Goal: Task Accomplishment & Management: Manage account settings

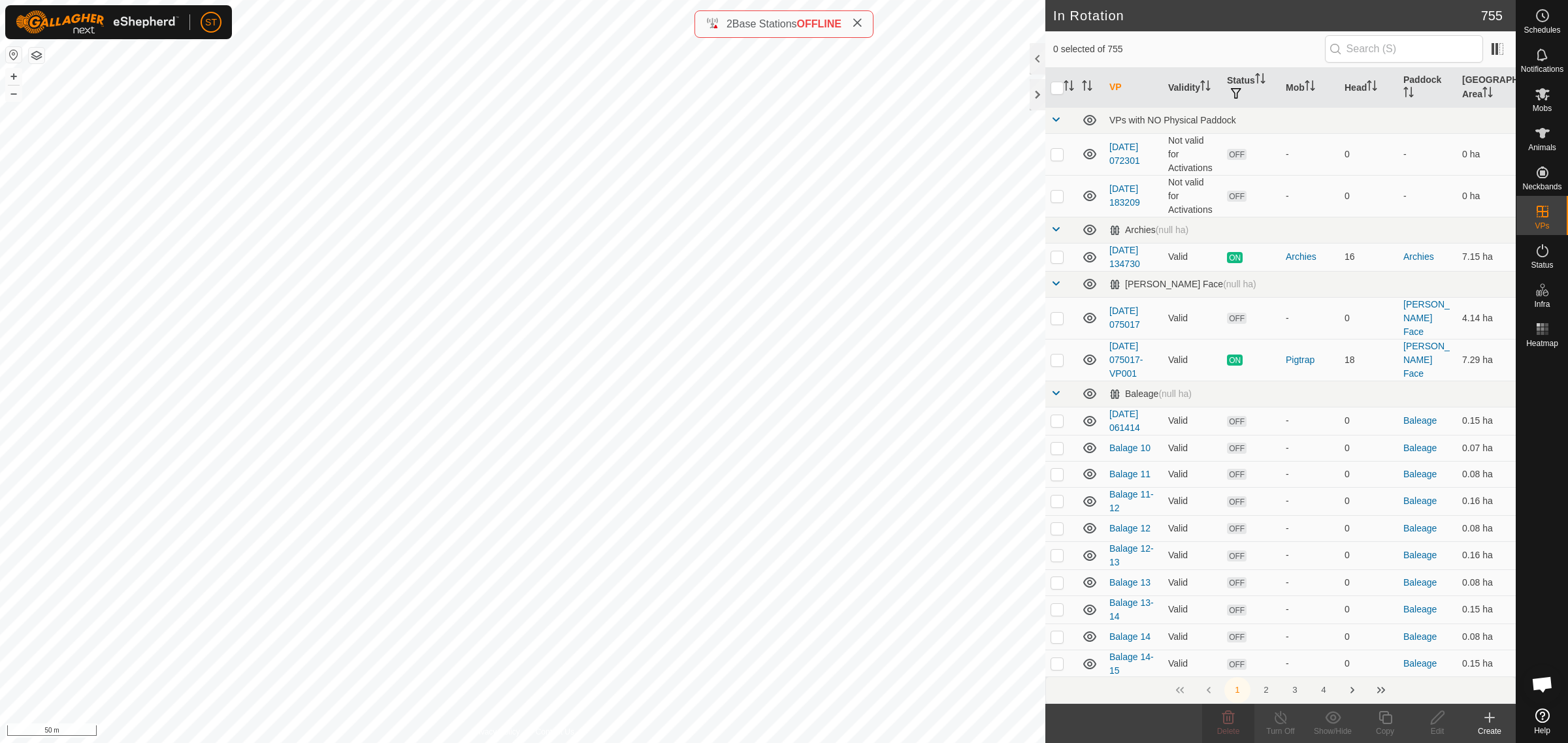
click at [1490, 725] on icon at bounding box center [1489, 717] width 16 height 15
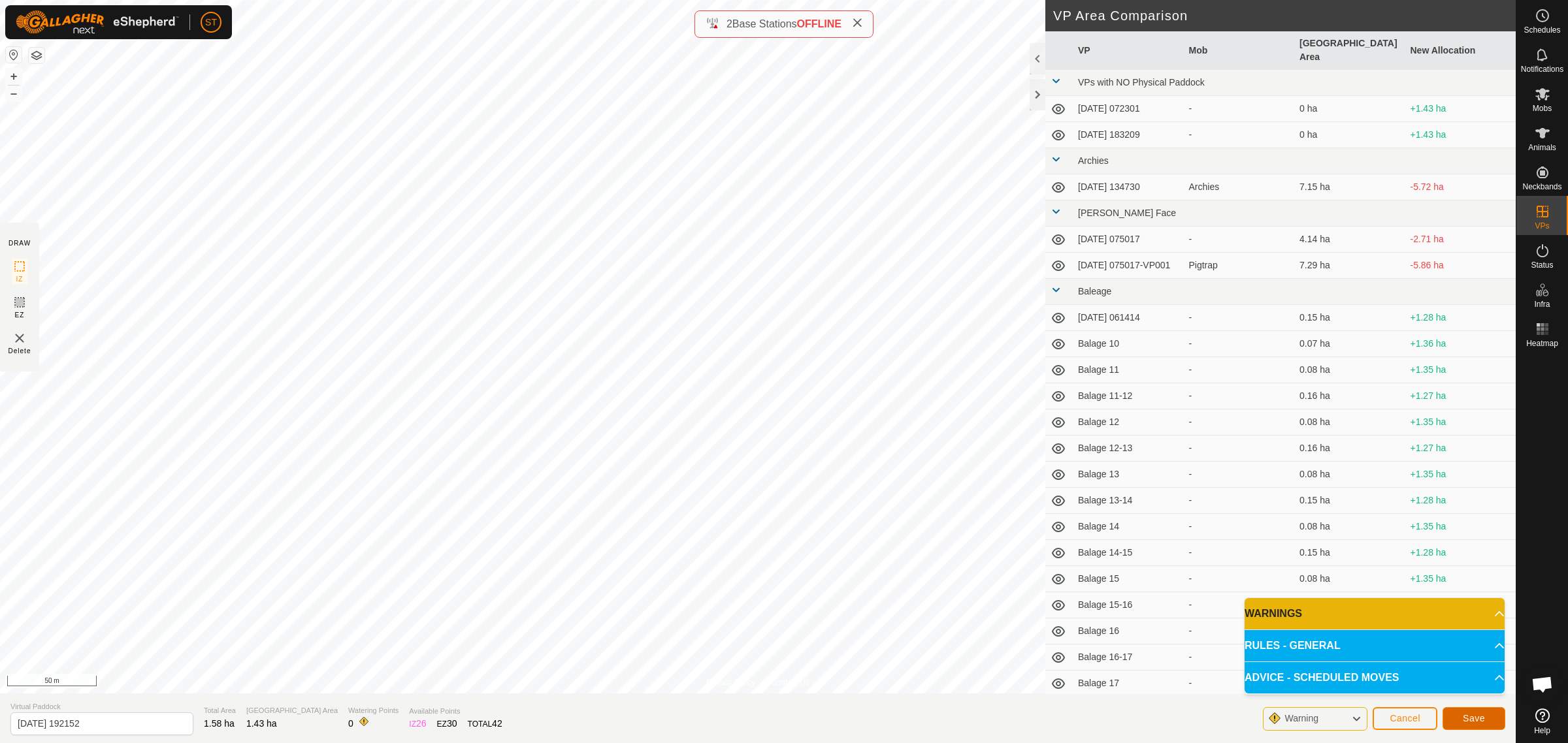
click at [1459, 717] on button "Save" at bounding box center [1474, 718] width 63 height 23
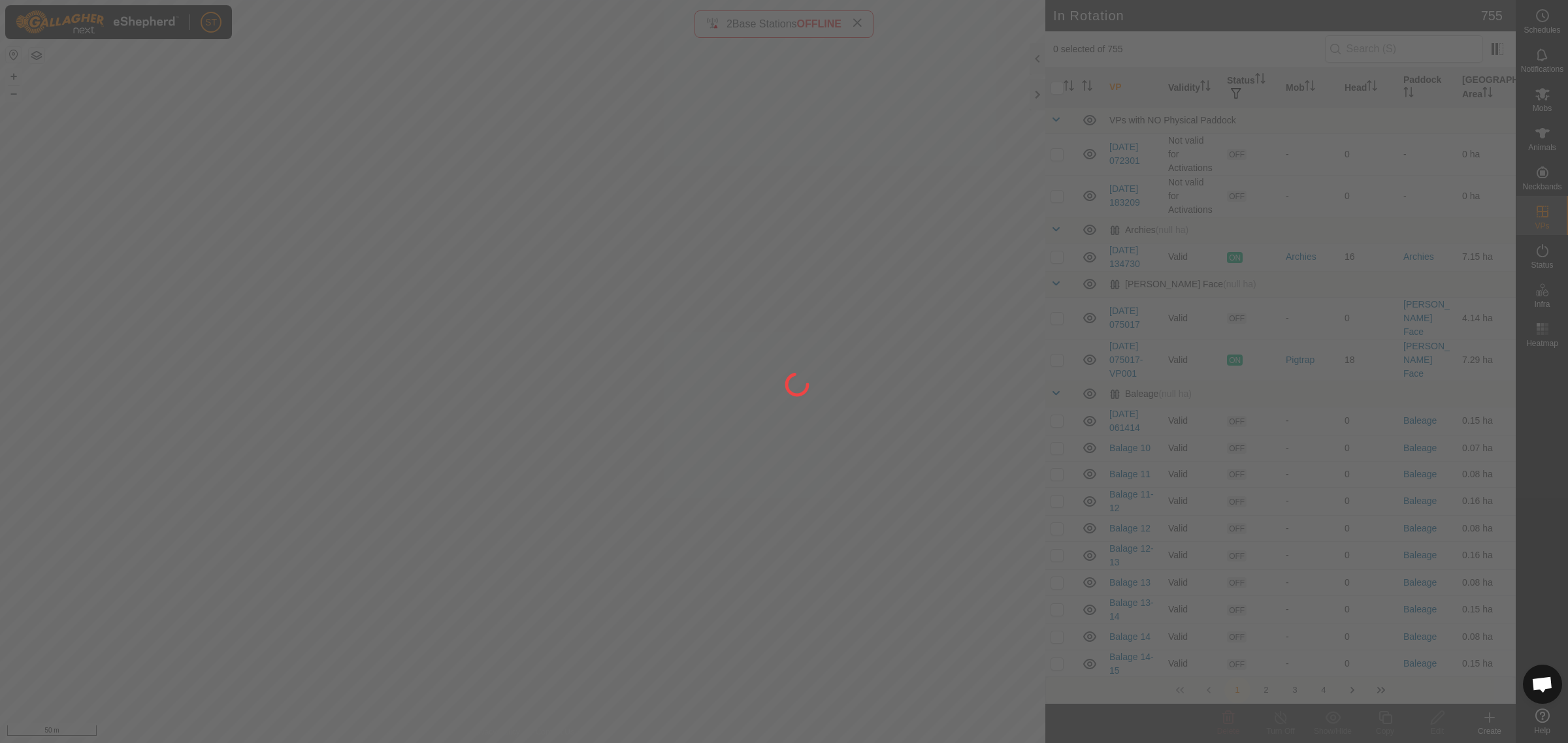
drag, startPoint x: 540, startPoint y: 412, endPoint x: 664, endPoint y: 432, distance: 125.6
click at [664, 432] on div at bounding box center [784, 371] width 1568 height 743
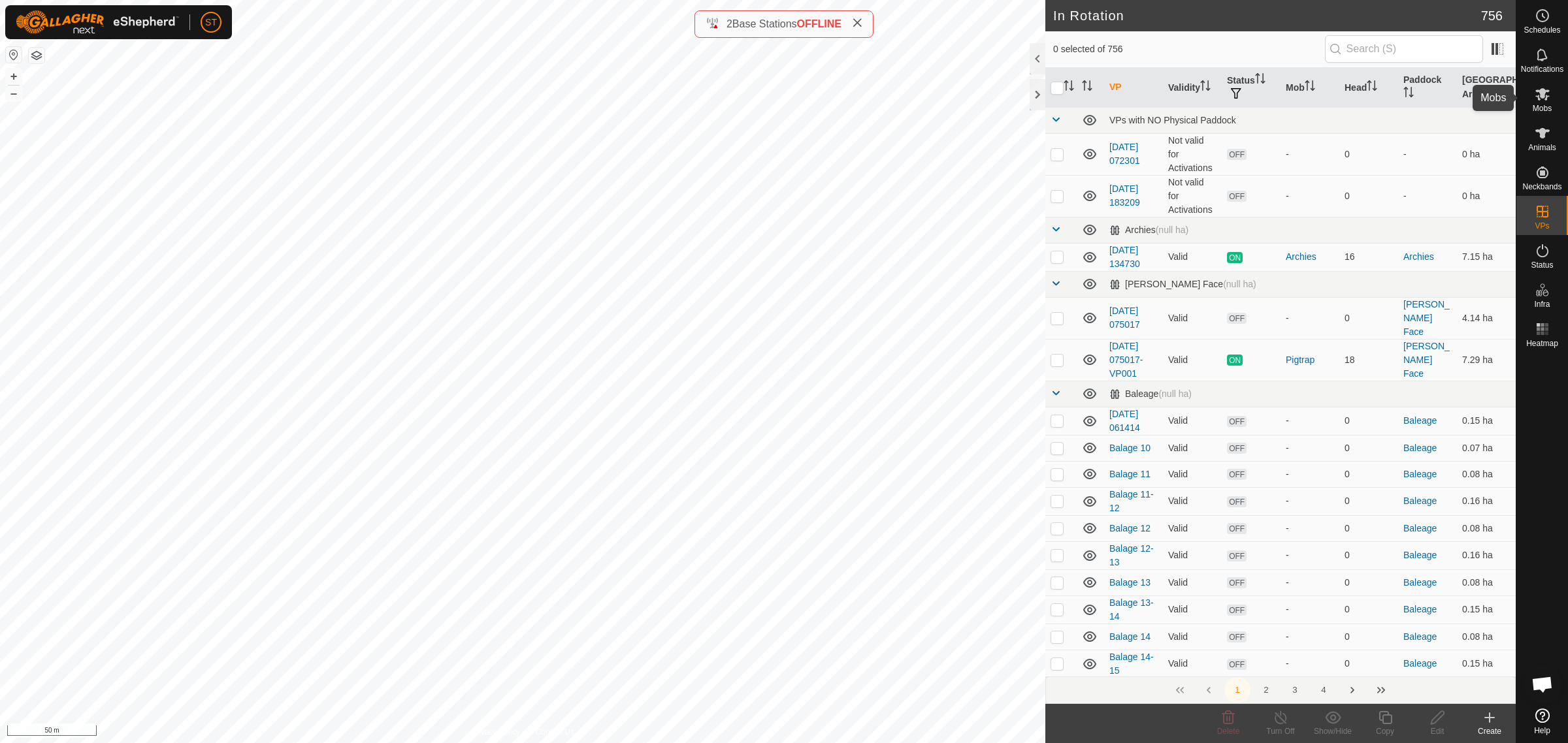
click at [1545, 100] on icon at bounding box center [1542, 94] width 16 height 15
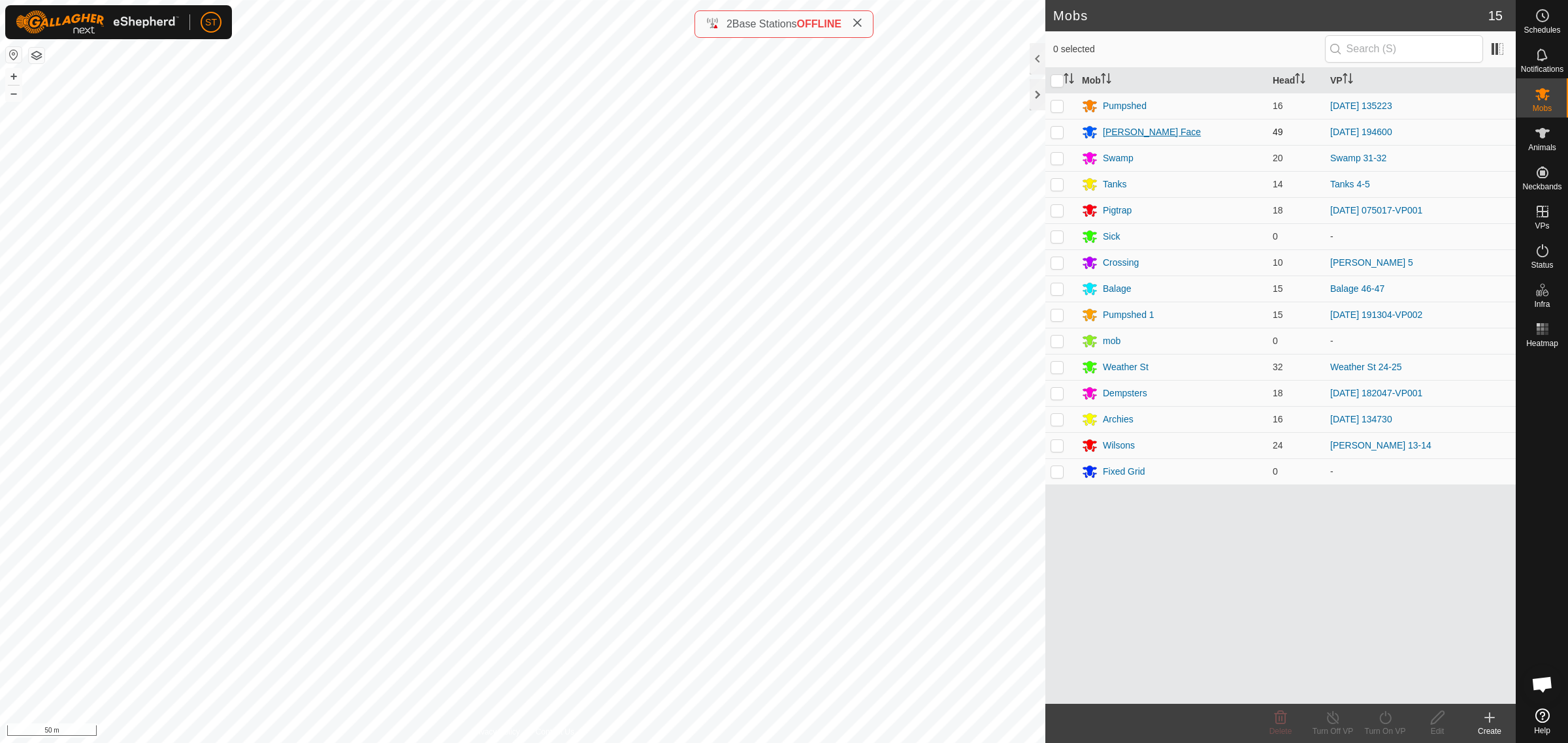
click at [1122, 131] on div "[PERSON_NAME] Face" at bounding box center [1152, 132] width 98 height 14
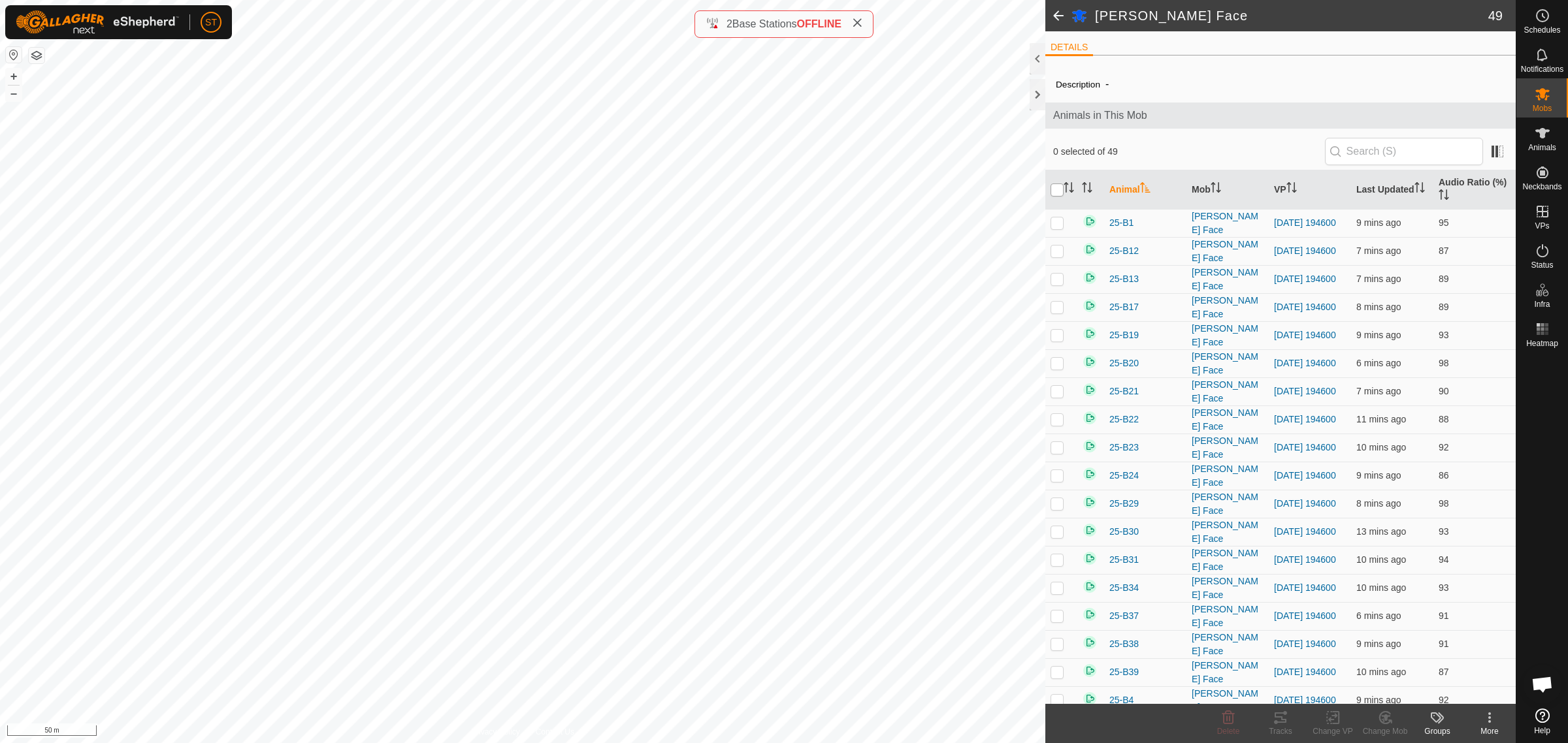
click at [1056, 188] on input "checkbox" at bounding box center [1057, 190] width 13 height 13
checkbox input "true"
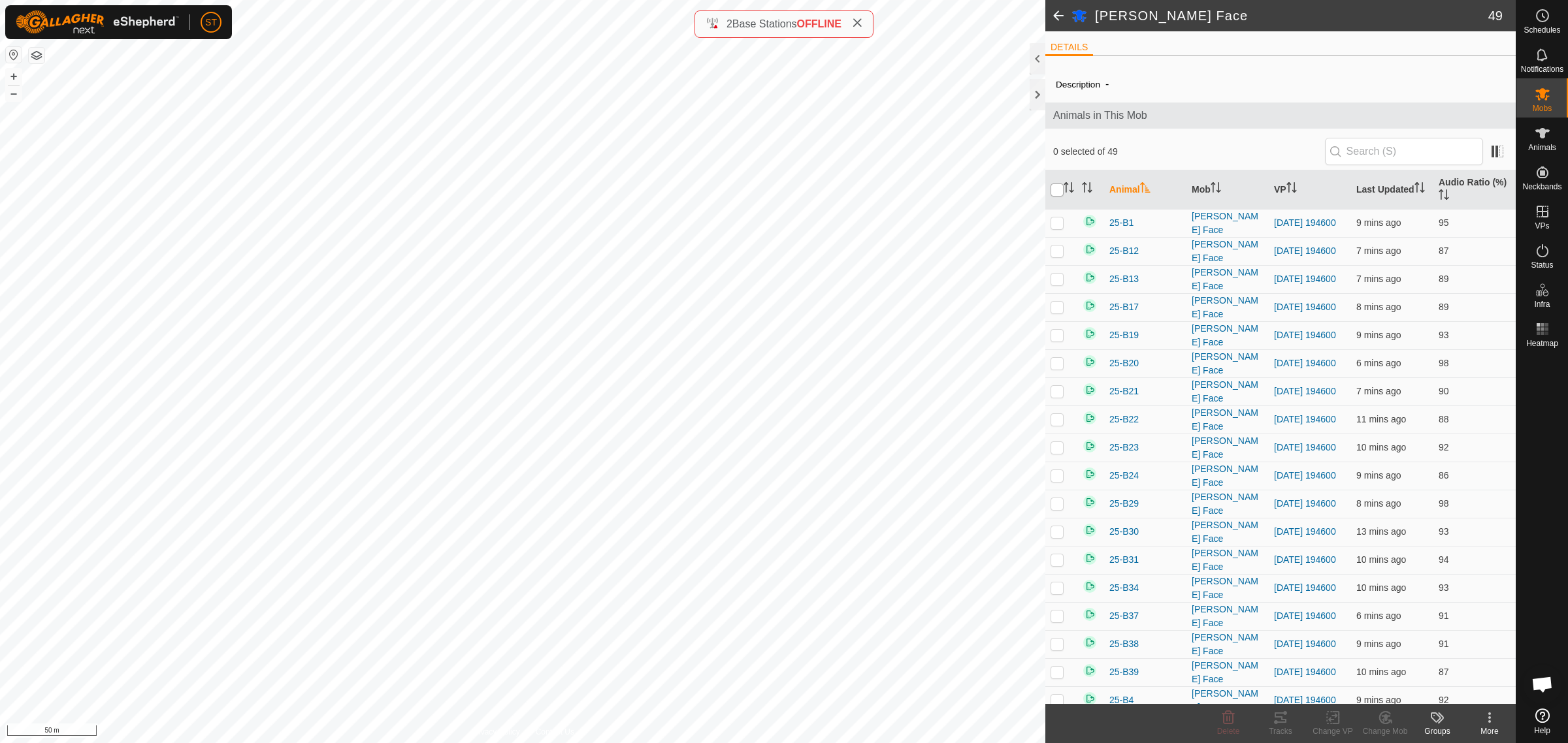
checkbox input "true"
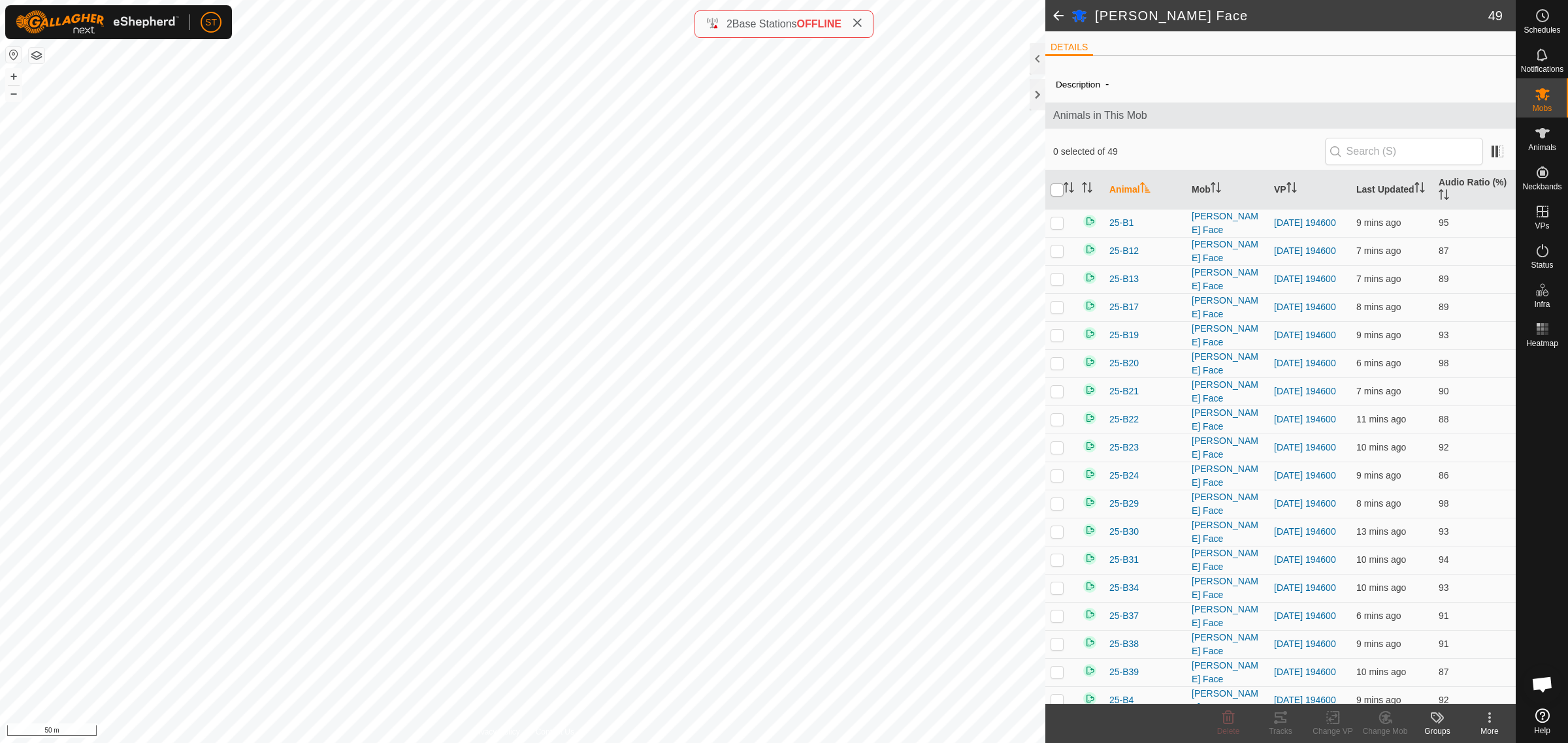
checkbox input "true"
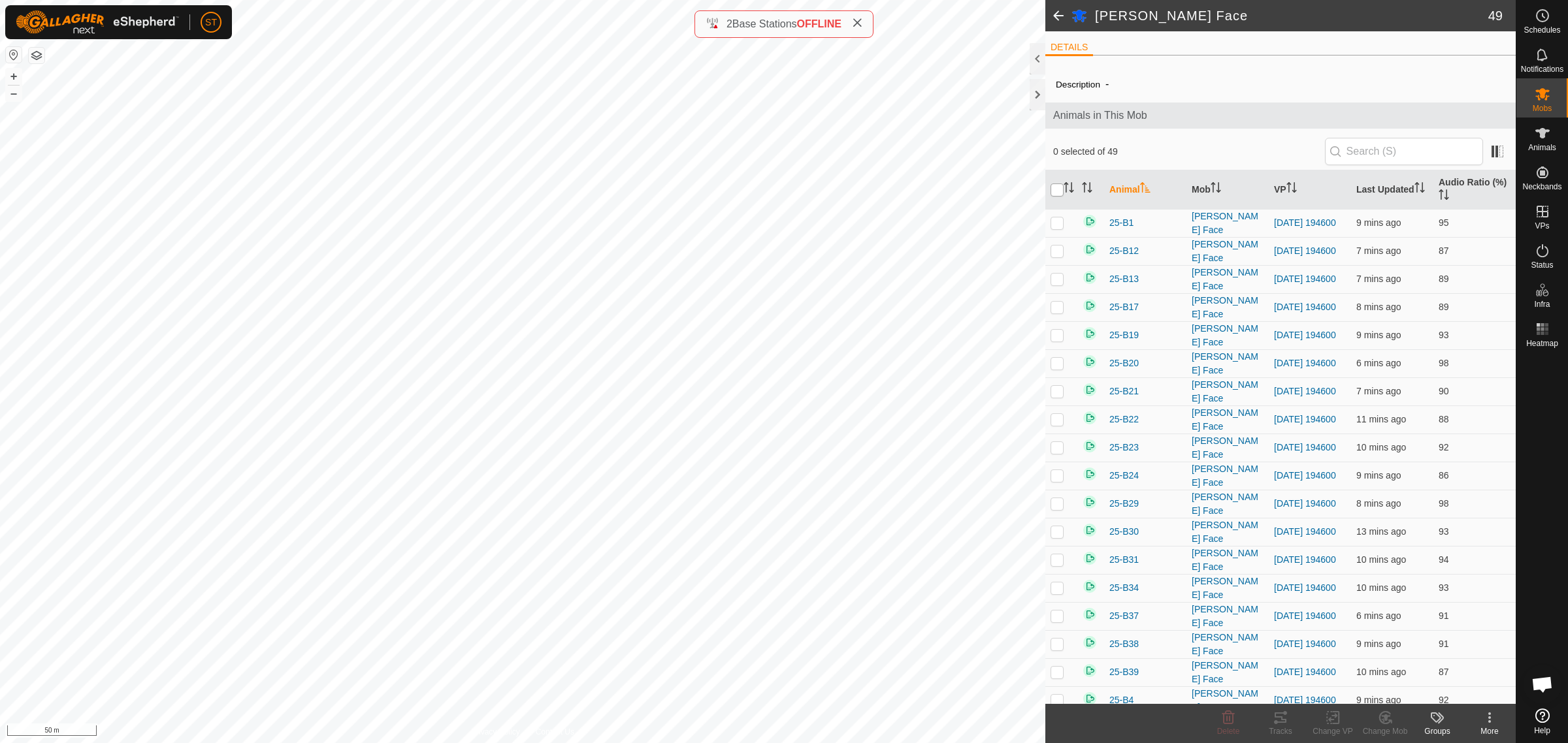
checkbox input "true"
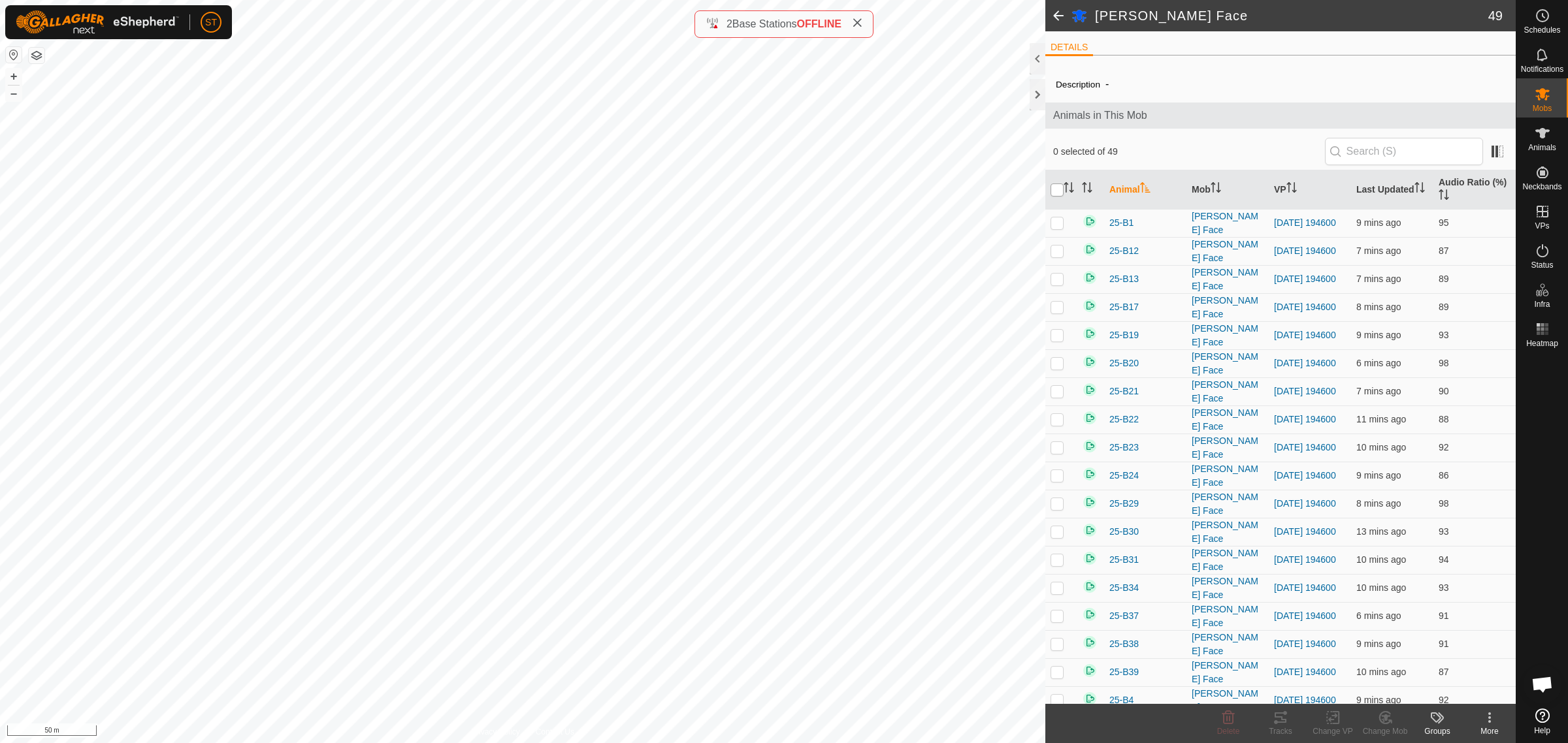
checkbox input "true"
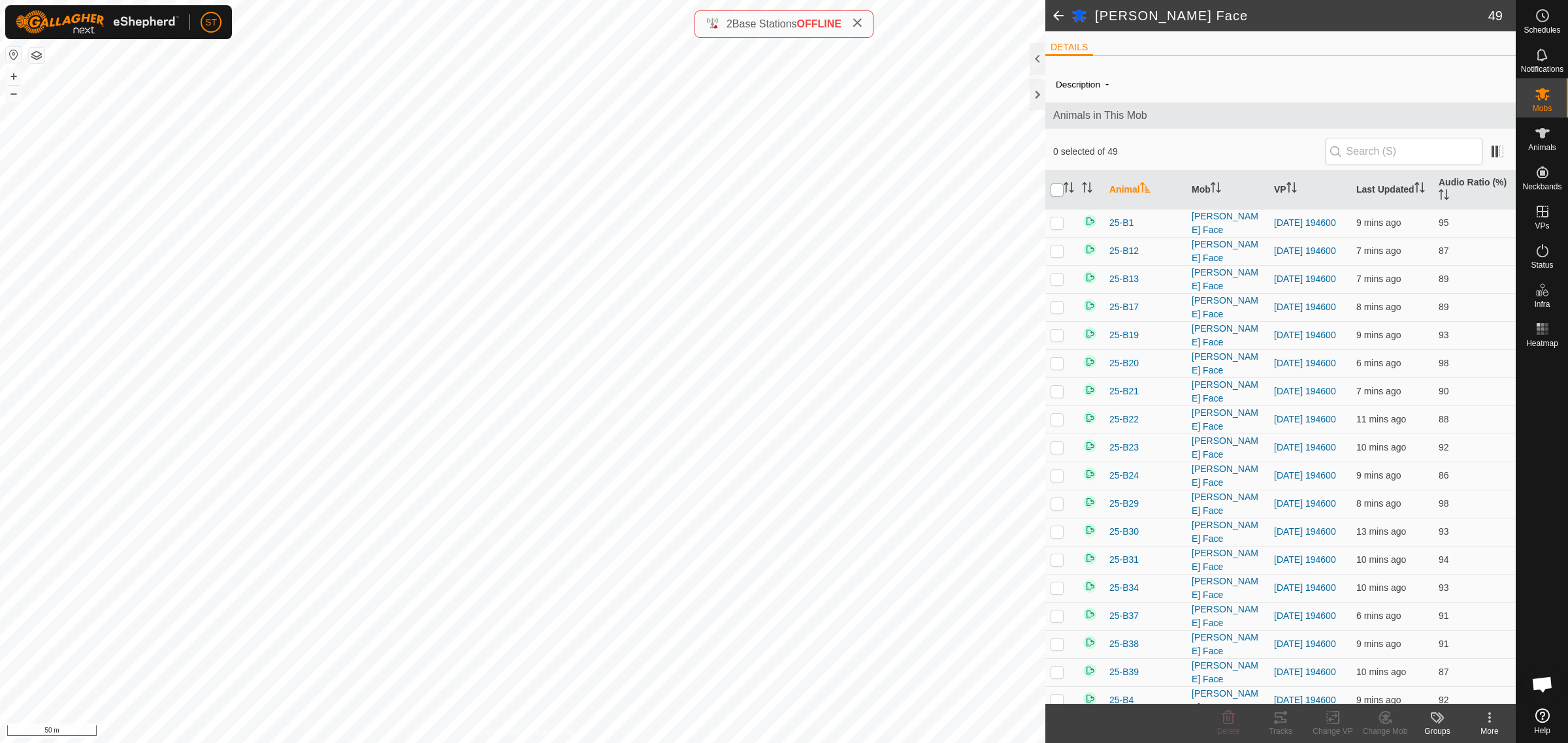
checkbox input "true"
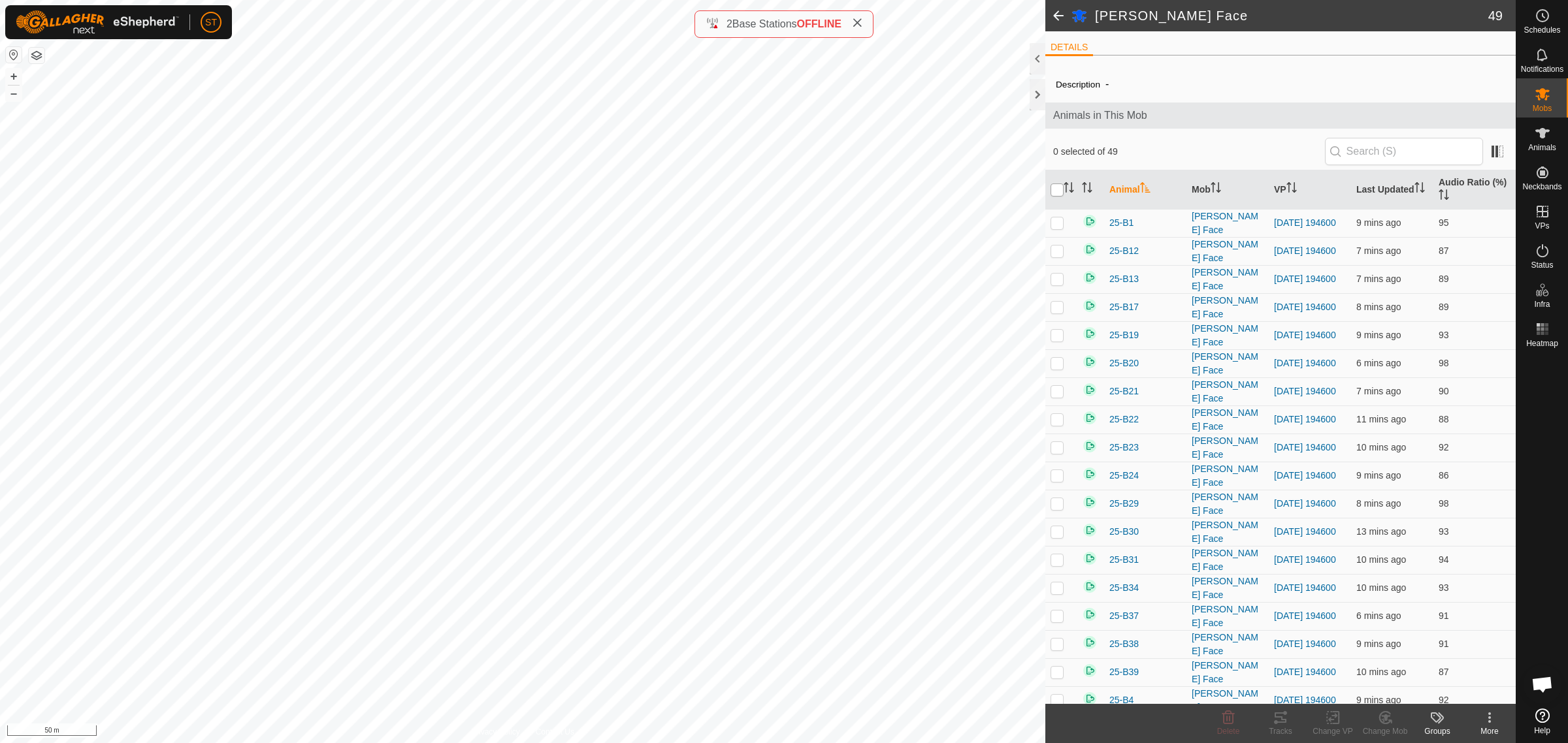
checkbox input "true"
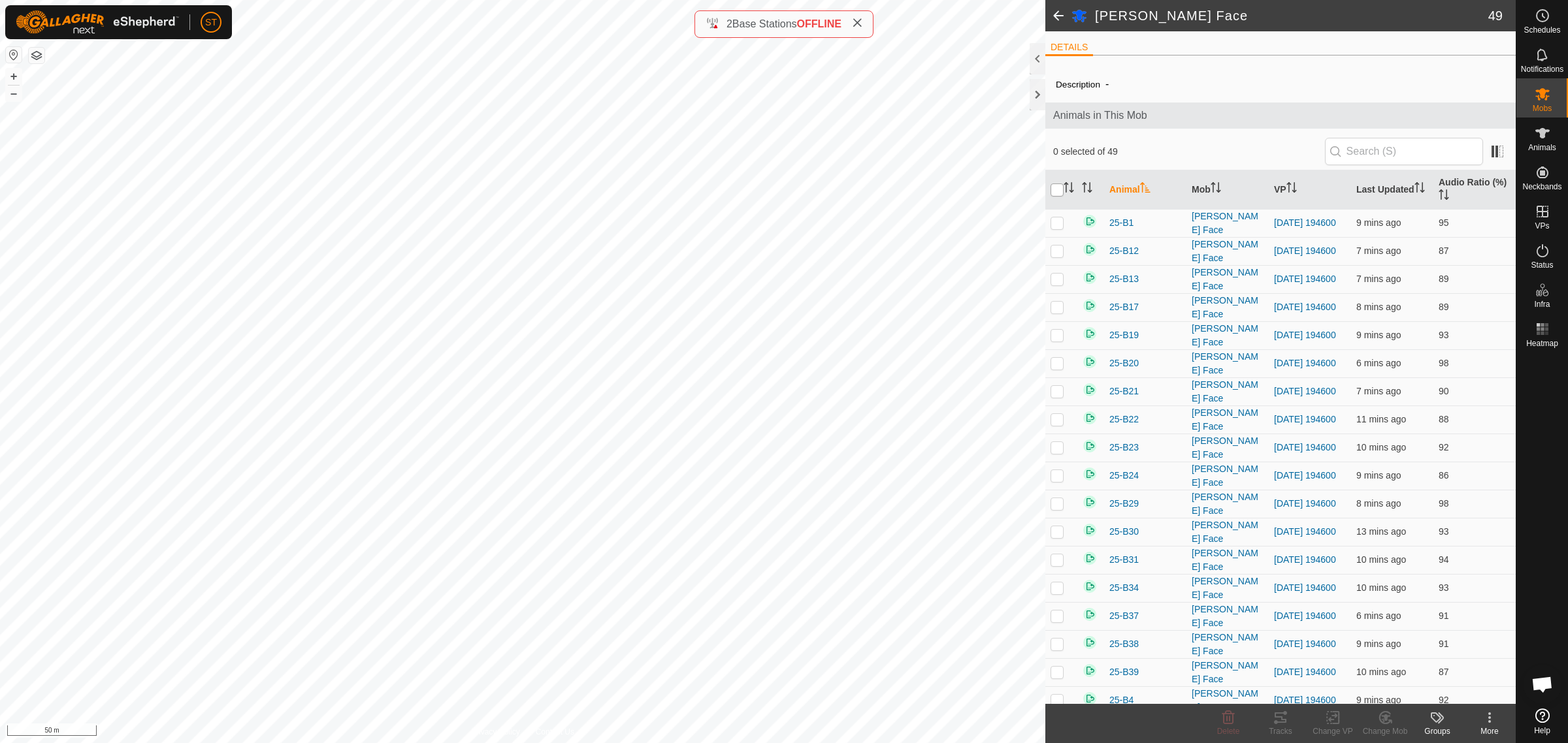
checkbox input "true"
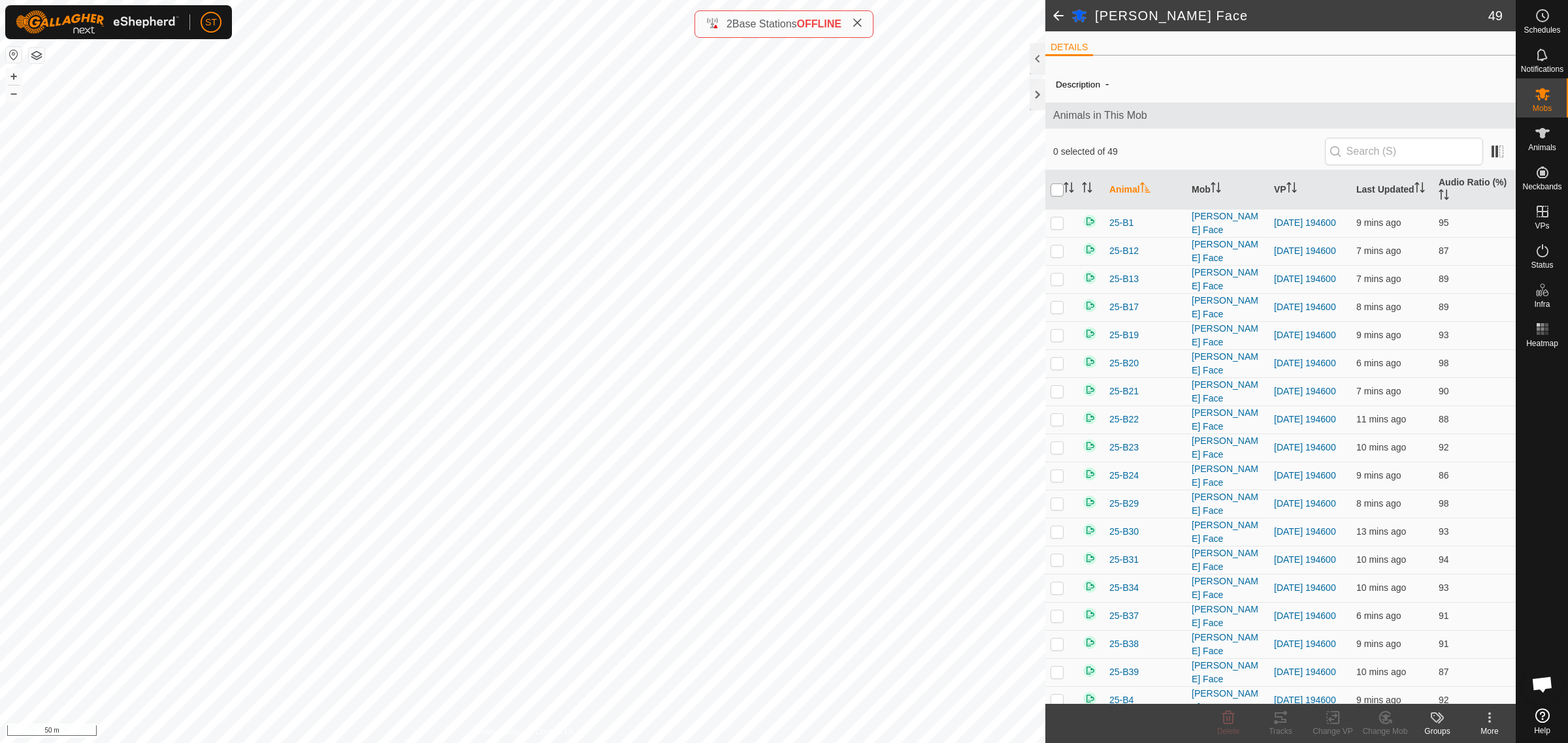
checkbox input "true"
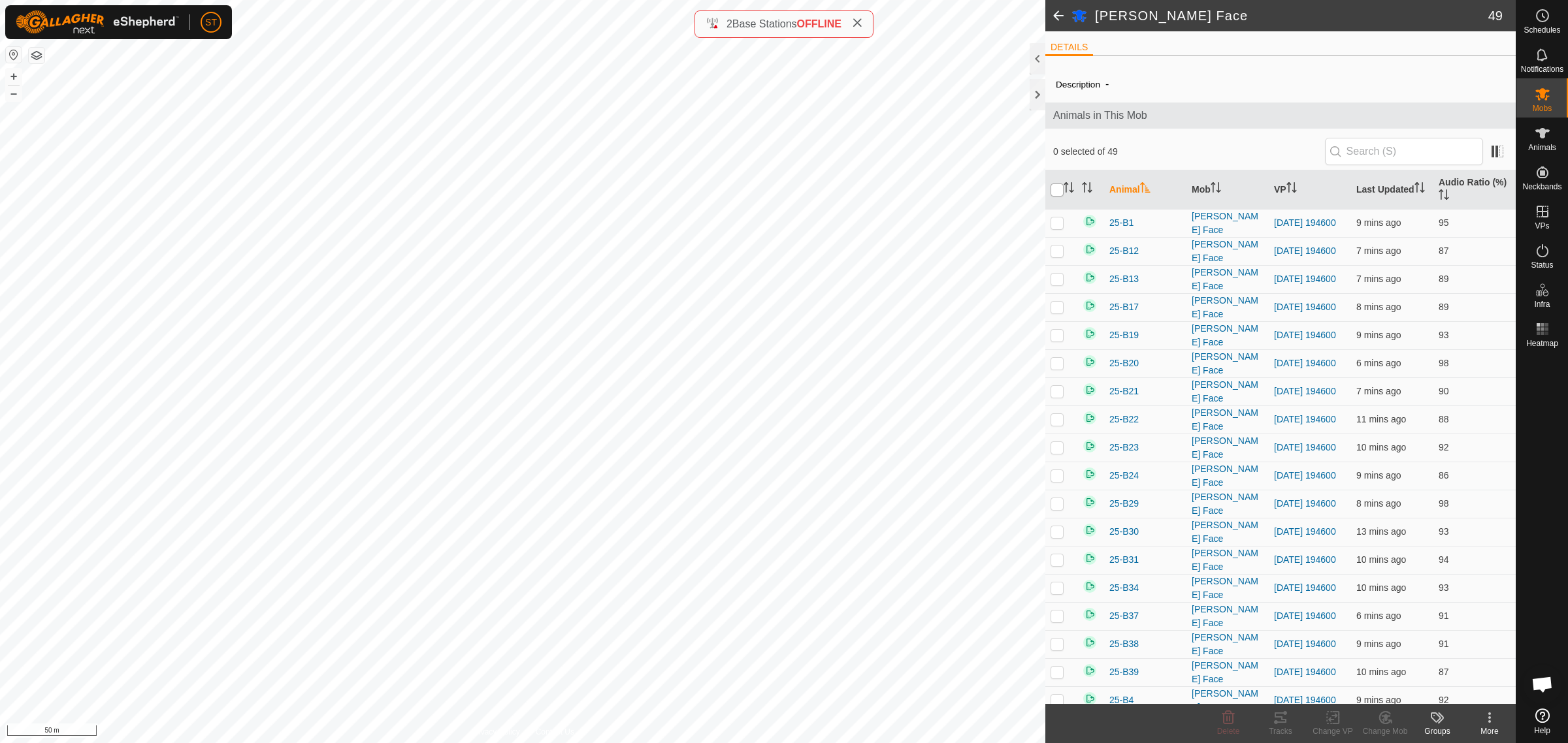
checkbox input "true"
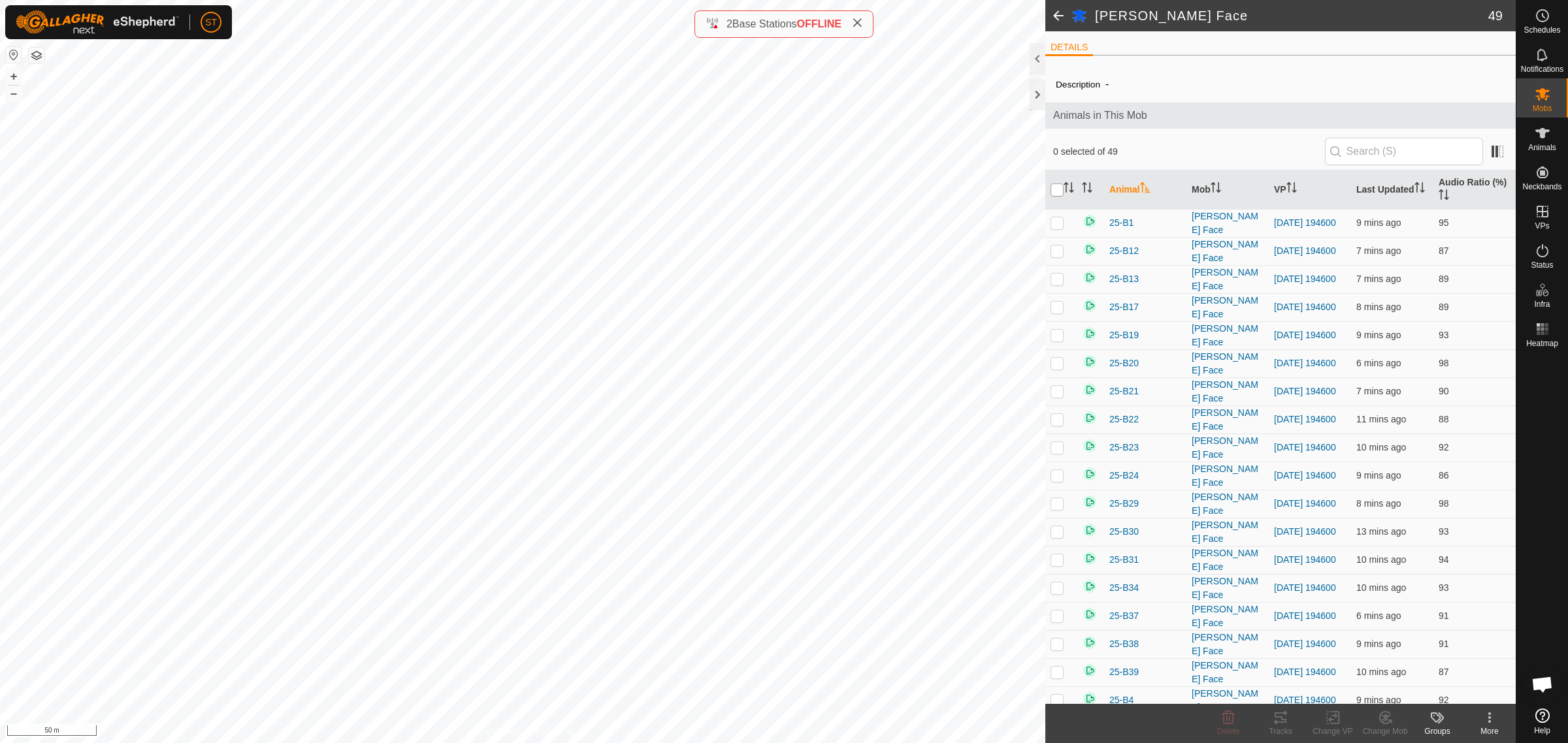
checkbox input "true"
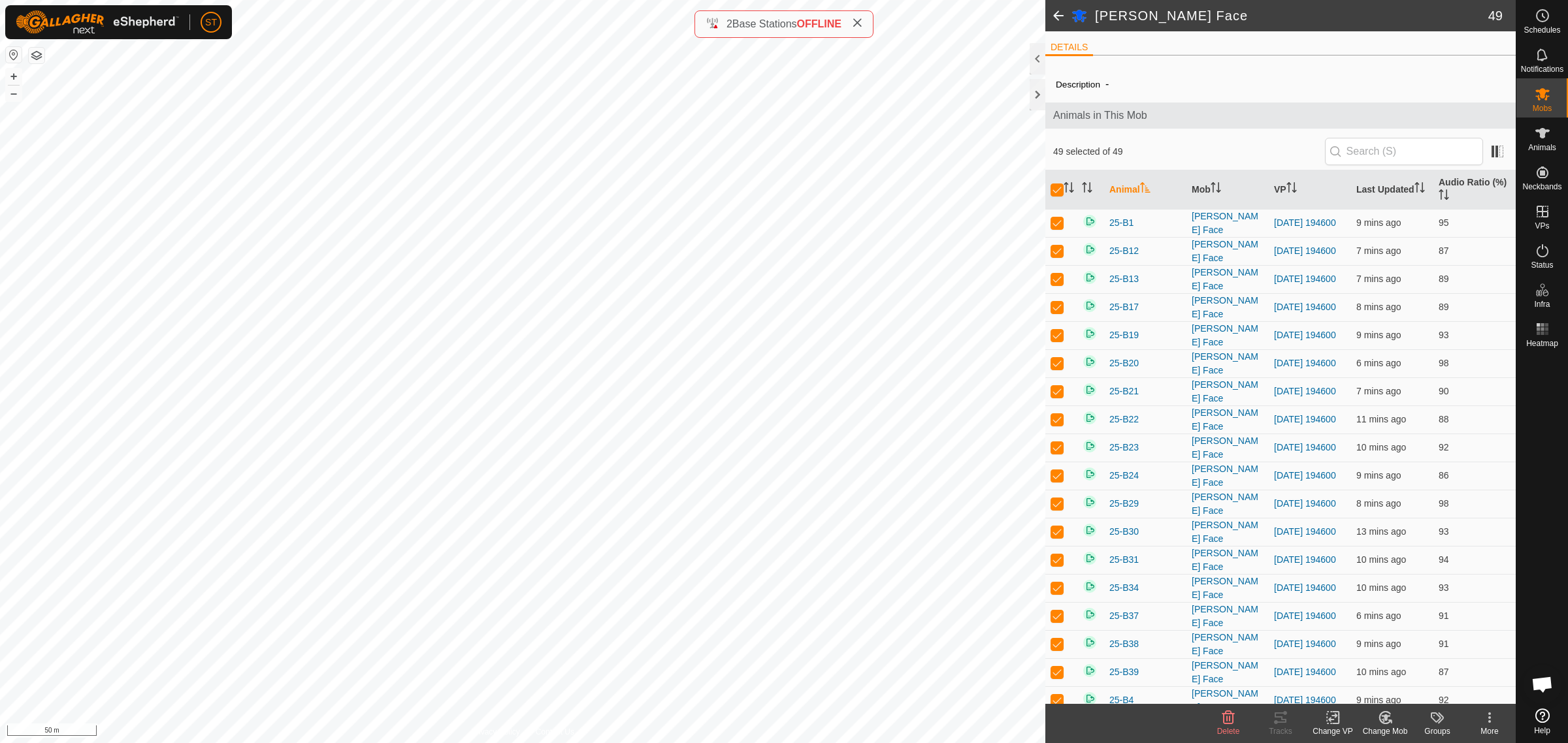
click at [1328, 717] on icon at bounding box center [1333, 717] width 16 height 15
click at [1367, 661] on link "Choose VP..." at bounding box center [1372, 662] width 129 height 26
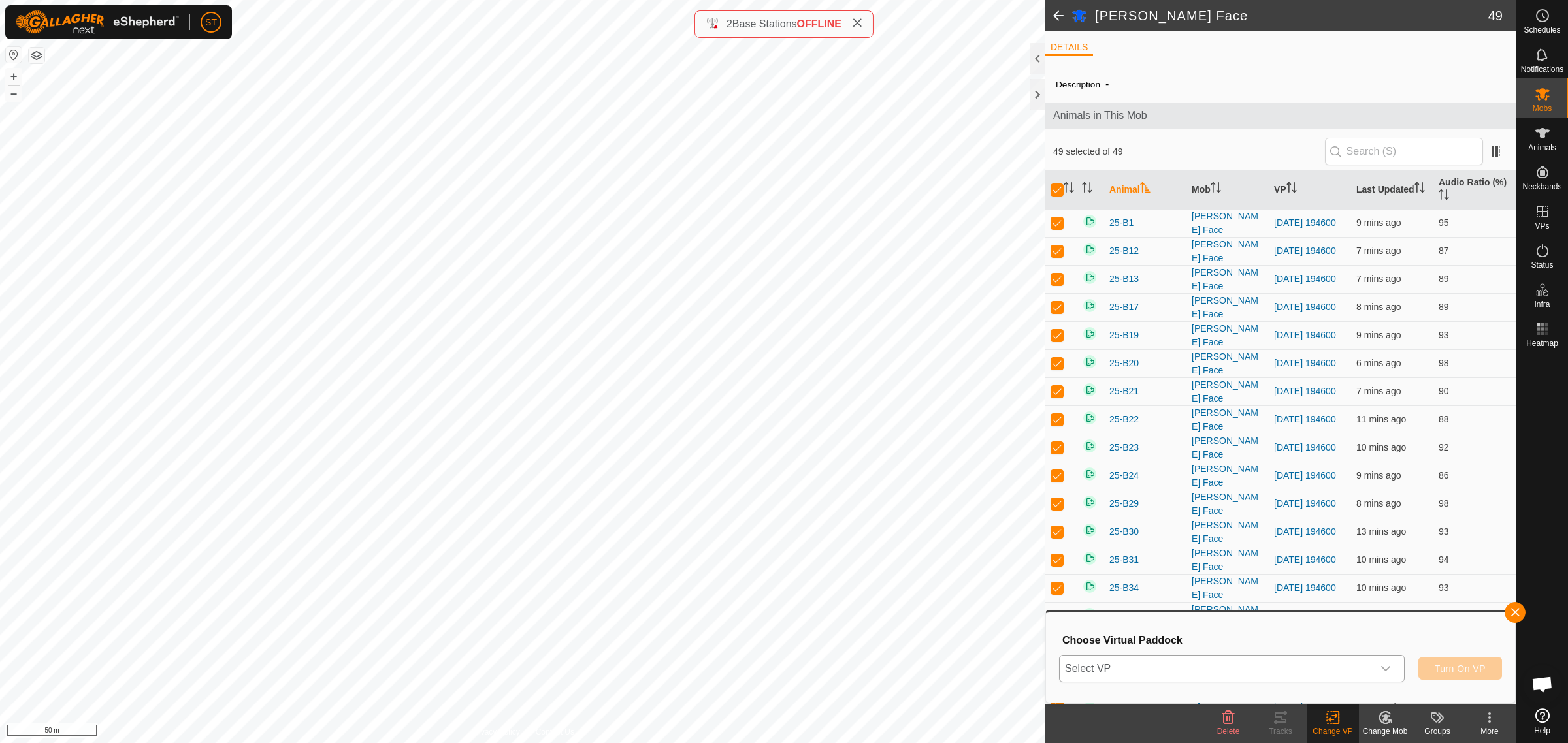
click at [1389, 667] on icon "dropdown trigger" at bounding box center [1386, 668] width 9 height 5
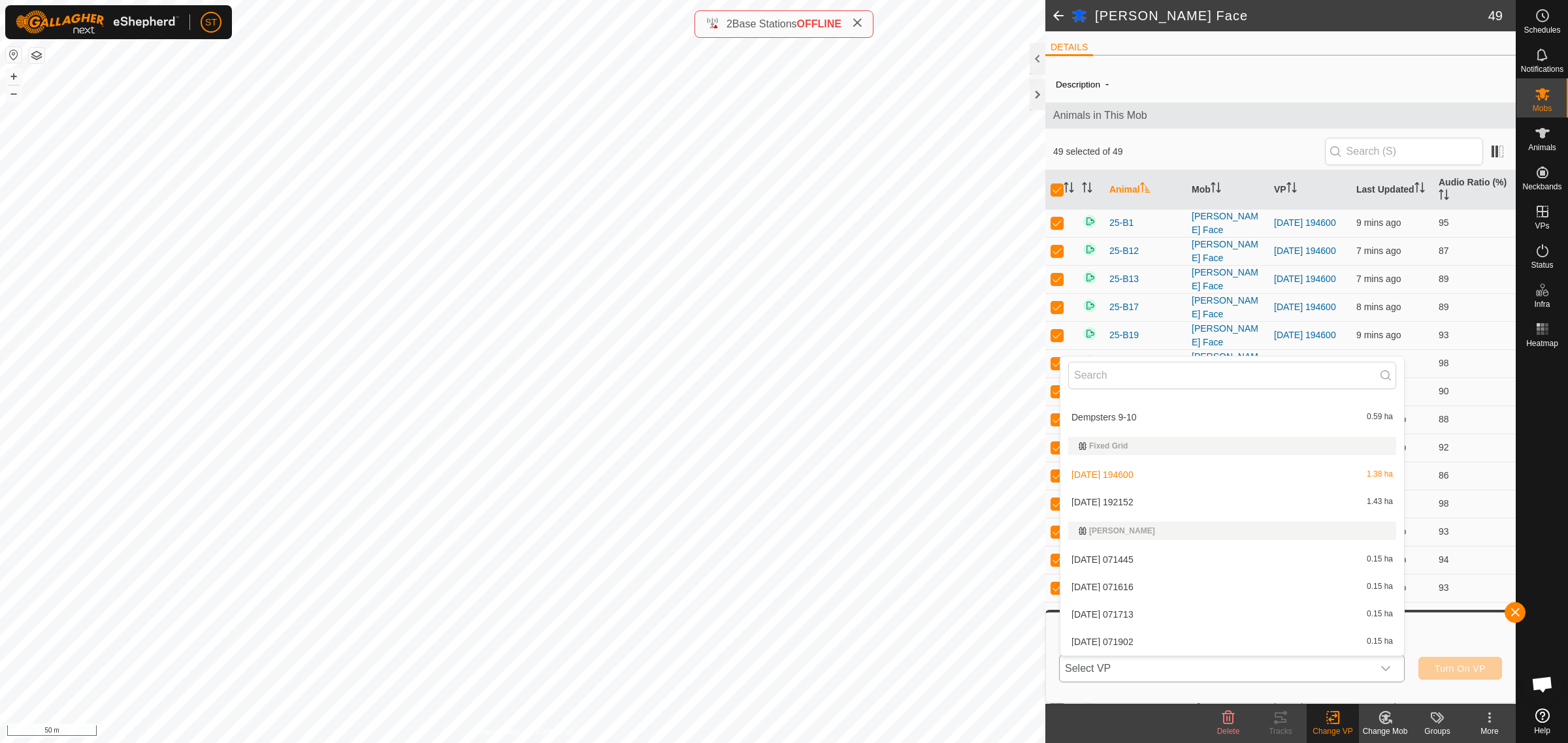
scroll to position [6612, 0]
click at [1129, 485] on li "2025-10-01 192152 1.43 ha" at bounding box center [1232, 486] width 344 height 26
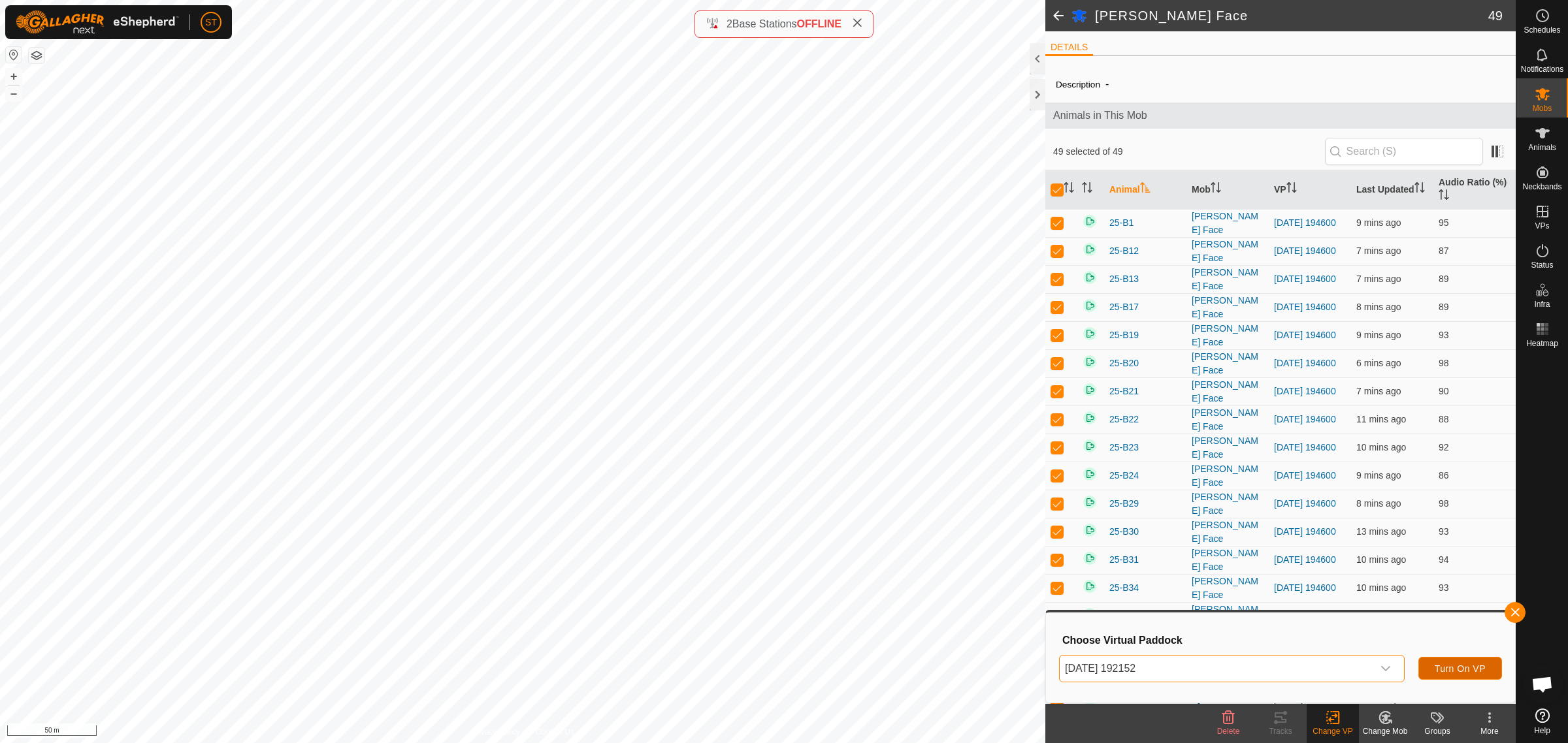
click at [1471, 669] on span "Turn On VP" at bounding box center [1460, 668] width 51 height 10
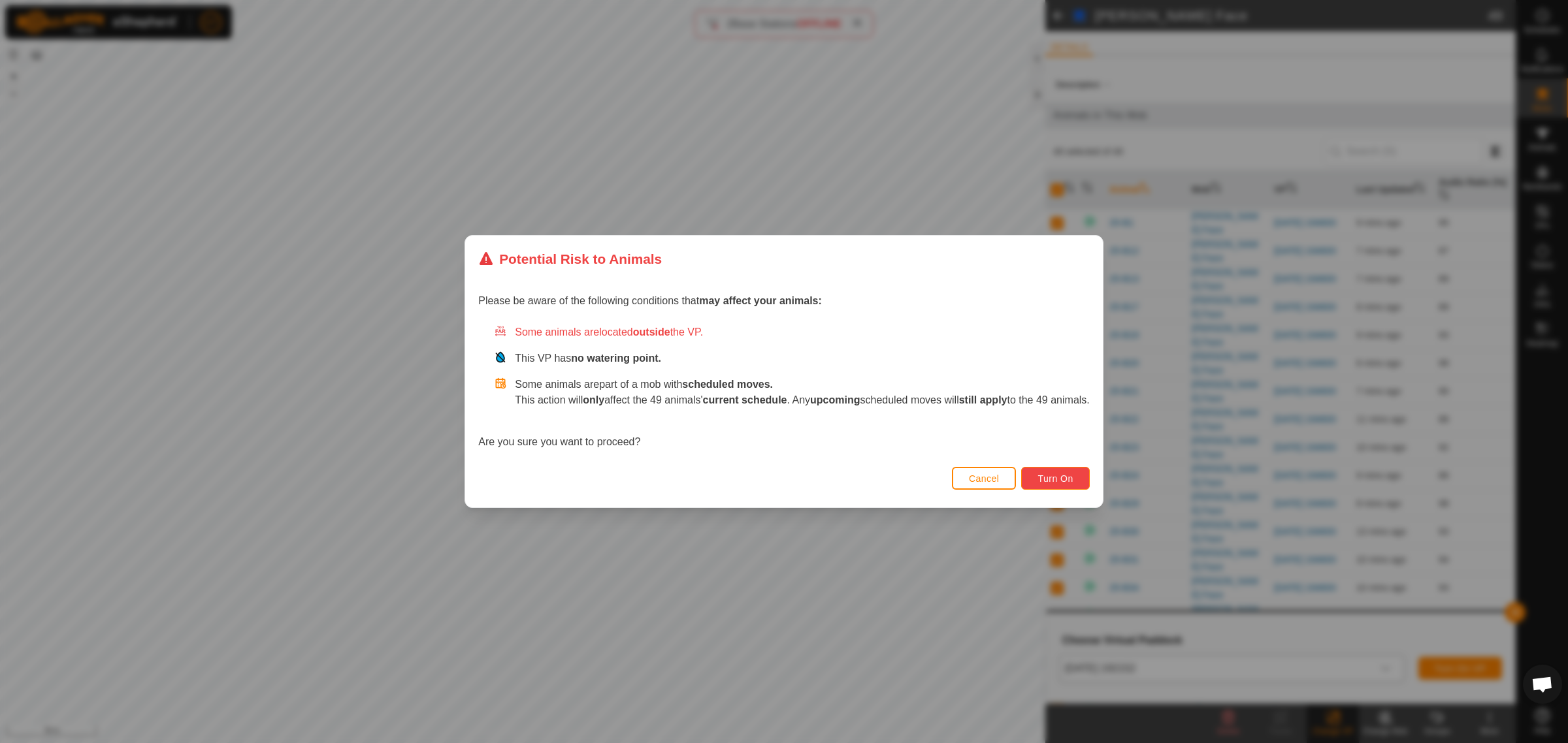
click at [1056, 482] on span "Turn On" at bounding box center [1055, 479] width 35 height 10
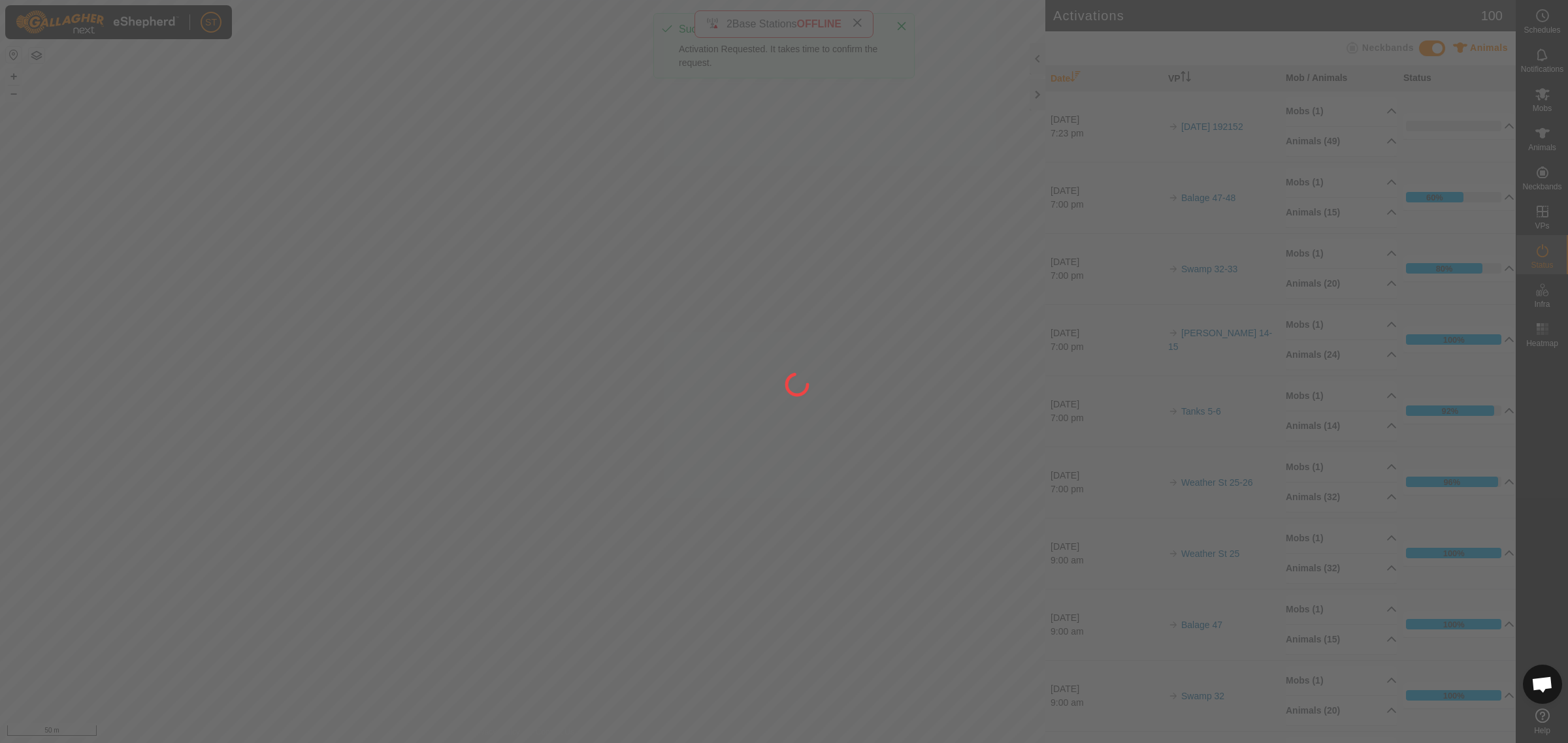
drag, startPoint x: 788, startPoint y: 519, endPoint x: 715, endPoint y: 494, distance: 77.2
click at [715, 494] on div at bounding box center [784, 371] width 1568 height 743
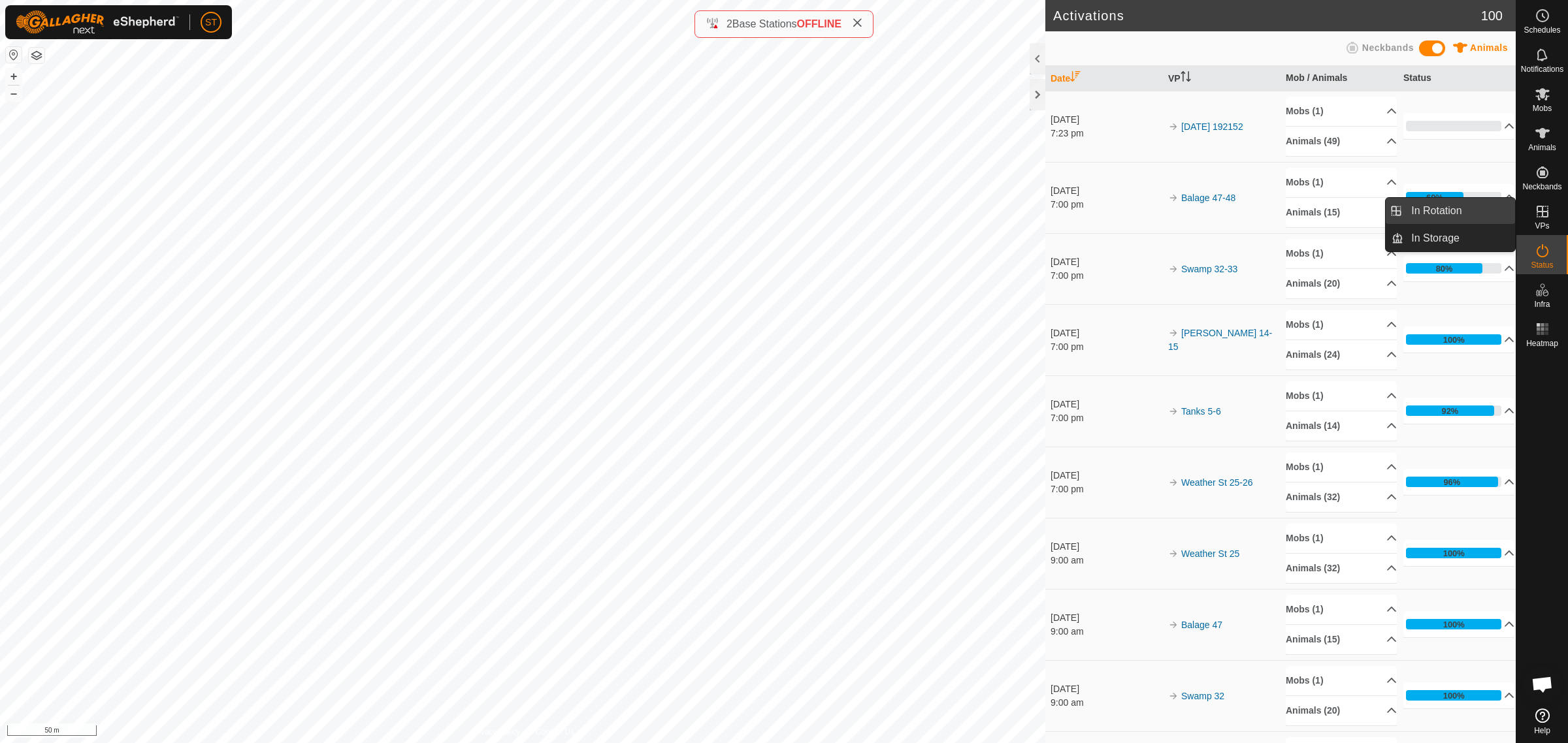
click at [1413, 207] on link "In Rotation" at bounding box center [1459, 210] width 111 height 26
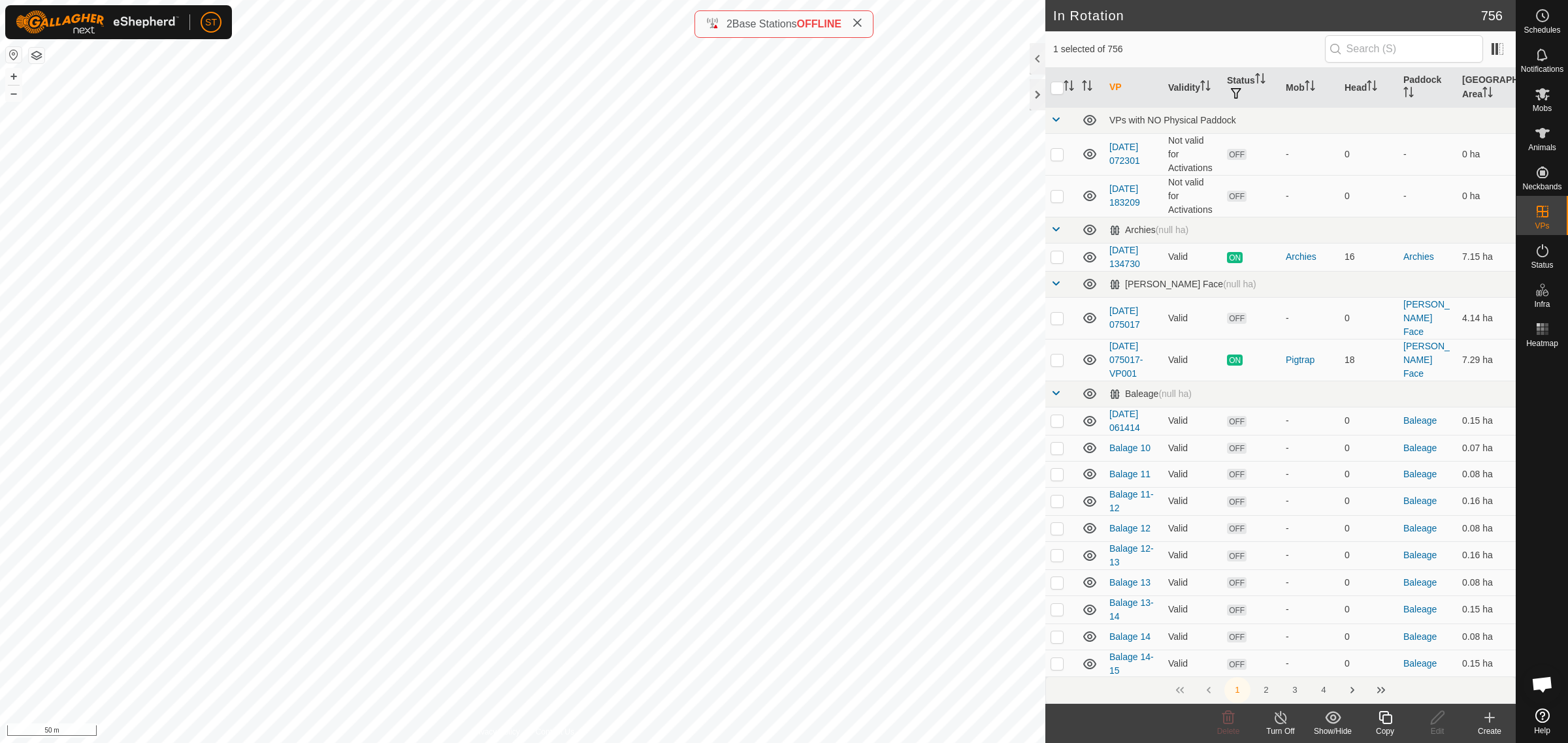
click at [1488, 723] on icon at bounding box center [1489, 717] width 16 height 15
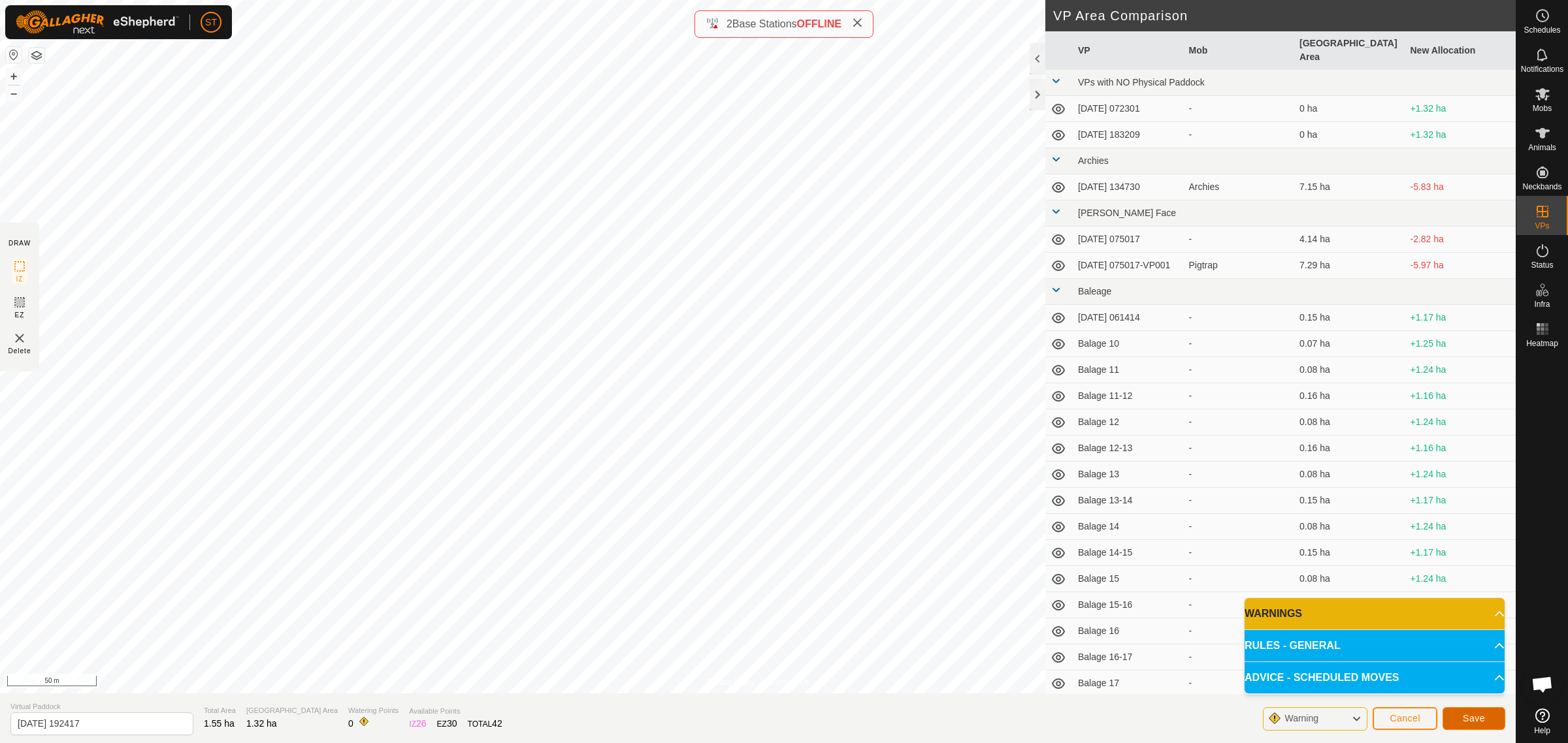
click at [1457, 713] on button "Save" at bounding box center [1474, 718] width 63 height 23
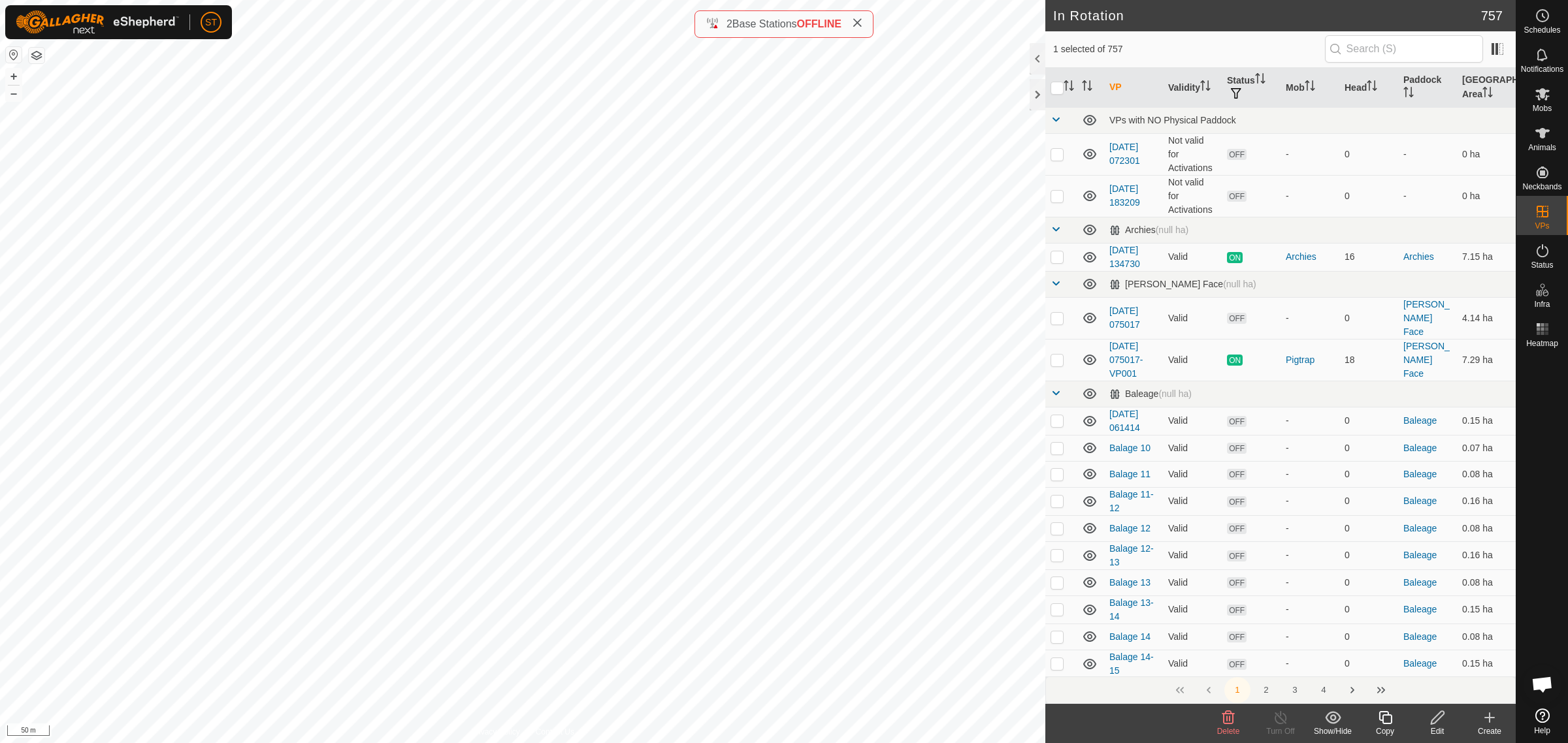
click at [1231, 723] on icon at bounding box center [1228, 717] width 16 height 15
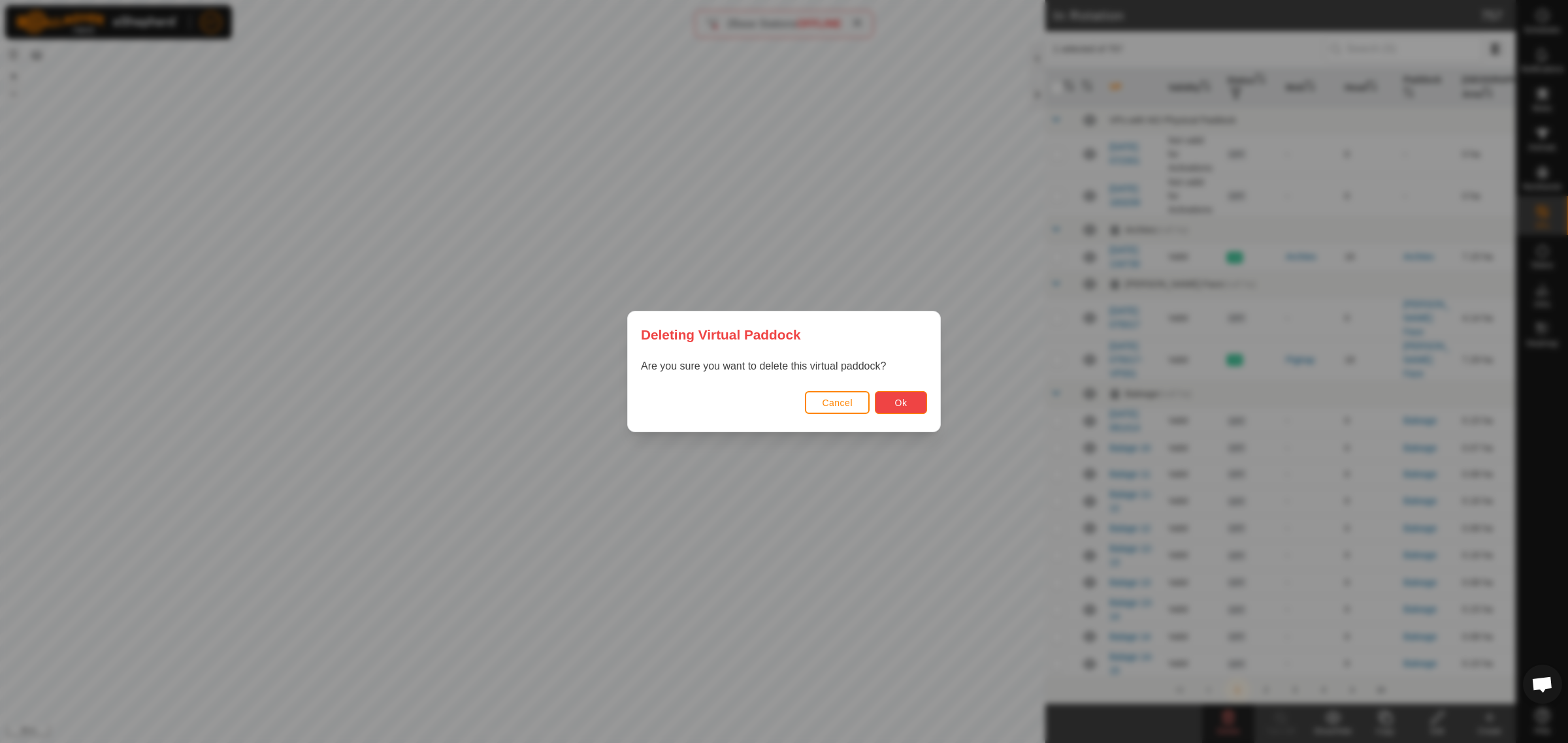
click at [898, 399] on span "Ok" at bounding box center [901, 403] width 13 height 10
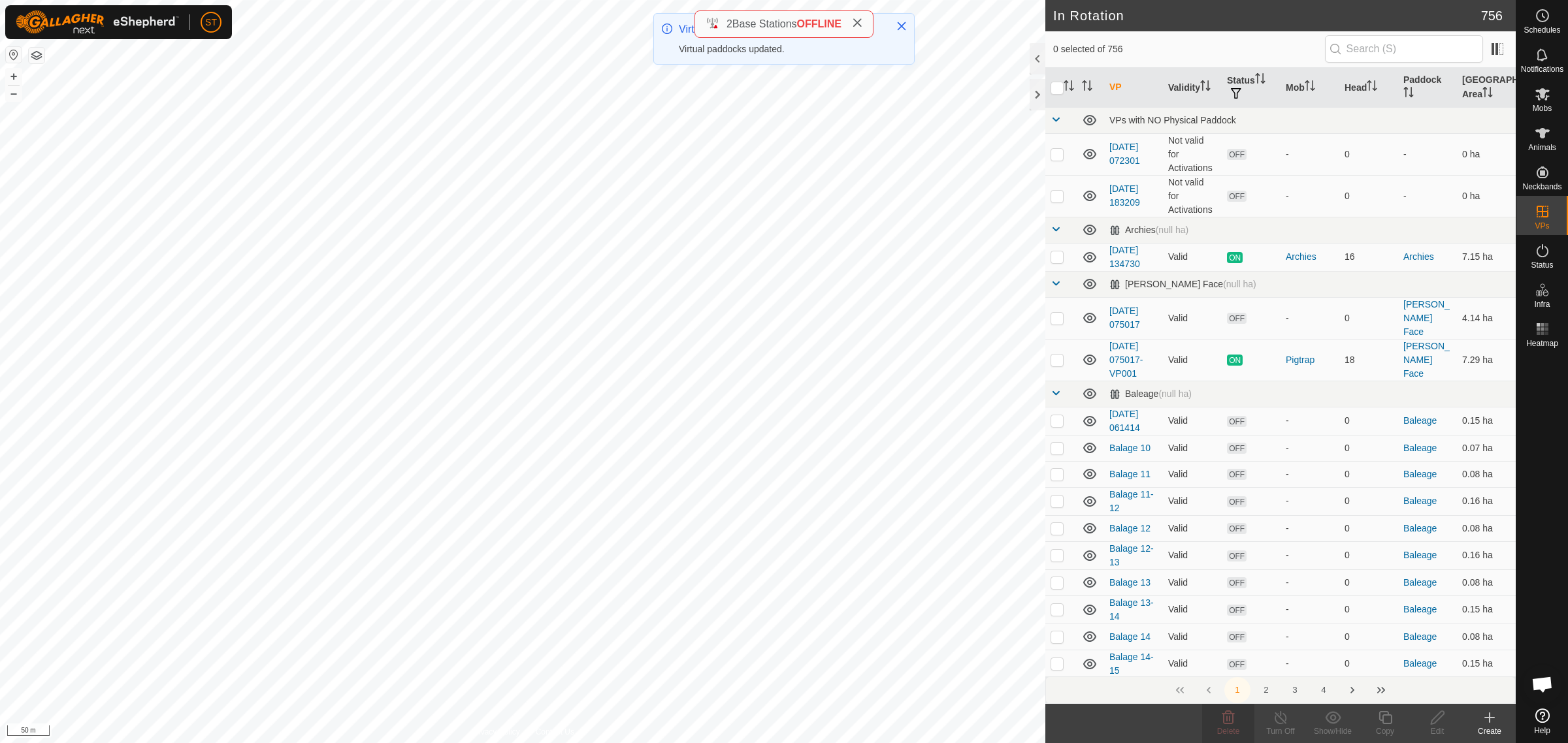
click at [862, 24] on icon at bounding box center [857, 23] width 10 height 10
click at [1318, 690] on button "4" at bounding box center [1323, 690] width 26 height 26
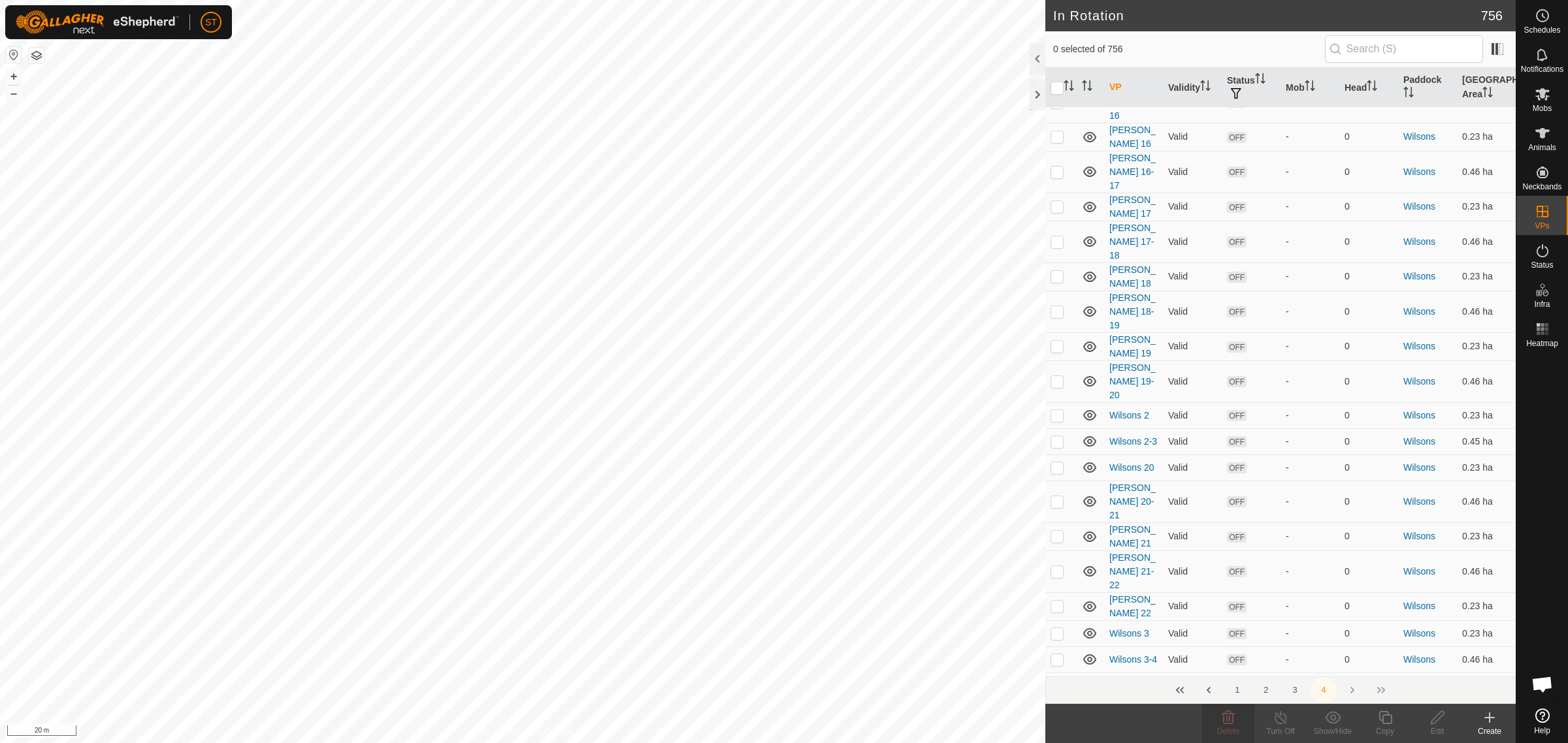
scroll to position [3631, 0]
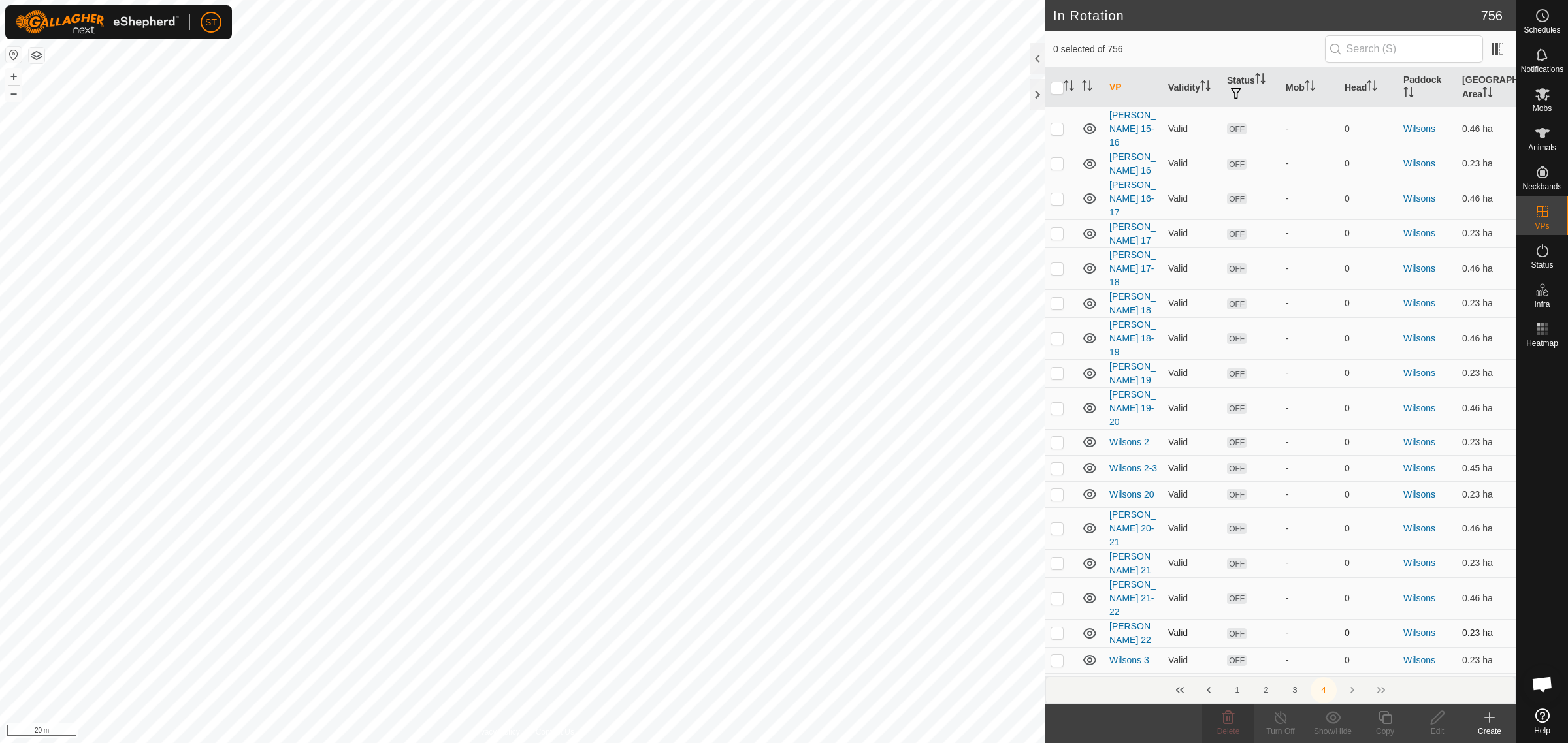
click at [1056, 628] on p-checkbox at bounding box center [1057, 633] width 13 height 10
checkbox input "false"
click at [1057, 593] on p-checkbox at bounding box center [1057, 598] width 13 height 10
click at [1056, 577] on td at bounding box center [1061, 598] width 31 height 42
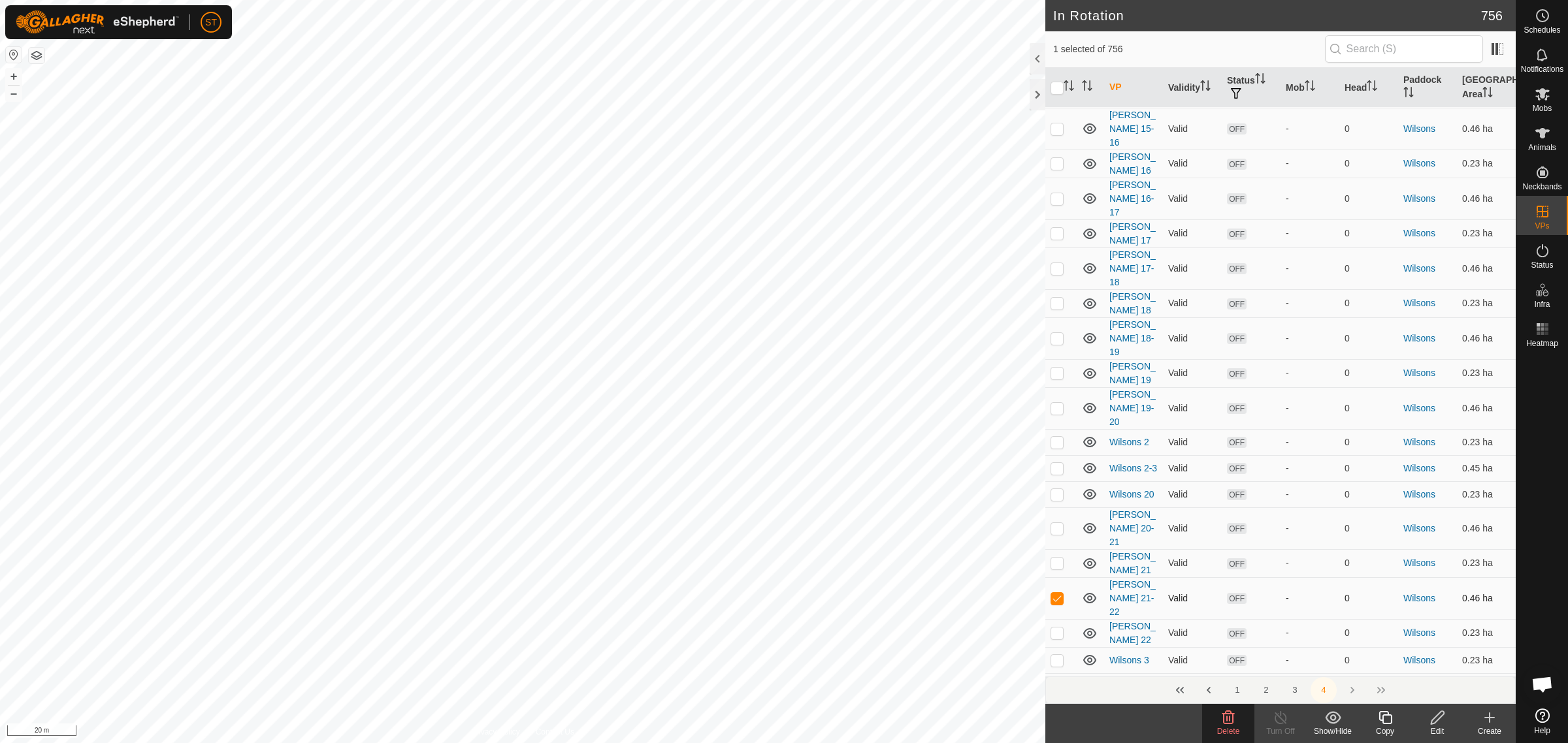
checkbox input "false"
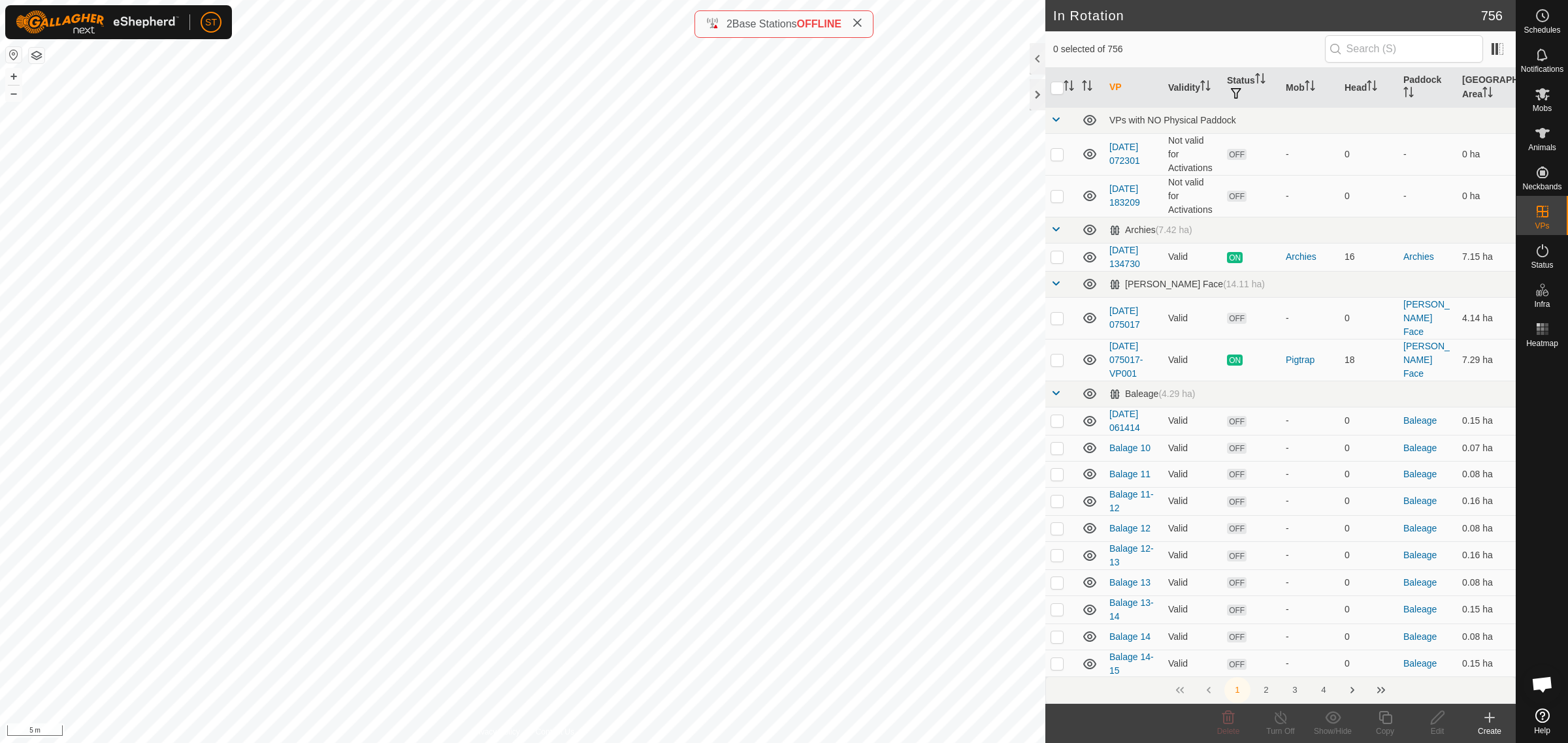
click at [1493, 724] on icon at bounding box center [1489, 717] width 16 height 15
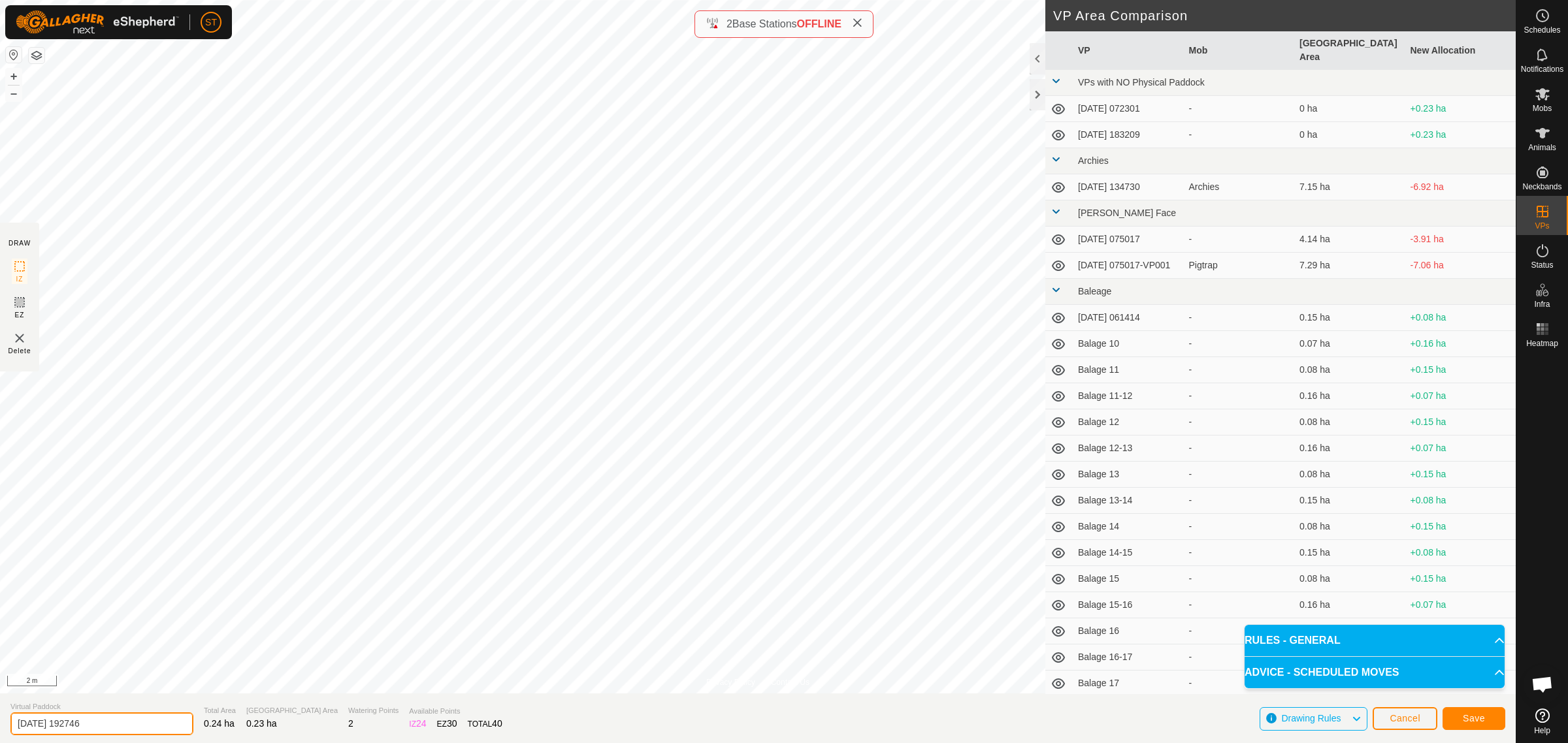
drag, startPoint x: 109, startPoint y: 719, endPoint x: -58, endPoint y: 724, distance: 167.1
click at [0, 724] on html "ST Schedules Notifications Mobs Animals Neckbands VPs Status Infra Heatmap Help…" at bounding box center [784, 371] width 1568 height 743
drag, startPoint x: 43, startPoint y: 715, endPoint x: -114, endPoint y: 716, distance: 157.0
click at [0, 716] on html "ST Schedules Notifications Mobs Animals Neckbands VPs Status Infra Heatmap Help…" at bounding box center [784, 371] width 1568 height 743
type input "Wilsons 23"
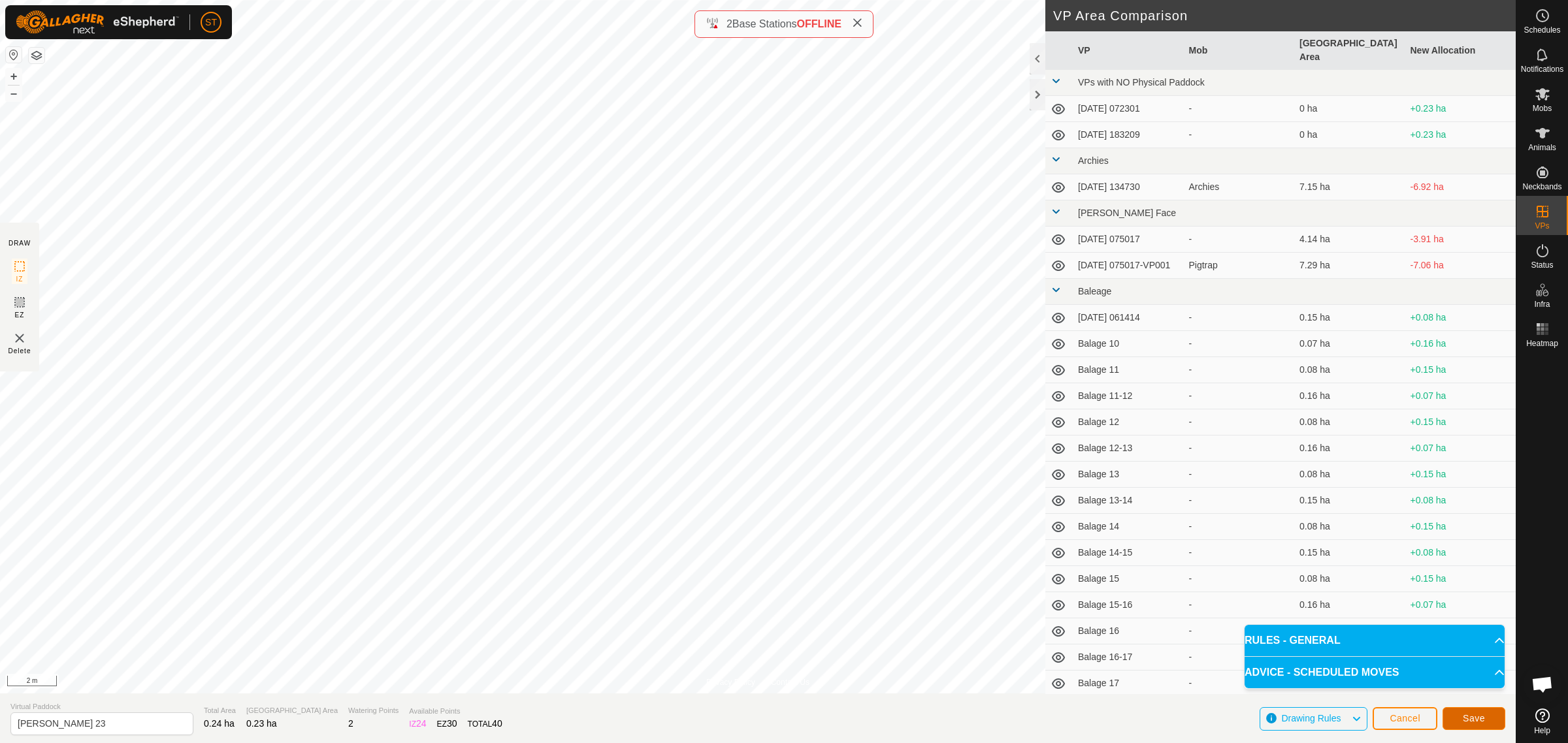
click at [1457, 713] on button "Save" at bounding box center [1474, 718] width 63 height 23
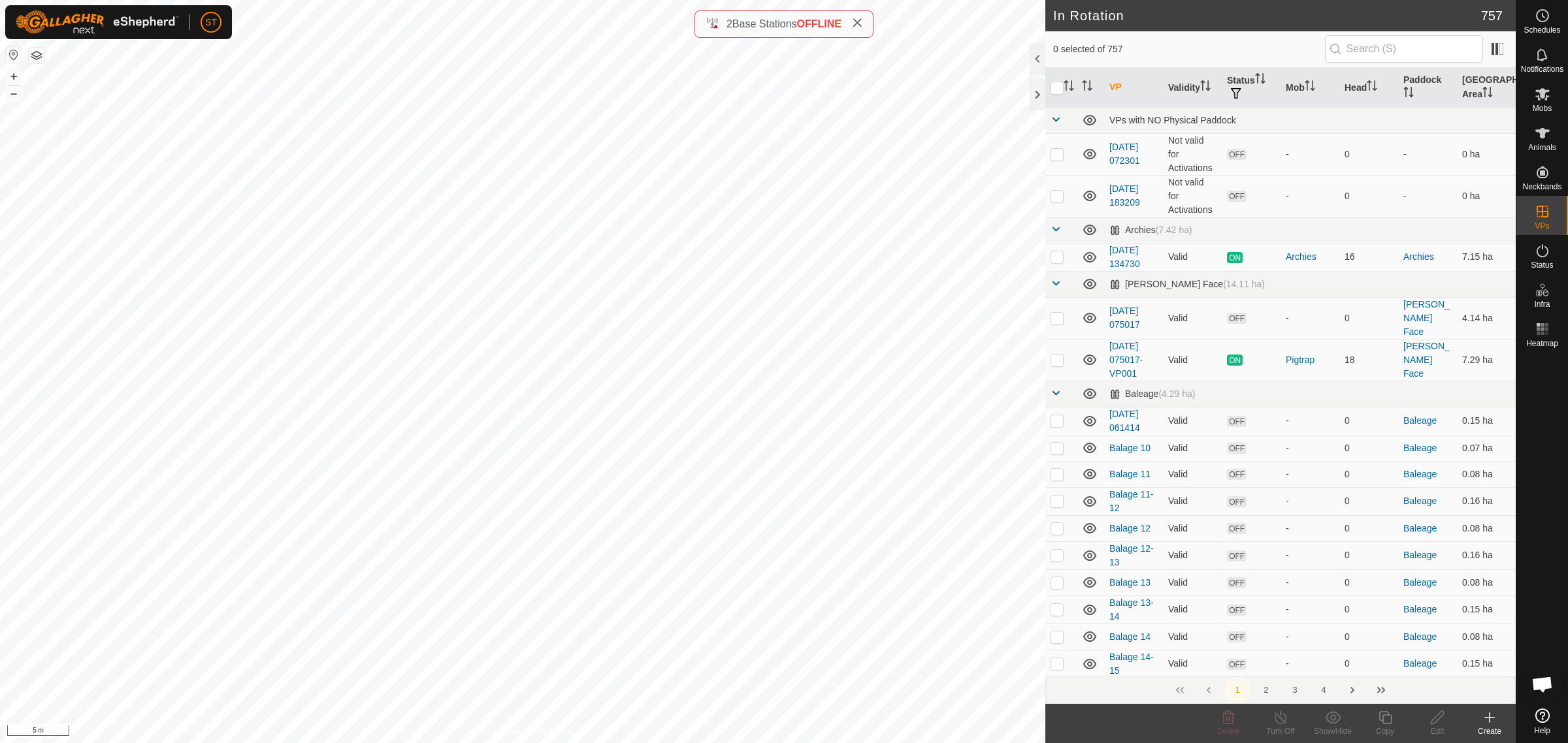
click at [1492, 720] on icon at bounding box center [1489, 717] width 16 height 15
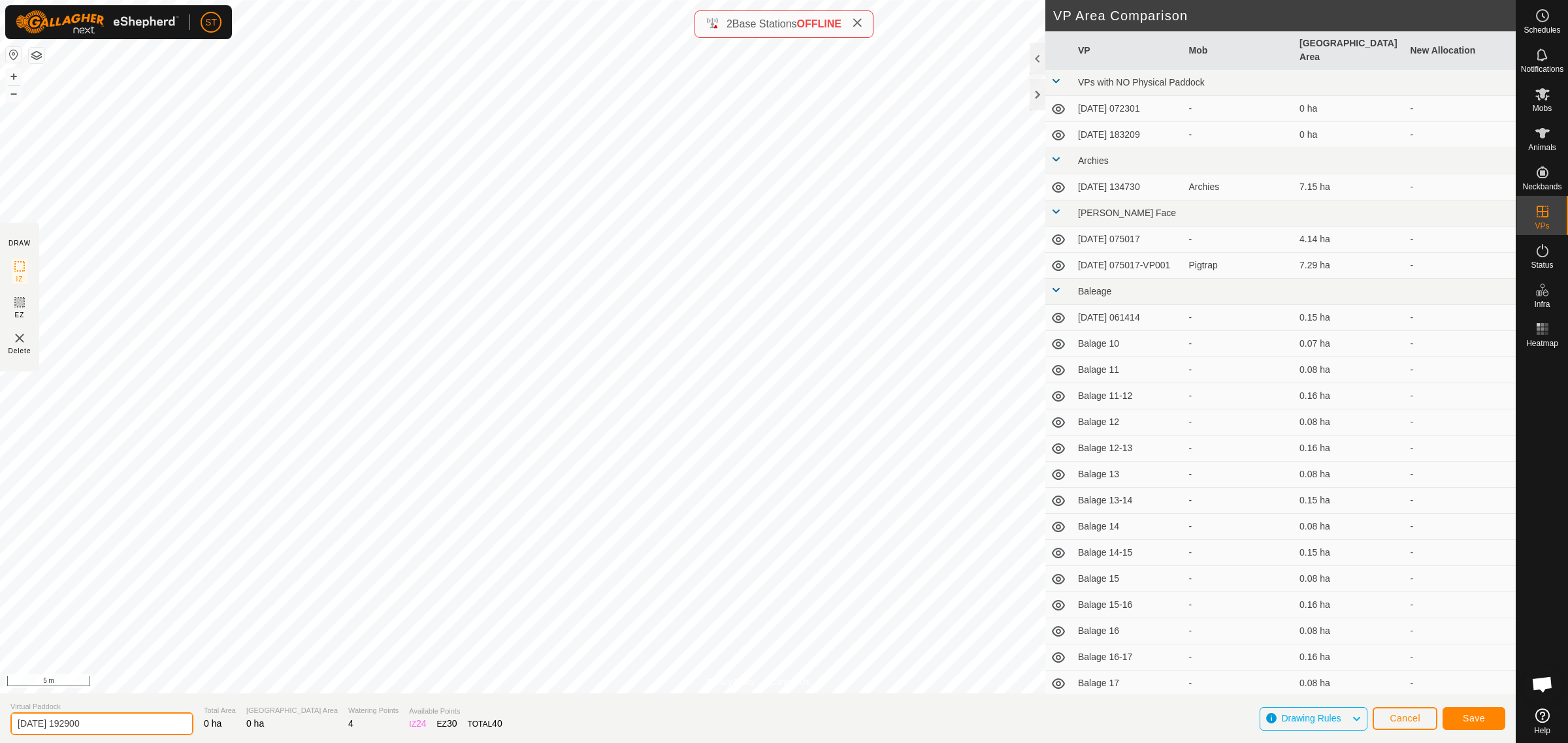
drag, startPoint x: 12, startPoint y: 726, endPoint x: -98, endPoint y: 726, distance: 110.0
click at [0, 726] on html "ST Schedules Notifications Mobs Animals Neckbands VPs Status Infra Heatmap Help…" at bounding box center [784, 371] width 1568 height 743
paste input "Wilsons 23"
type input "Wilsons 22-23"
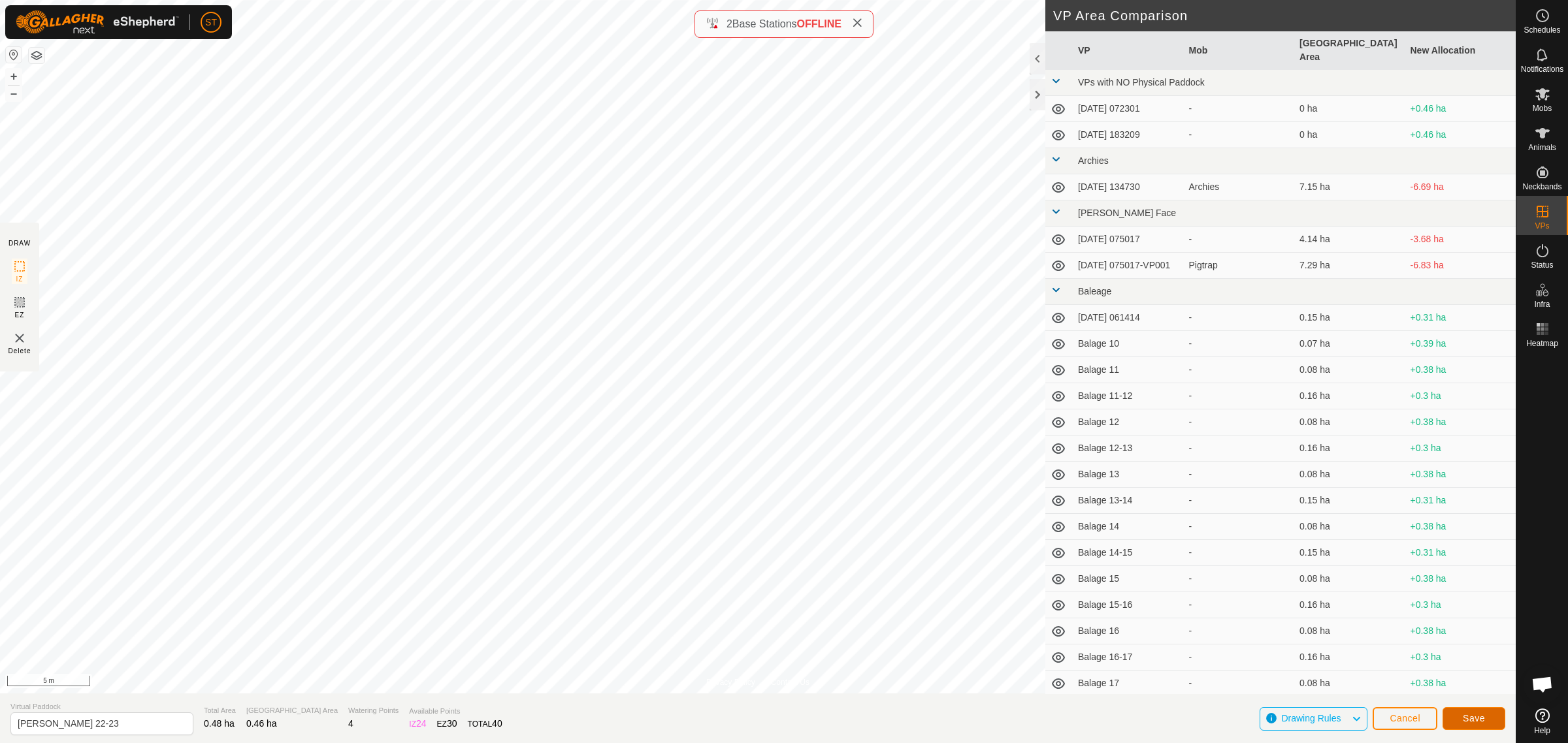
click at [1486, 719] on button "Save" at bounding box center [1474, 718] width 63 height 23
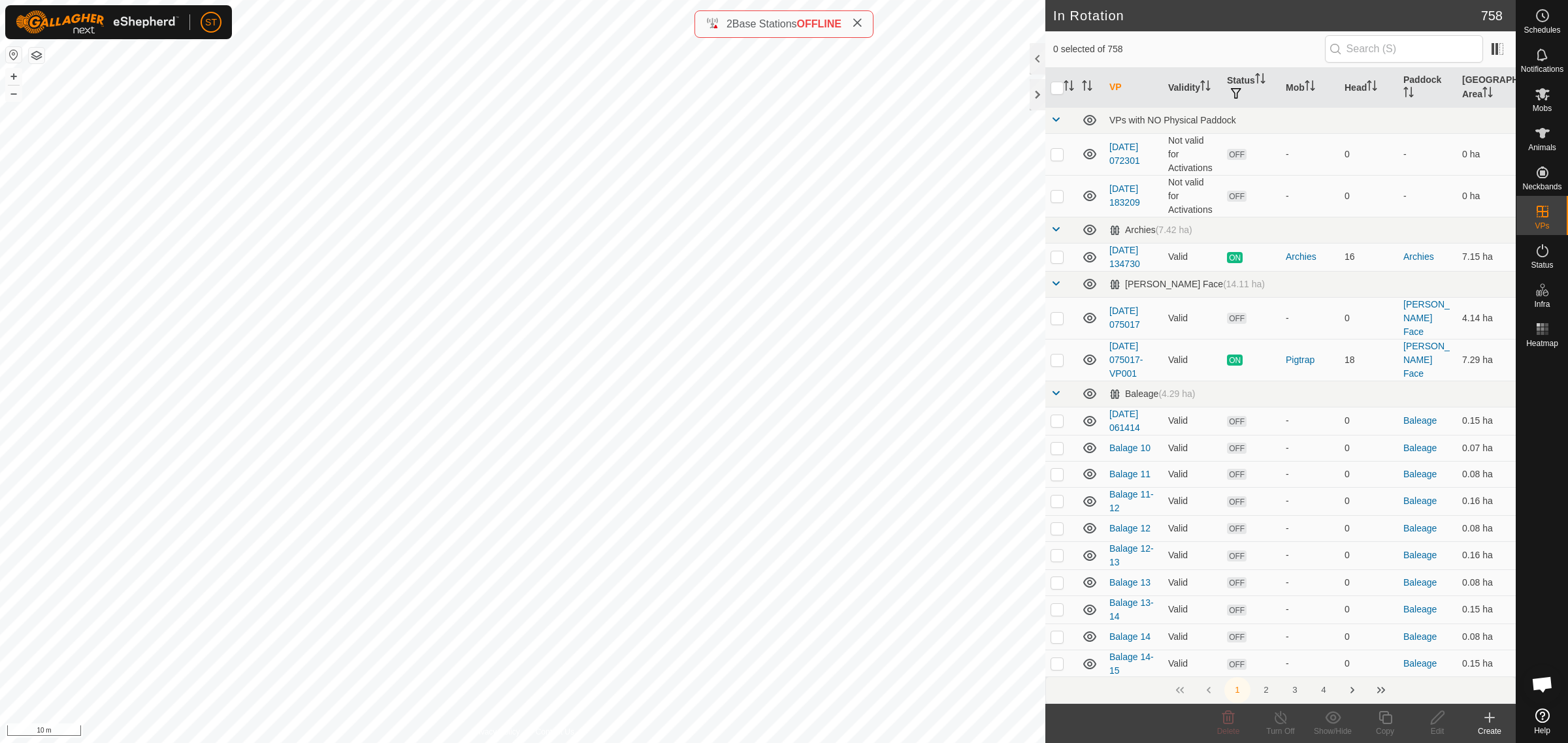
click at [1488, 722] on icon at bounding box center [1489, 717] width 16 height 15
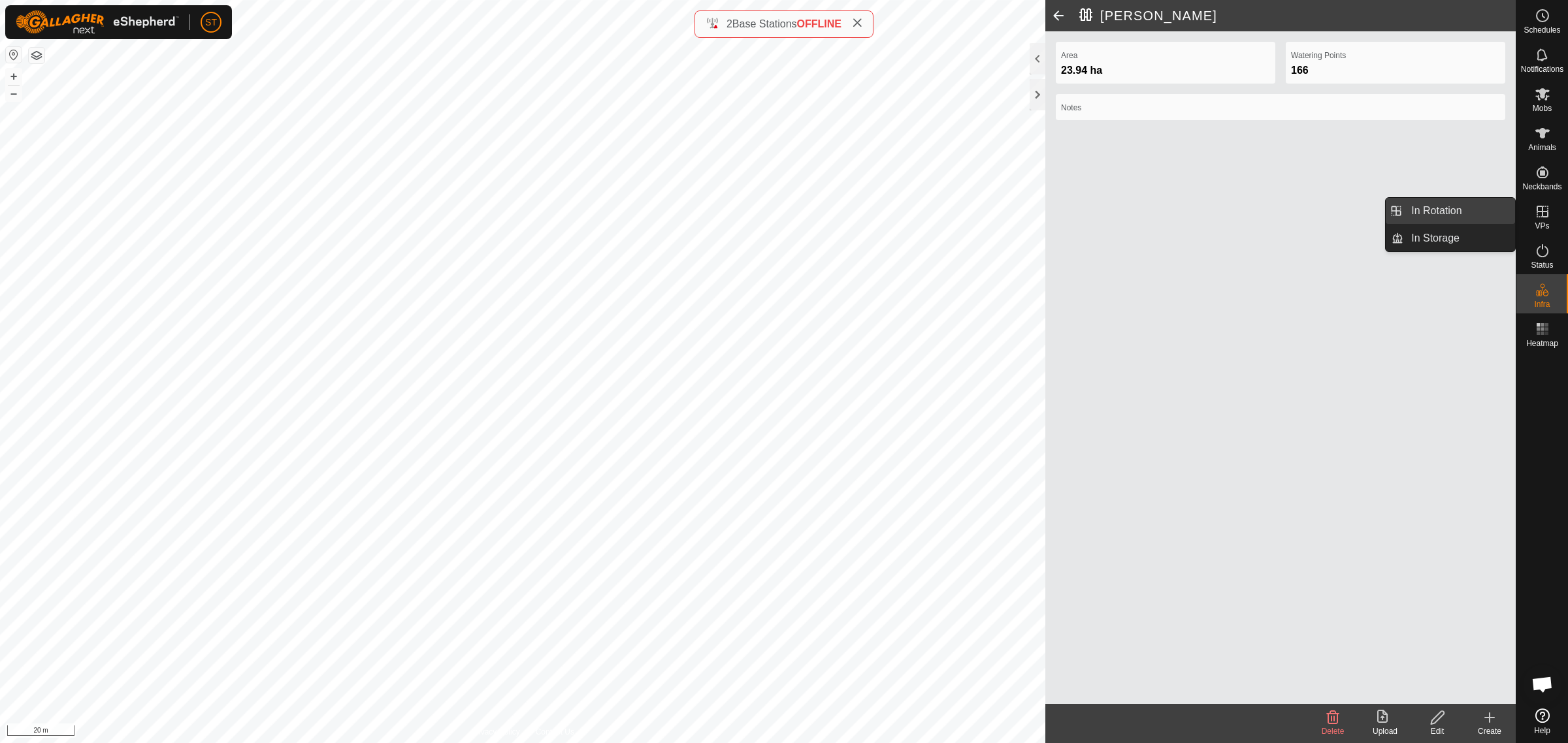
click at [1428, 212] on link "In Rotation" at bounding box center [1459, 210] width 111 height 26
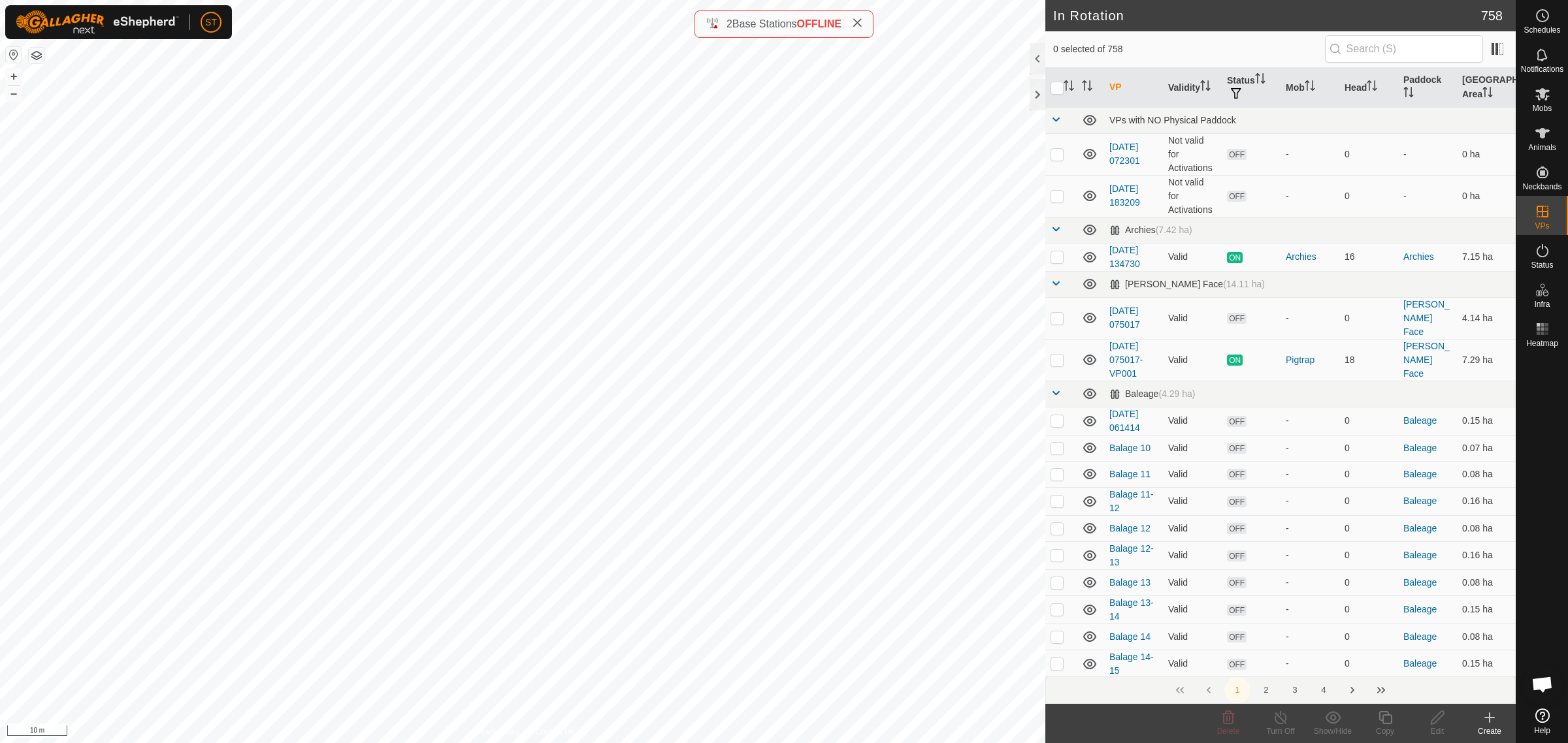
click at [1484, 719] on icon at bounding box center [1489, 717] width 16 height 15
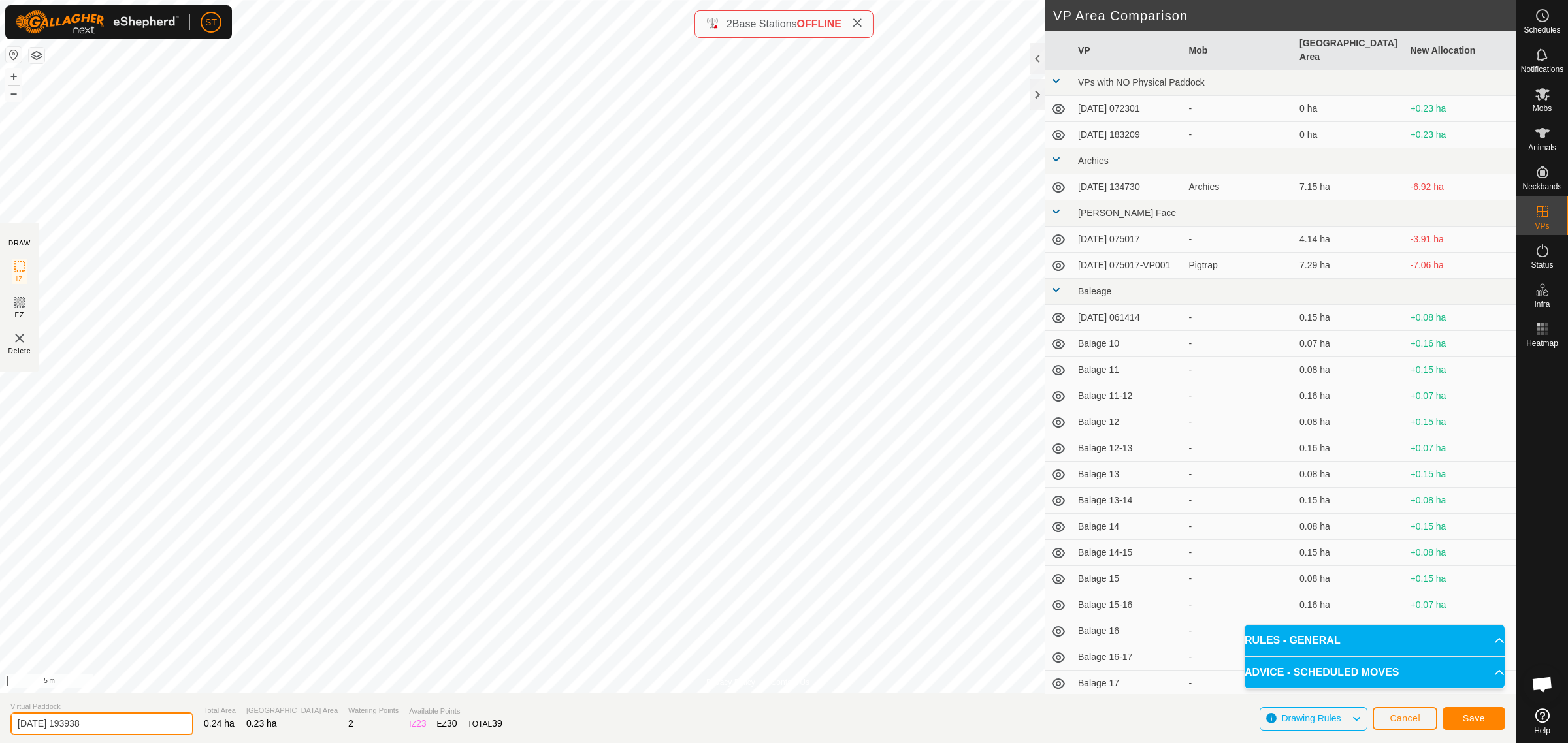
drag, startPoint x: 111, startPoint y: 722, endPoint x: -29, endPoint y: 729, distance: 140.2
click at [0, 729] on html "ST Schedules Notifications Mobs Animals Neckbands VPs Status Infra Heatmap Help…" at bounding box center [784, 371] width 1568 height 743
paste input "Wilsons 23"
type input "Wilsons 24"
click at [1448, 717] on button "Save" at bounding box center [1474, 718] width 63 height 23
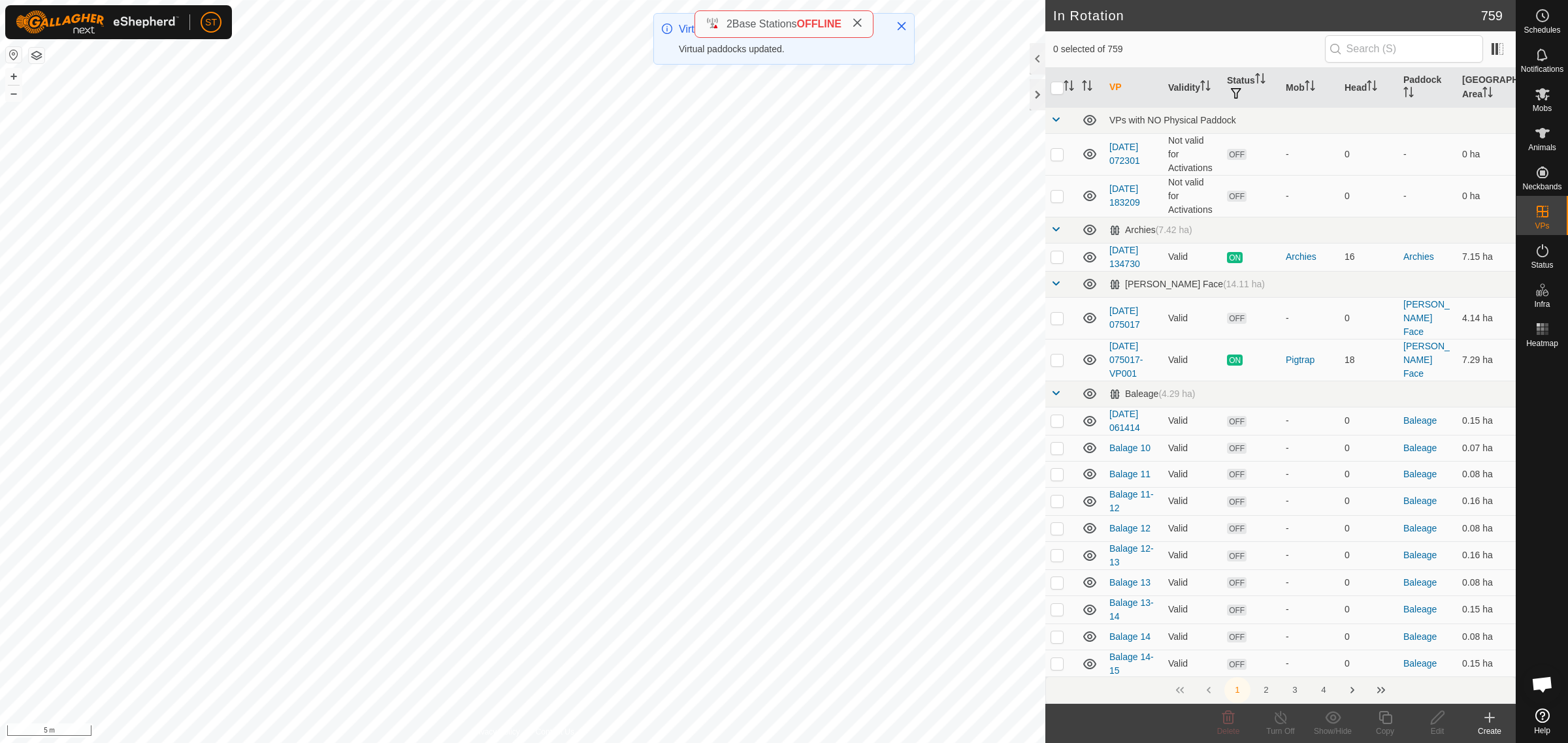
click at [1485, 720] on icon at bounding box center [1489, 717] width 16 height 15
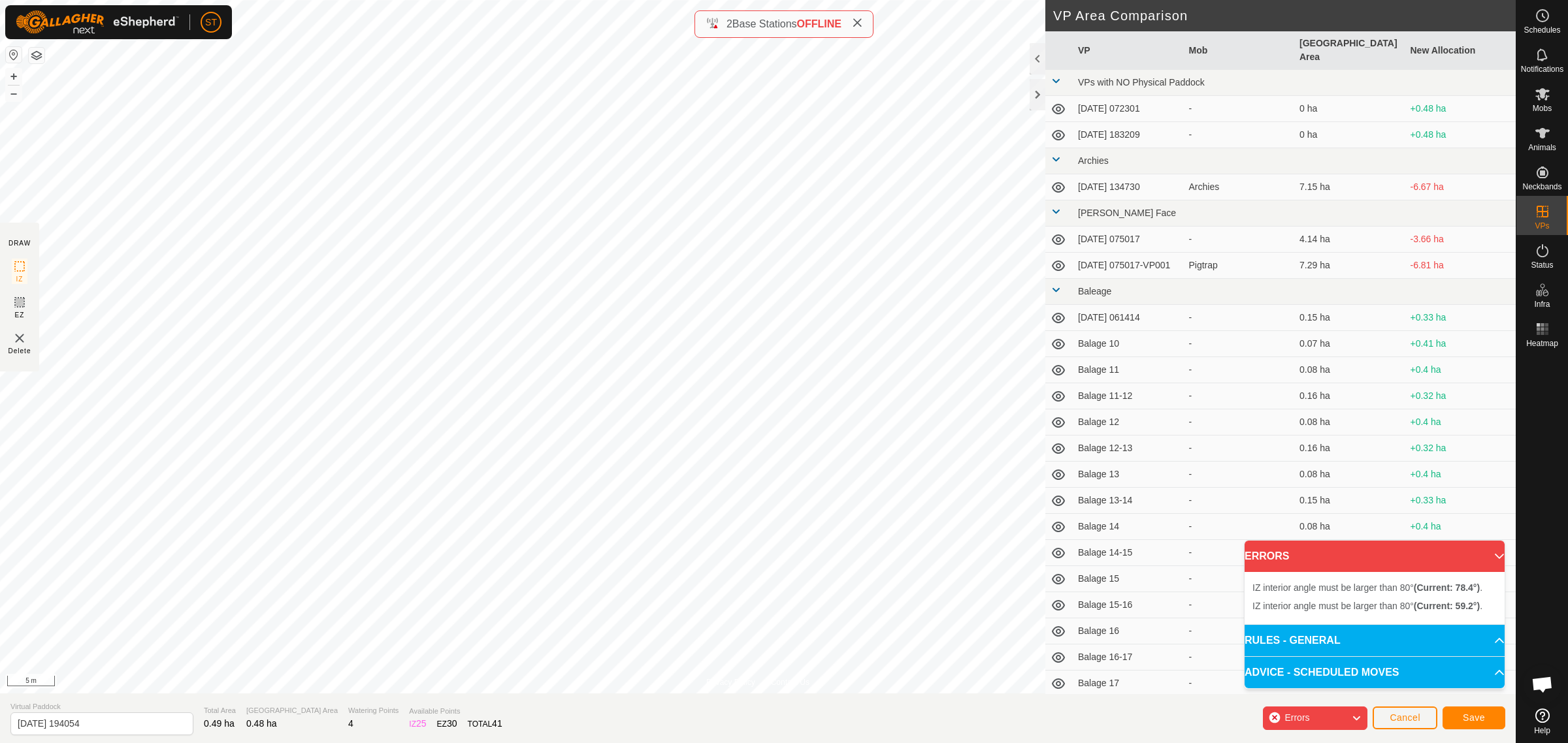
click at [740, 0] on html "ST Schedules Notifications Mobs Animals Neckbands VPs Status Infra Heatmap Help…" at bounding box center [784, 371] width 1568 height 743
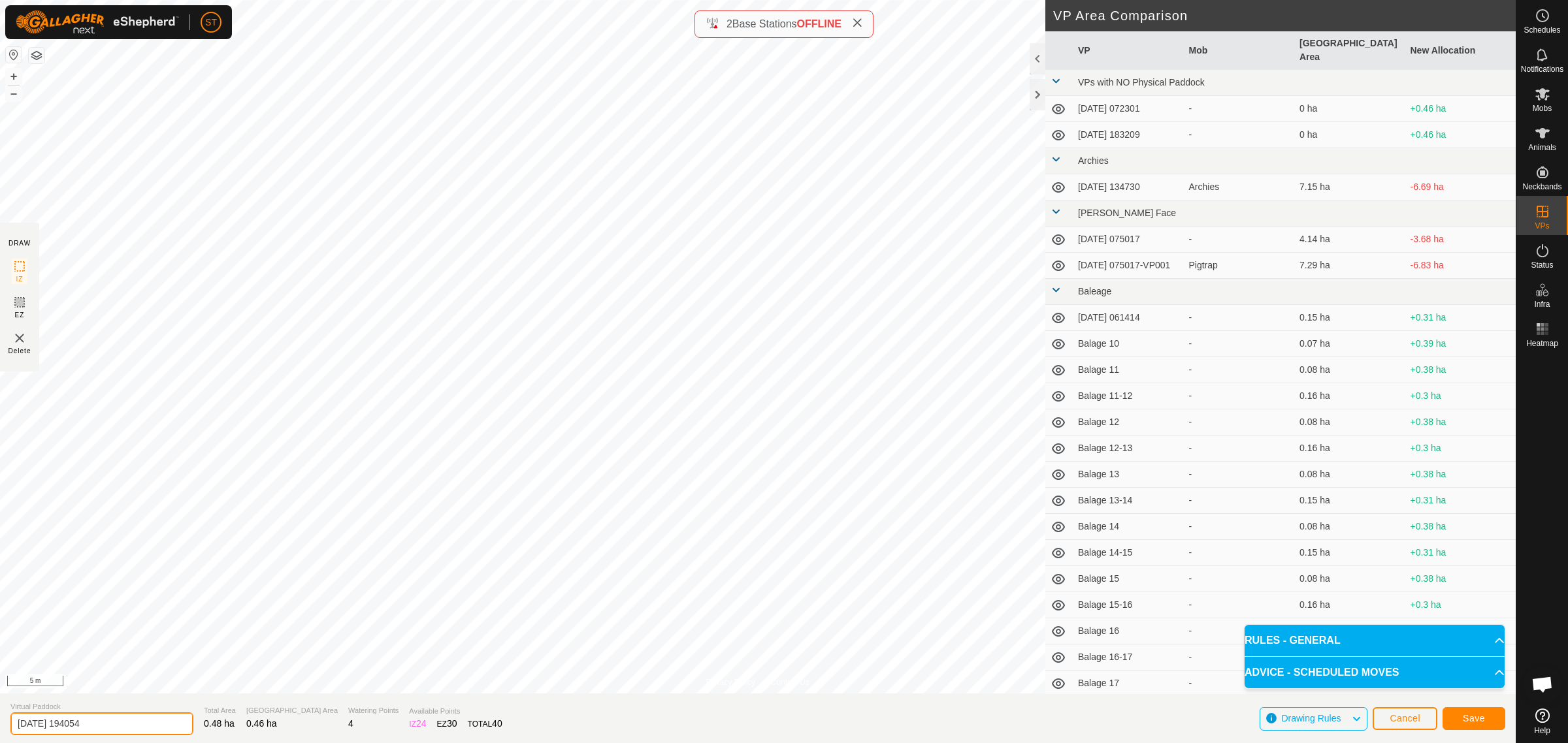
drag, startPoint x: 111, startPoint y: 732, endPoint x: -82, endPoint y: 715, distance: 193.7
click at [0, 715] on html "ST Schedules Notifications Mobs Animals Neckbands VPs Status Infra Heatmap Help…" at bounding box center [784, 371] width 1568 height 743
paste input "Wilsons 23"
type input "Wilsons 23-24"
click at [1474, 716] on span "Save" at bounding box center [1474, 718] width 22 height 10
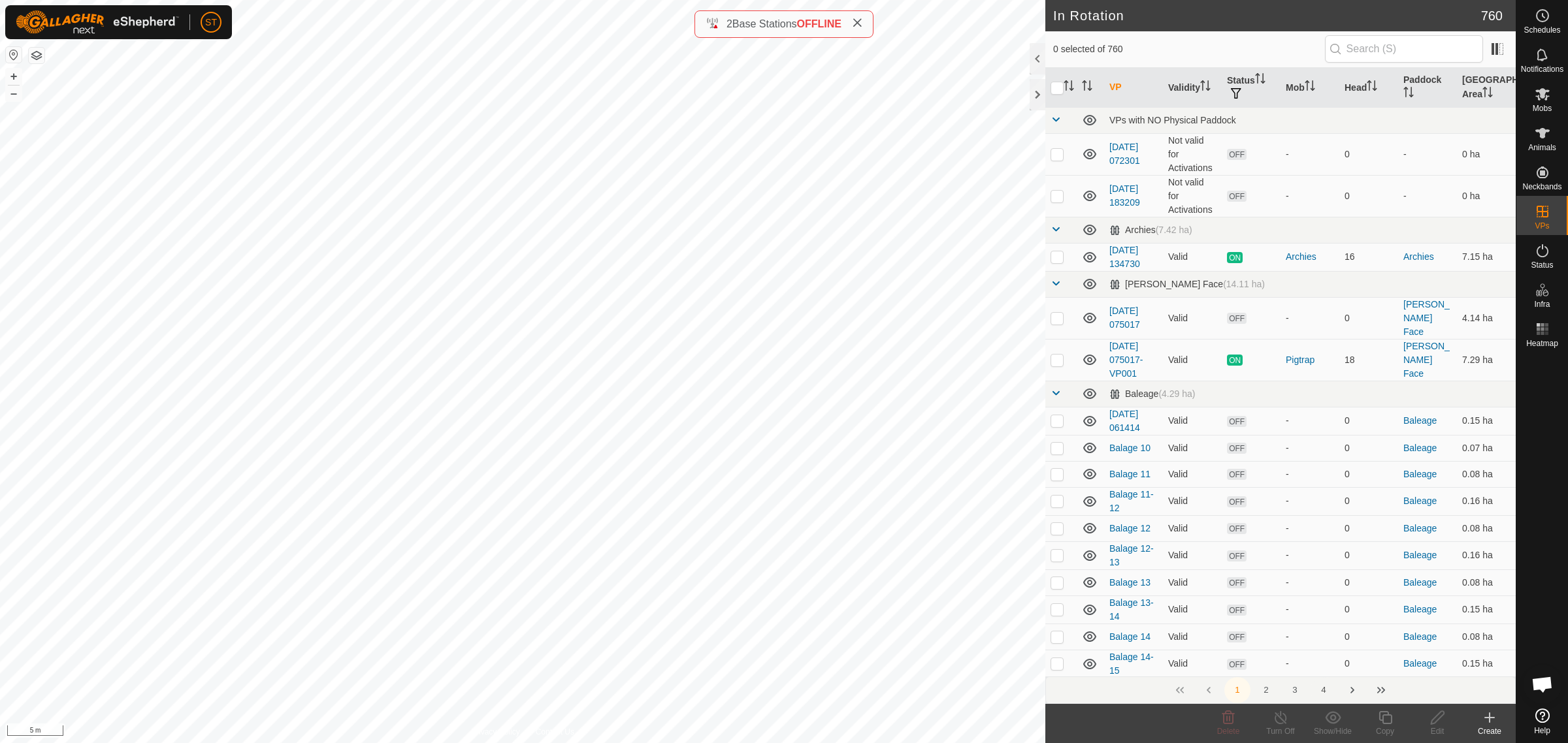
click at [1327, 689] on button "4" at bounding box center [1323, 690] width 26 height 26
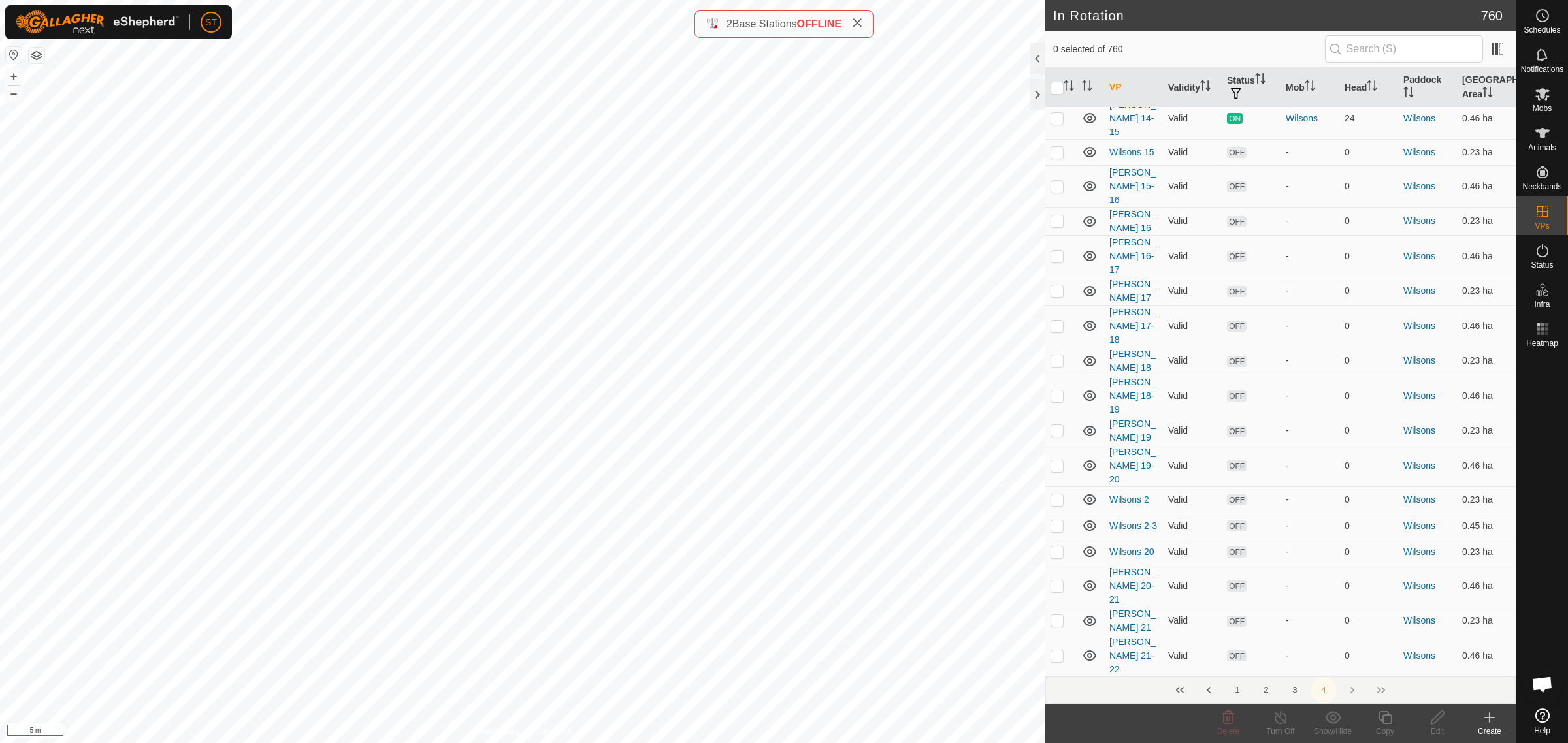
scroll to position [3593, 0]
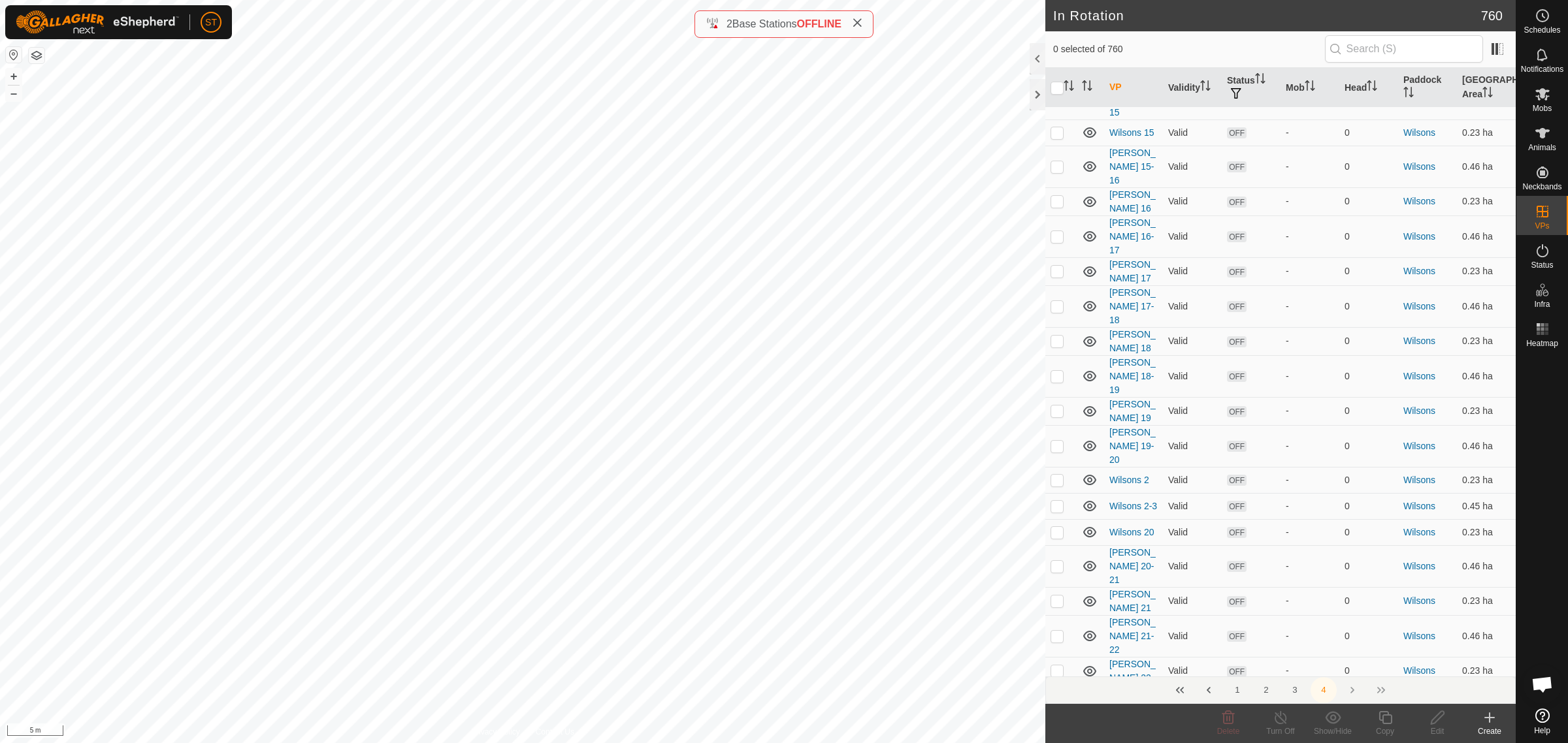
checkbox input "false"
click at [1488, 718] on icon at bounding box center [1490, 718] width 9 height 0
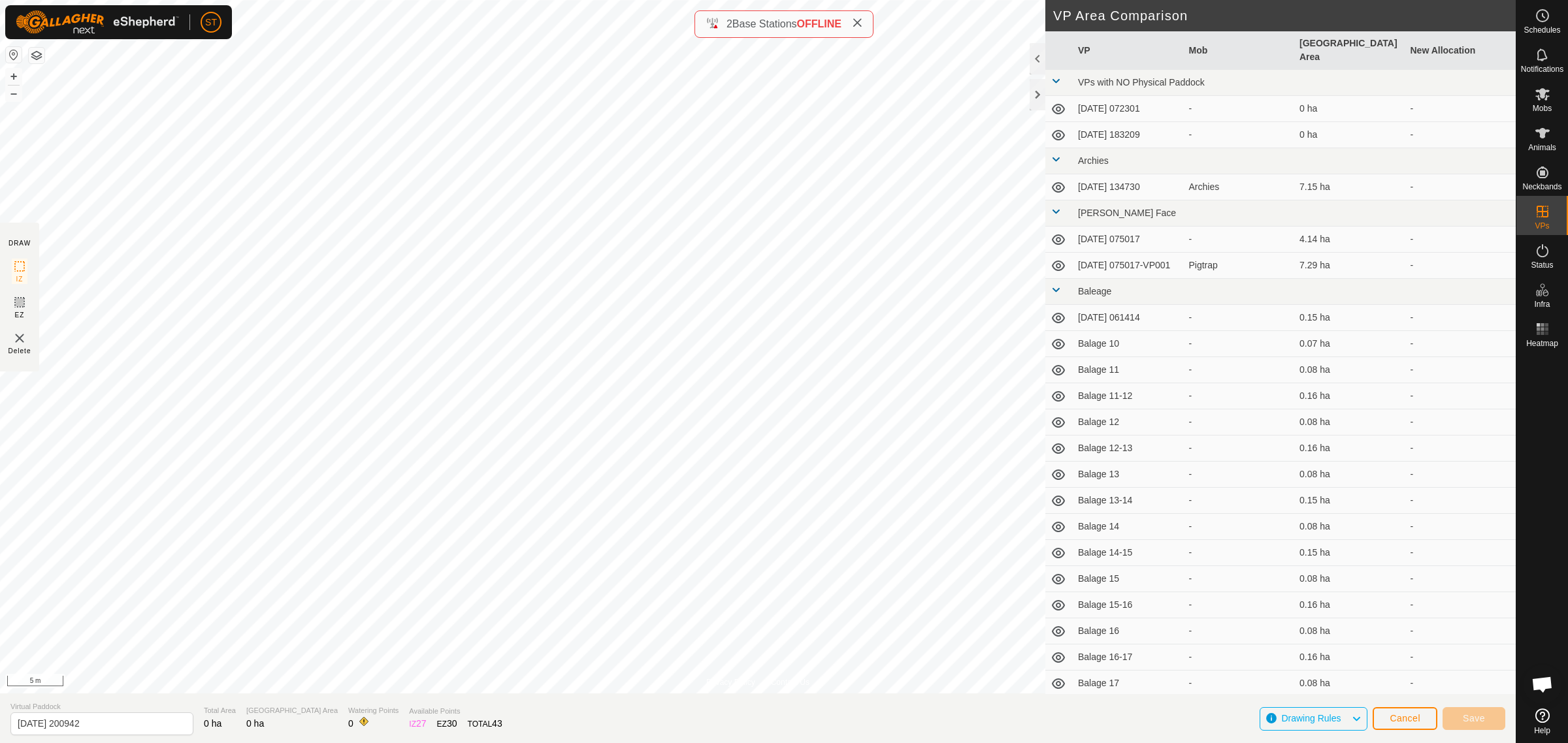
click at [321, 716] on div "Privacy Policy Contact Us + – ⇧ i 5 m DRAW IZ EZ Delete VP Area Comparison VP M…" at bounding box center [757, 371] width 1516 height 743
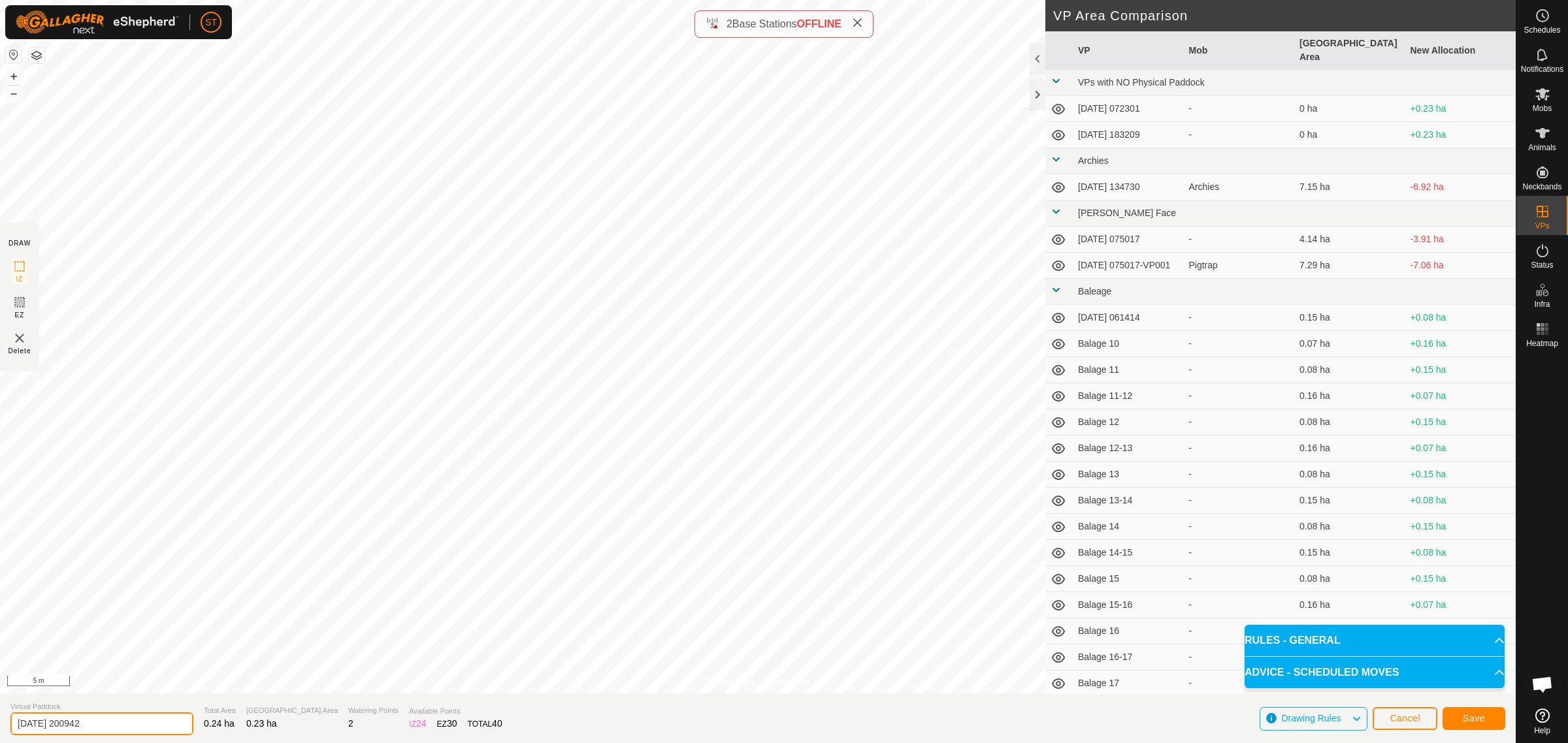
drag, startPoint x: 122, startPoint y: 724, endPoint x: -129, endPoint y: 716, distance: 251.1
click at [0, 716] on html "ST Schedules Notifications Mobs Animals Neckbands VPs Status Infra Heatmap Help…" at bounding box center [784, 371] width 1568 height 743
paste input "Wilsons 23"
type input "Wilsons 25"
click at [1479, 713] on span "Save" at bounding box center [1474, 718] width 22 height 10
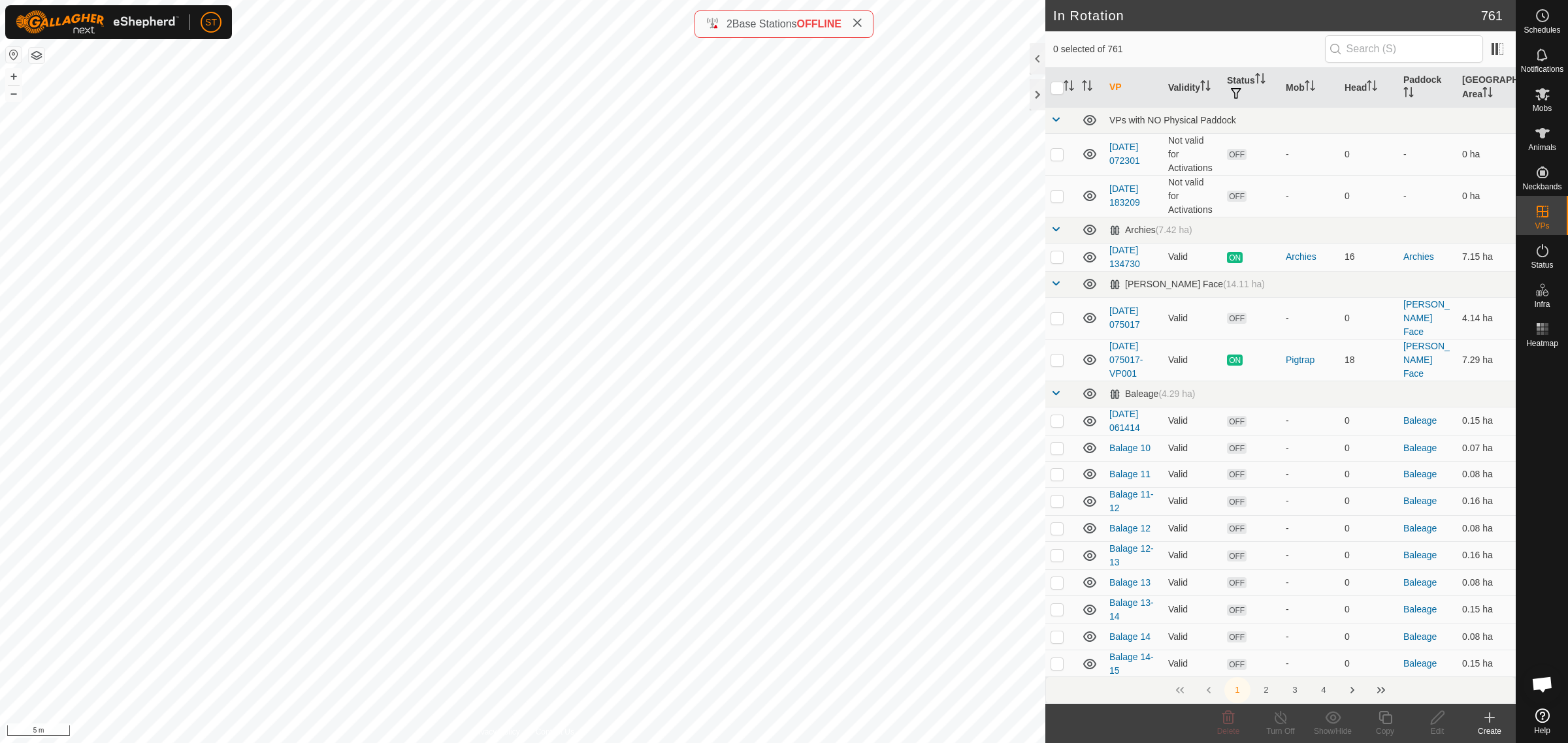
click at [1488, 713] on icon at bounding box center [1489, 717] width 16 height 15
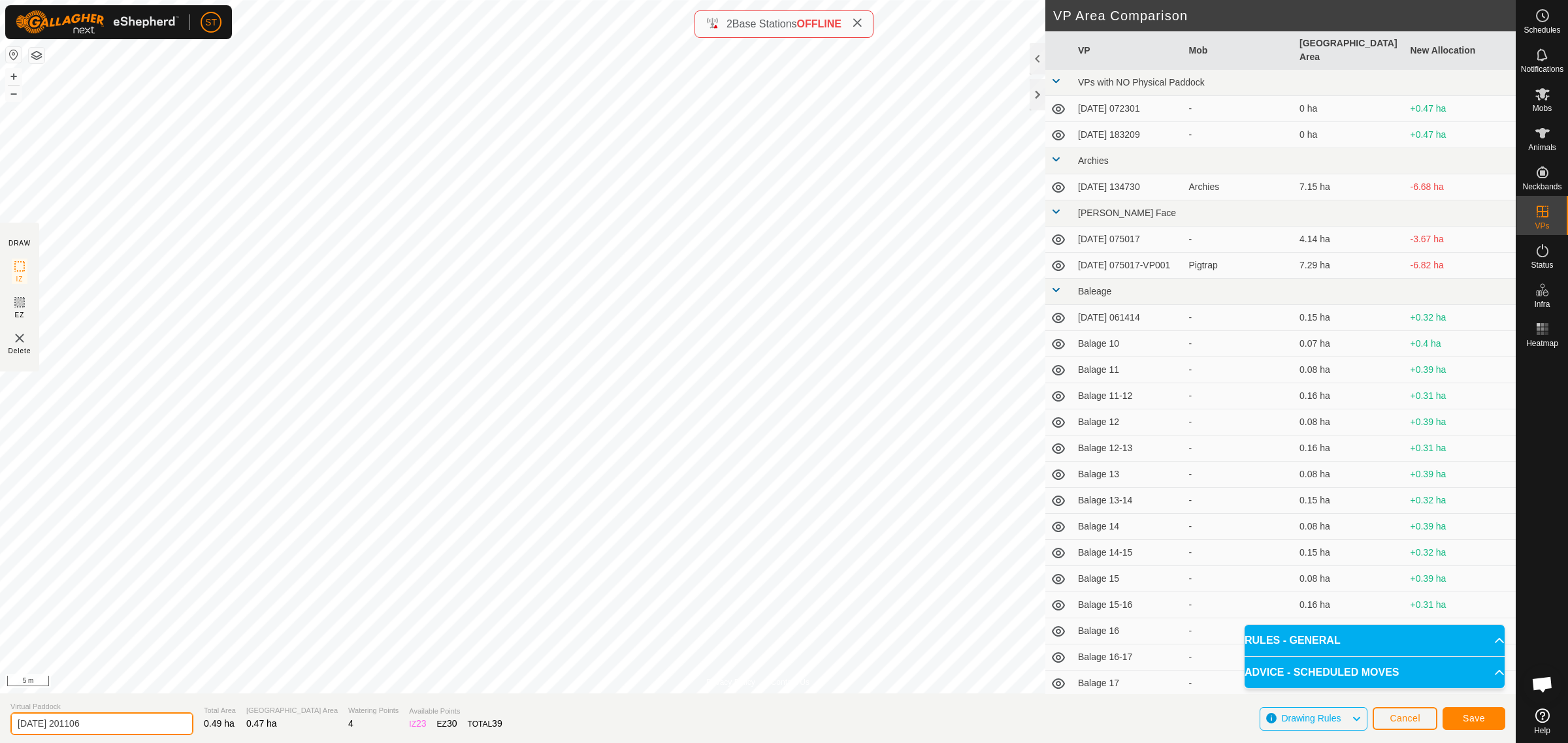
drag, startPoint x: 103, startPoint y: 723, endPoint x: -47, endPoint y: 722, distance: 150.0
click at [0, 722] on html "ST Schedules Notifications Mobs Animals Neckbands VPs Status Infra Heatmap Help…" at bounding box center [784, 371] width 1568 height 743
paste input "Wilsons 23"
type input "Wilsons 24-25"
click at [1463, 722] on span "Save" at bounding box center [1474, 718] width 22 height 10
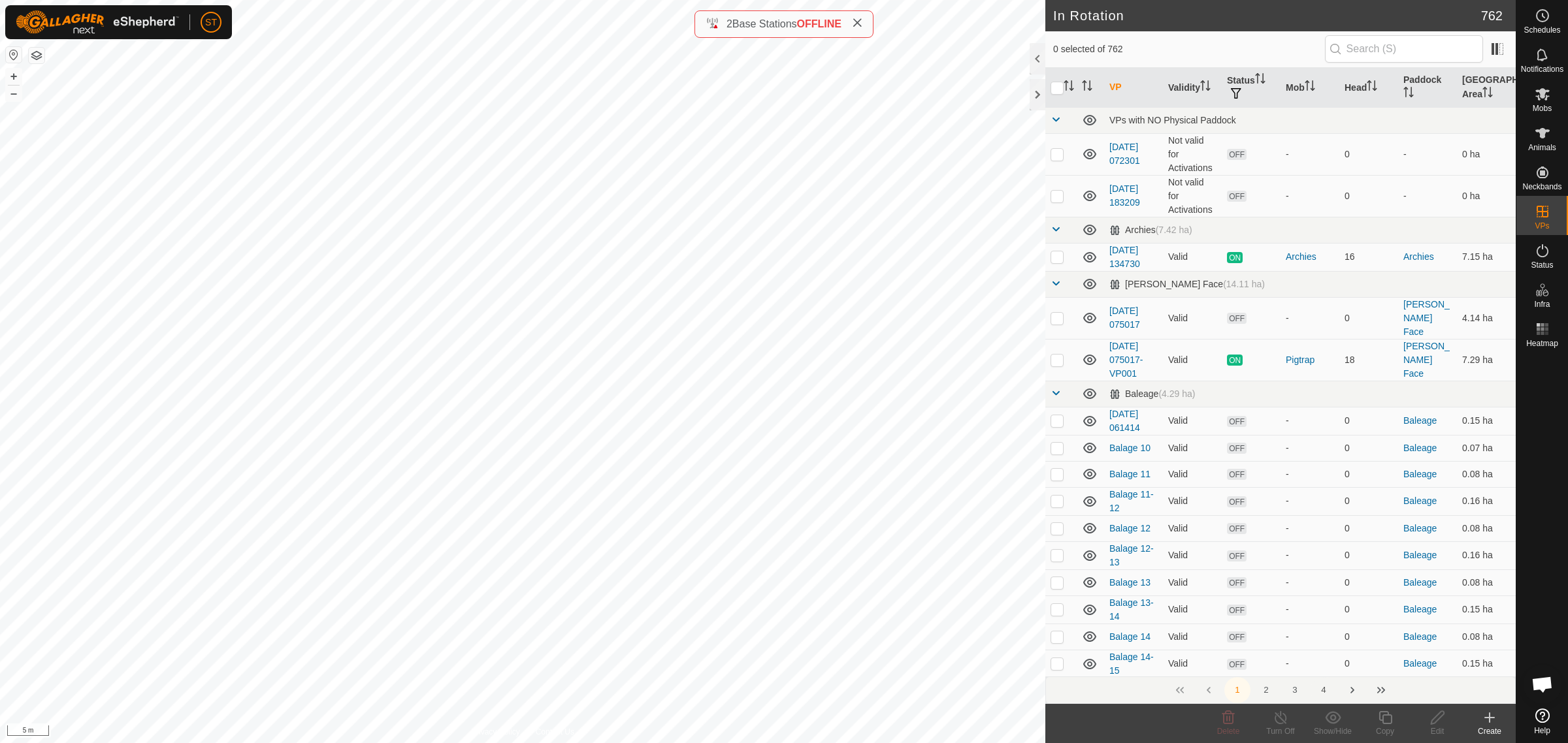
click at [1324, 687] on button "4" at bounding box center [1323, 690] width 26 height 26
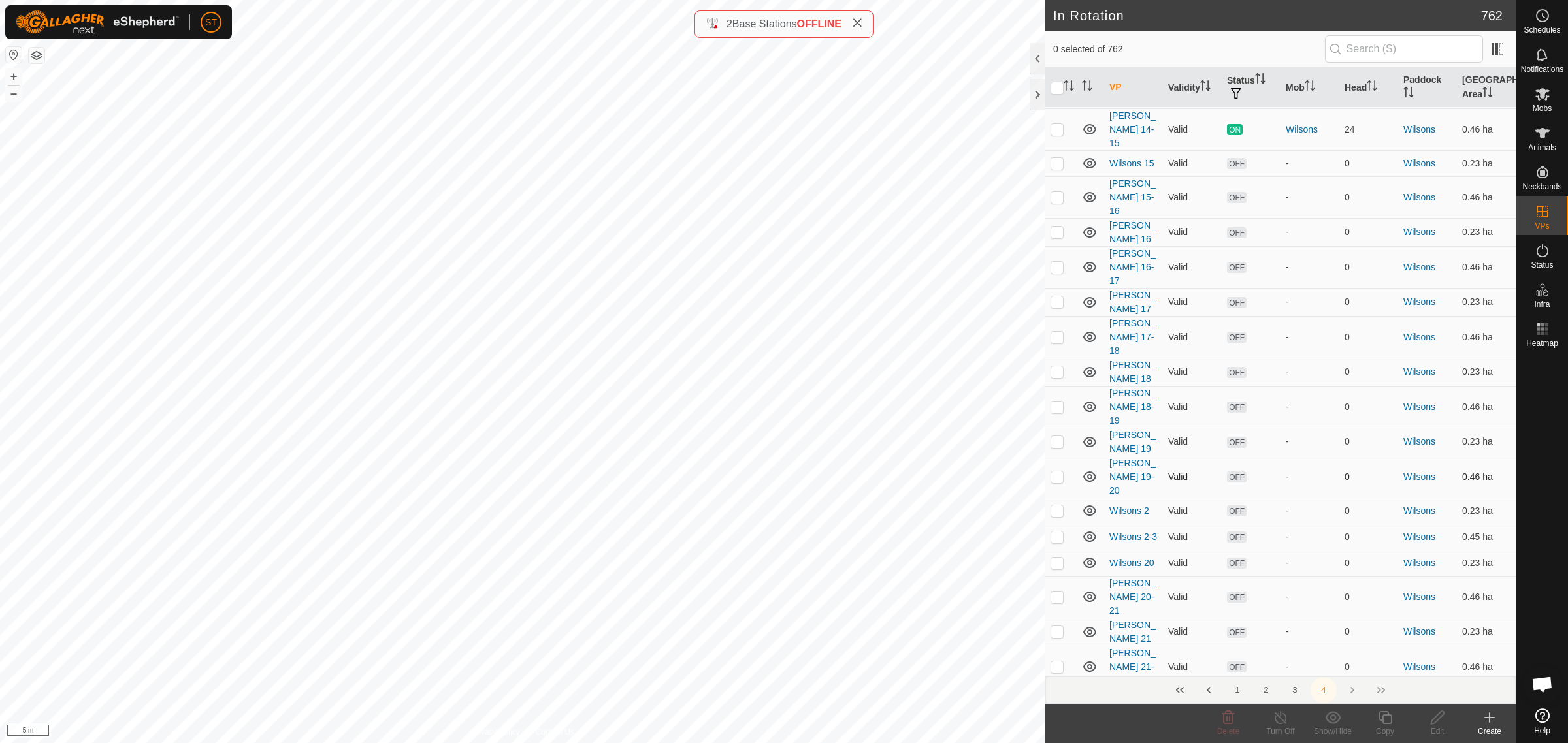
scroll to position [3592, 0]
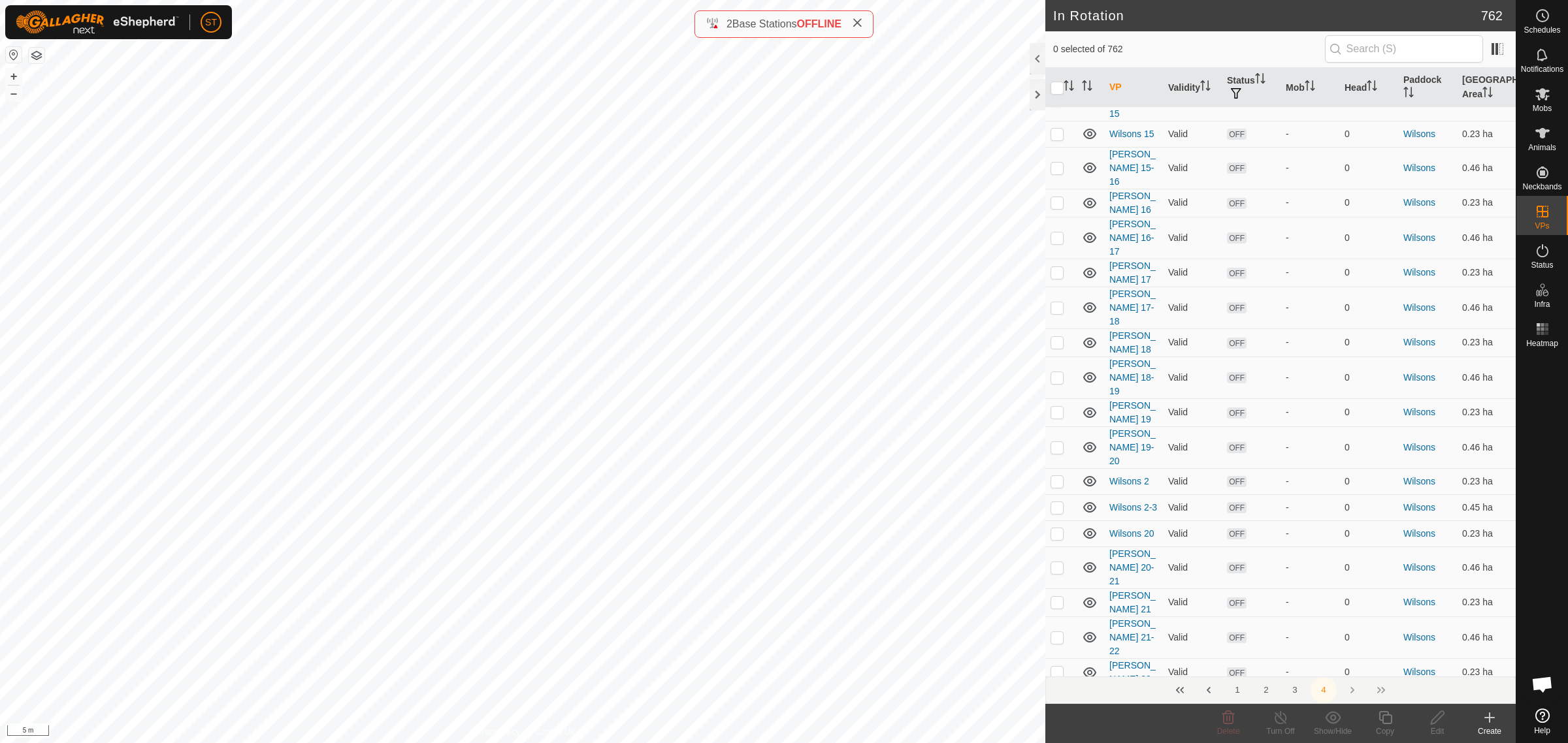
checkbox input "false"
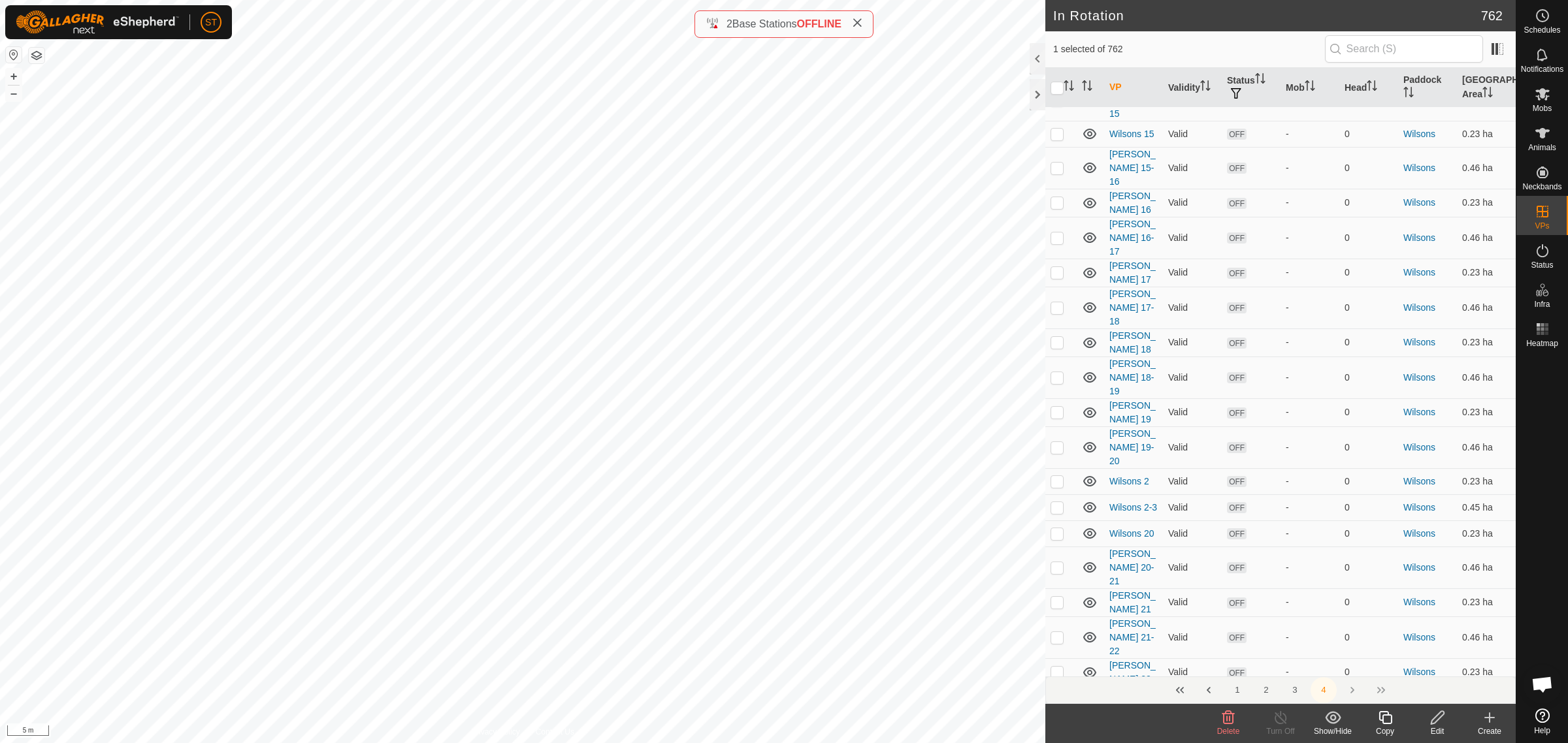
checkbox input "false"
click at [1490, 718] on icon at bounding box center [1490, 718] width 9 height 0
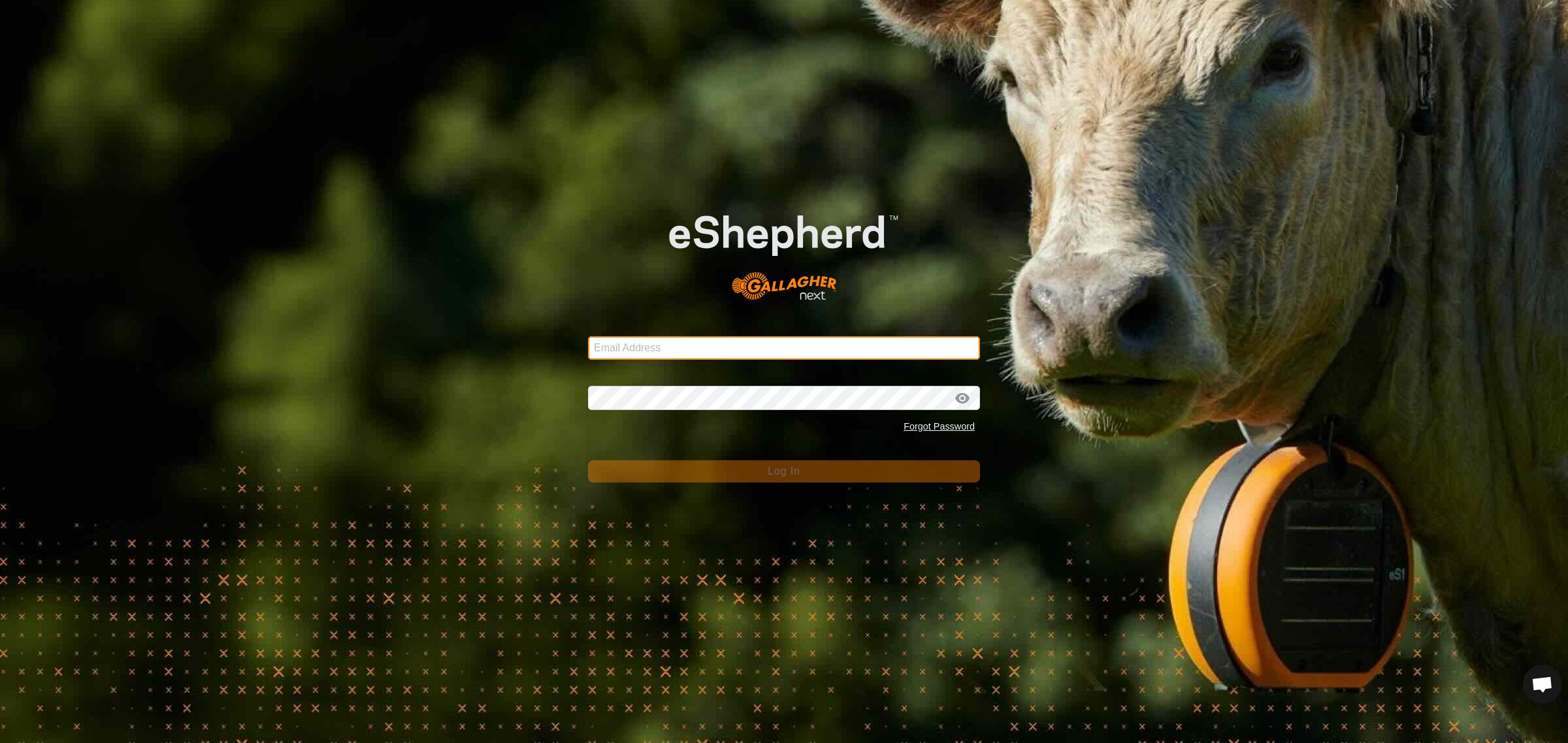
type input "waihemodowns@gmail.com"
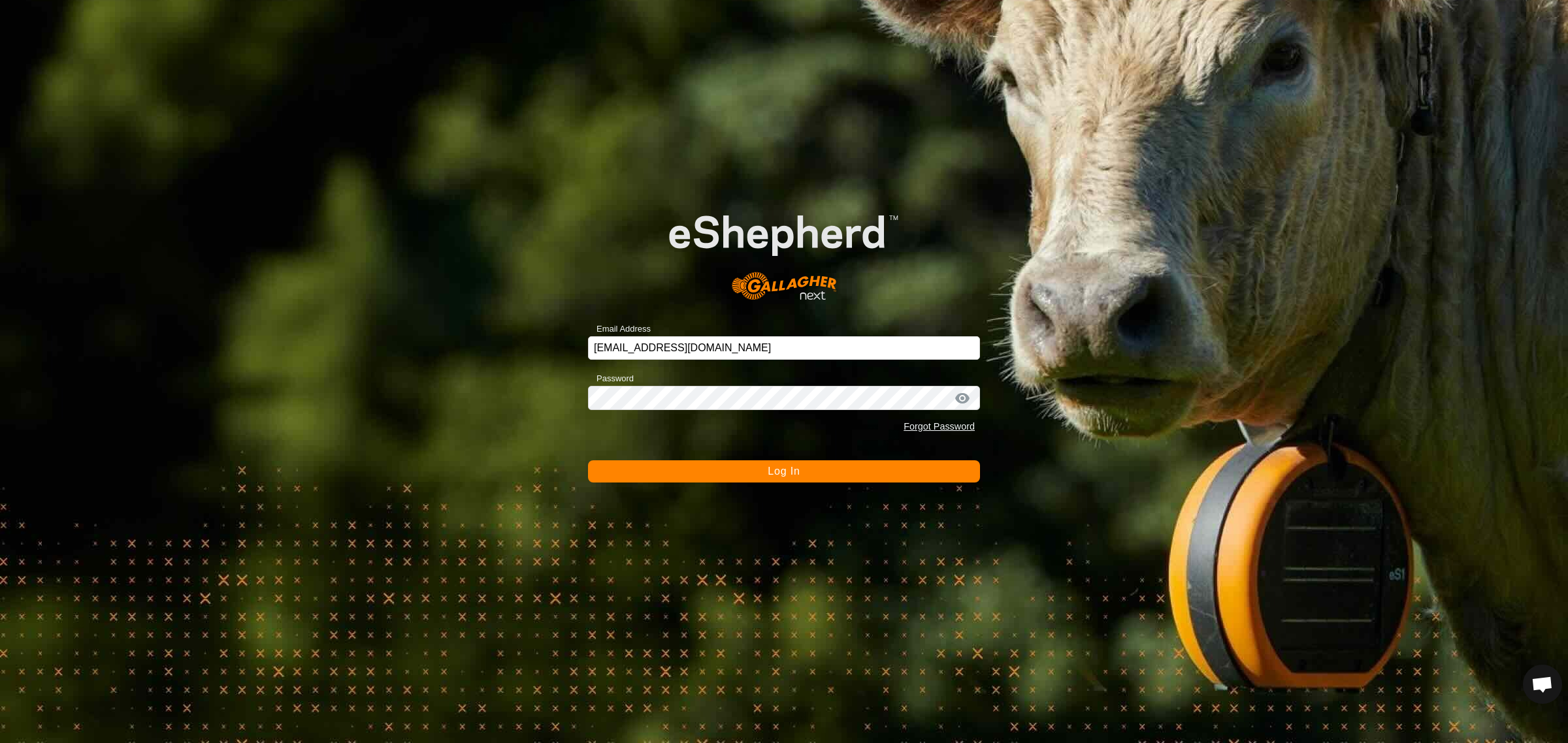
click at [759, 477] on button "Log In" at bounding box center [784, 471] width 392 height 22
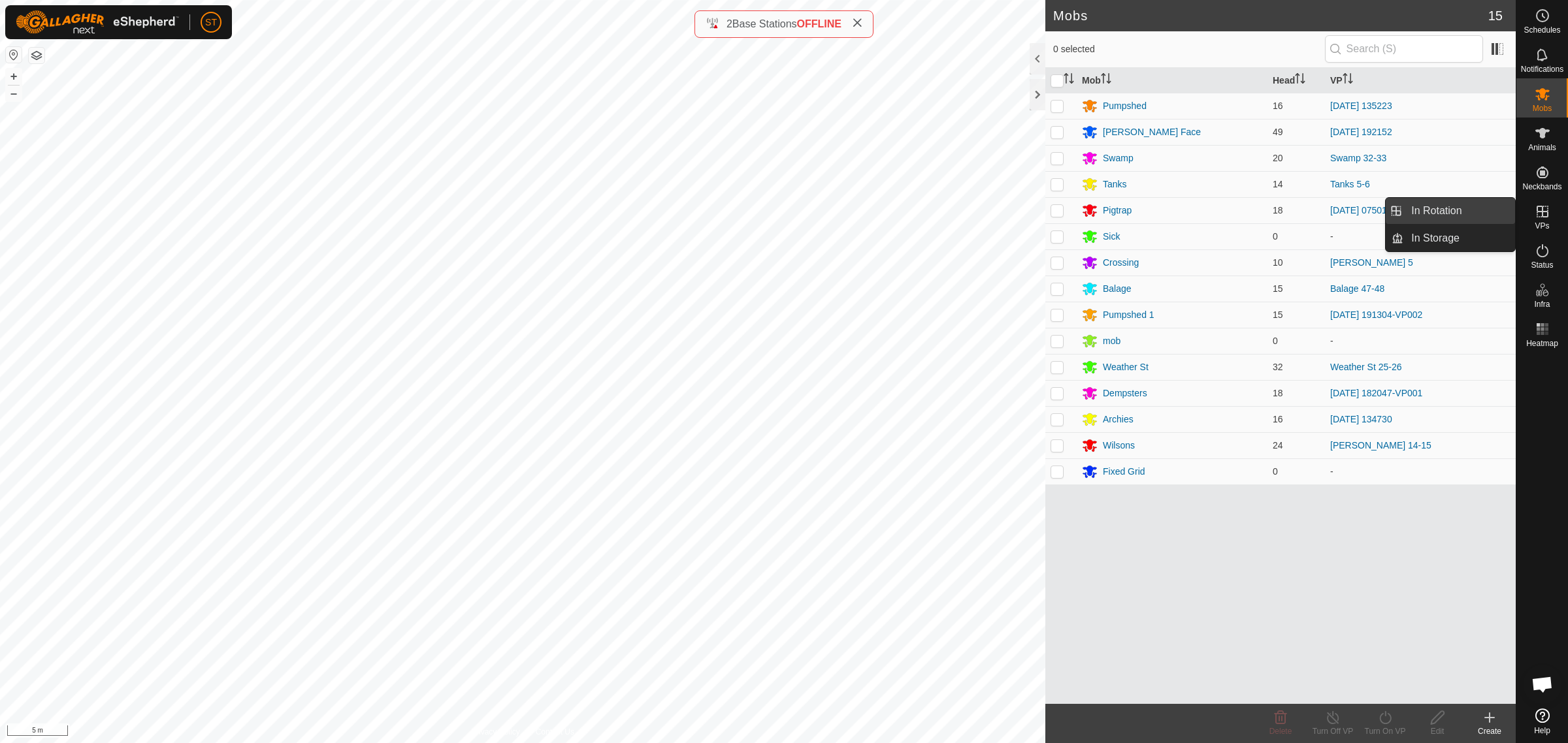
click at [1440, 210] on link "In Rotation" at bounding box center [1459, 210] width 111 height 26
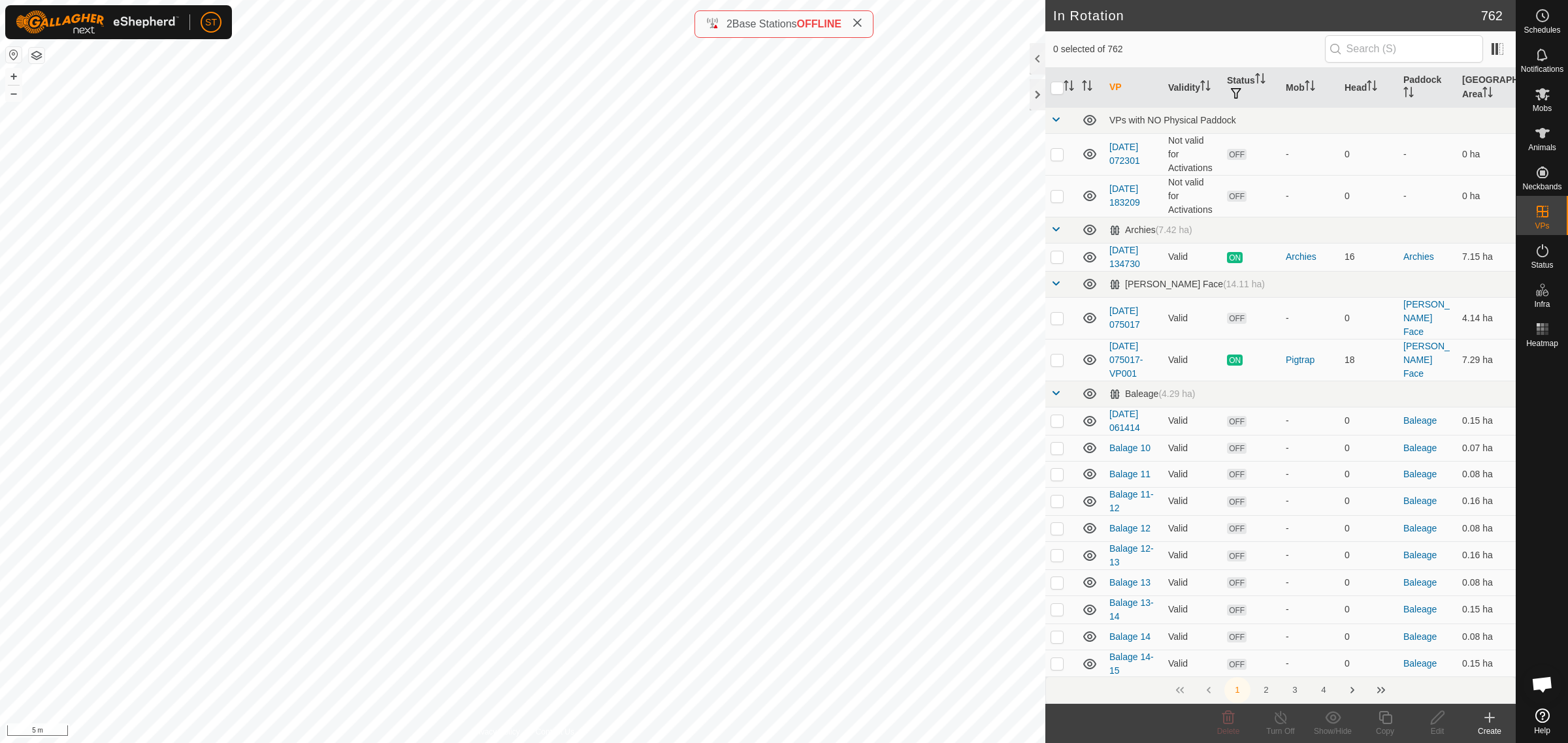
click at [1488, 720] on icon at bounding box center [1489, 717] width 16 height 15
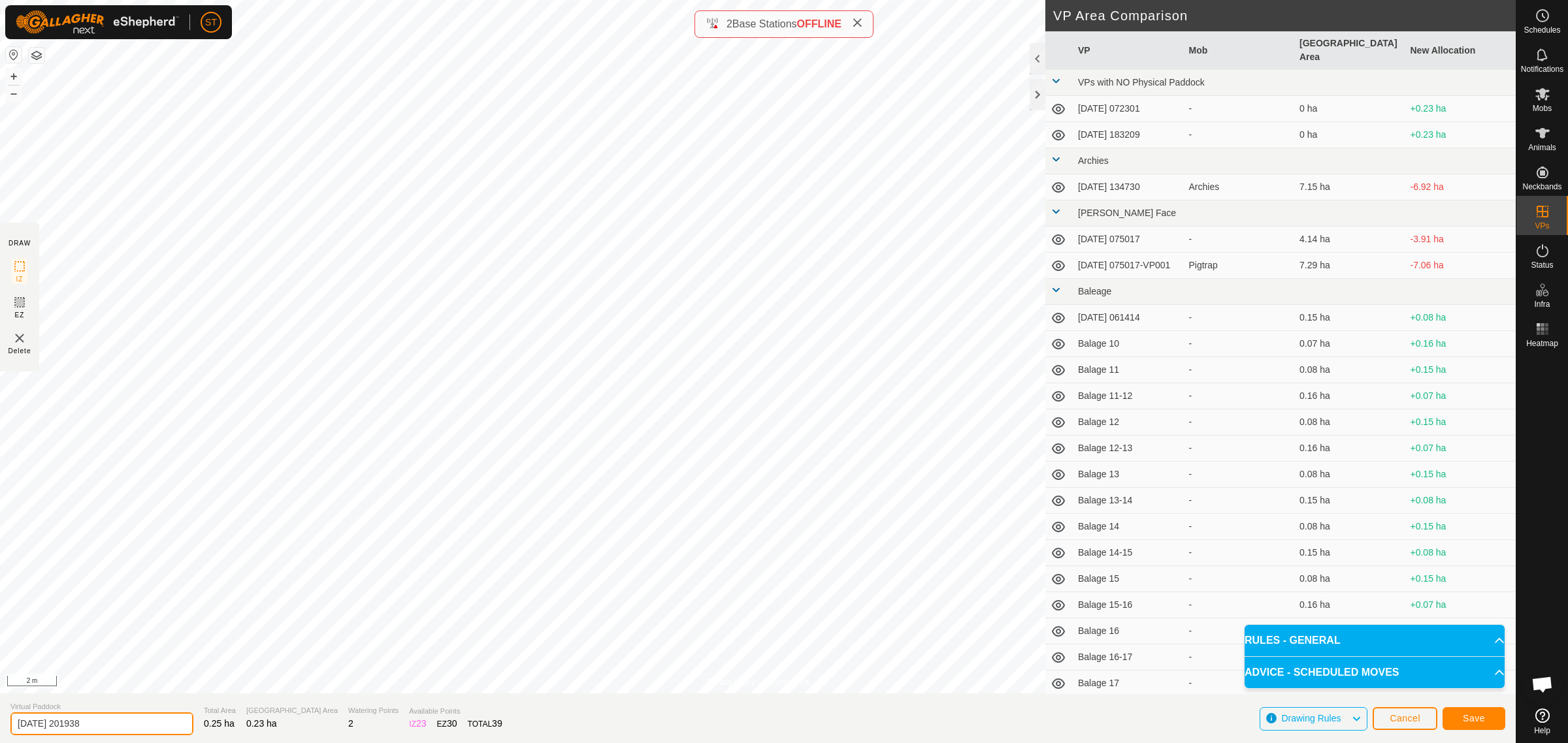
drag, startPoint x: 100, startPoint y: 722, endPoint x: -55, endPoint y: 722, distance: 155.0
click at [0, 722] on html "ST Schedules Notifications Mobs Animals Neckbands VPs Status Infra Heatmap Help…" at bounding box center [784, 371] width 1568 height 743
paste input "Wilsons 23"
type input "Wilsons 26"
click at [1474, 720] on span "Save" at bounding box center [1474, 718] width 22 height 10
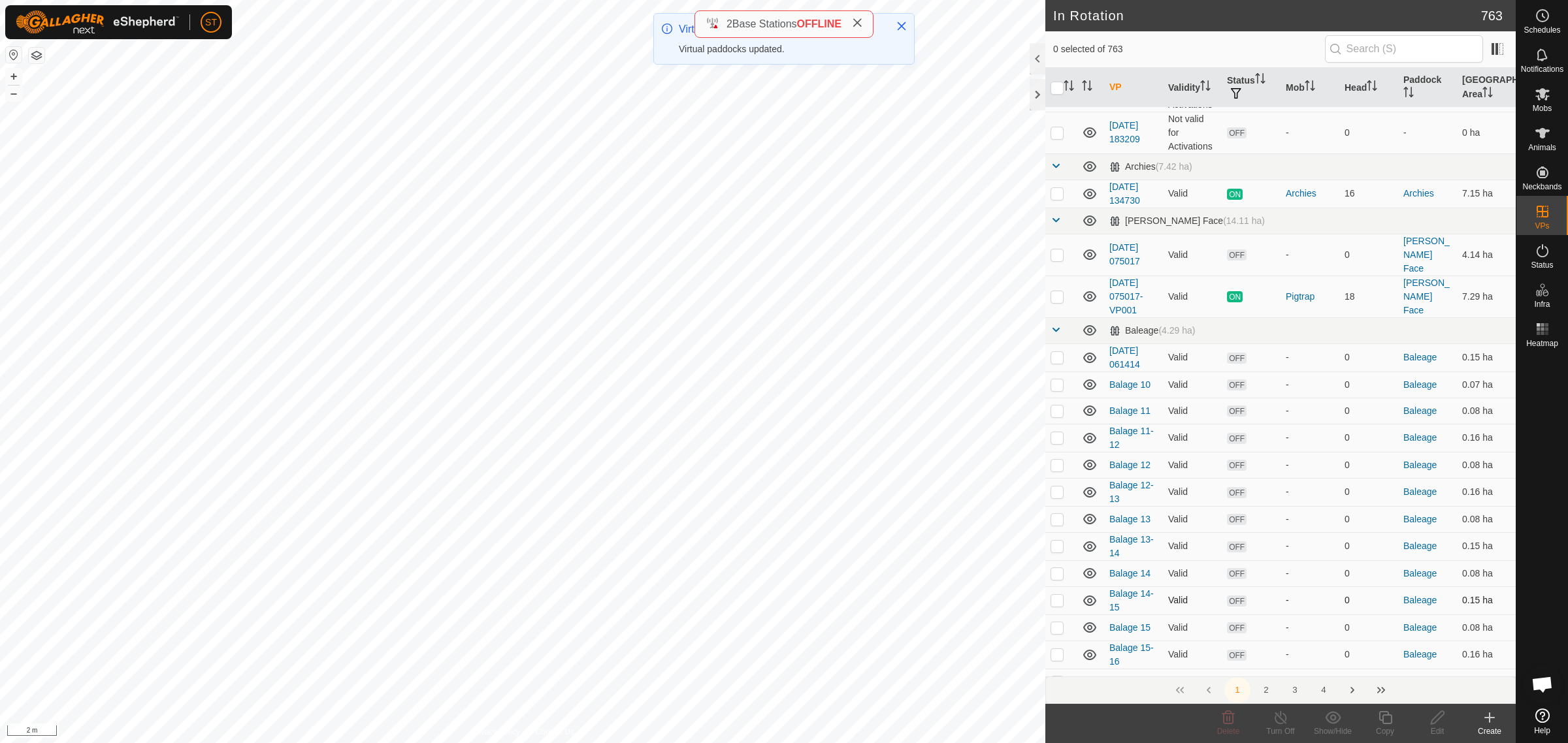
scroll to position [82, 0]
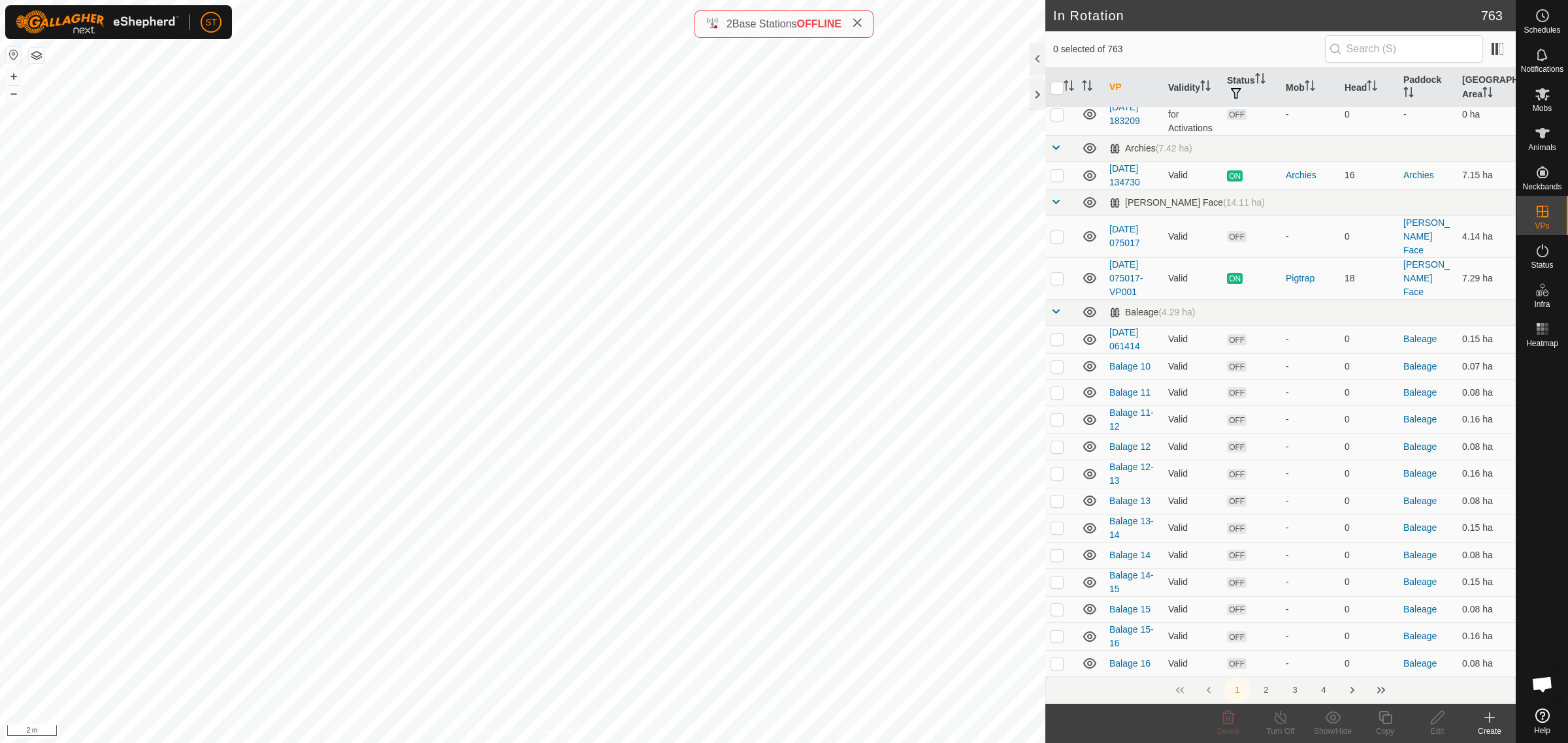
click at [1324, 690] on button "4" at bounding box center [1323, 690] width 26 height 26
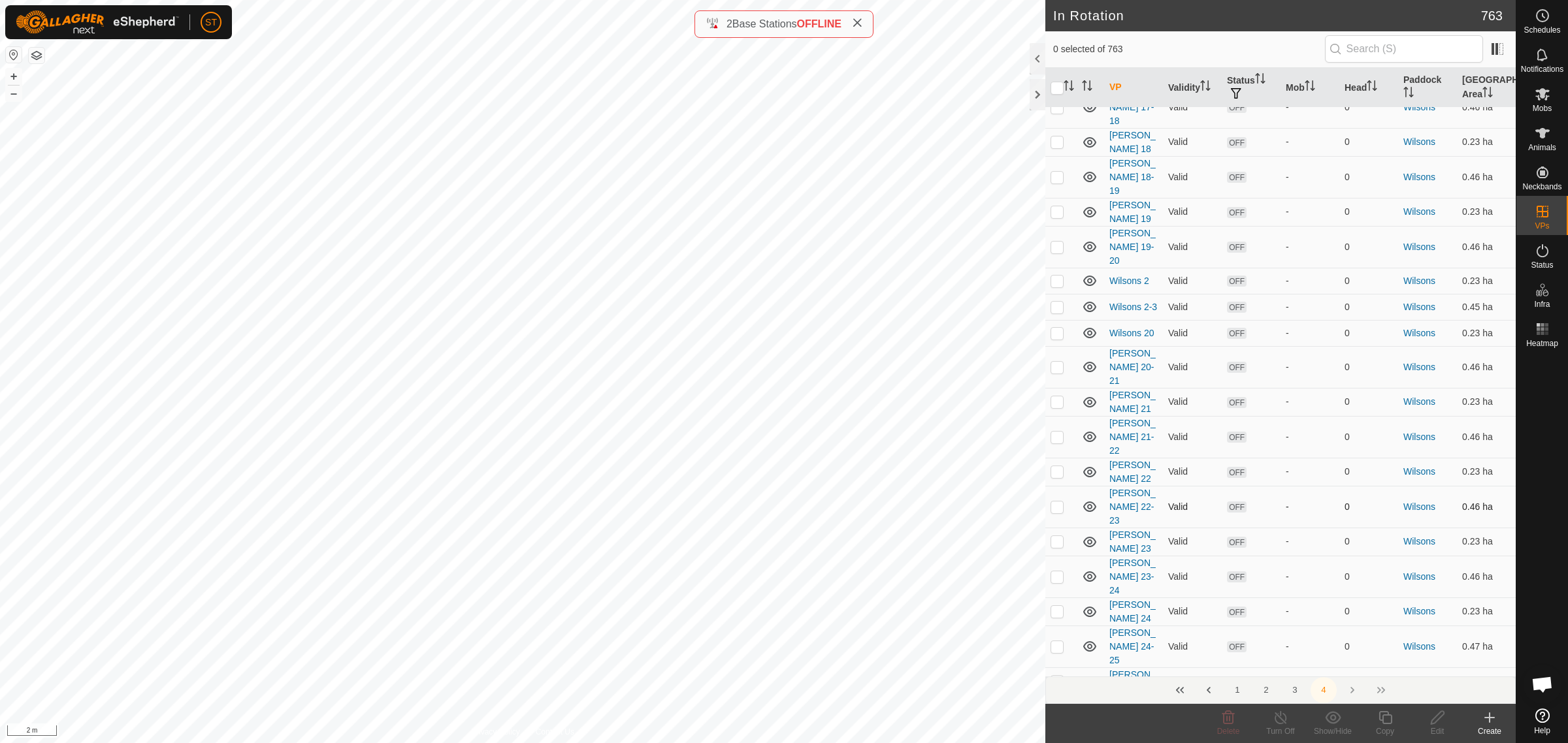
scroll to position [3755, 0]
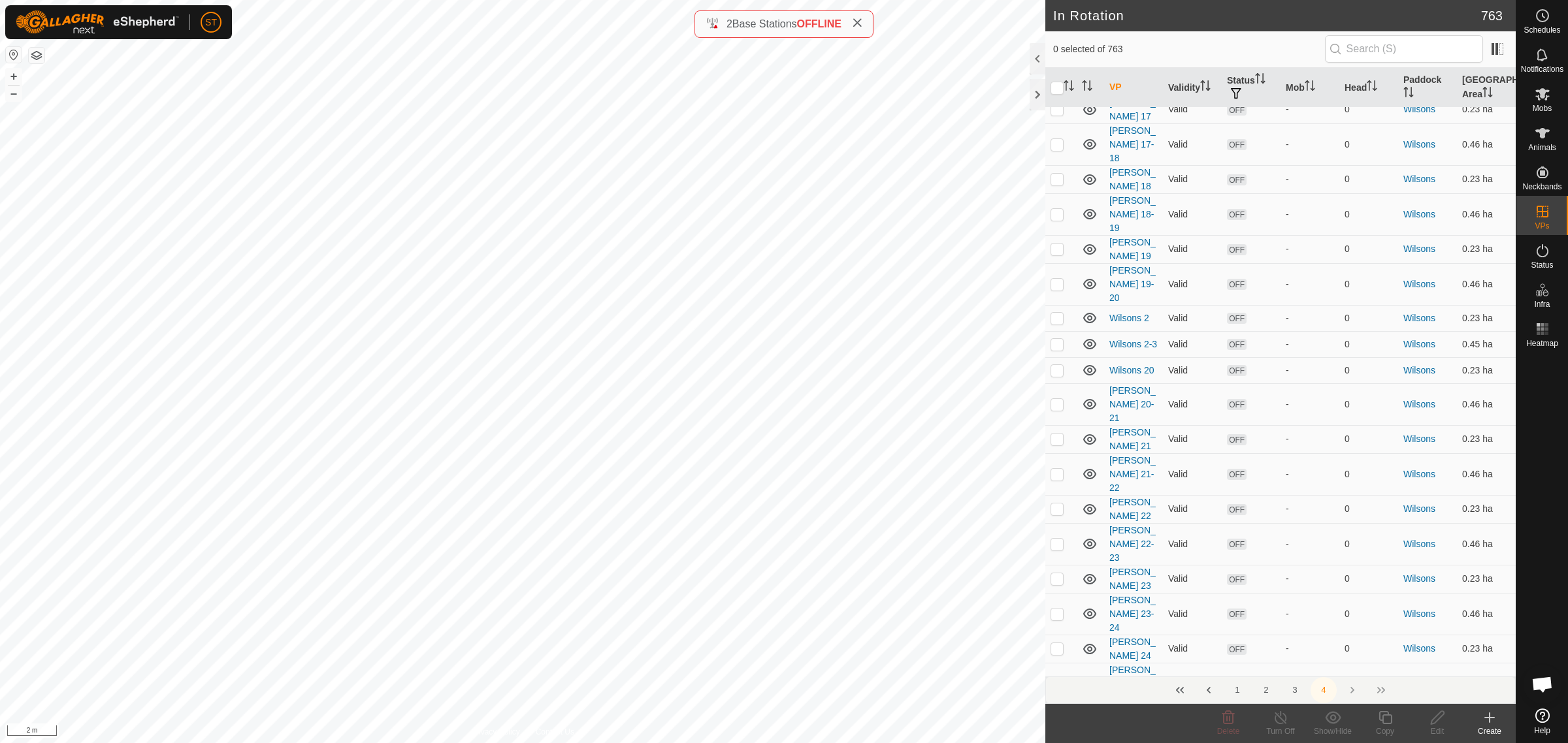
click at [1054, 713] on p-checkbox at bounding box center [1057, 718] width 13 height 10
checkbox input "true"
click at [1056, 741] on p-checkbox at bounding box center [1057, 746] width 13 height 10
checkbox input "false"
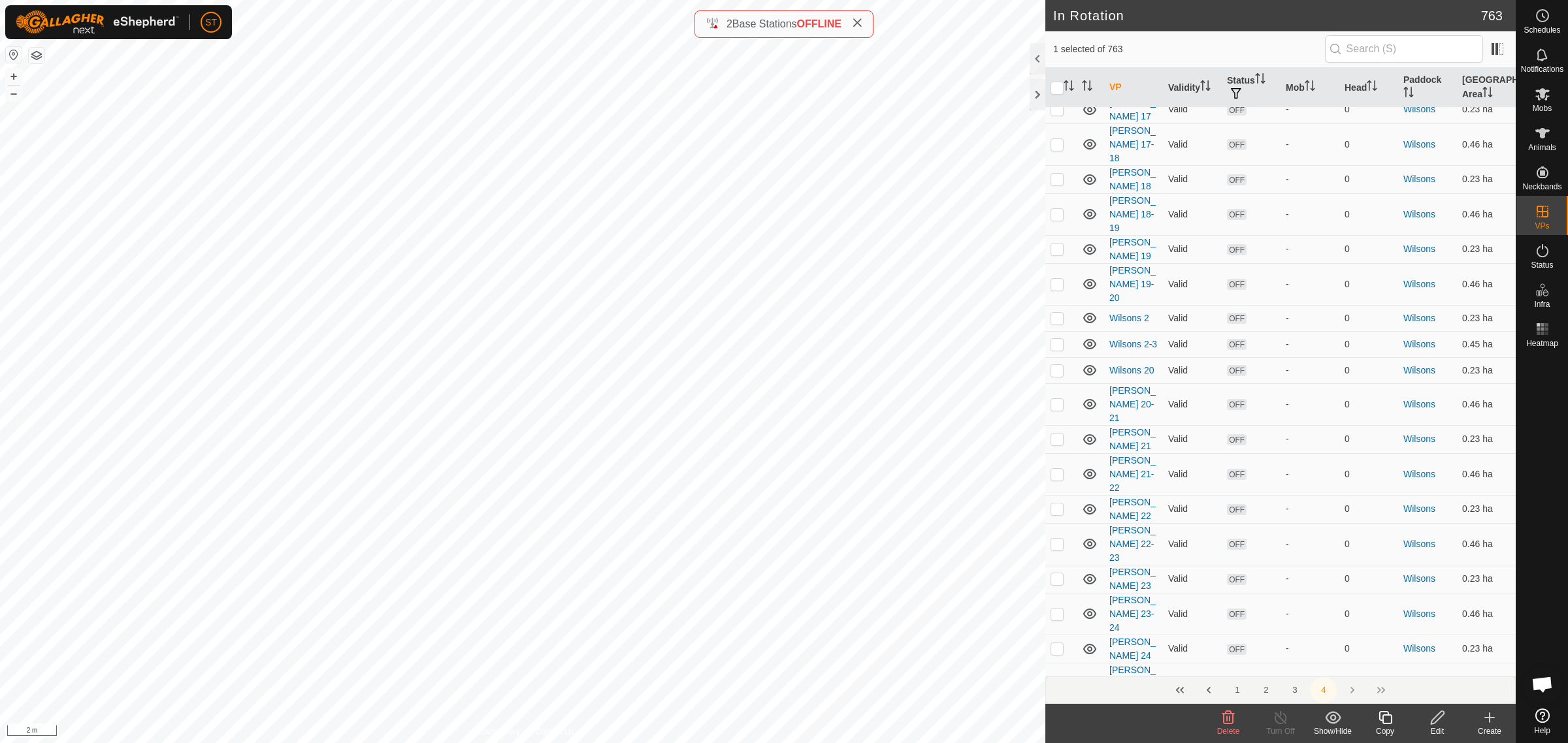
click at [1057, 713] on p-checkbox at bounding box center [1057, 718] width 13 height 10
checkbox input "false"
click at [1491, 719] on icon at bounding box center [1489, 717] width 16 height 15
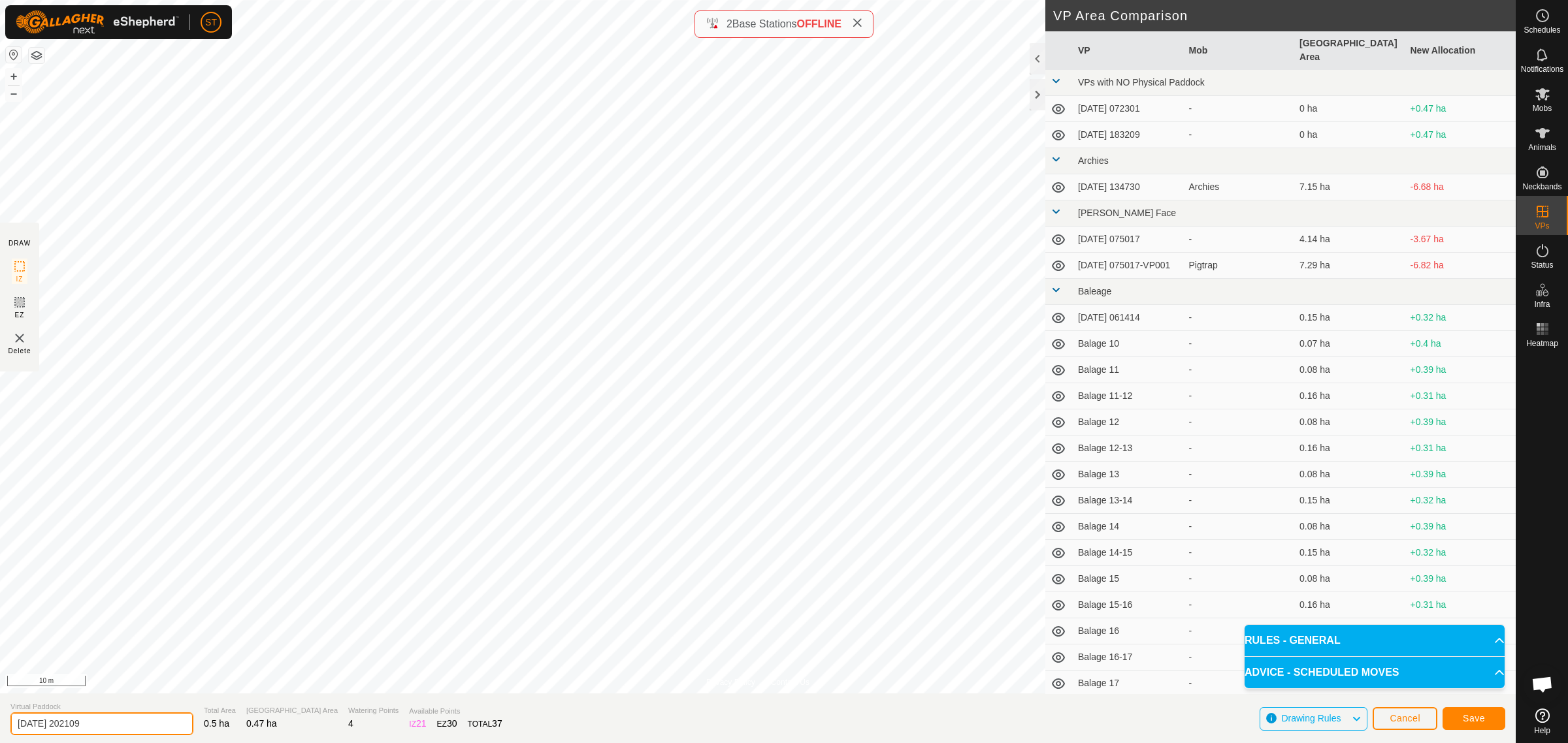
drag, startPoint x: 83, startPoint y: 725, endPoint x: -61, endPoint y: 726, distance: 144.0
click at [0, 726] on html "ST Schedules Notifications Mobs Animals Neckbands VPs Status Infra Heatmap Help…" at bounding box center [784, 371] width 1568 height 743
paste input "Wilsons 23"
type input "Wilsons 25-26"
click at [1481, 717] on span "Save" at bounding box center [1474, 718] width 22 height 10
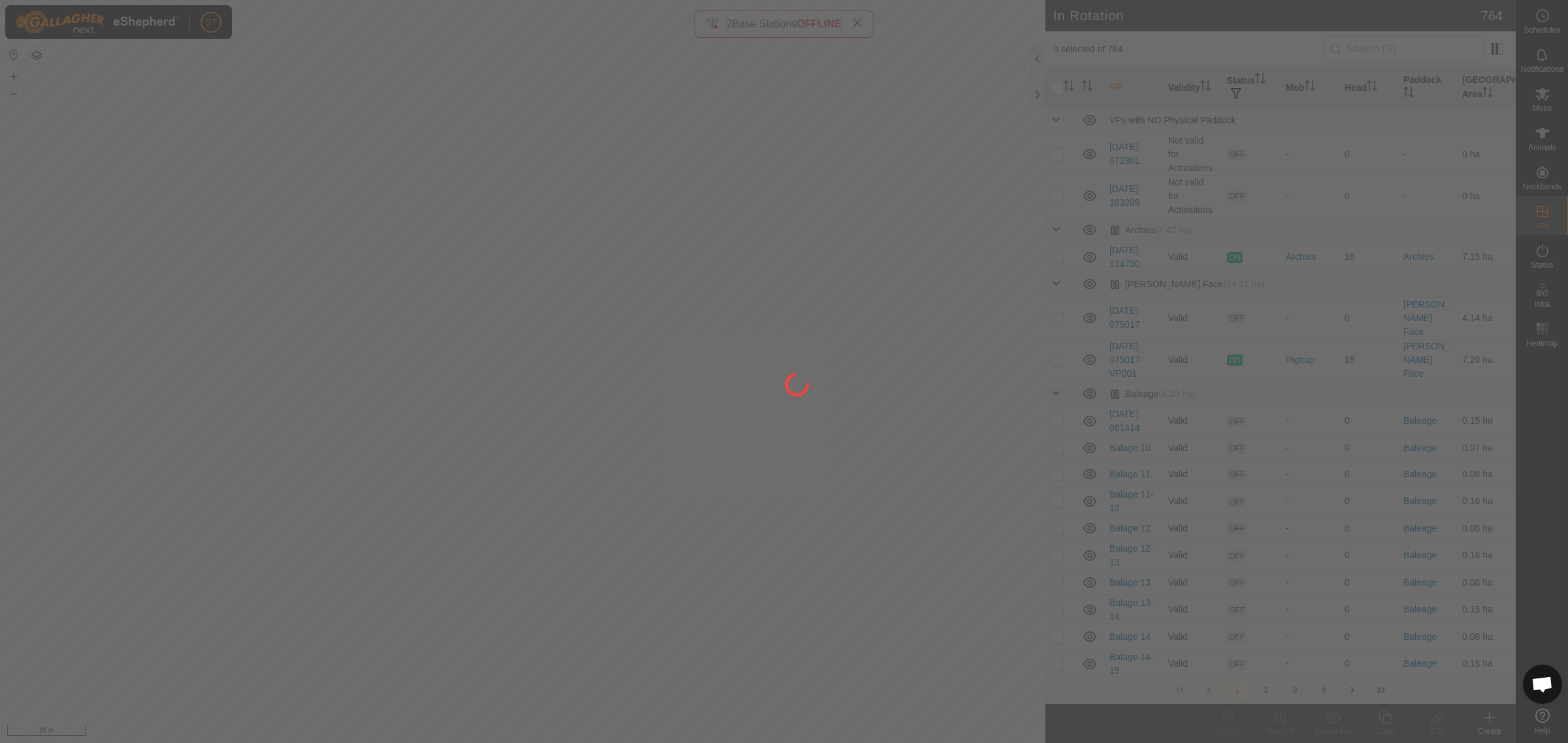
click at [309, 322] on div "ST Schedules Notifications Mobs Animals Neckbands VPs Status Infra Heatmap Help…" at bounding box center [784, 371] width 1568 height 743
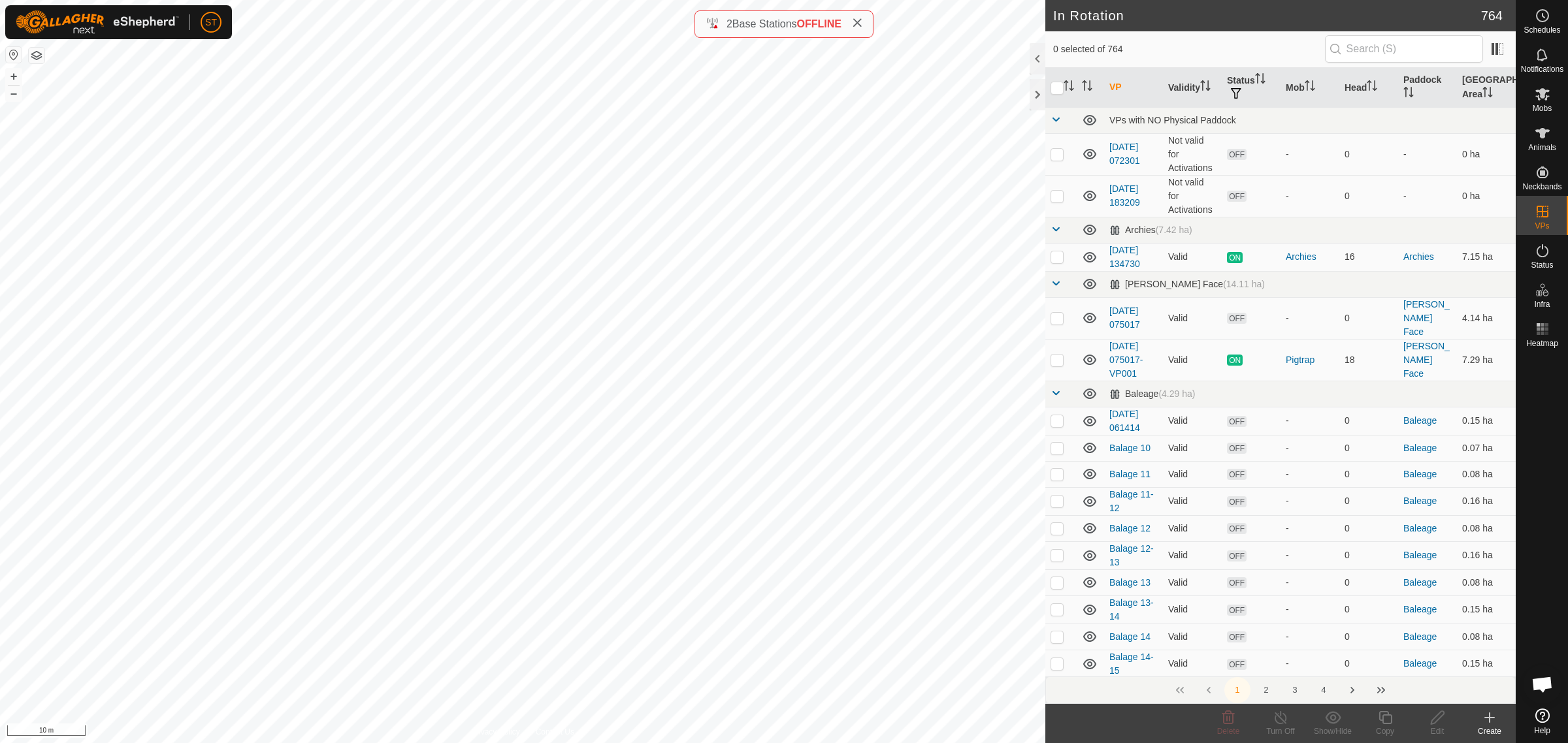
click at [1497, 720] on create-svg-icon at bounding box center [1489, 717] width 52 height 15
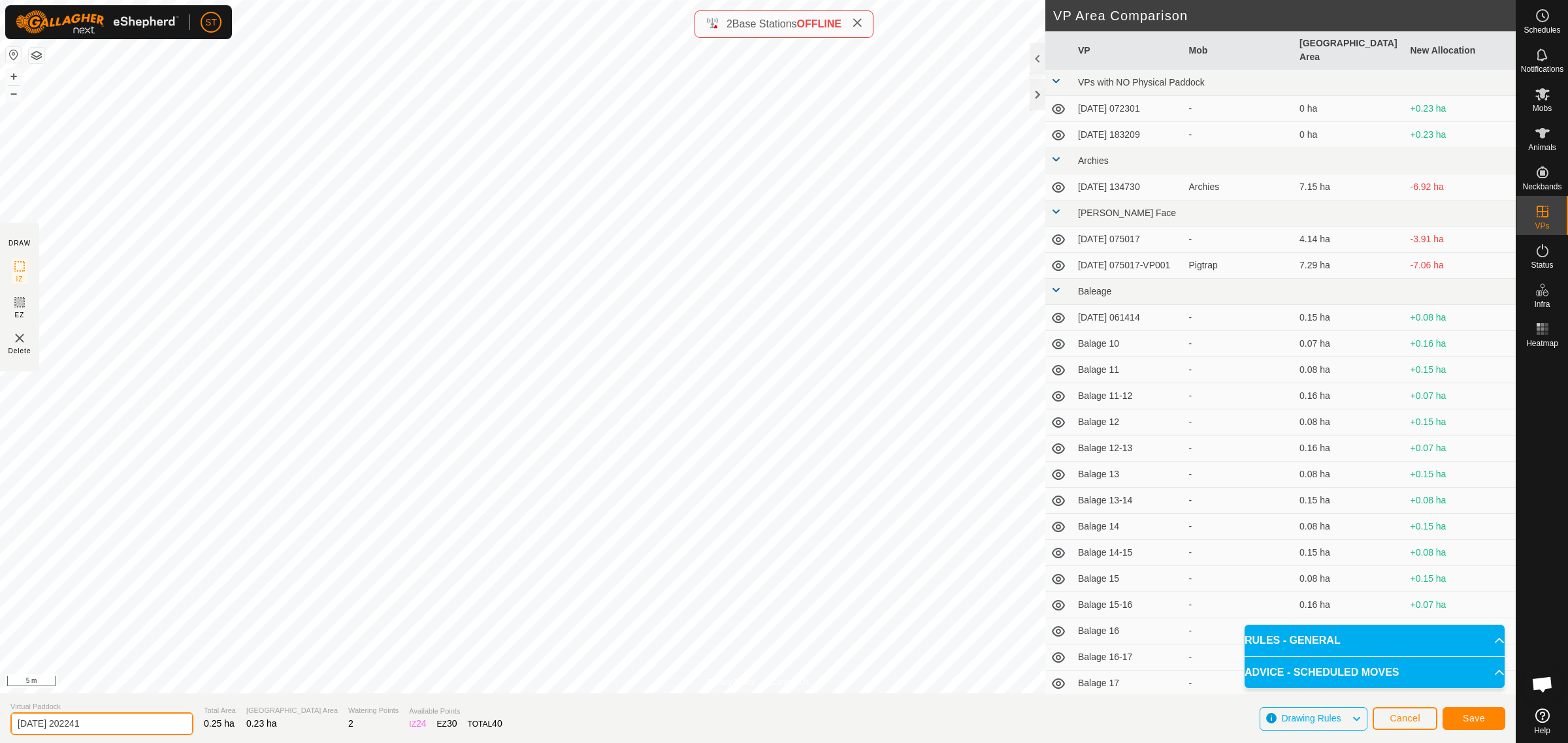
drag, startPoint x: 110, startPoint y: 728, endPoint x: -89, endPoint y: 726, distance: 199.0
click at [0, 726] on html "ST Schedules Notifications Mobs Animals Neckbands VPs Status Infra Heatmap Help…" at bounding box center [784, 371] width 1568 height 743
paste input "Wilsons 23"
type input "Wilsons 27"
click at [1468, 727] on button "Save" at bounding box center [1474, 718] width 63 height 23
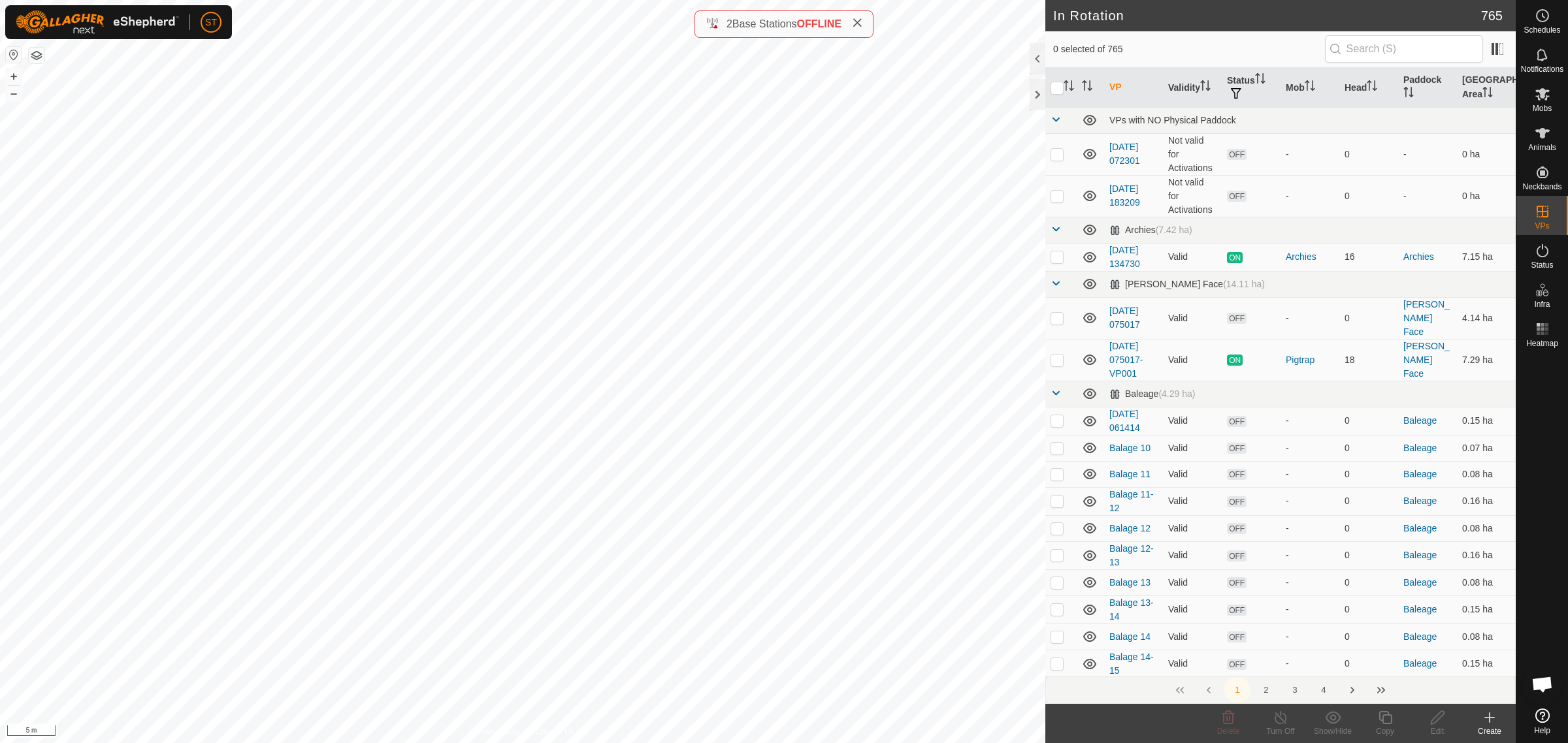
click at [1324, 689] on button "4" at bounding box center [1323, 690] width 26 height 26
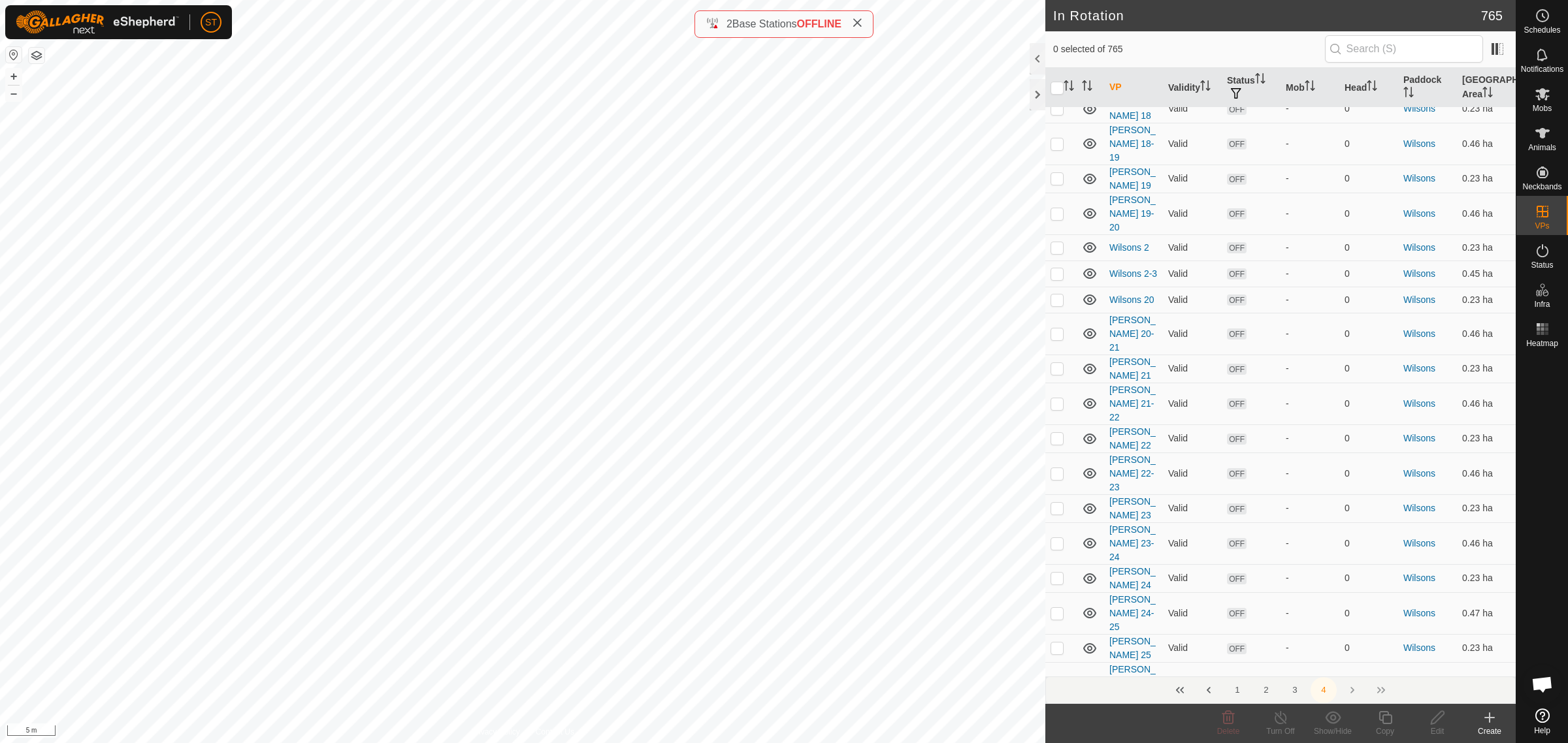
scroll to position [3918, 0]
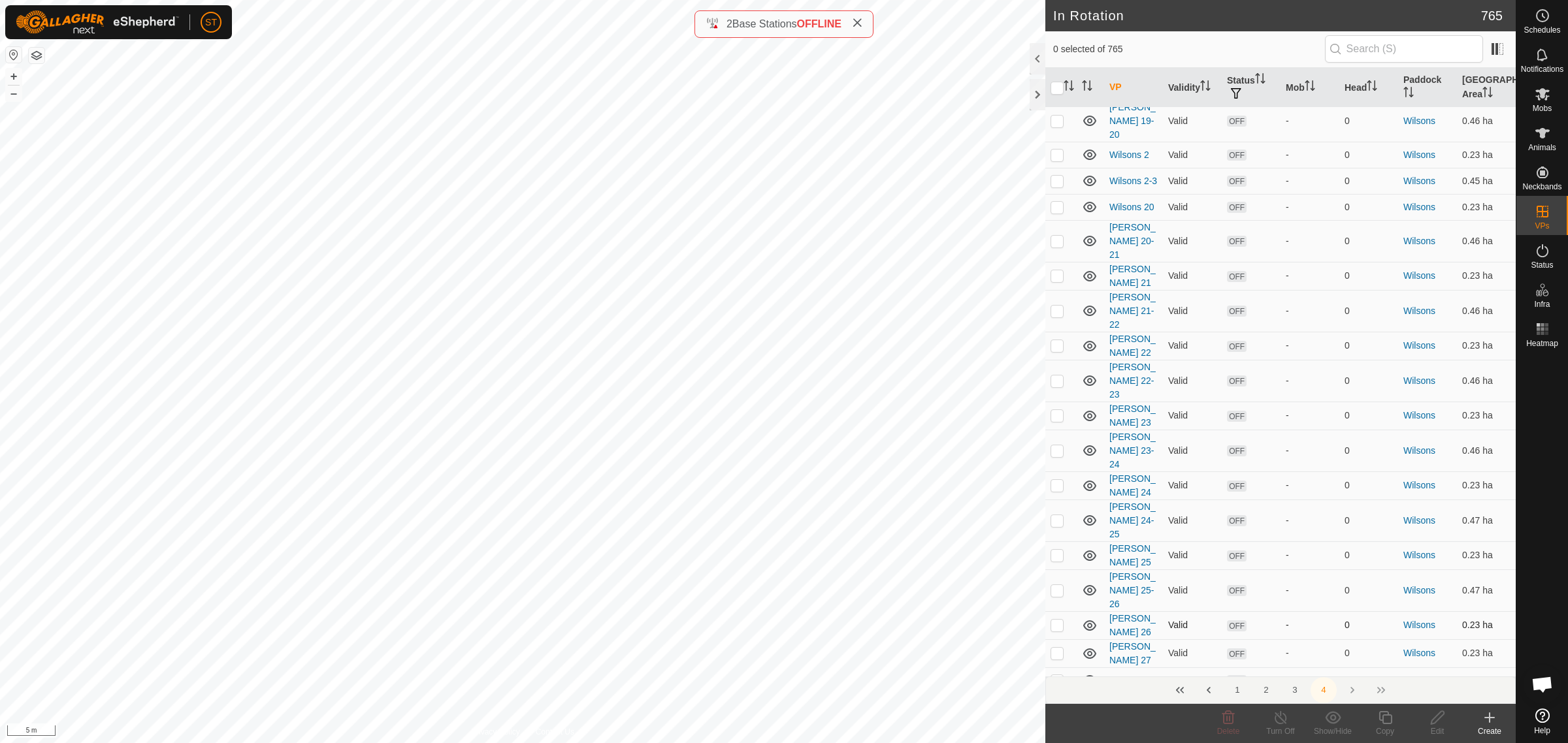
click at [1056, 620] on p-checkbox at bounding box center [1057, 625] width 13 height 10
checkbox input "true"
click at [1055, 648] on p-checkbox at bounding box center [1057, 653] width 13 height 10
checkbox input "false"
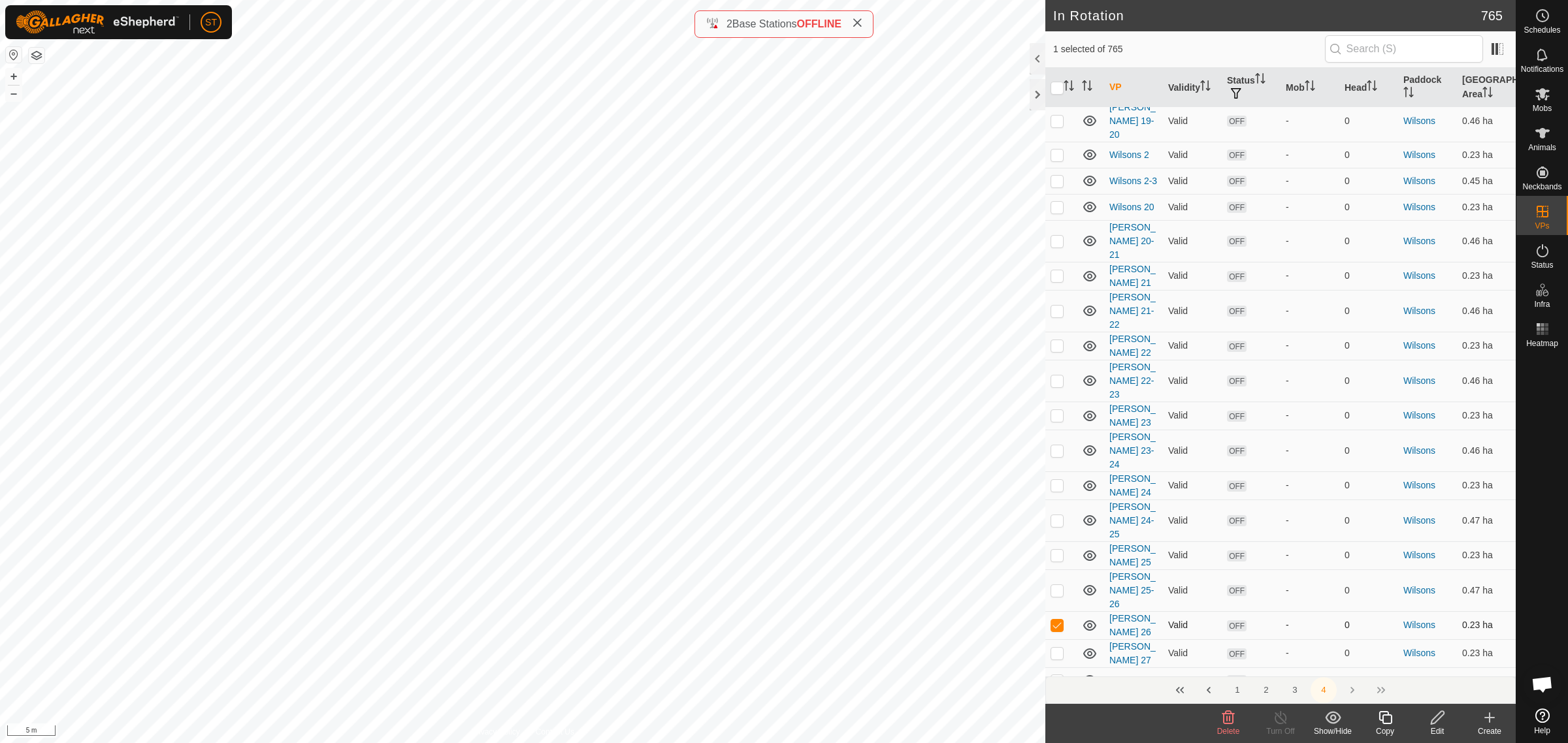
click at [1055, 620] on p-checkbox at bounding box center [1057, 625] width 13 height 10
checkbox input "false"
click at [1493, 723] on icon at bounding box center [1489, 717] width 16 height 15
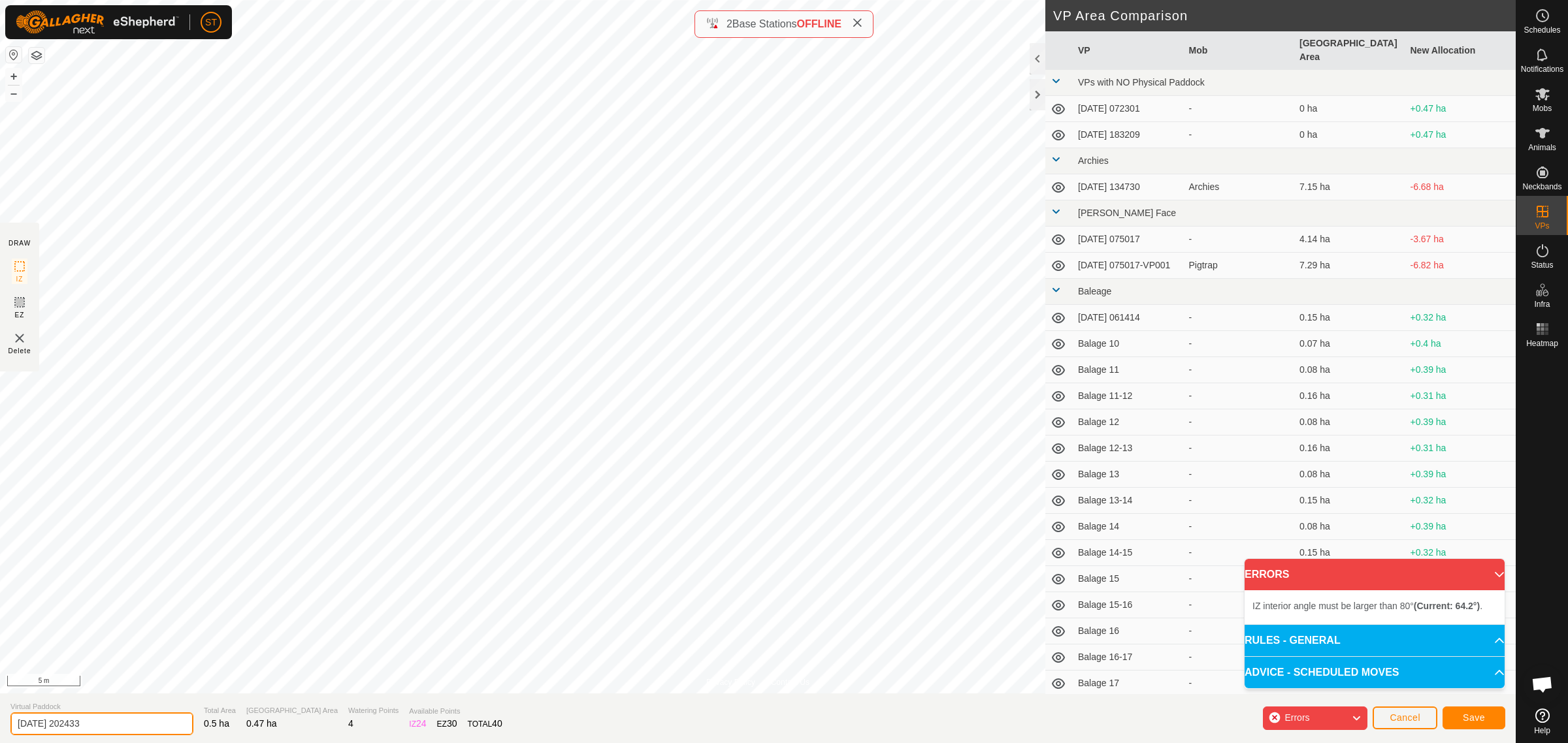
drag, startPoint x: 105, startPoint y: 725, endPoint x: -108, endPoint y: 717, distance: 213.2
click at [0, 717] on html "ST Schedules Notifications Mobs Animals Neckbands VPs Status Infra Heatmap Help…" at bounding box center [784, 371] width 1568 height 743
paste input "Wilsons 2"
type input "Wilsons 26-27"
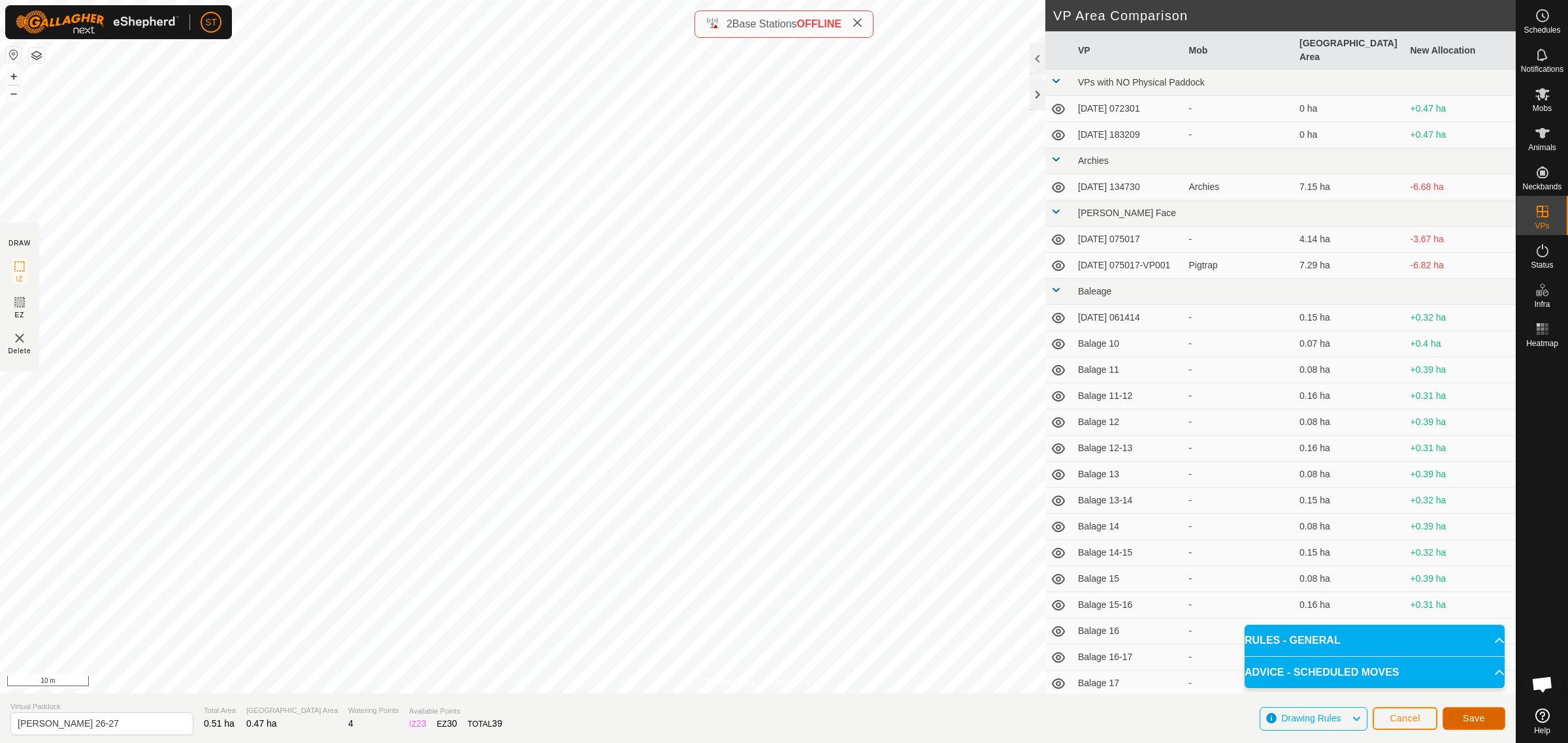
click at [1462, 712] on button "Save" at bounding box center [1474, 718] width 63 height 23
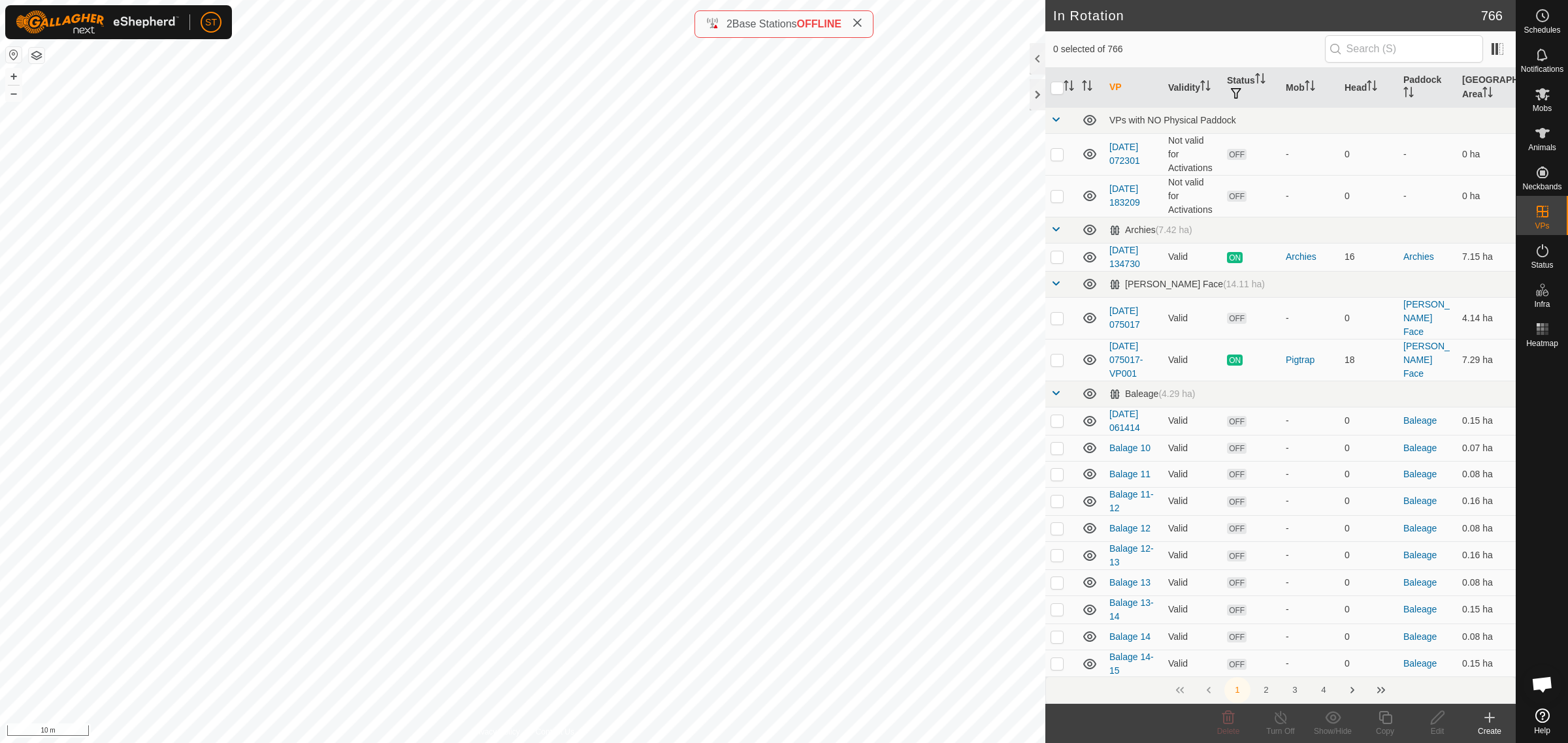
click at [1496, 719] on icon at bounding box center [1489, 717] width 16 height 15
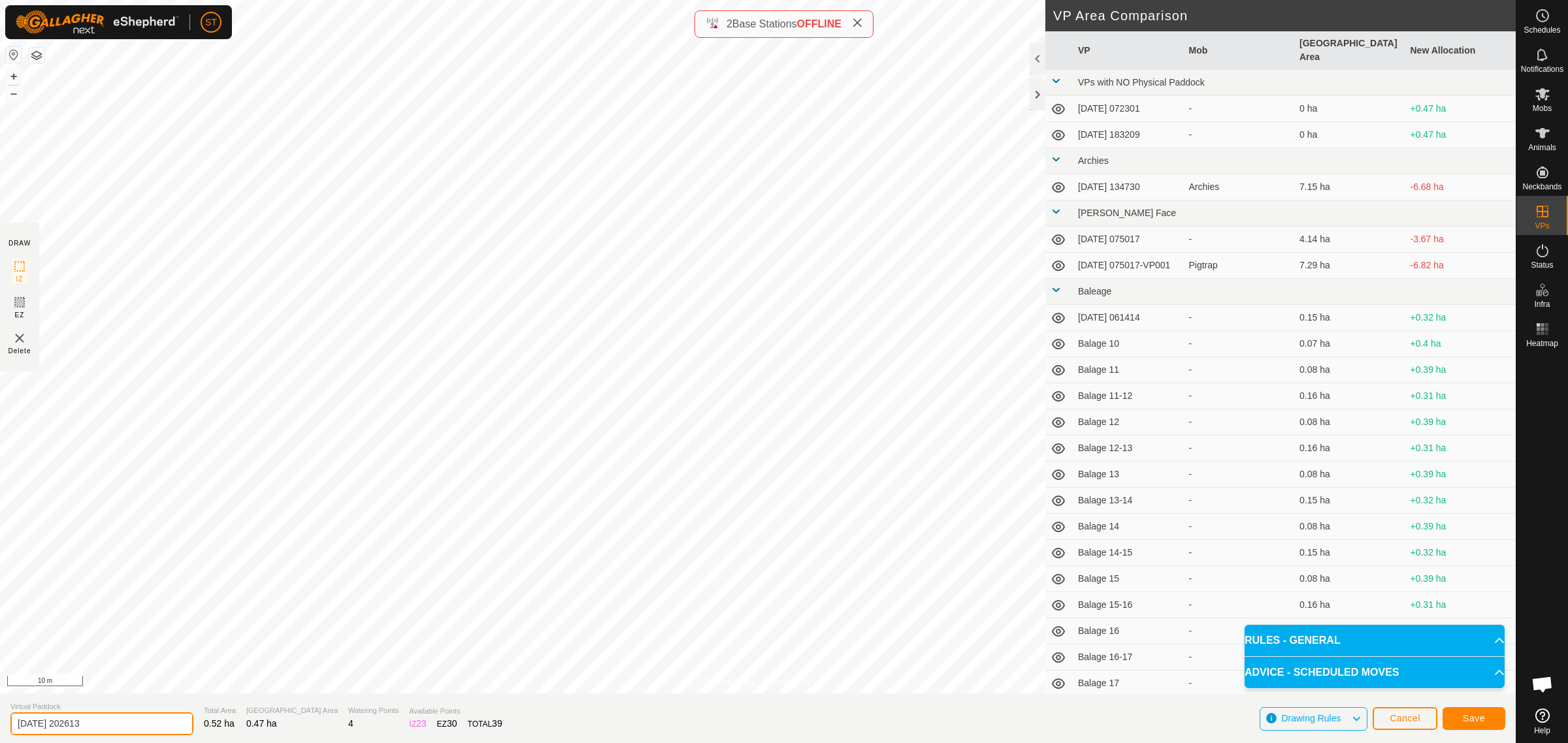
drag, startPoint x: 109, startPoint y: 727, endPoint x: -113, endPoint y: 727, distance: 222.0
click at [0, 727] on html "ST Schedules Notifications Mobs Animals Neckbands VPs Status Infra Heatmap Help…" at bounding box center [784, 371] width 1568 height 743
paste input "Wilsons 2"
type input "Wilsons 27-28"
click at [1484, 713] on button "Save" at bounding box center [1474, 718] width 63 height 23
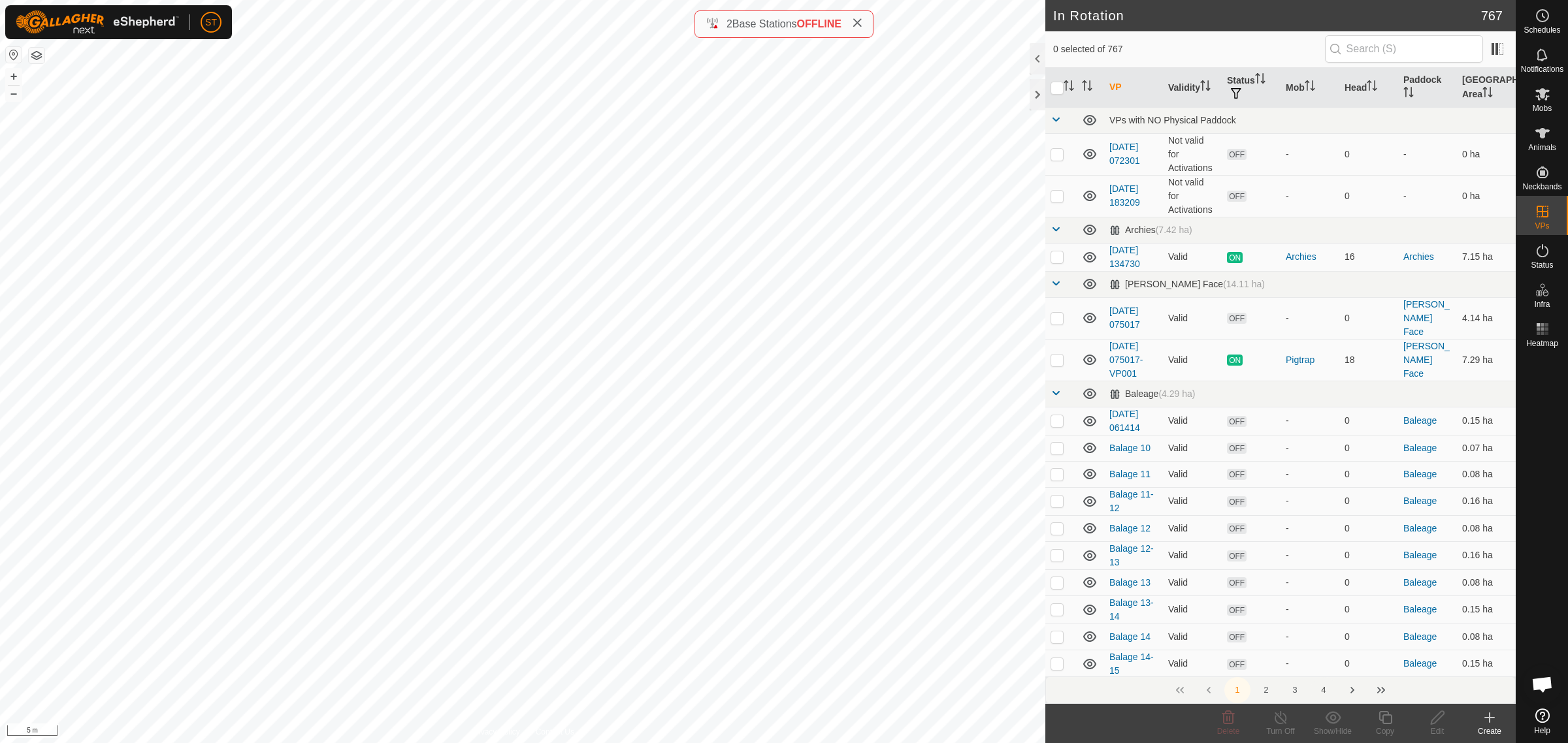
click at [1324, 691] on button "4" at bounding box center [1323, 690] width 26 height 26
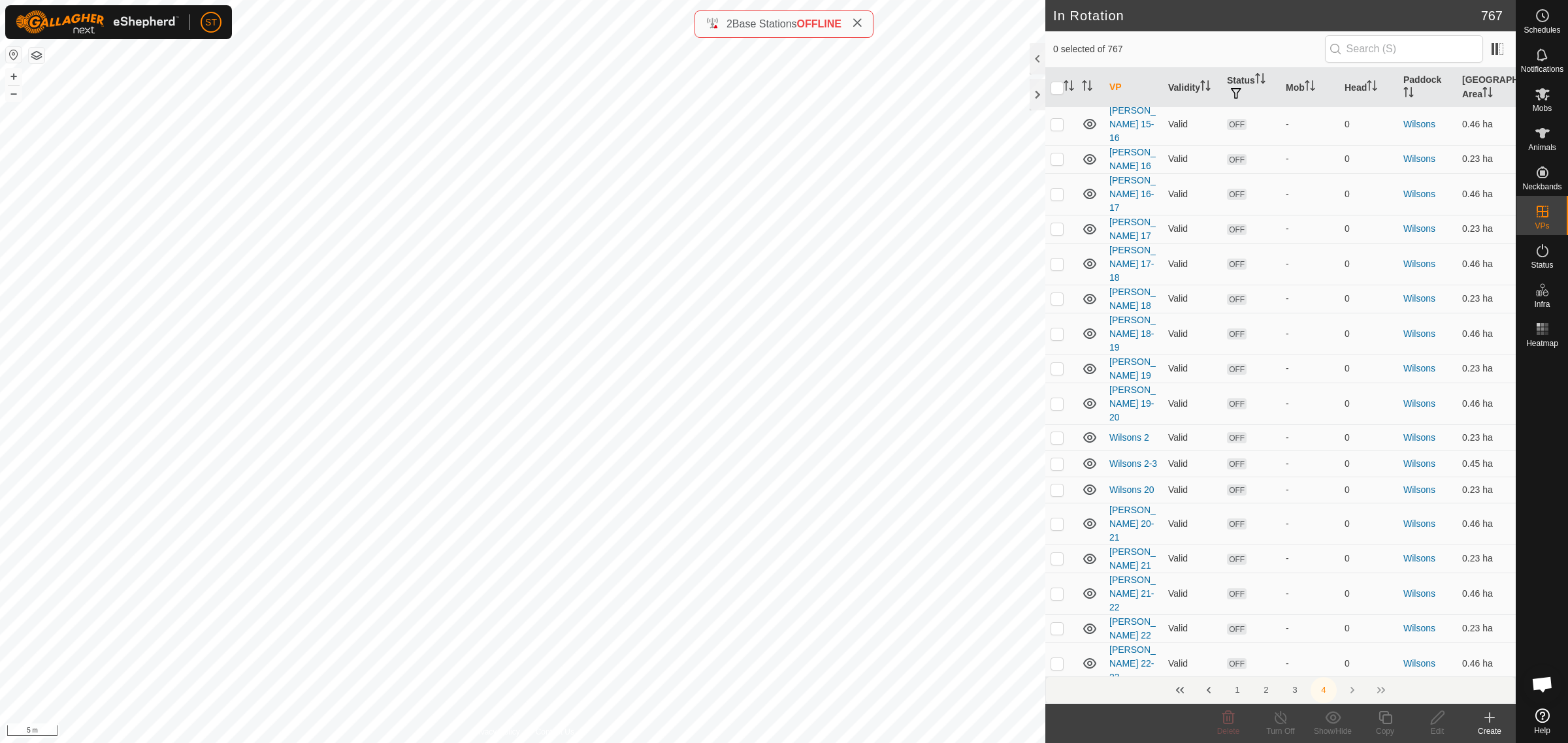
scroll to position [3673, 0]
checkbox input "true"
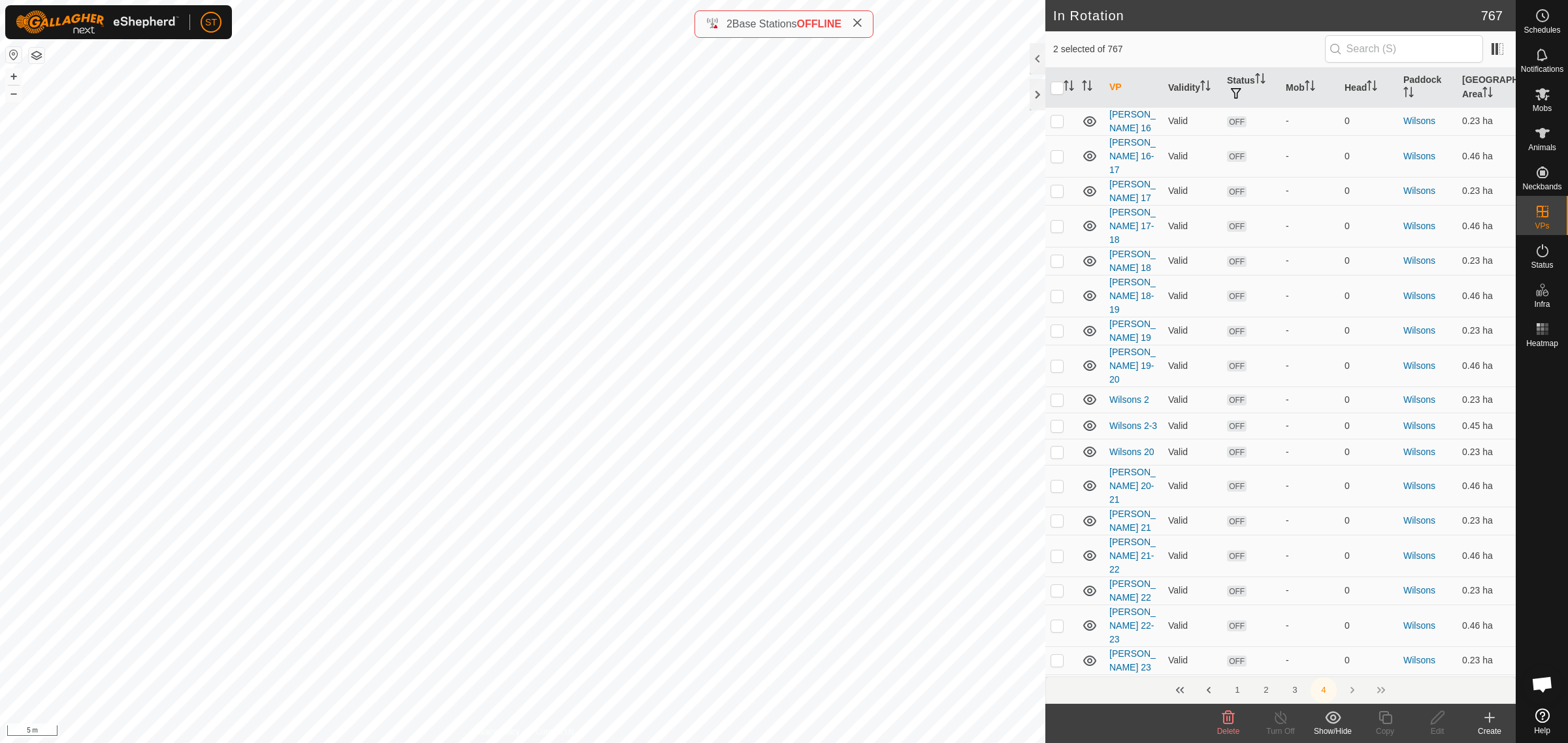
checkbox input "false"
checkbox input "true"
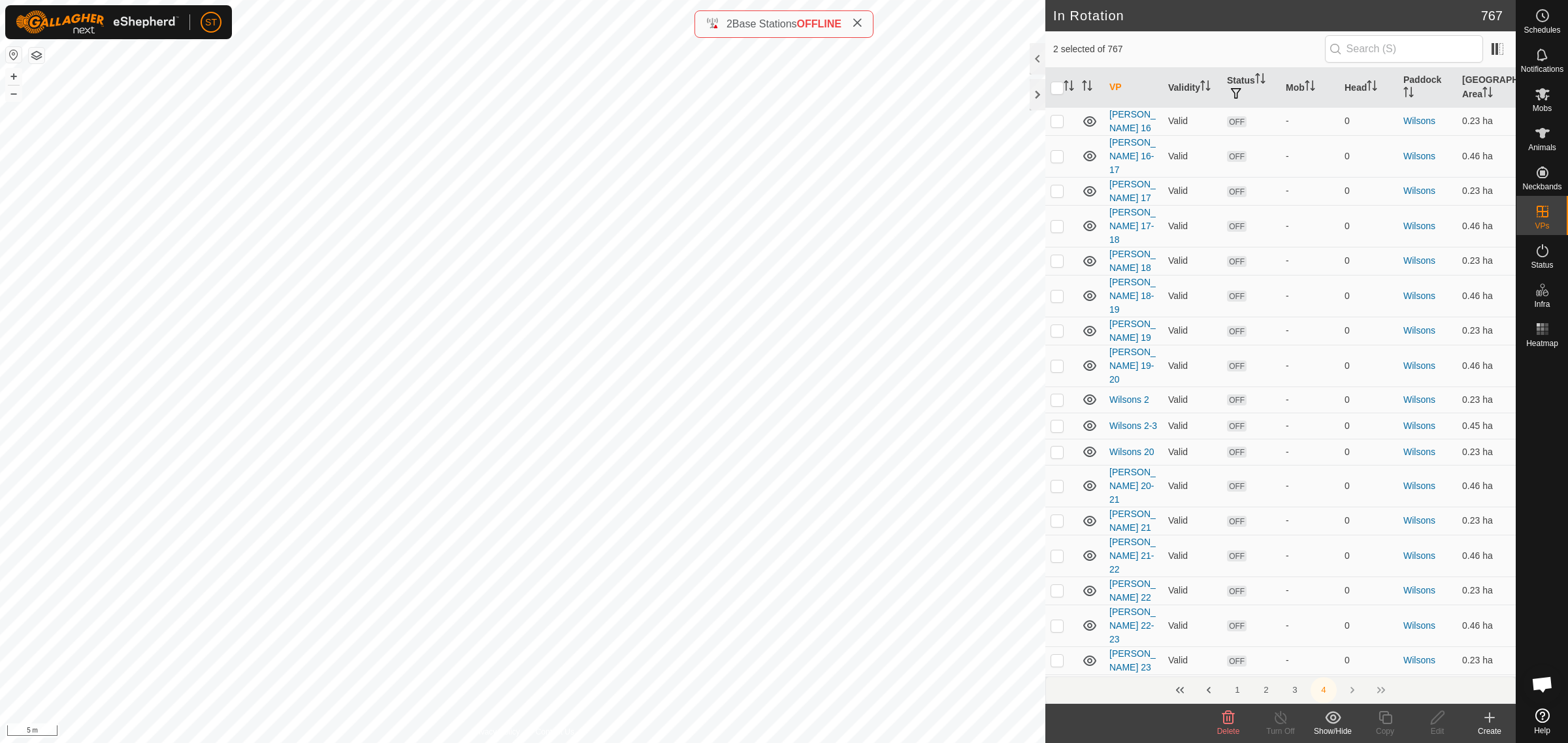
checkbox input "false"
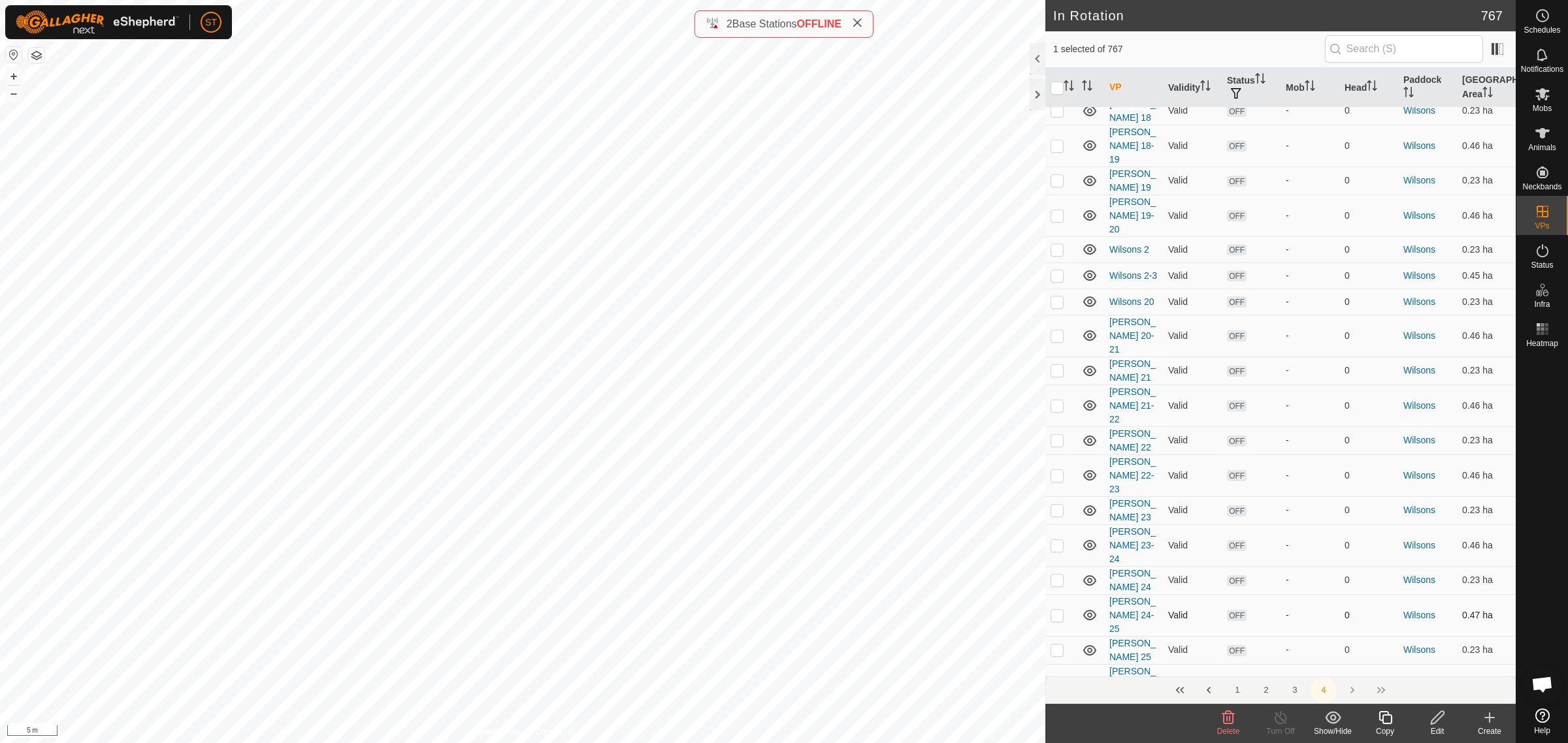
scroll to position [3836, 0]
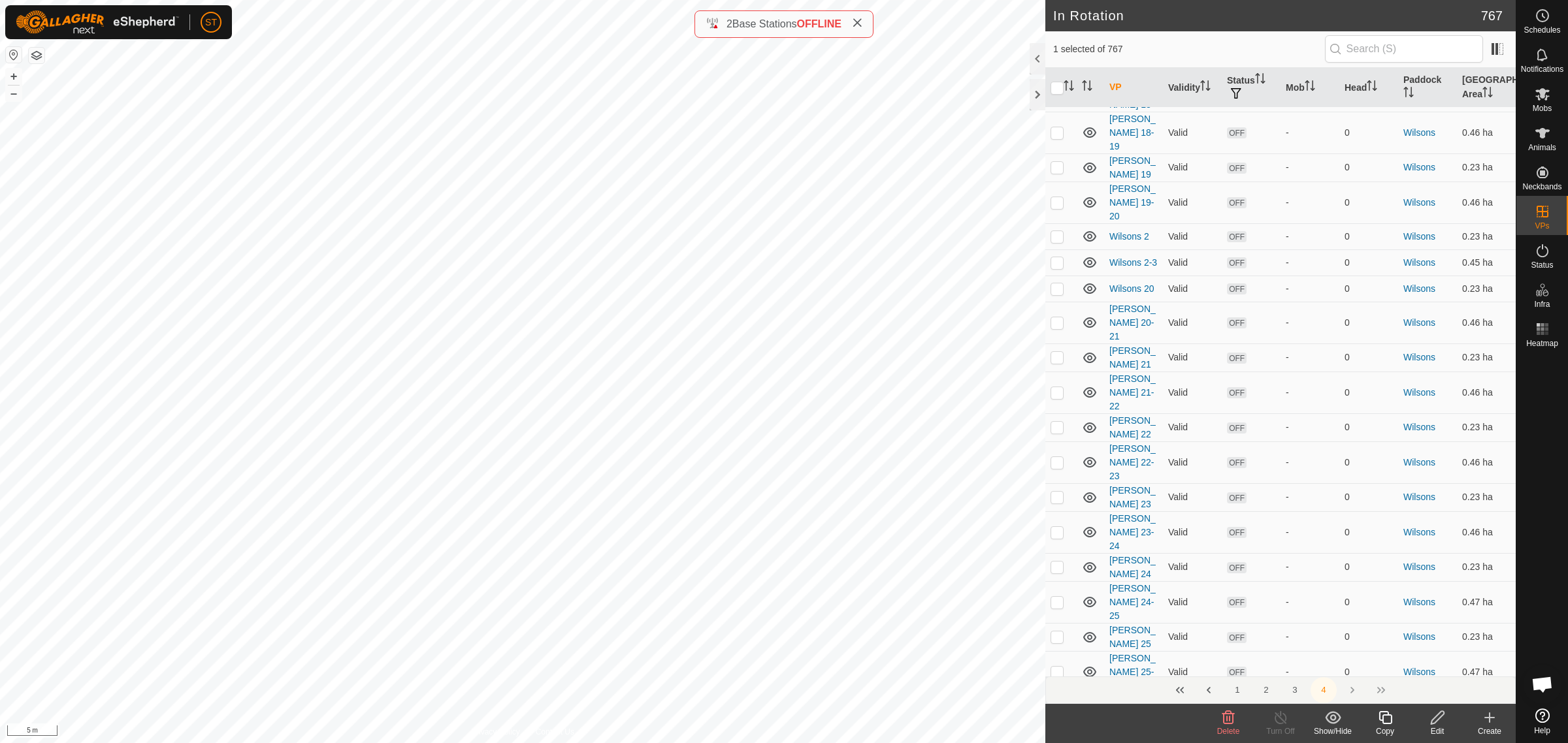
click at [1055, 736] on p-checkbox at bounding box center [1057, 742] width 13 height 10
checkbox input "true"
click at [1056, 702] on p-checkbox at bounding box center [1057, 707] width 13 height 10
checkbox input "false"
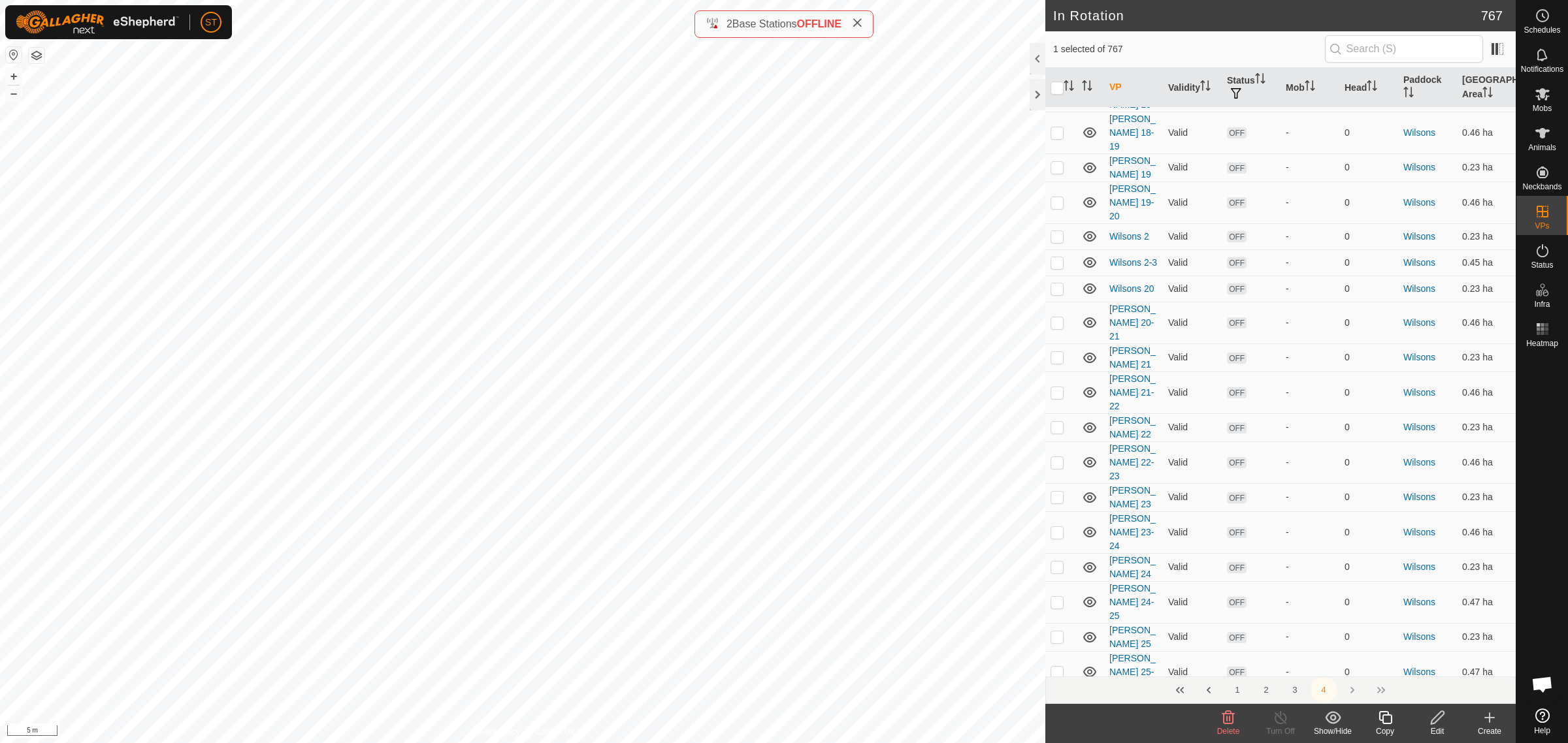
checkbox input "true"
click at [1056, 736] on p-checkbox at bounding box center [1057, 742] width 13 height 10
checkbox input "false"
checkbox input "true"
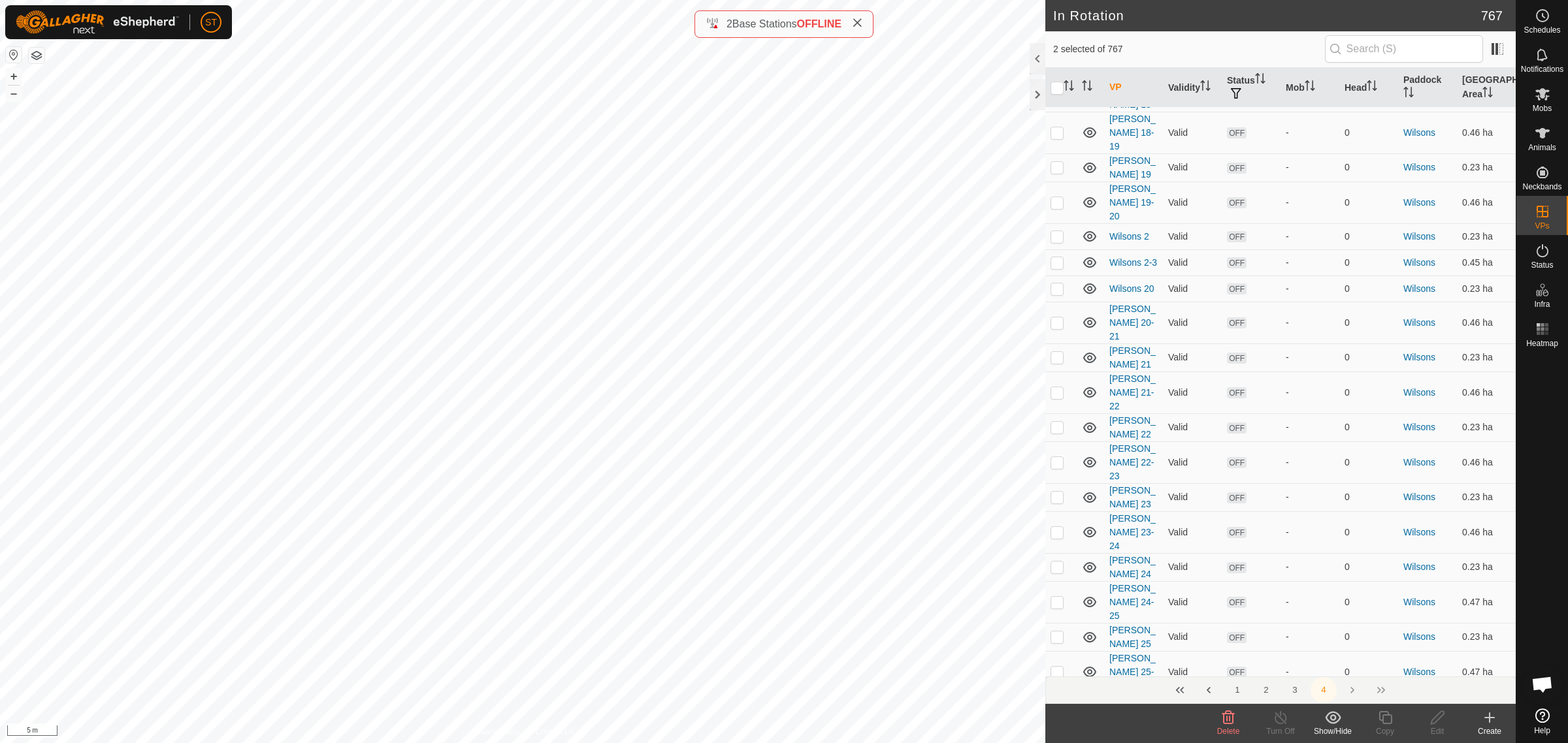
checkbox input "false"
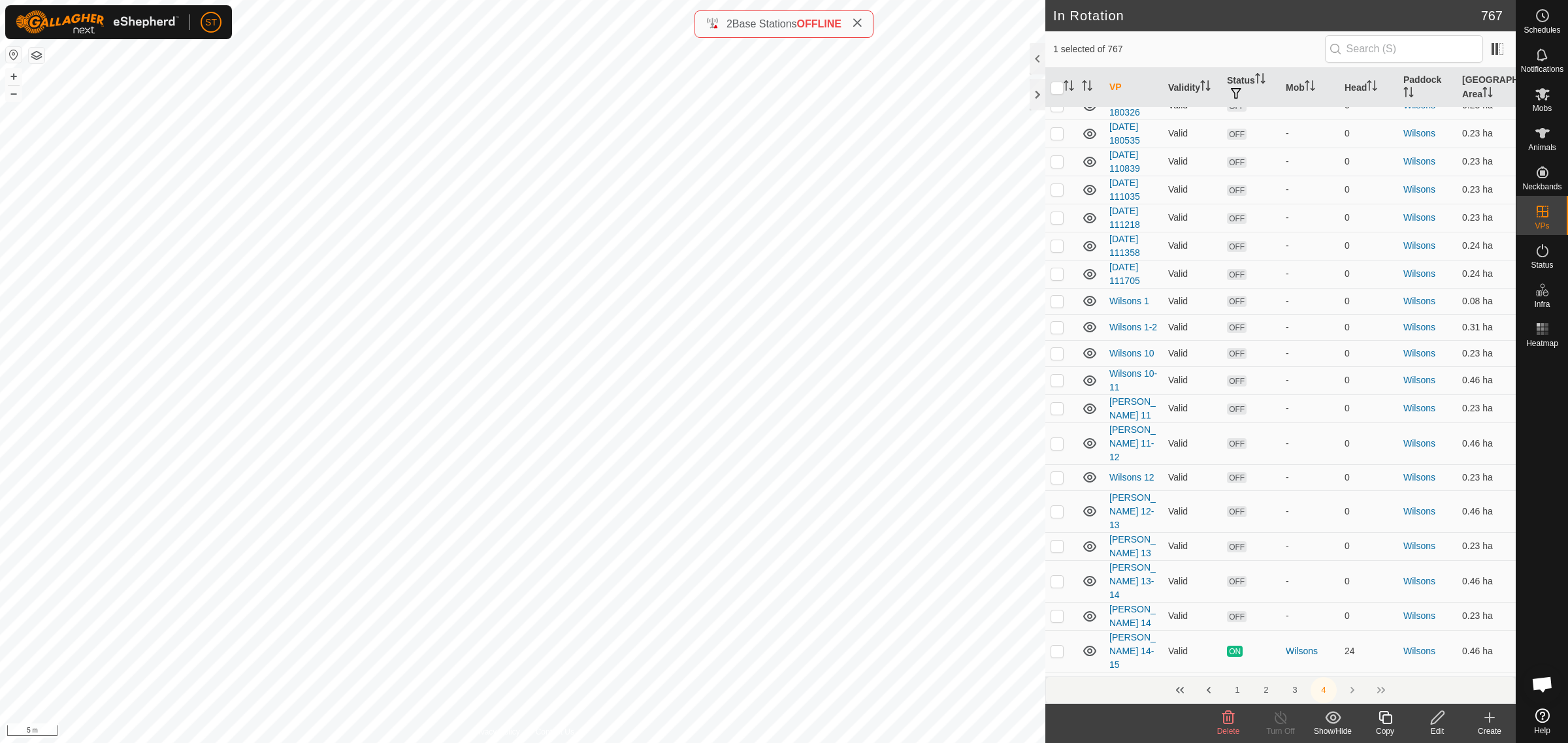
scroll to position [3020, 0]
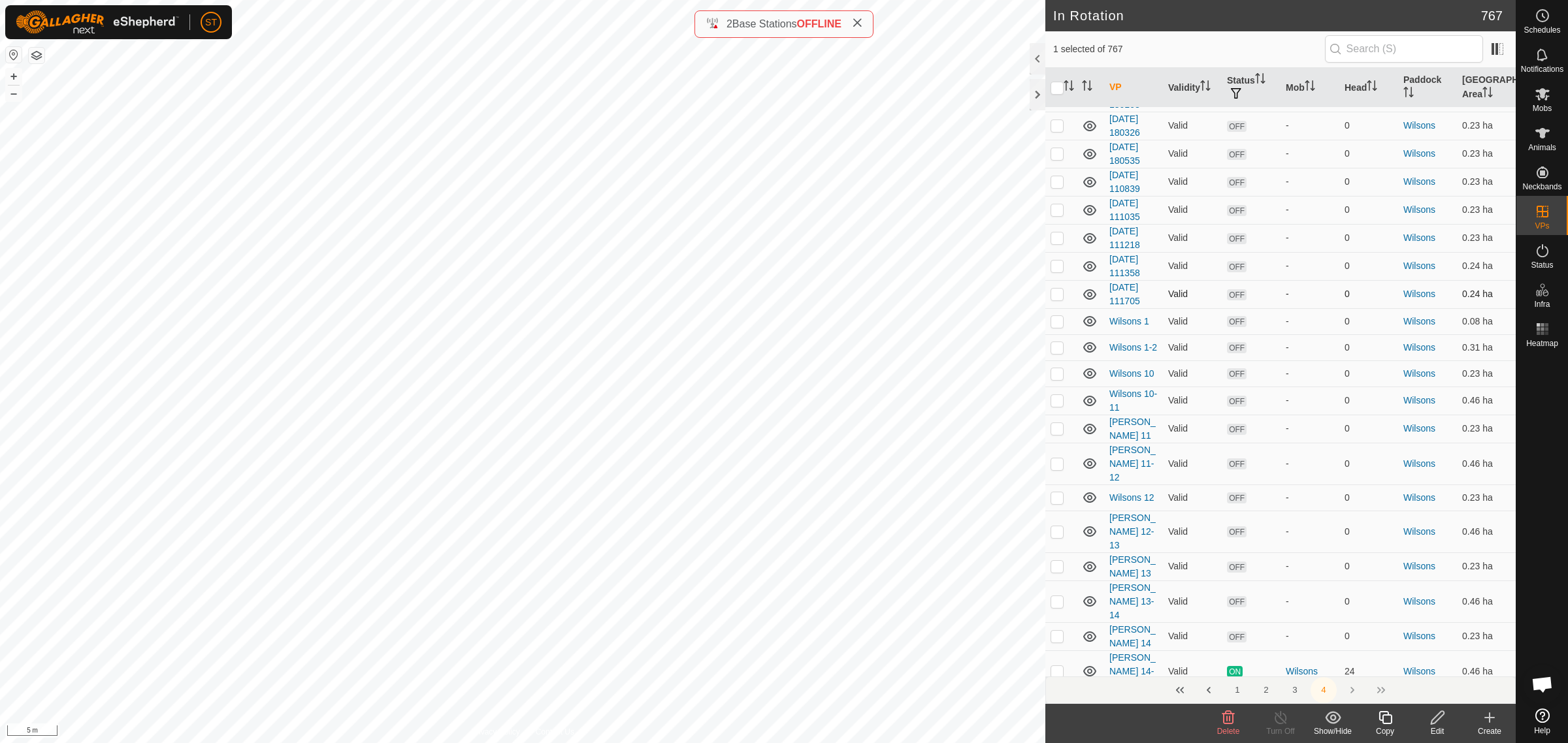
click at [1056, 288] on p-checkbox at bounding box center [1057, 294] width 13 height 10
checkbox input "true"
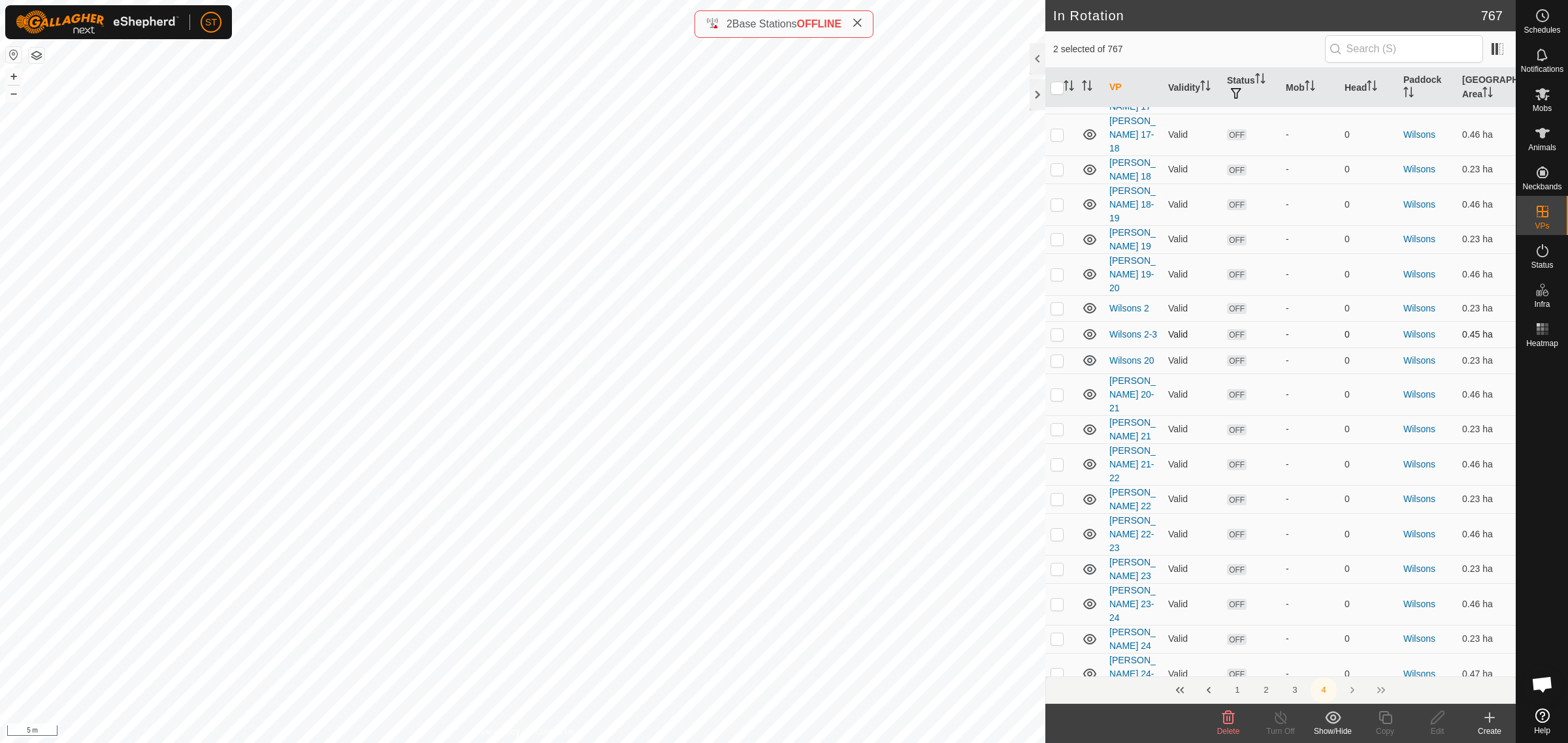
scroll to position [3918, 0]
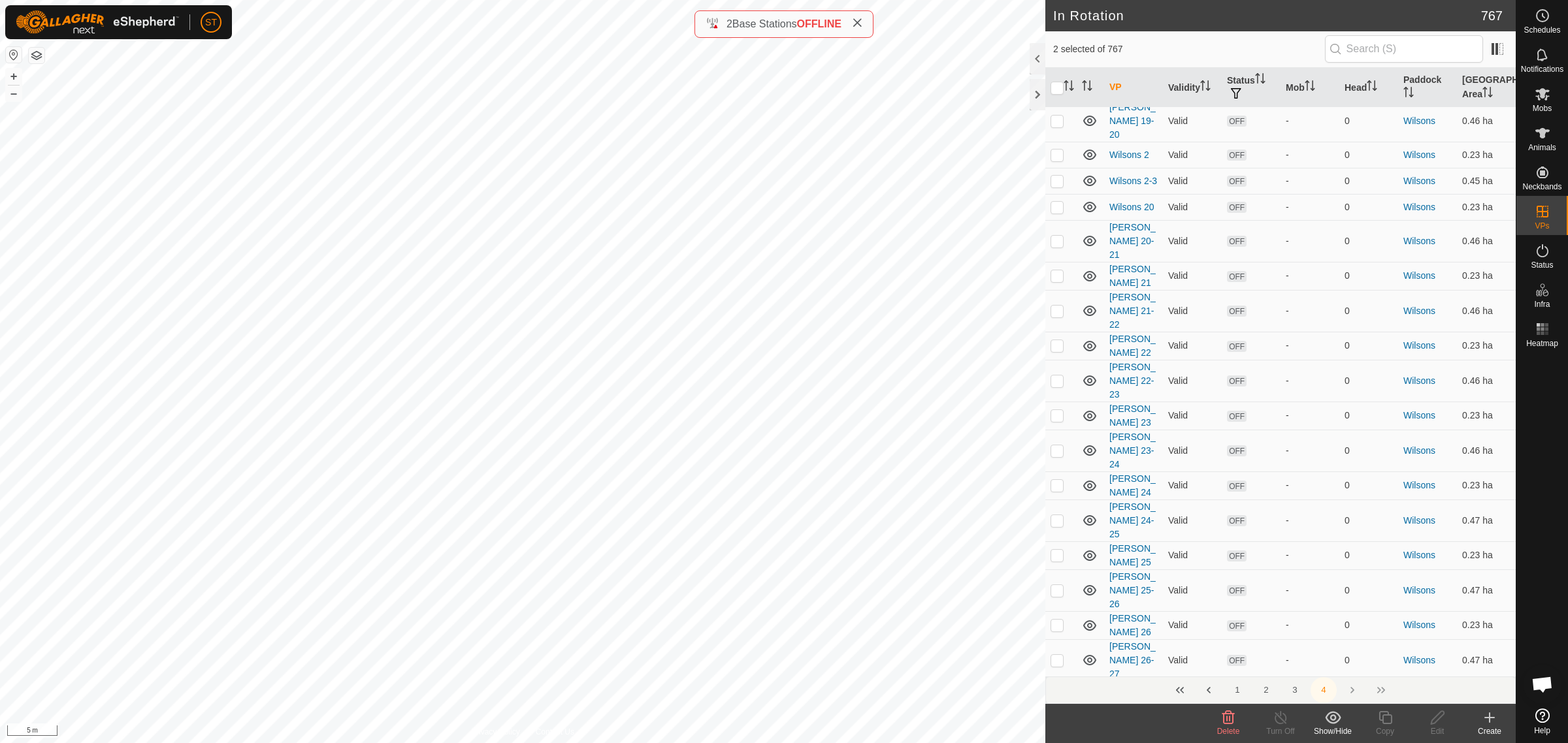
click at [1056, 725] on p-checkbox at bounding box center [1057, 730] width 13 height 10
checkbox input "false"
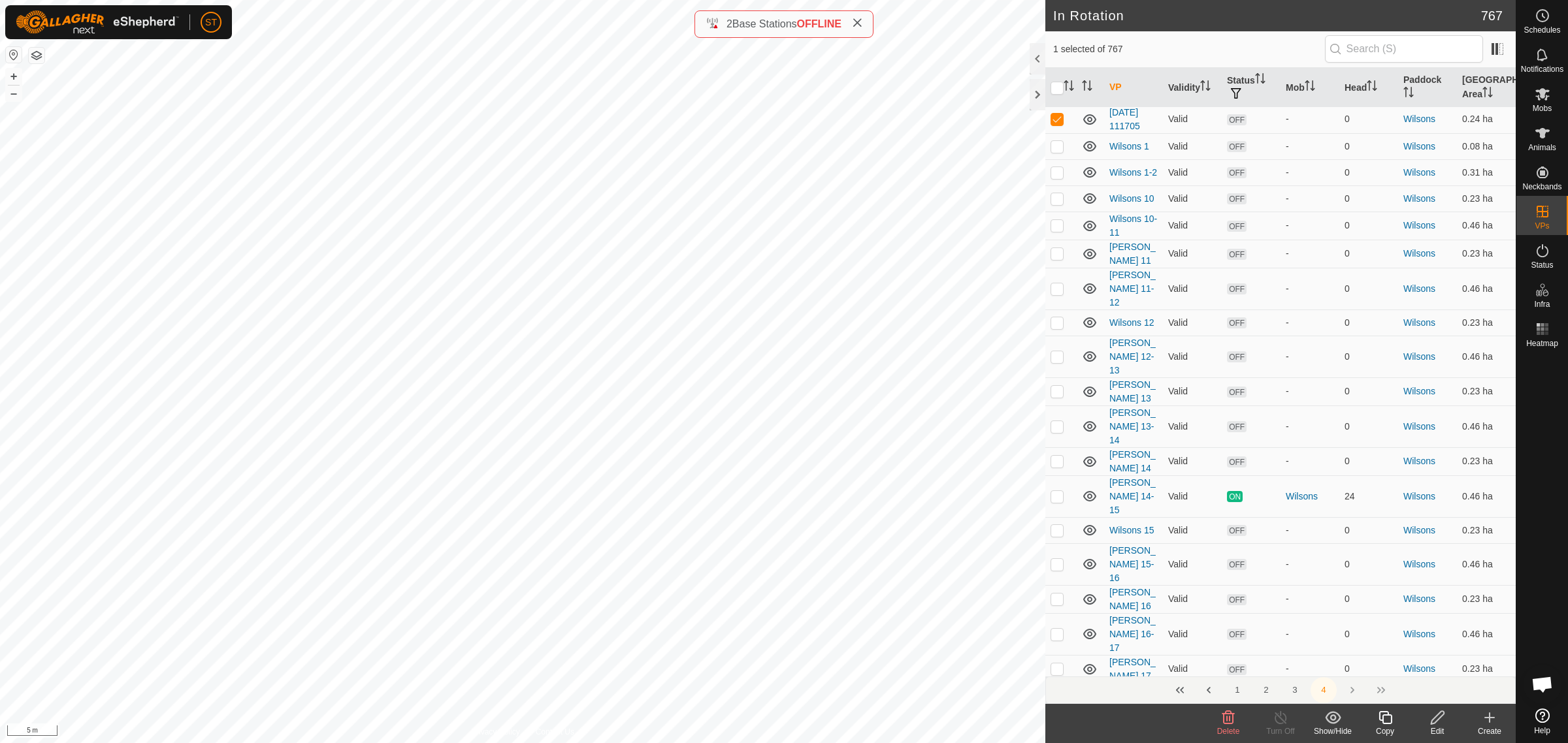
scroll to position [3183, 0]
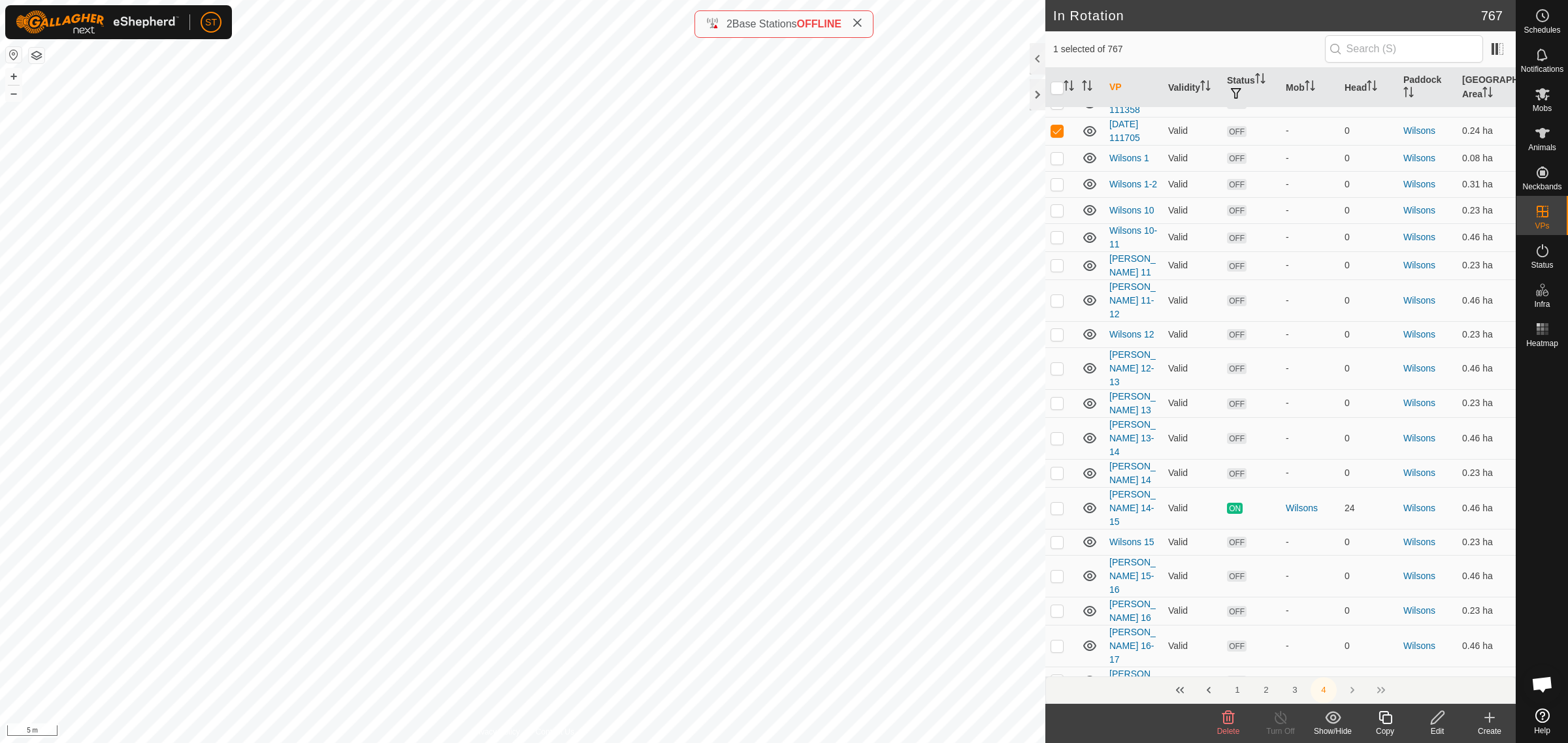
click at [1435, 719] on icon at bounding box center [1437, 717] width 16 height 15
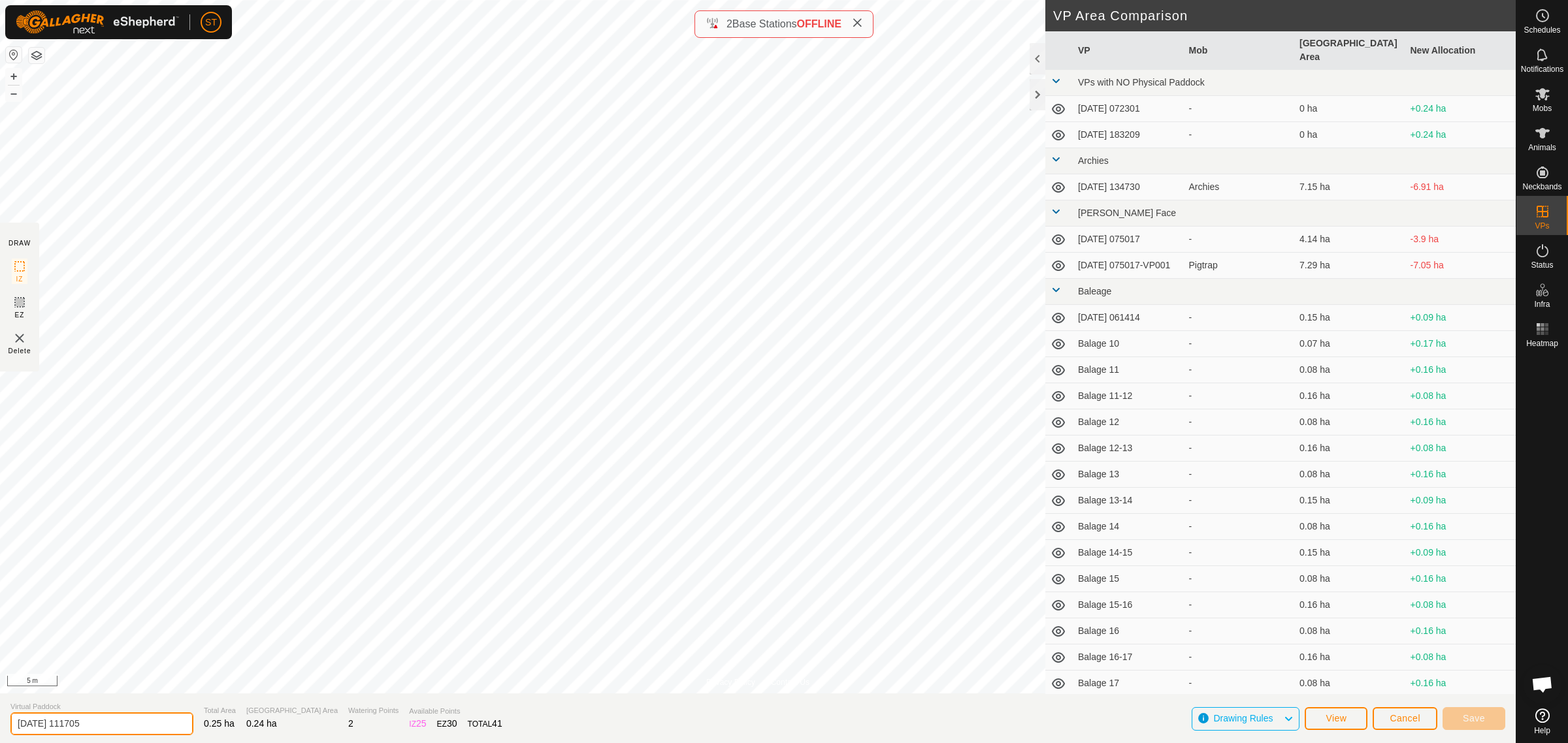
drag, startPoint x: 118, startPoint y: 726, endPoint x: -83, endPoint y: 724, distance: 201.0
click at [0, 724] on html "ST Schedules Notifications Mobs Animals Neckbands VPs Status Infra Heatmap Help…" at bounding box center [784, 371] width 1568 height 743
paste input "Wilsons 23"
type input "Wilsons 28"
click at [1465, 724] on button "Save" at bounding box center [1474, 718] width 63 height 23
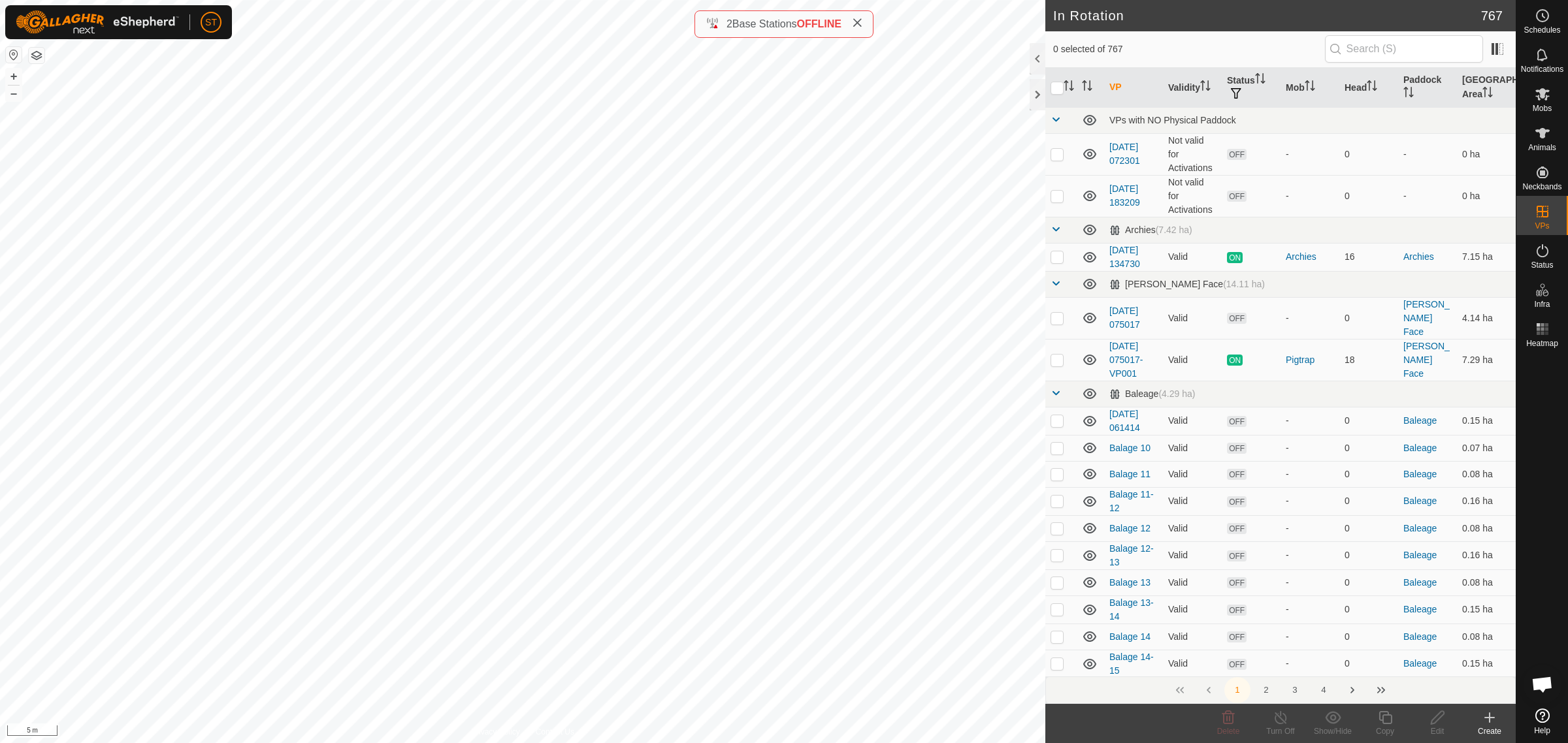
click at [1487, 722] on icon at bounding box center [1489, 717] width 16 height 15
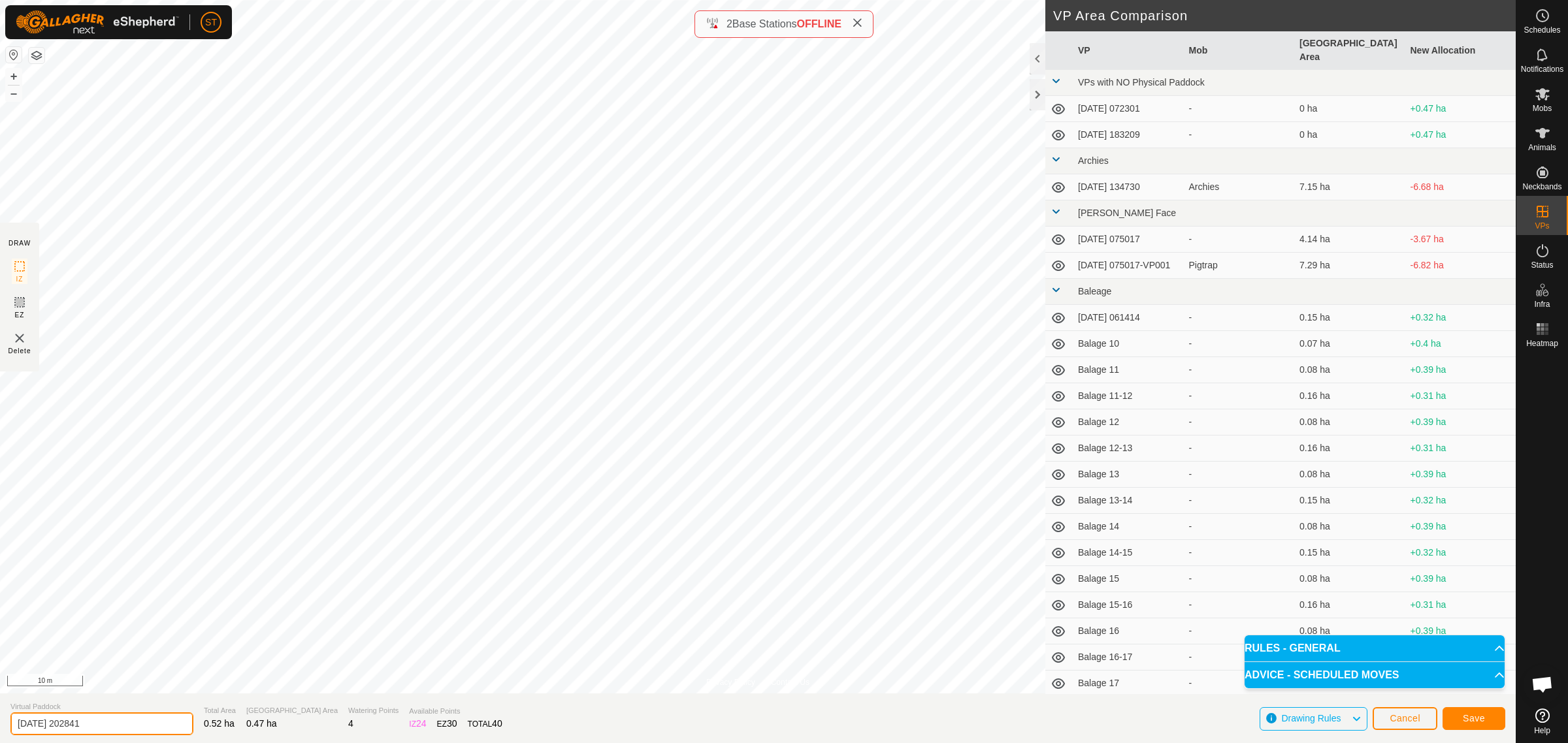
drag, startPoint x: 101, startPoint y: 727, endPoint x: -128, endPoint y: 732, distance: 229.1
click at [0, 732] on html "ST Schedules Notifications Mobs Animals Neckbands VPs Status Infra Heatmap Help…" at bounding box center [784, 371] width 1568 height 743
paste input "Wilsons 23"
type input "Wilsons 28-29"
click at [1490, 719] on button "Save" at bounding box center [1474, 718] width 63 height 23
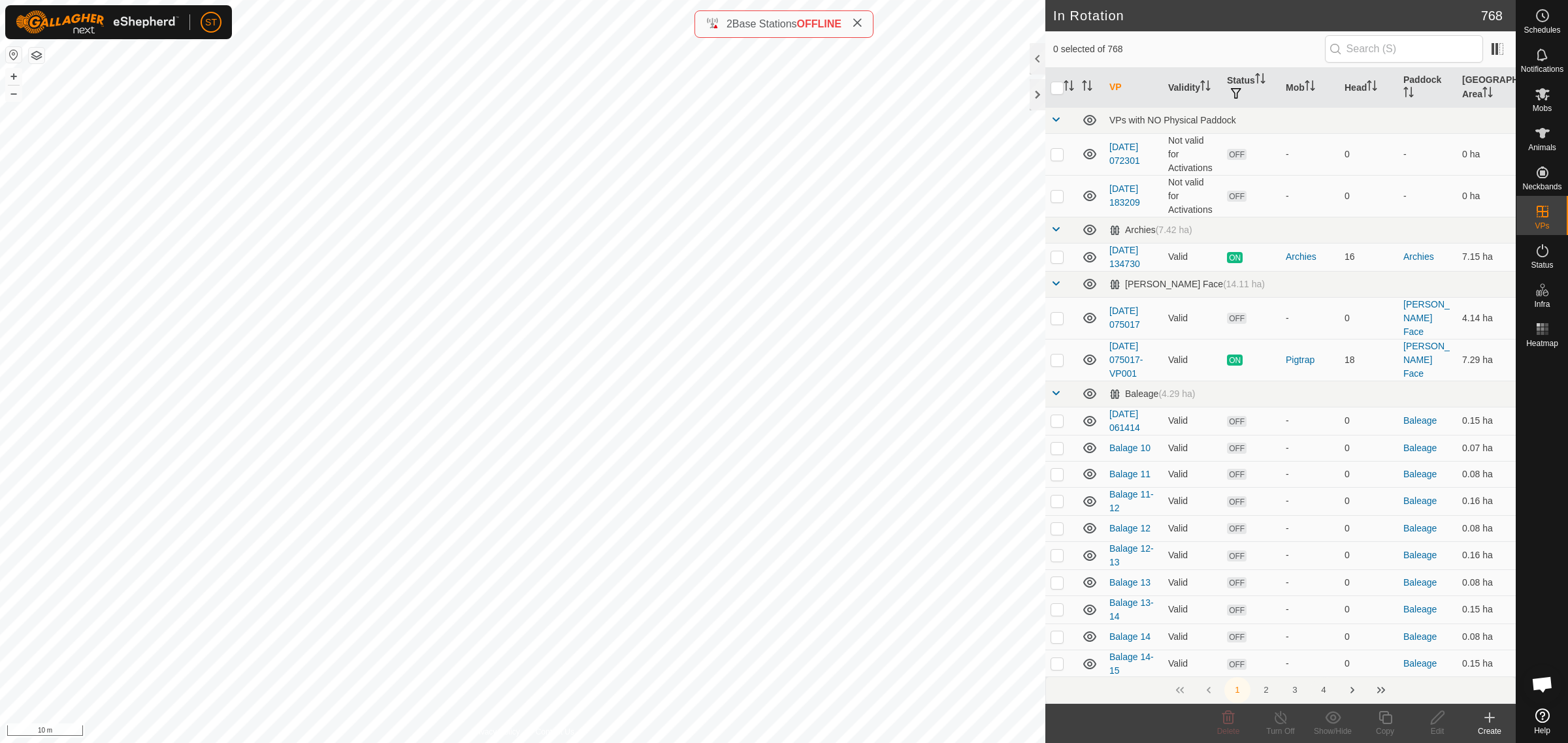
click at [1324, 690] on button "4" at bounding box center [1323, 690] width 26 height 26
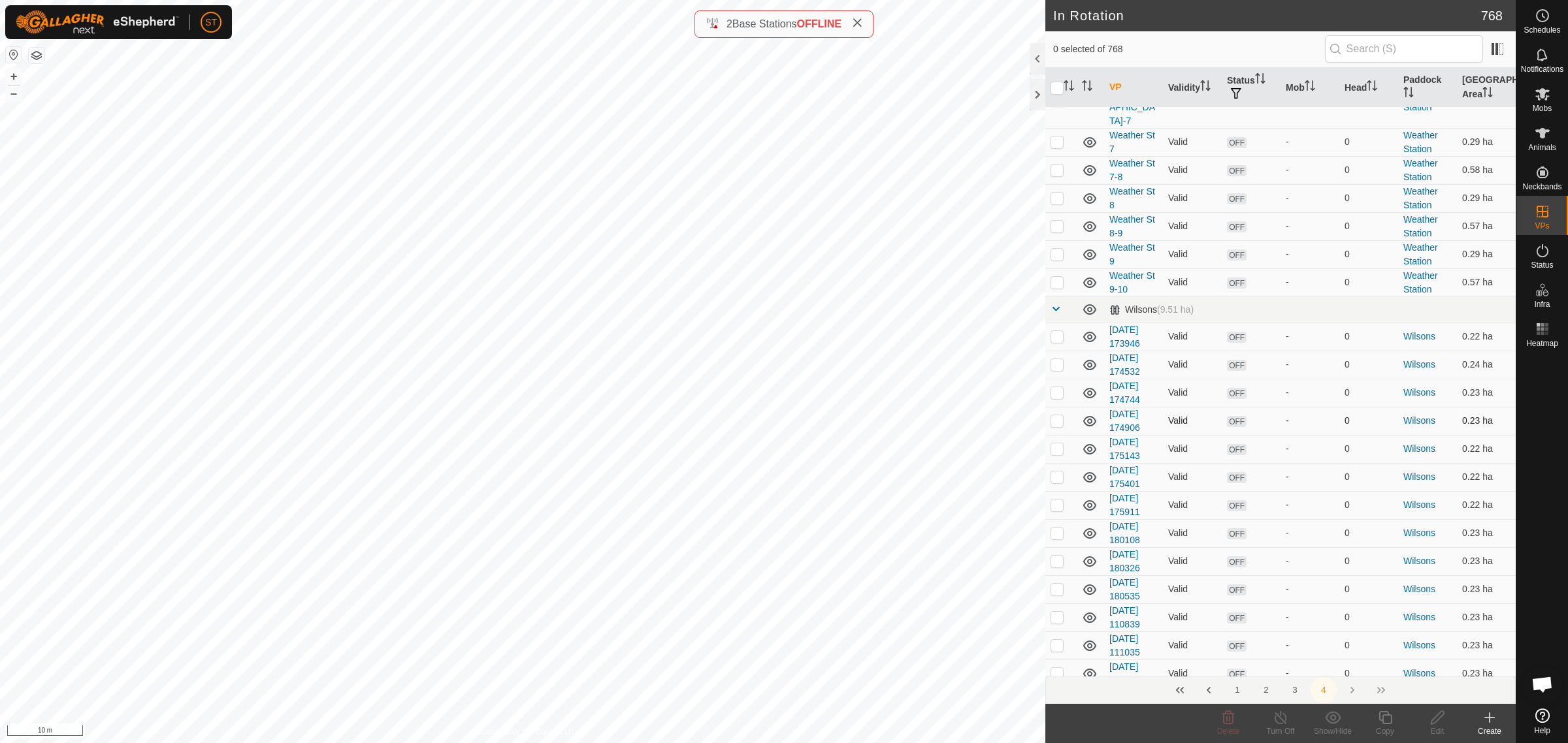
scroll to position [2857, 0]
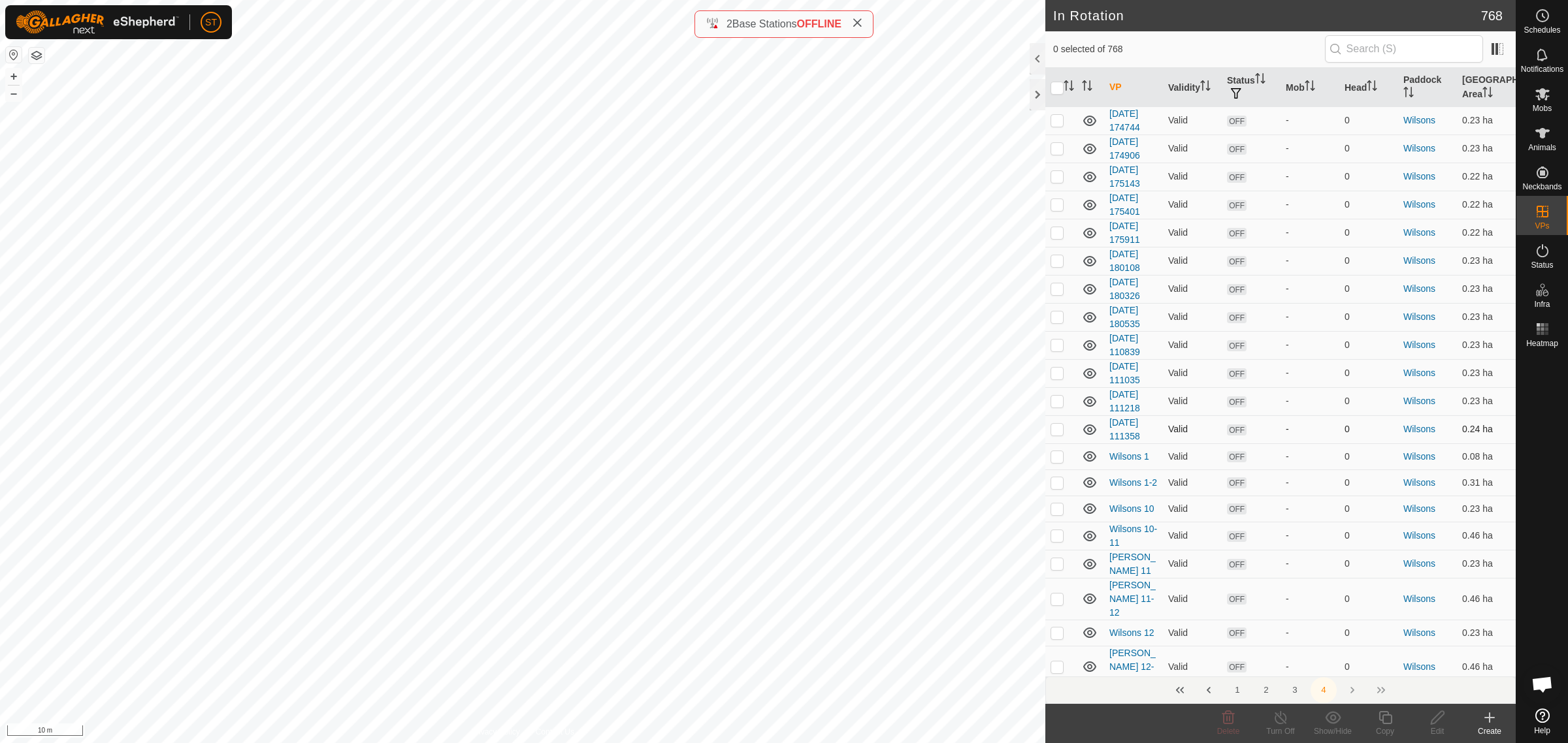
click at [1054, 424] on p-checkbox at bounding box center [1057, 429] width 13 height 10
checkbox input "true"
click at [1440, 717] on icon at bounding box center [1437, 718] width 13 height 13
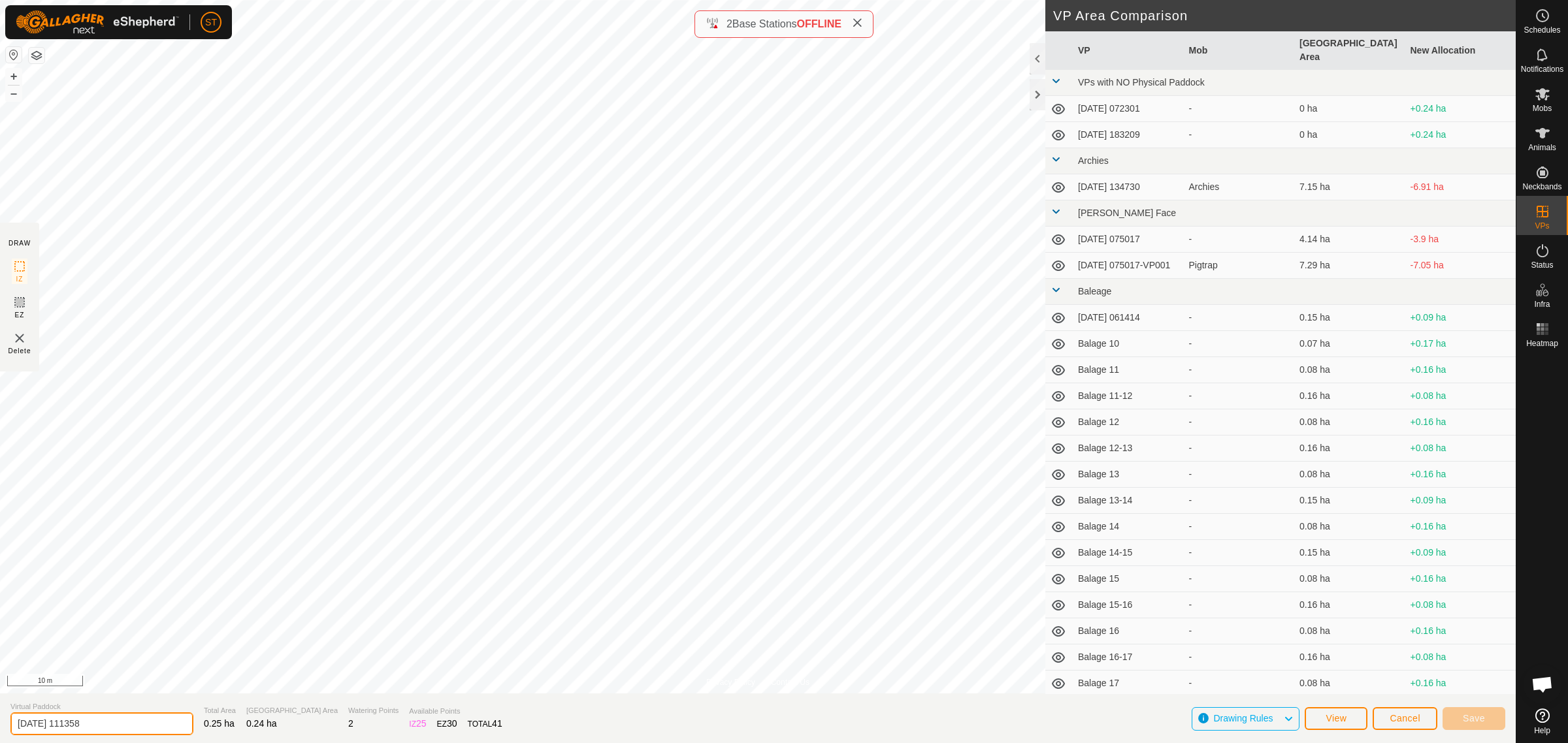
drag, startPoint x: 110, startPoint y: 725, endPoint x: -52, endPoint y: 727, distance: 162.0
click at [0, 727] on html "ST Schedules Notifications Mobs Animals Neckbands VPs Status Infra Heatmap Help…" at bounding box center [784, 371] width 1568 height 743
paste input "Wilsons 23"
type input "Wilsons 29"
click at [1456, 713] on button "Save" at bounding box center [1474, 718] width 63 height 23
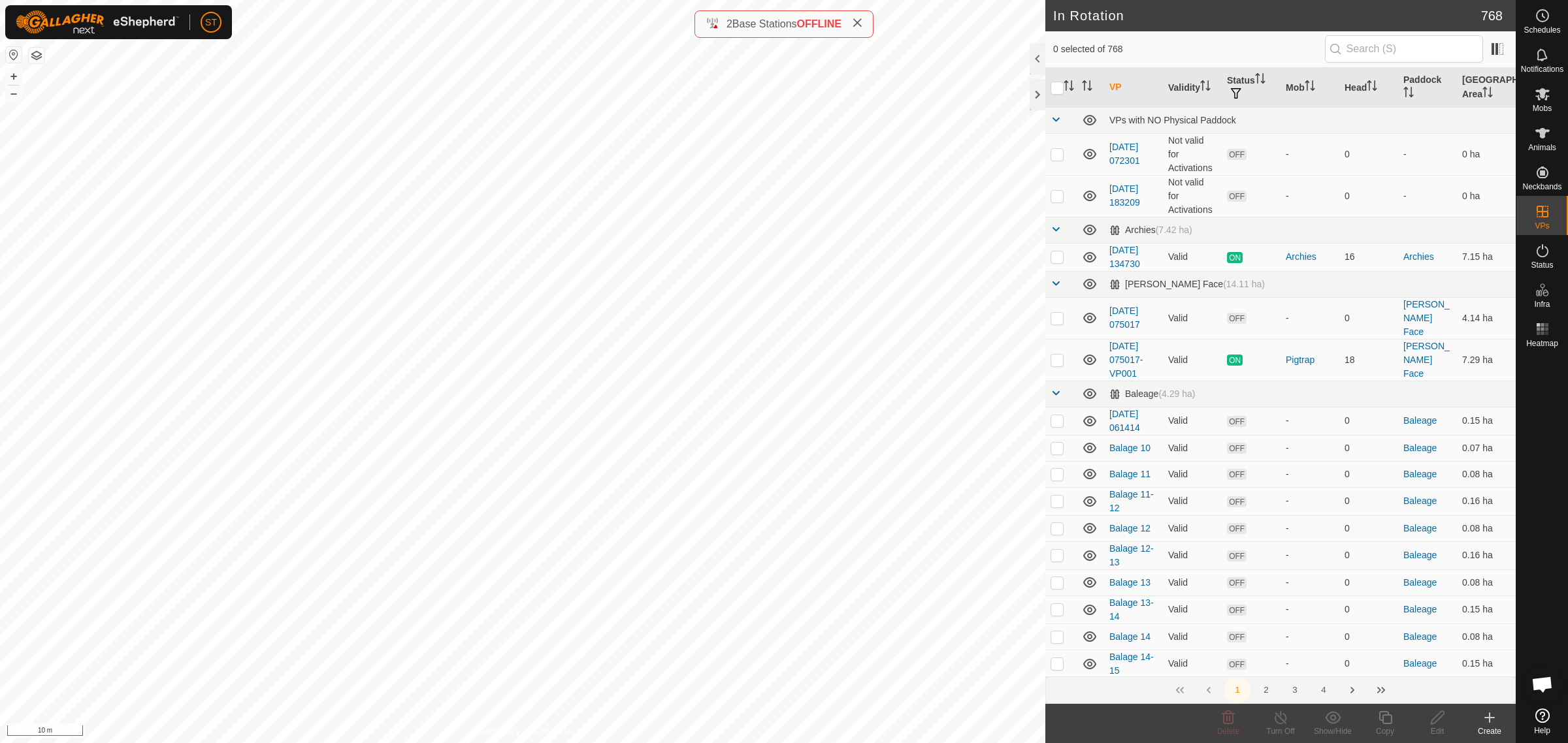
click at [1490, 722] on icon at bounding box center [1490, 717] width 0 height 9
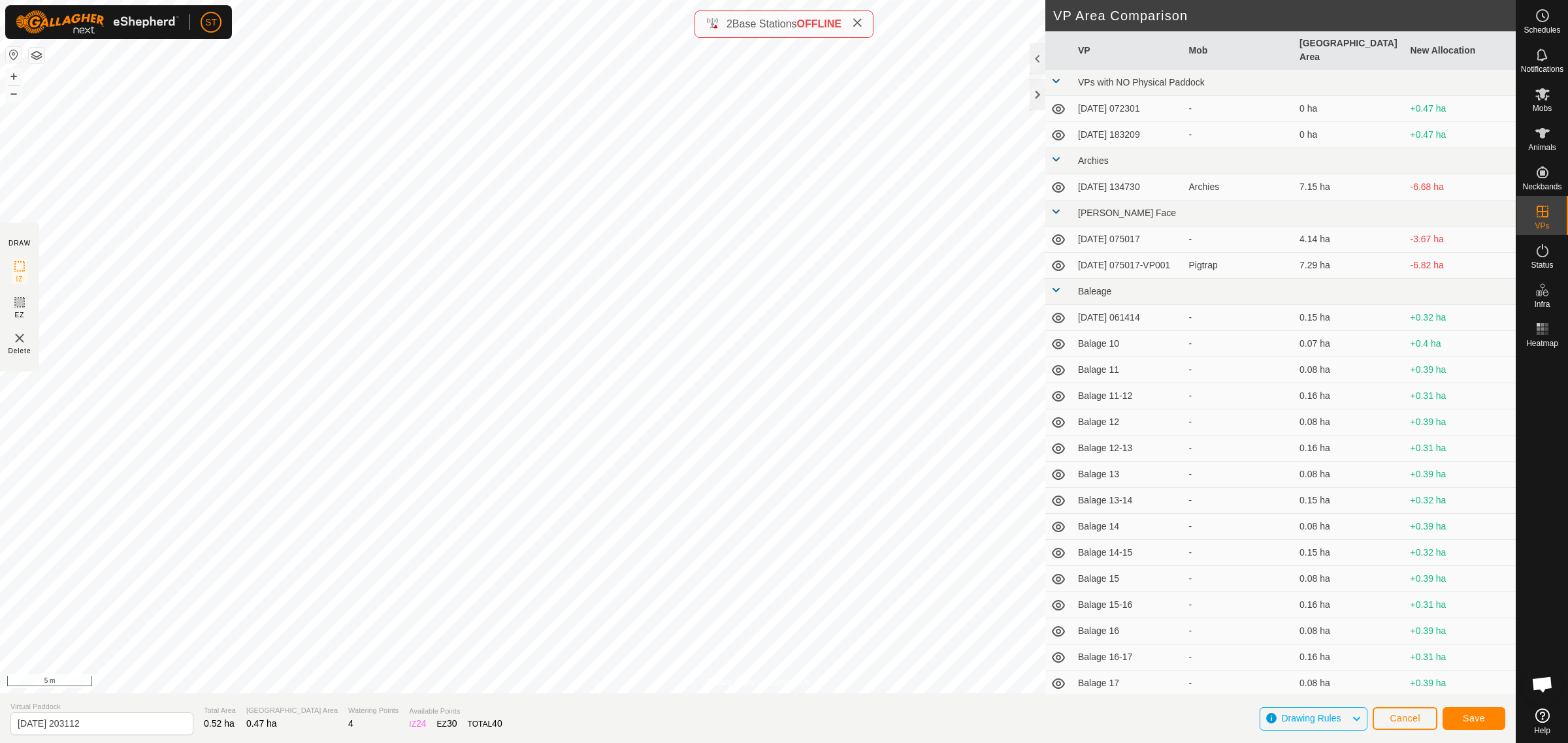
drag, startPoint x: 112, startPoint y: 713, endPoint x: 56, endPoint y: 727, distance: 57.7
click at [0, 736] on html "ST Schedules Notifications Mobs Animals Neckbands VPs Status Infra Heatmap Help…" at bounding box center [784, 371] width 1568 height 743
drag, startPoint x: -45, startPoint y: 729, endPoint x: -188, endPoint y: 729, distance: 143.0
click at [0, 729] on html "ST Schedules Notifications Mobs Animals Neckbands VPs Status Infra Heatmap Help…" at bounding box center [784, 371] width 1568 height 743
paste input "Wilsons 23"
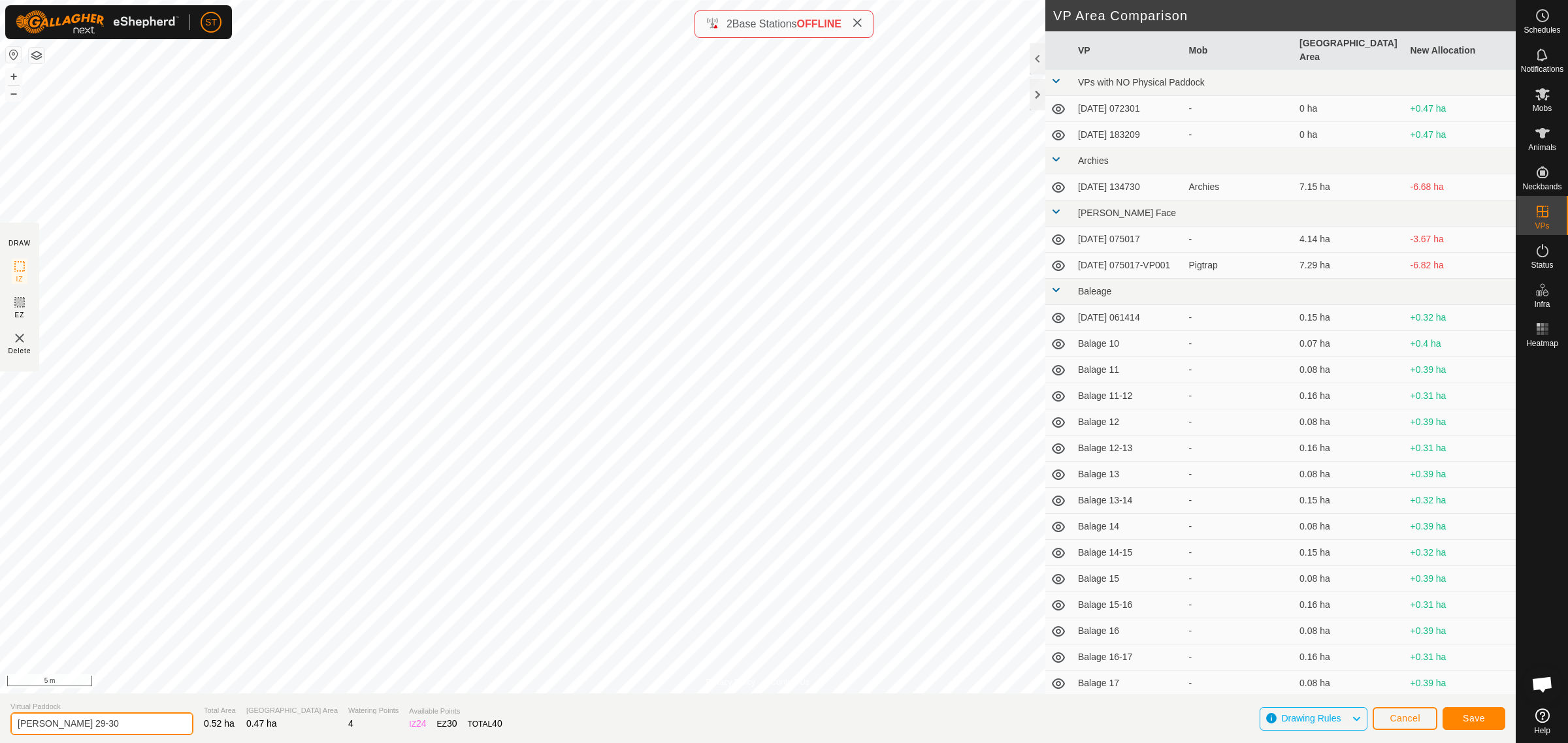
type input "Wilsons 29-30"
click at [1464, 722] on span "Save" at bounding box center [1474, 718] width 22 height 10
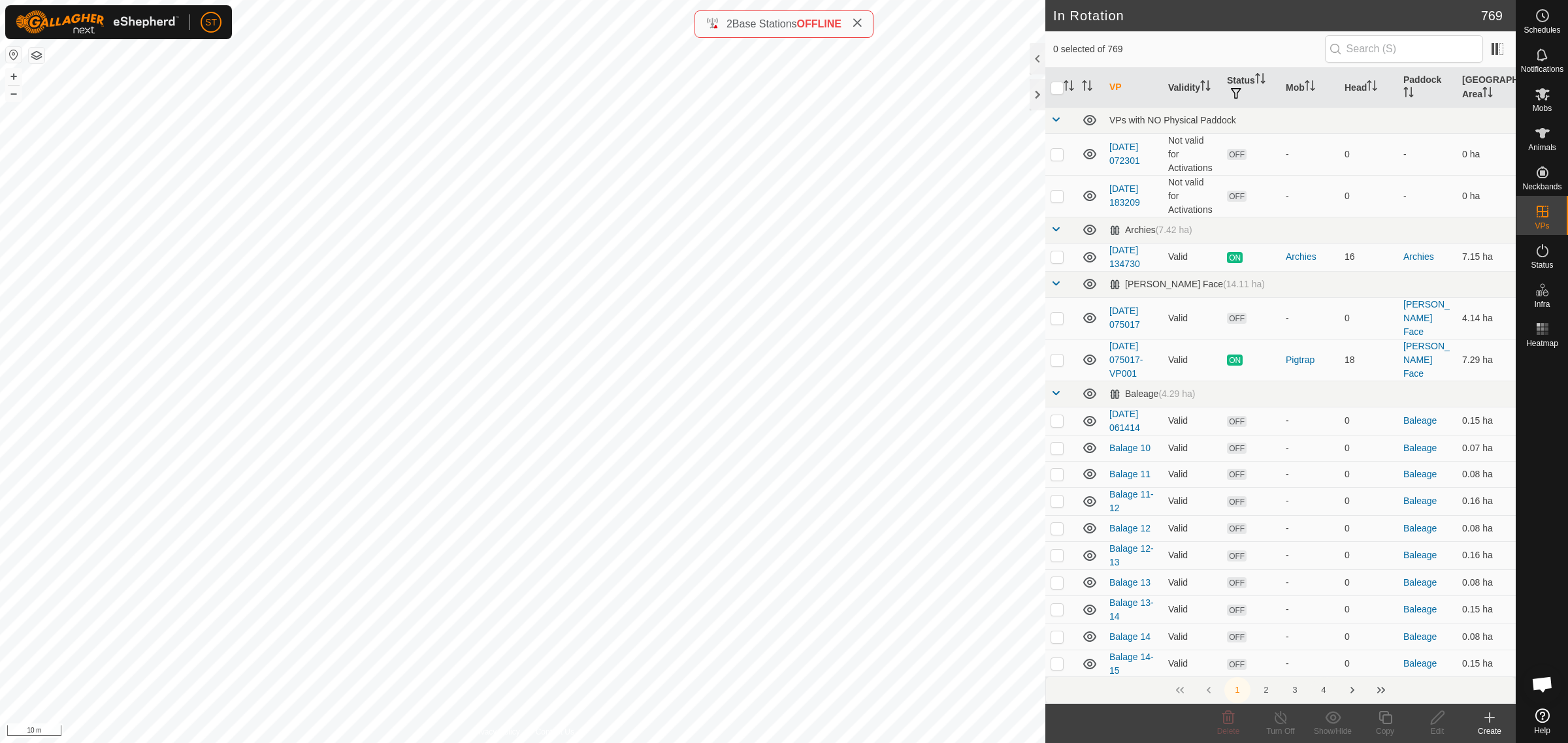
click at [1323, 690] on button "4" at bounding box center [1323, 690] width 26 height 26
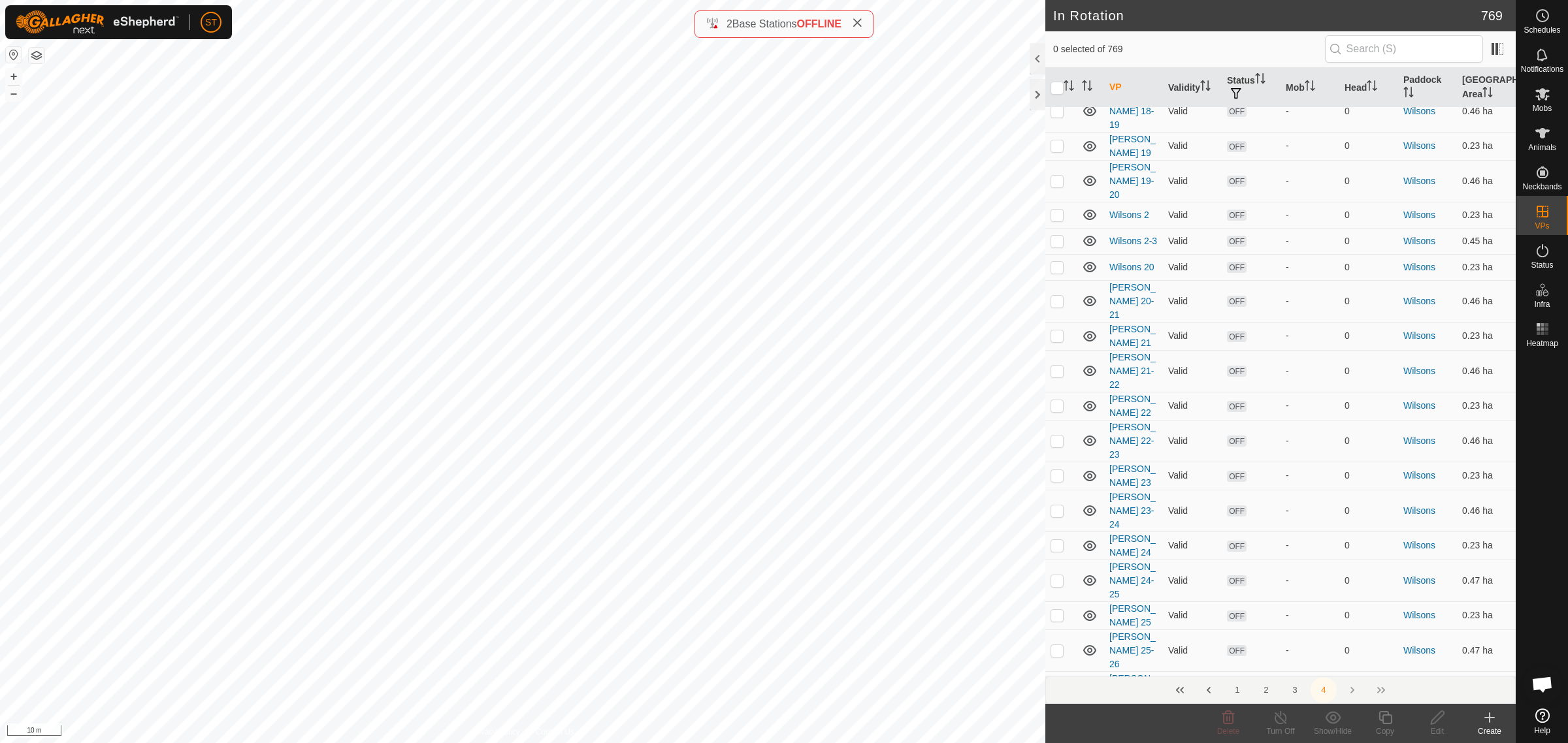
scroll to position [3836, 0]
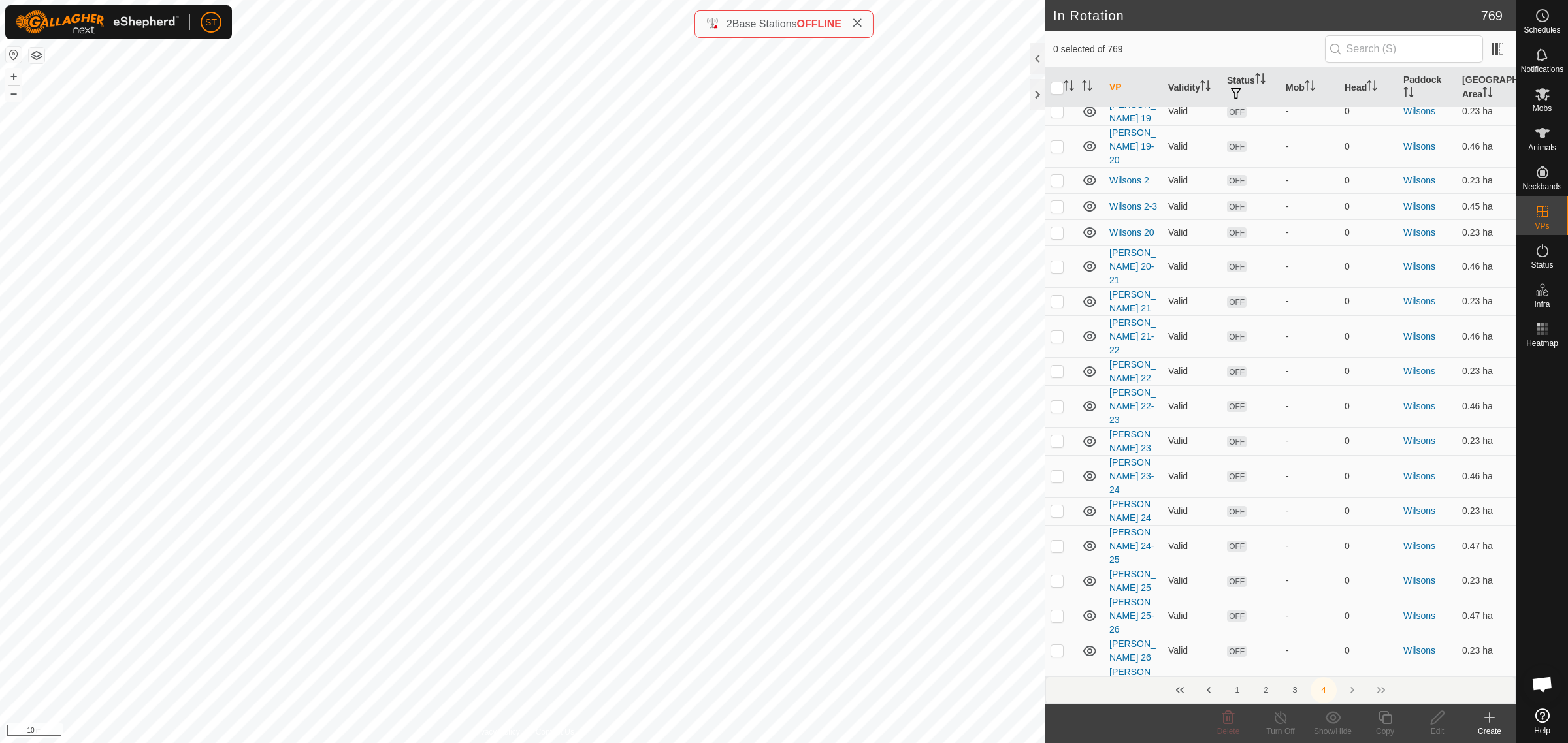
checkbox input "true"
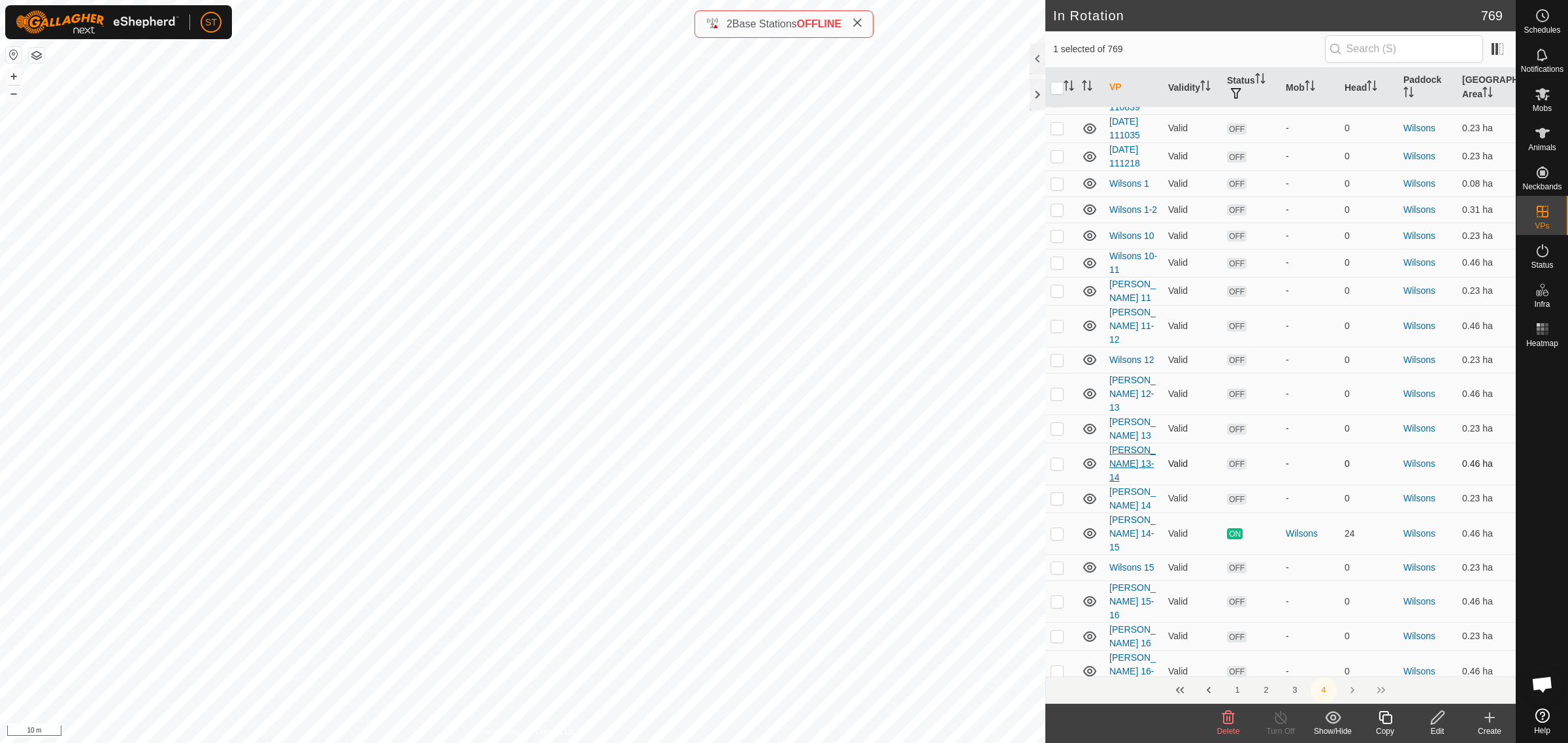
scroll to position [2939, 0]
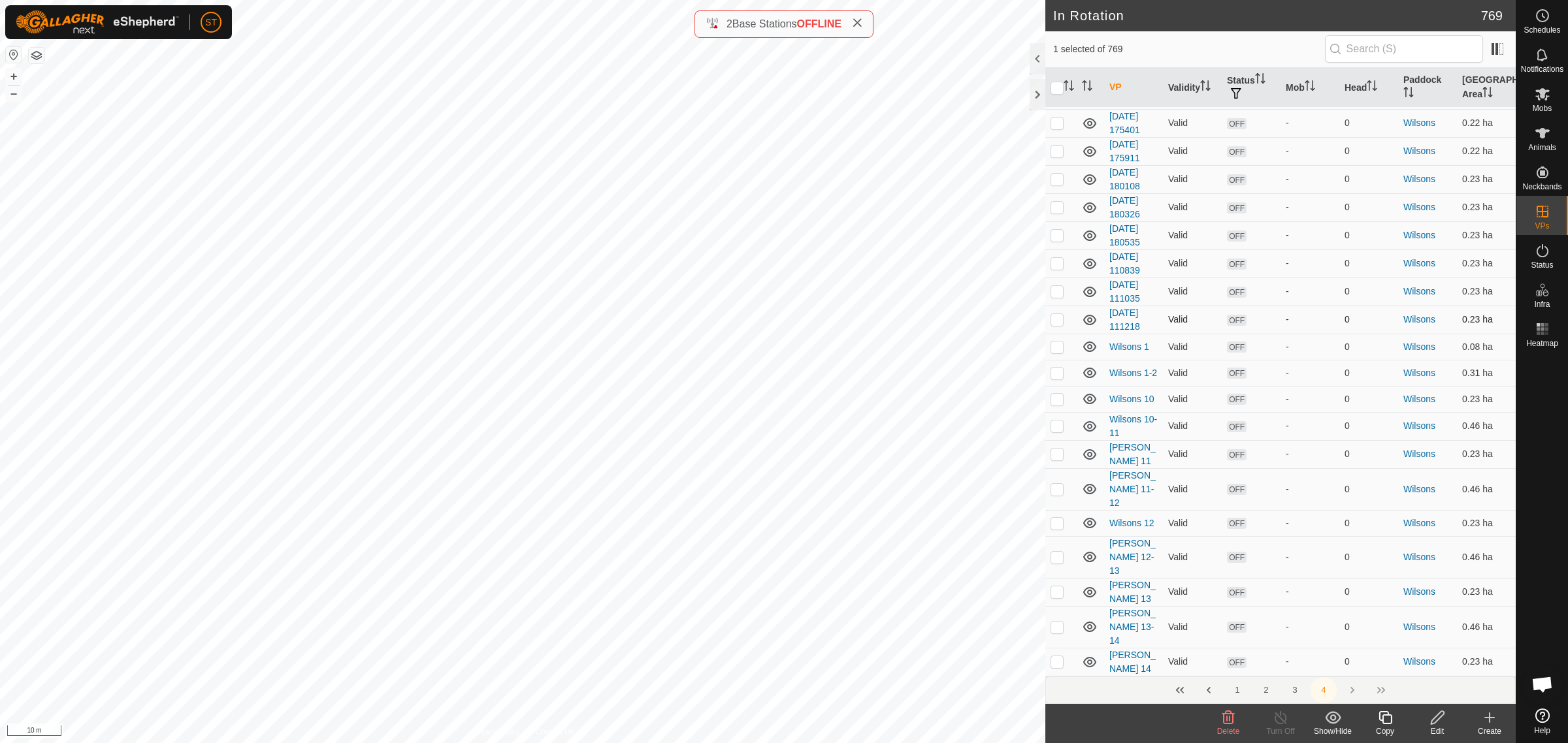
click at [1056, 314] on p-checkbox at bounding box center [1057, 319] width 13 height 10
checkbox input "true"
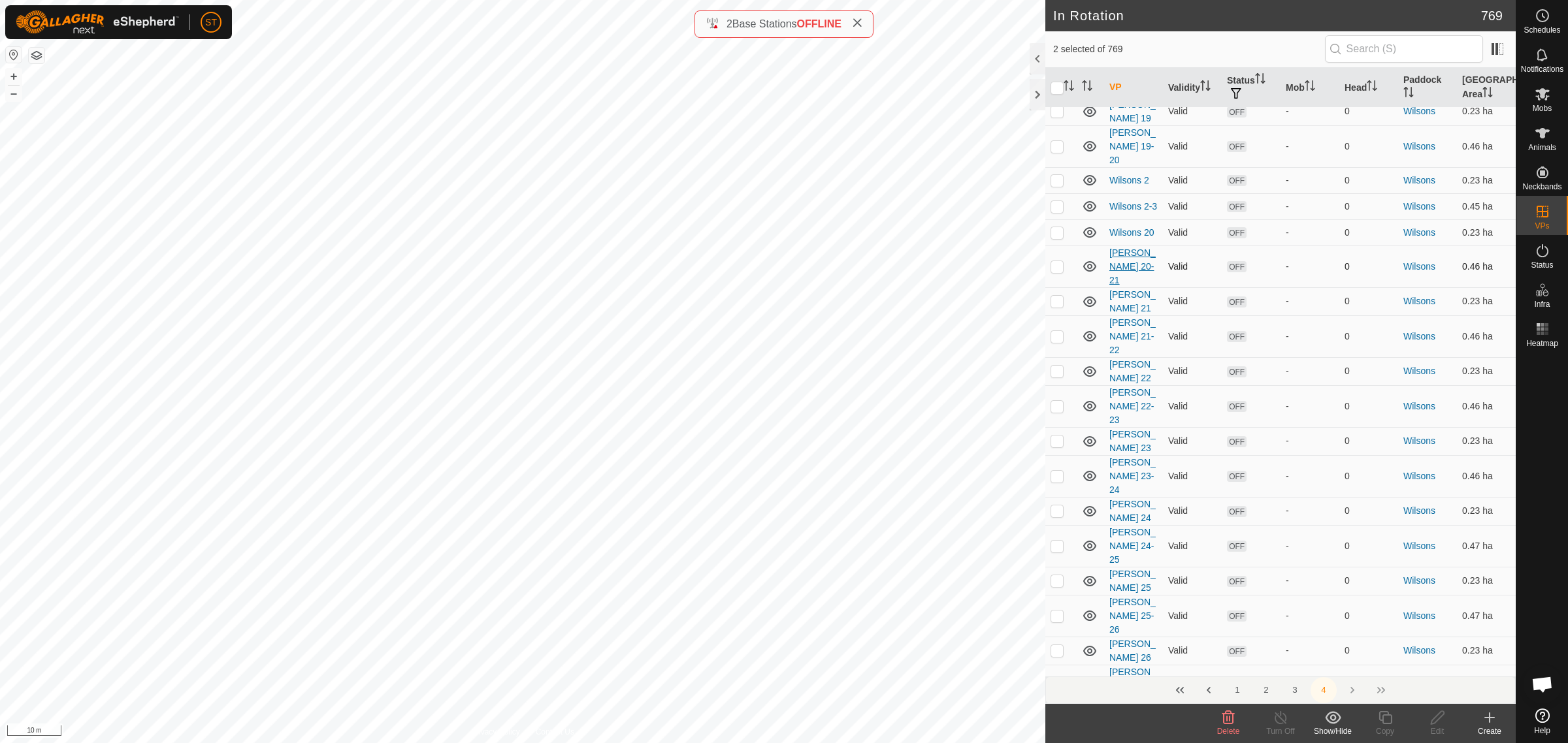
scroll to position [3918, 0]
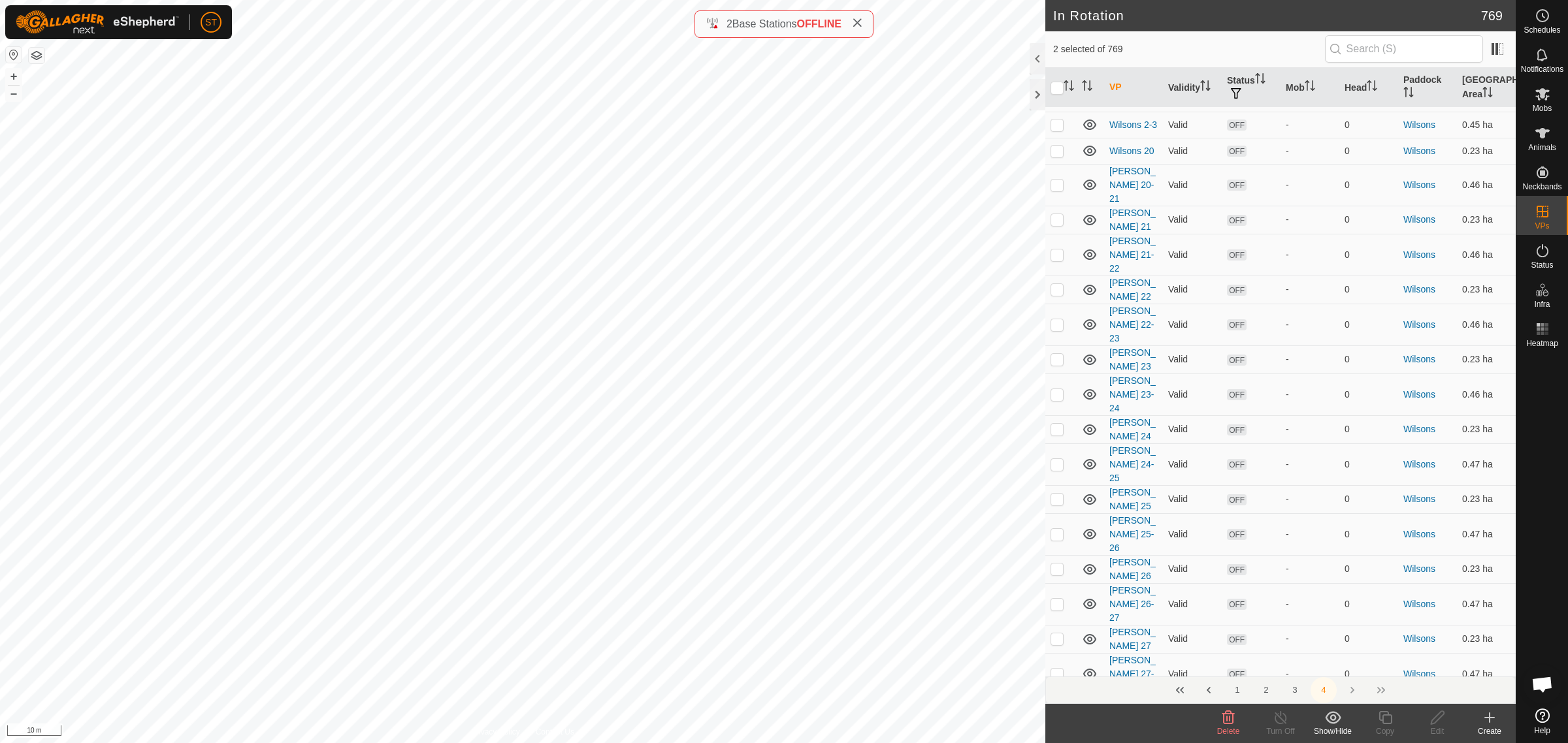
checkbox input "false"
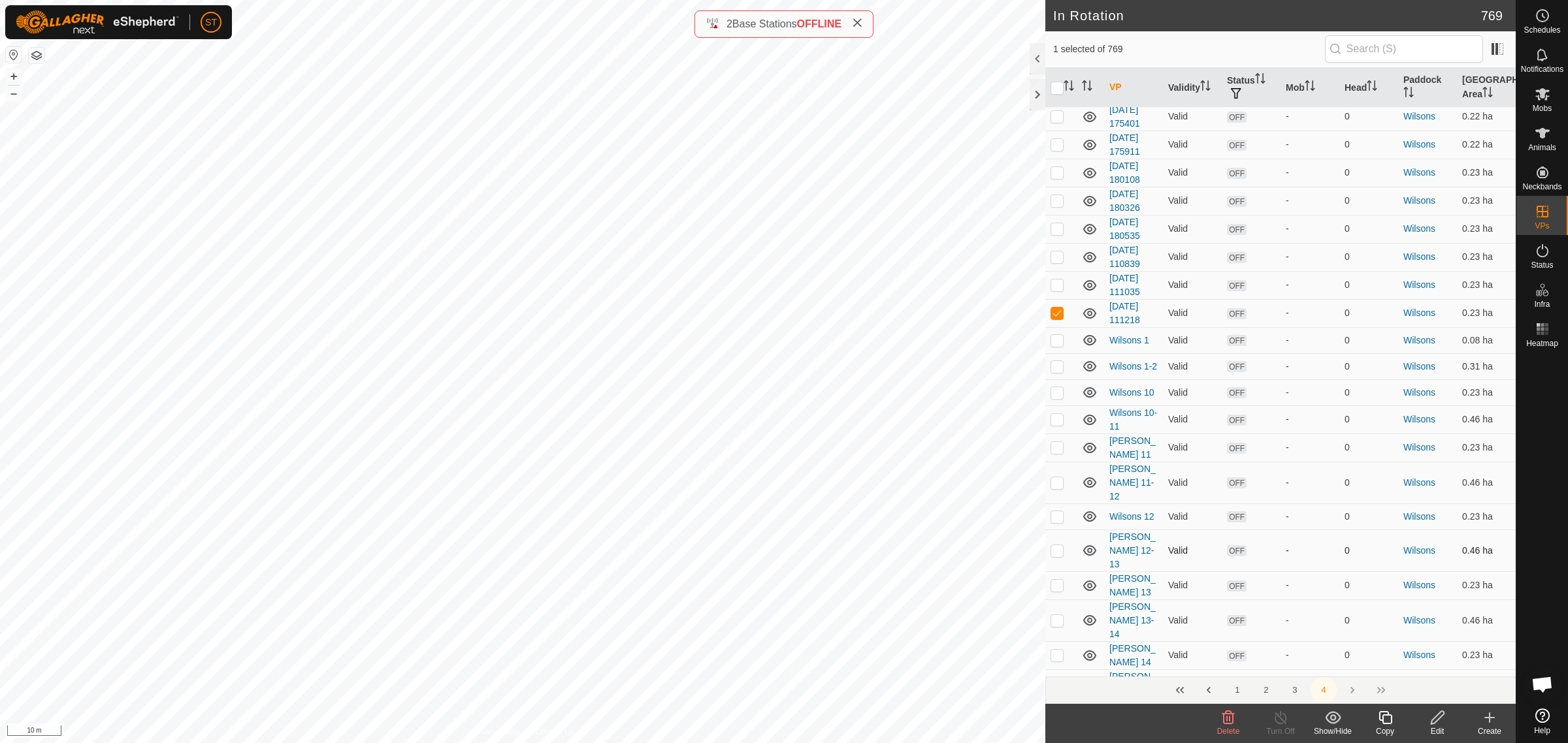
scroll to position [2939, 0]
click at [1440, 720] on icon at bounding box center [1437, 717] width 16 height 15
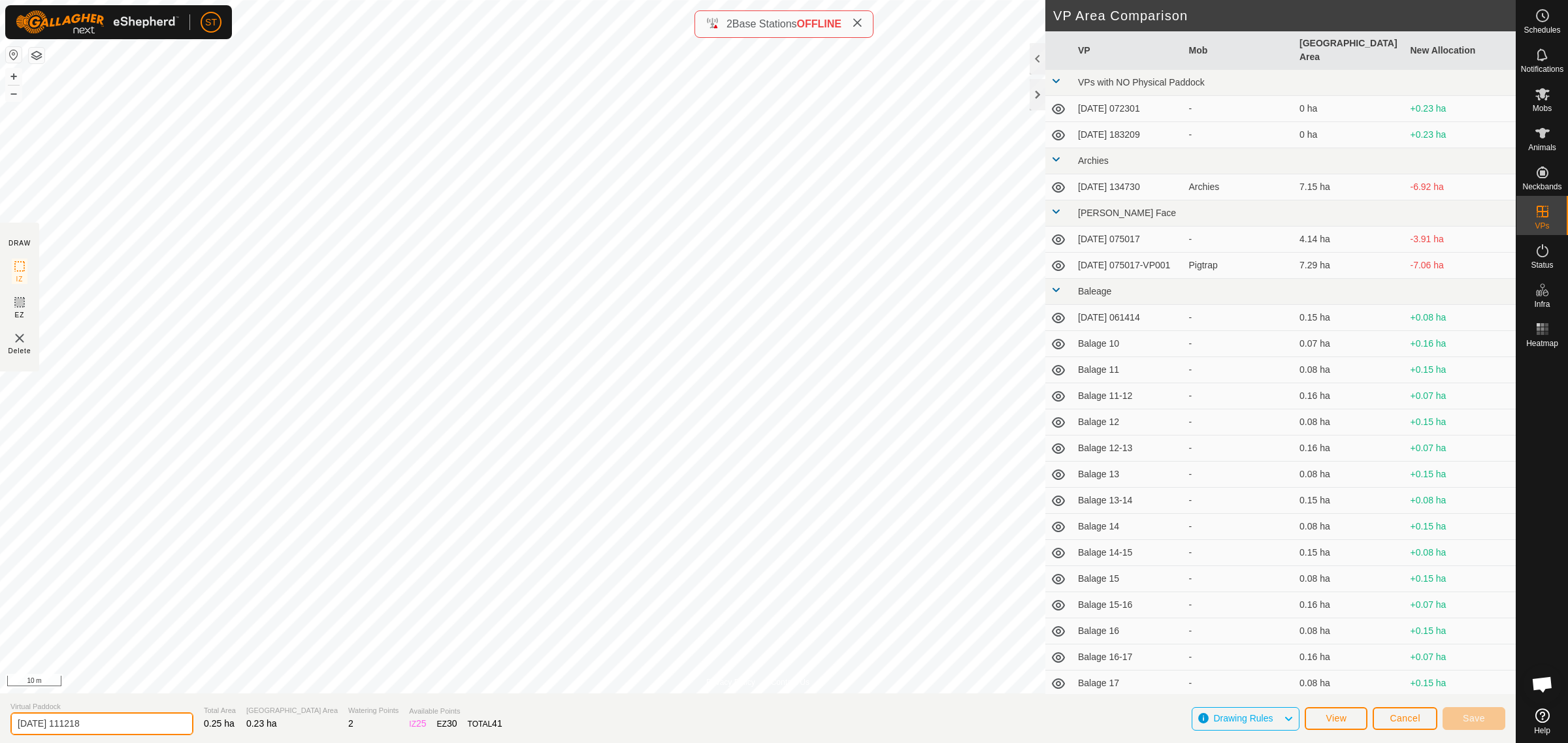
drag, startPoint x: 116, startPoint y: 727, endPoint x: -60, endPoint y: 722, distance: 176.1
click at [0, 722] on html "ST Schedules Notifications Mobs Animals Neckbands VPs Status Infra Heatmap Help…" at bounding box center [784, 371] width 1568 height 743
paste input "Wilsons 23"
type input "Wilsons 30"
click at [1468, 713] on span "Save" at bounding box center [1474, 718] width 22 height 10
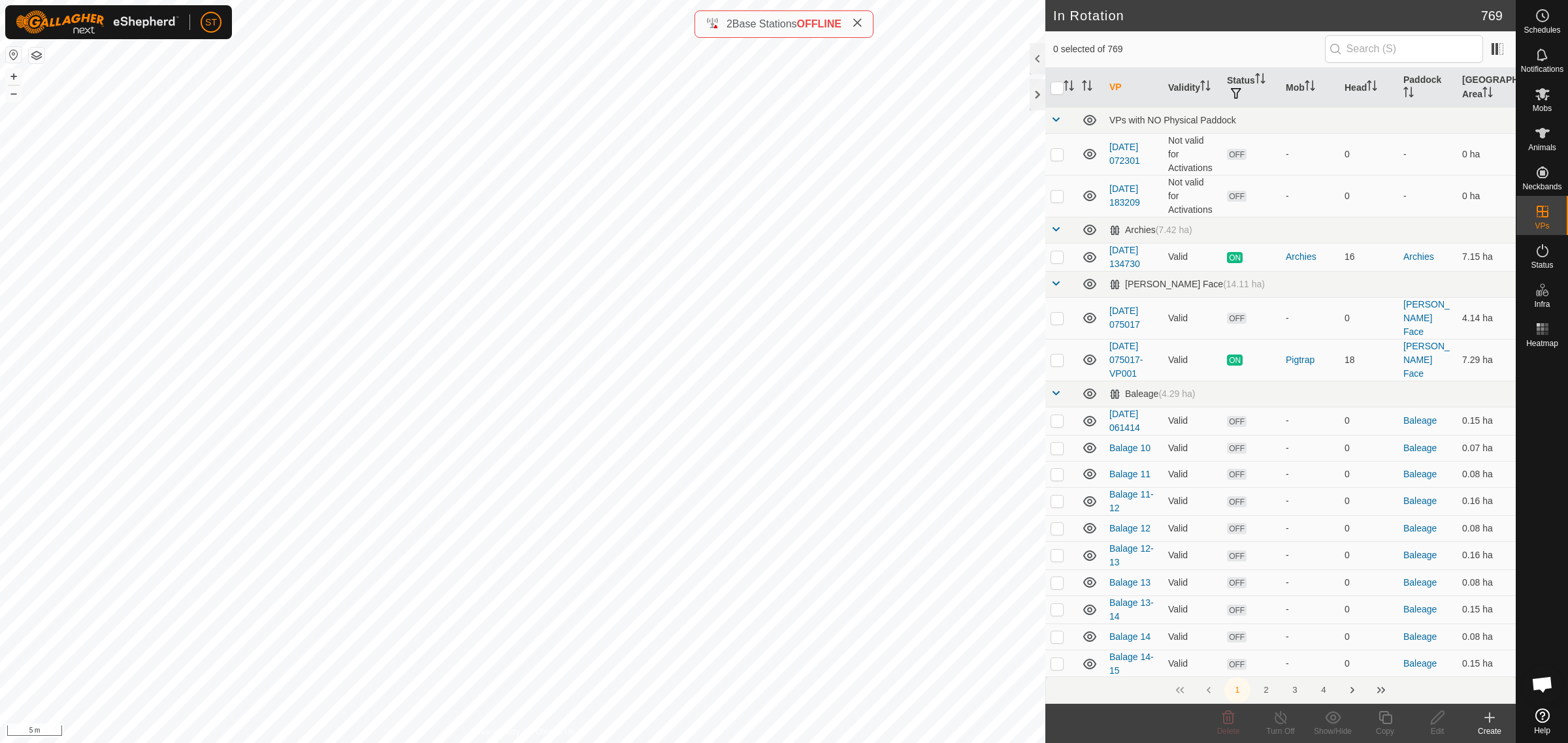
click at [1490, 722] on icon at bounding box center [1490, 717] width 0 height 9
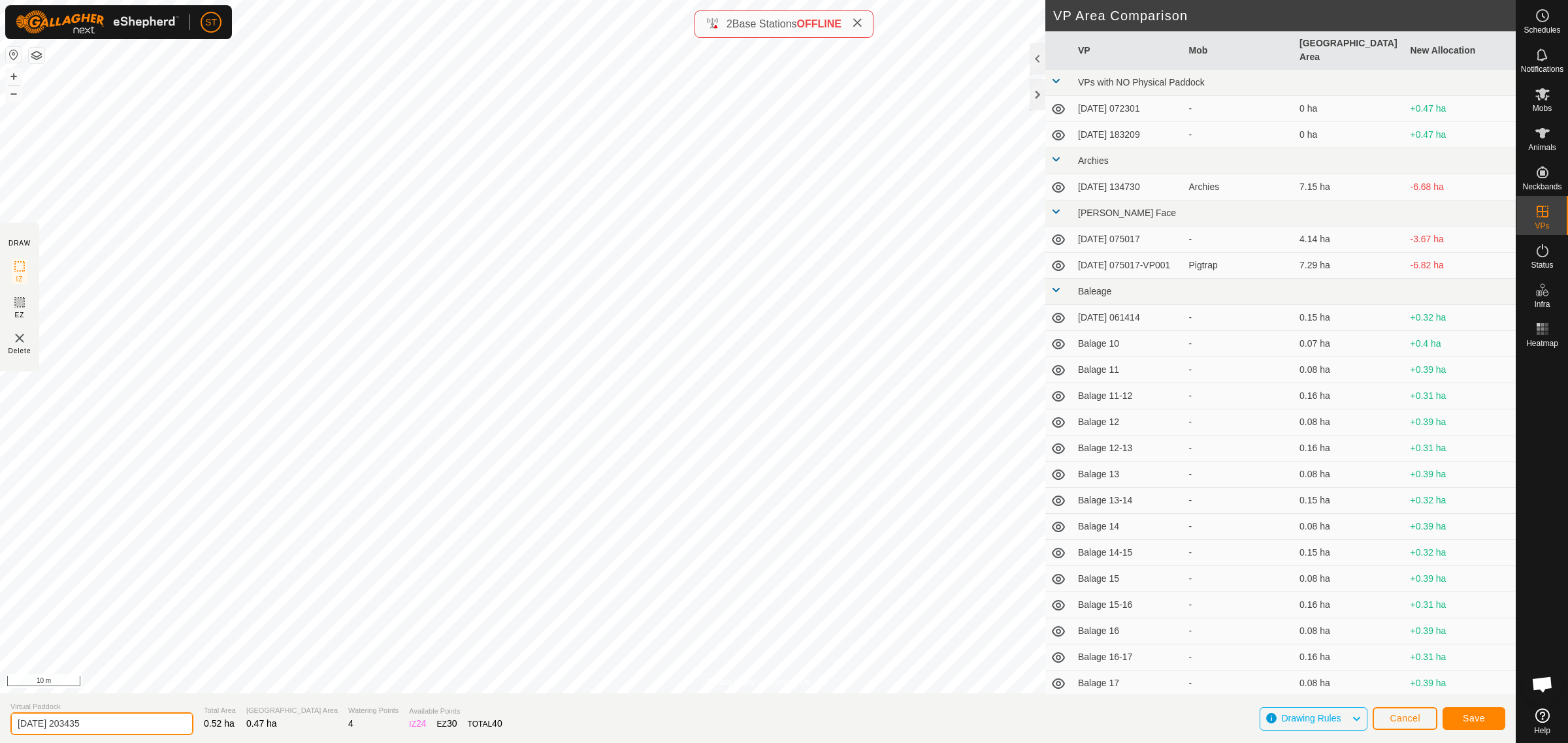
drag, startPoint x: 95, startPoint y: 720, endPoint x: -181, endPoint y: 720, distance: 276.0
click at [0, 720] on html "ST Schedules Notifications Mobs Animals Neckbands VPs Status Infra Heatmap Help…" at bounding box center [784, 371] width 1568 height 743
paste input "Wilsons 23"
type input "Wilsons 30-31"
click at [1470, 713] on span "Save" at bounding box center [1474, 718] width 22 height 10
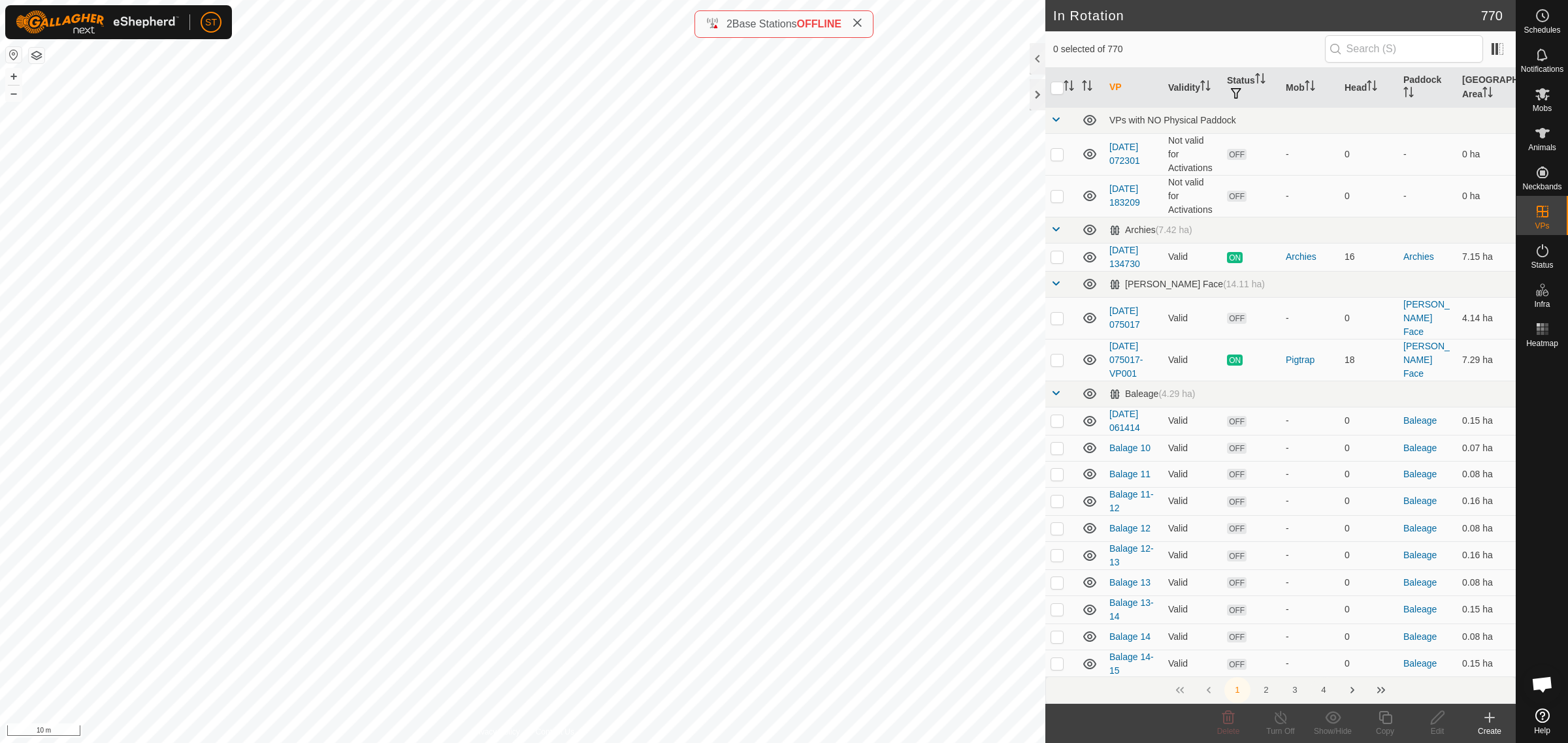
click at [1324, 691] on button "4" at bounding box center [1323, 690] width 26 height 26
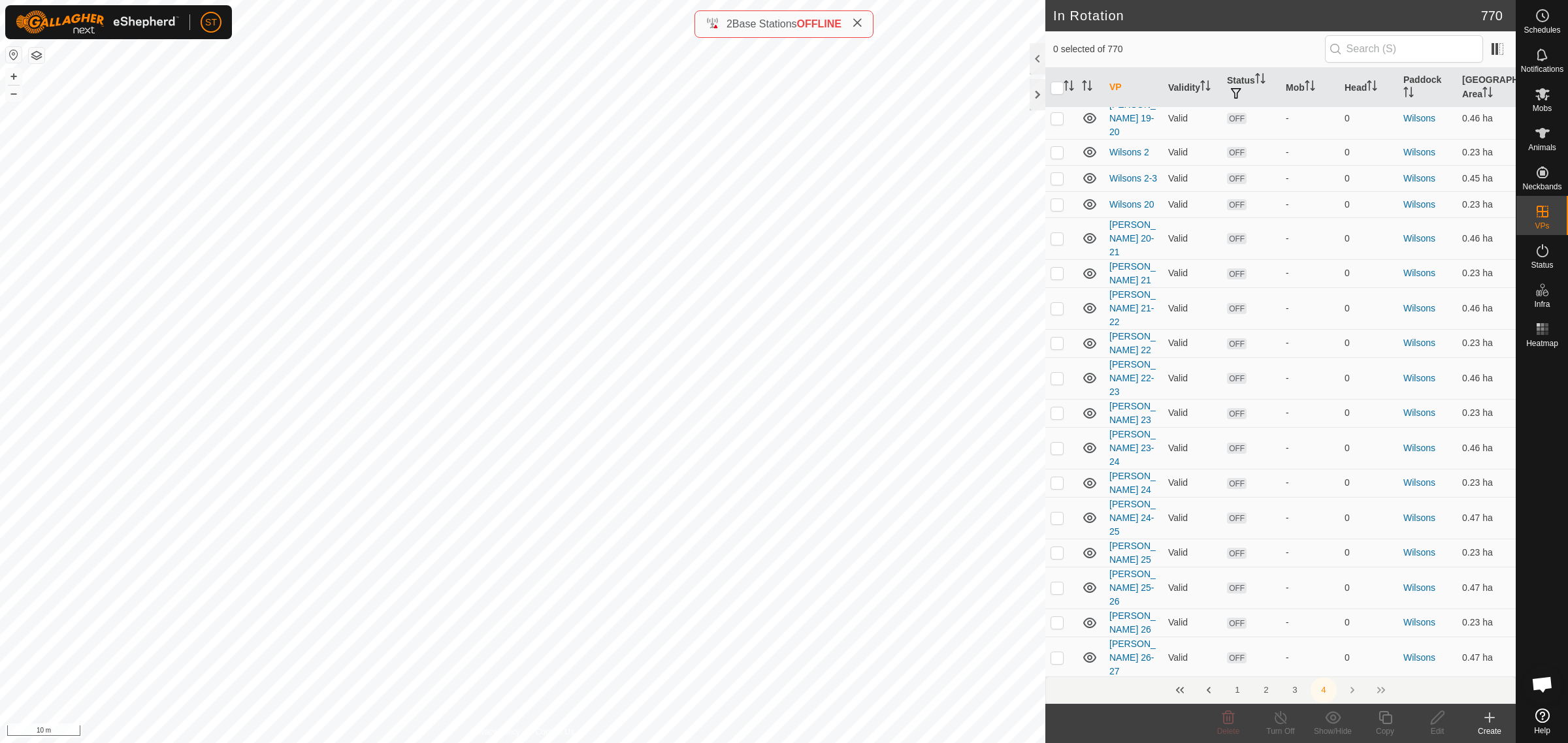
scroll to position [3918, 0]
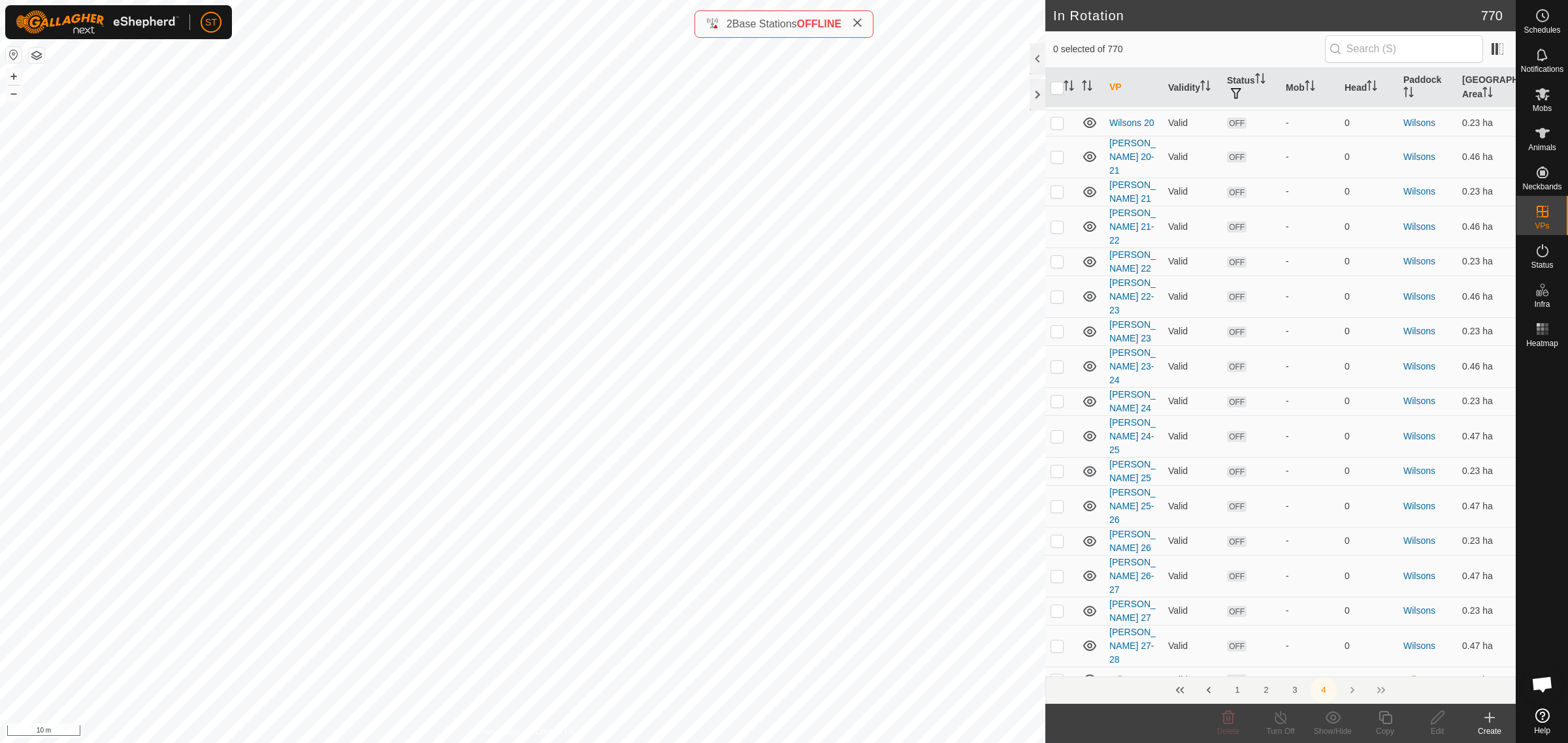
checkbox input "true"
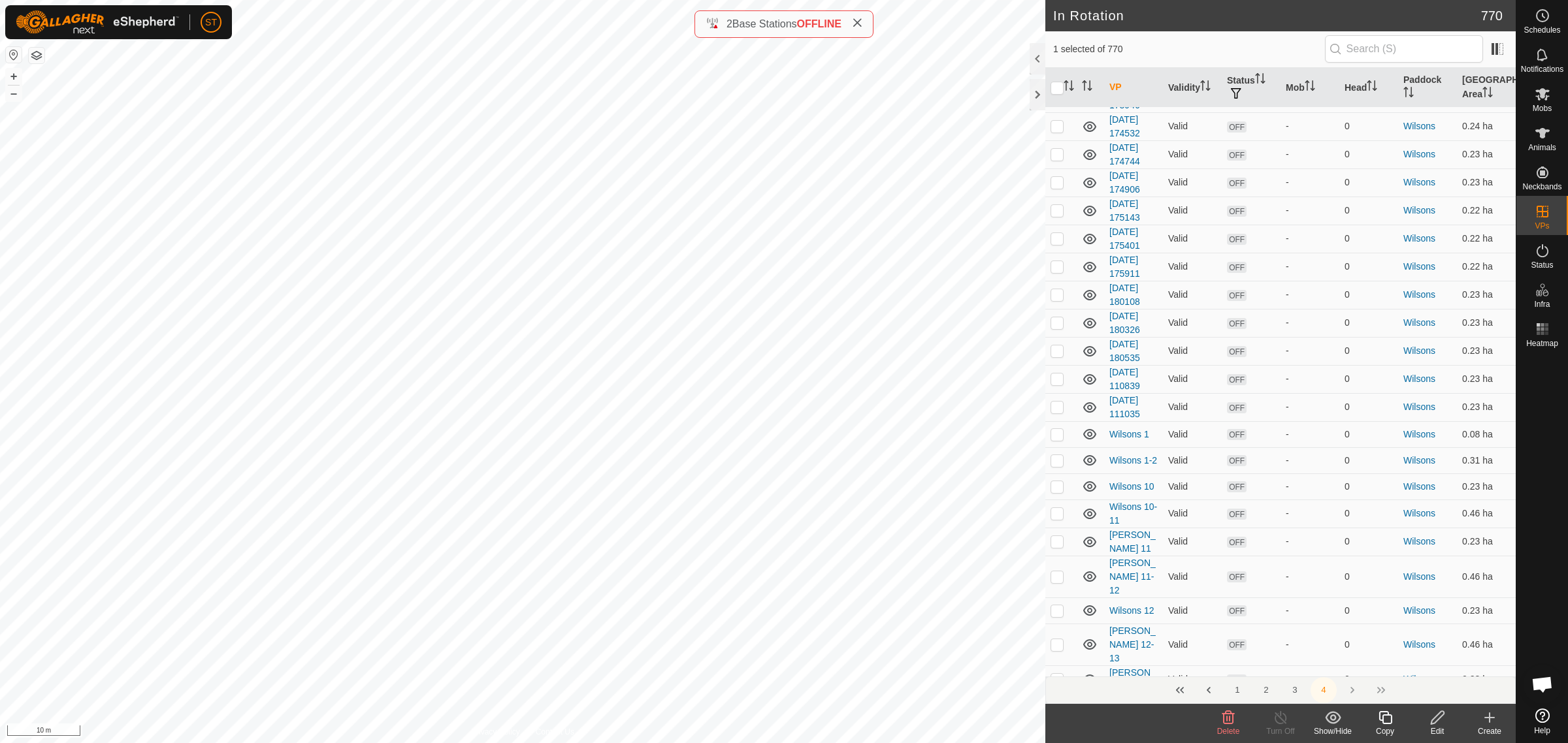
scroll to position [2775, 0]
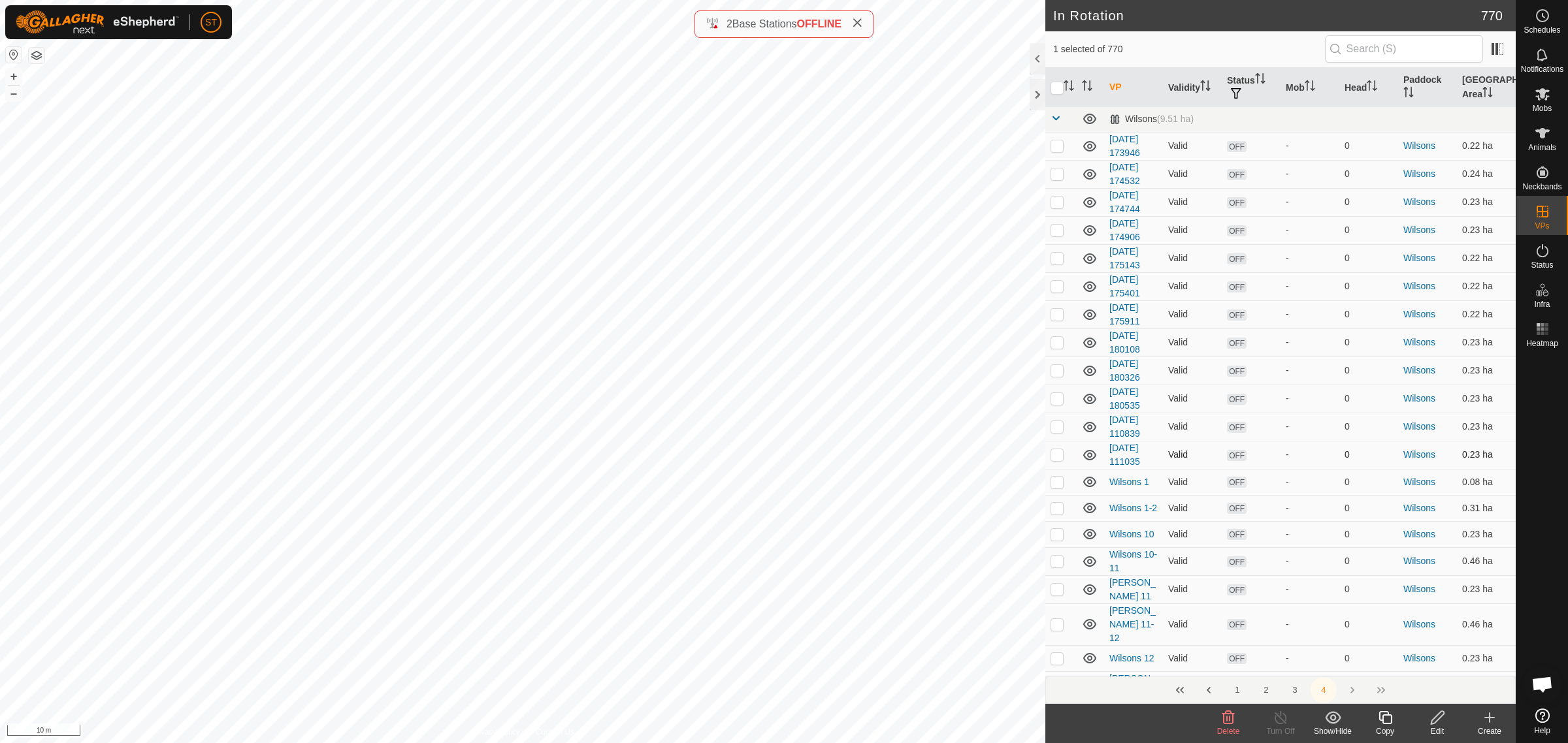
click at [1059, 449] on p-checkbox at bounding box center [1057, 455] width 13 height 10
checkbox input "true"
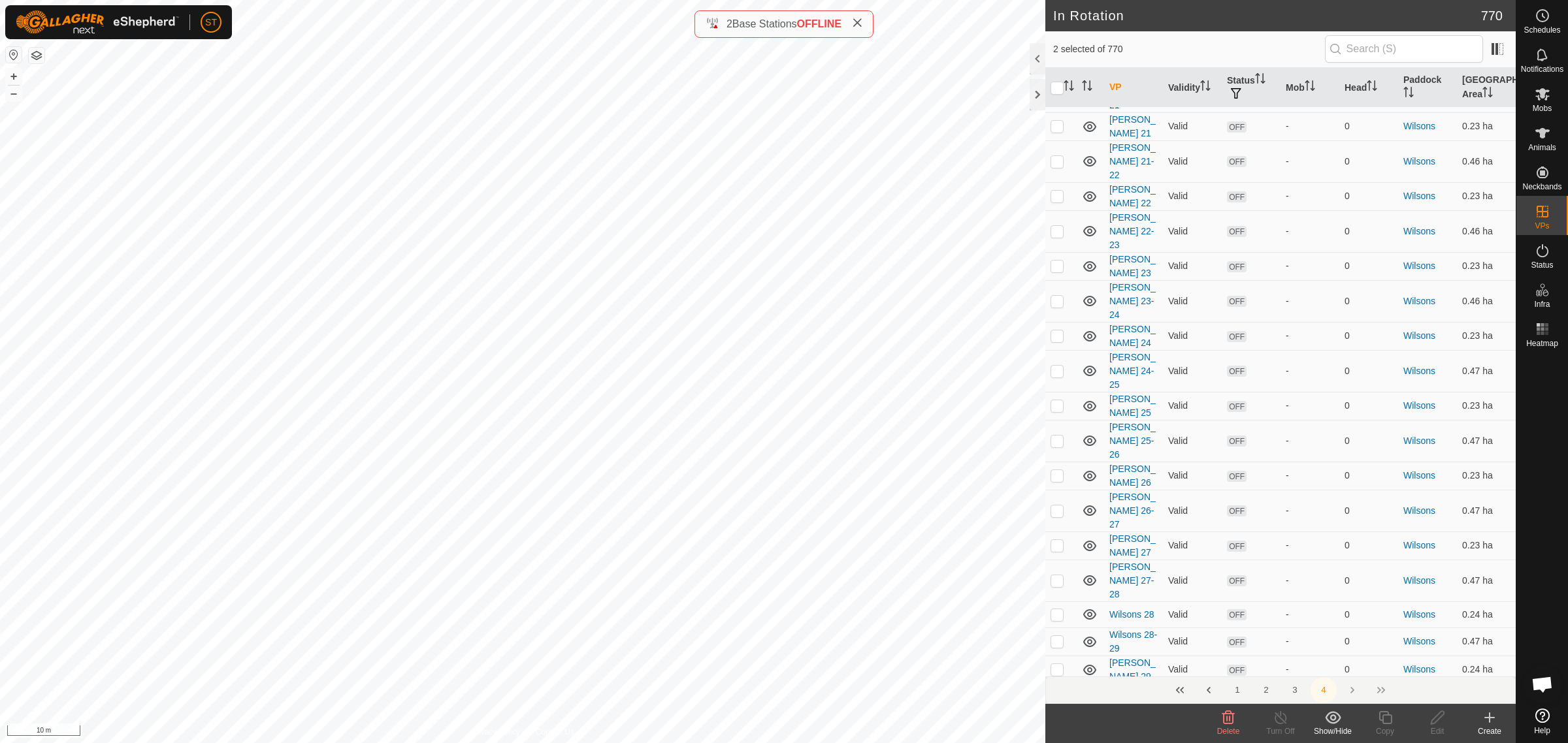
scroll to position [4000, 0]
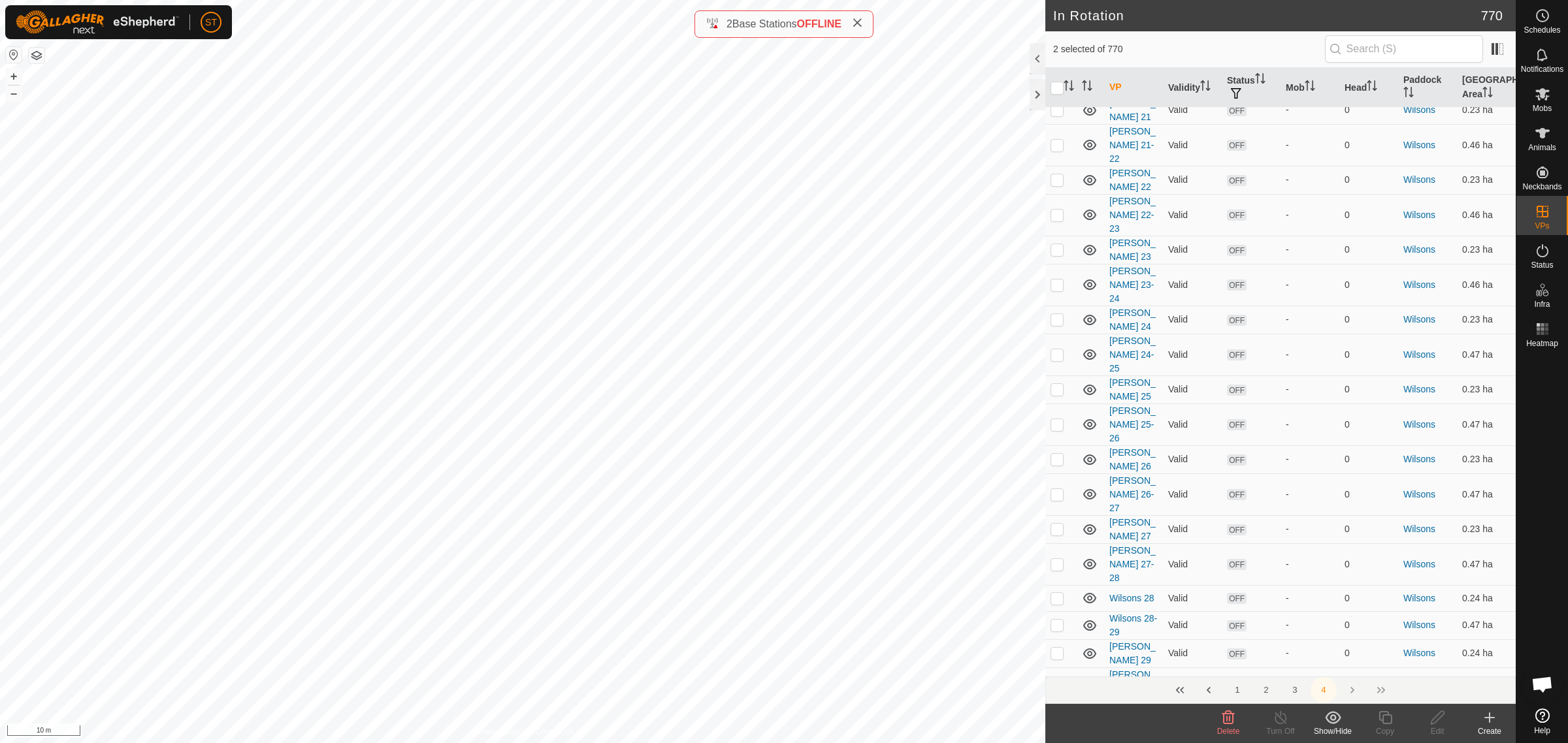
checkbox input "false"
click at [1433, 720] on icon at bounding box center [1437, 717] width 16 height 15
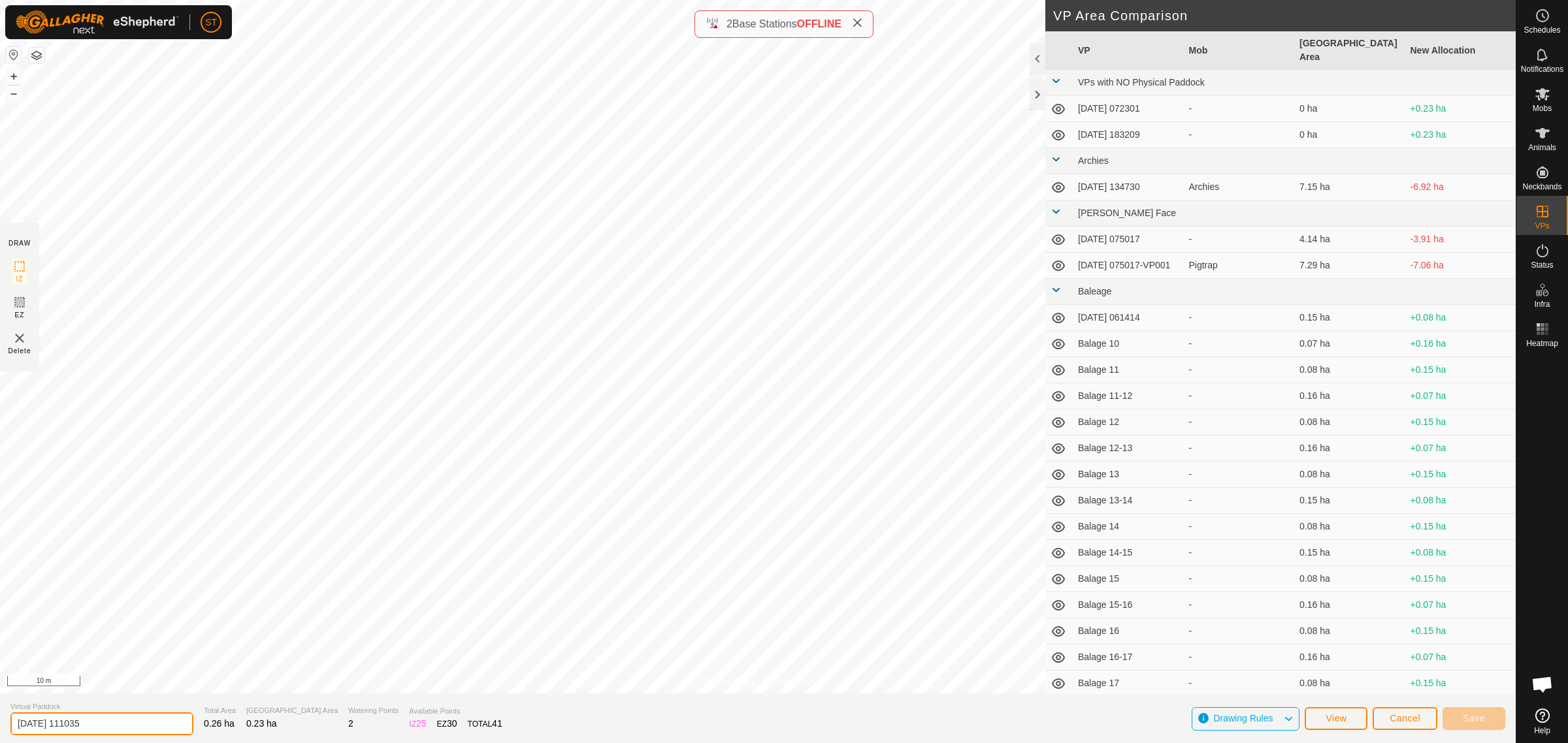
drag, startPoint x: 106, startPoint y: 722, endPoint x: 2, endPoint y: 719, distance: 104.0
click at [2, 719] on section "Virtual Paddock 2025-07-30 111035 Total Area 0.26 ha Grazing Area 0.23 ha Water…" at bounding box center [757, 718] width 1516 height 49
paste input "Wilsons 23"
type input "Wilsons 31"
click at [1461, 717] on button "Save" at bounding box center [1474, 718] width 63 height 23
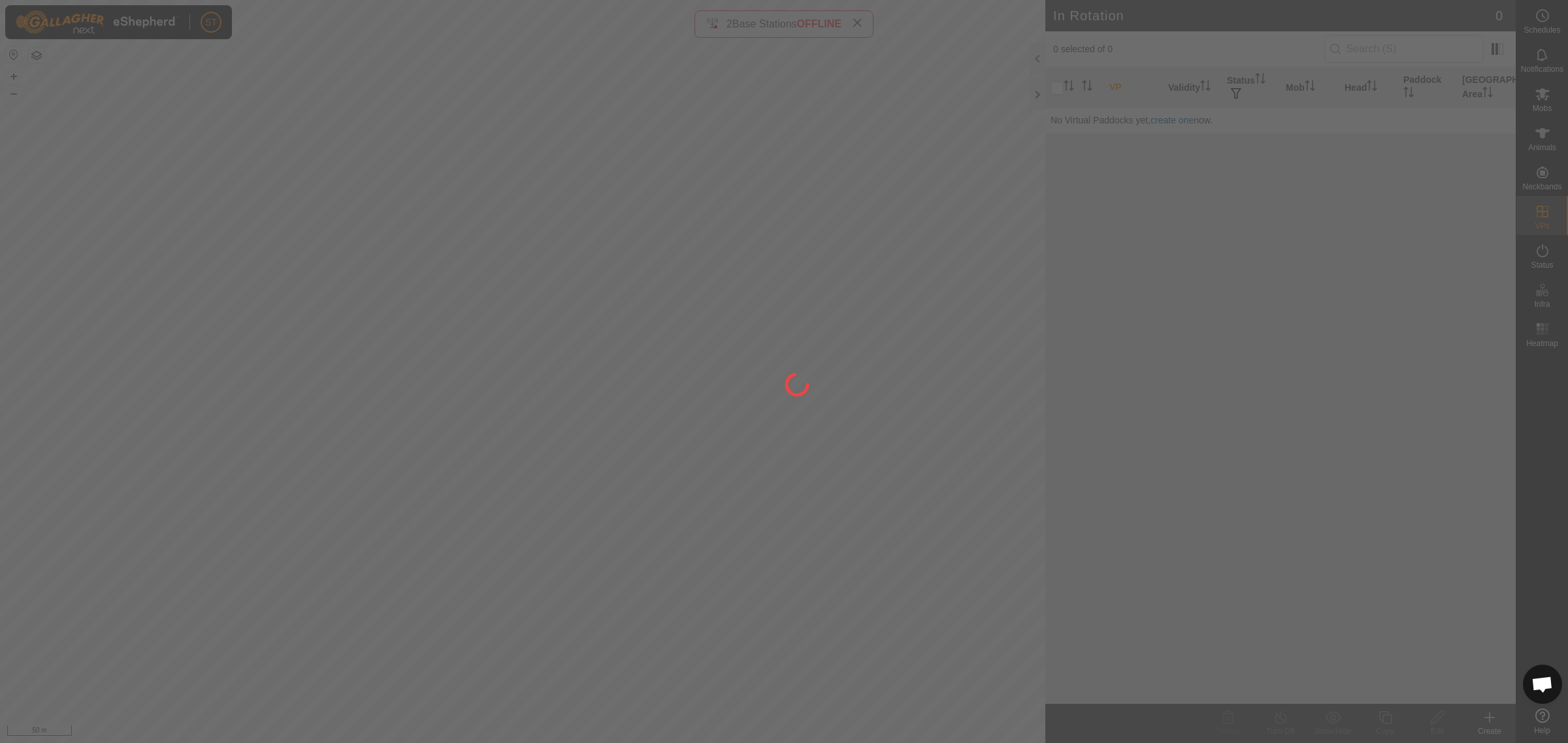
drag, startPoint x: 827, startPoint y: 553, endPoint x: 712, endPoint y: 440, distance: 161.2
click at [712, 440] on div at bounding box center [784, 371] width 1568 height 743
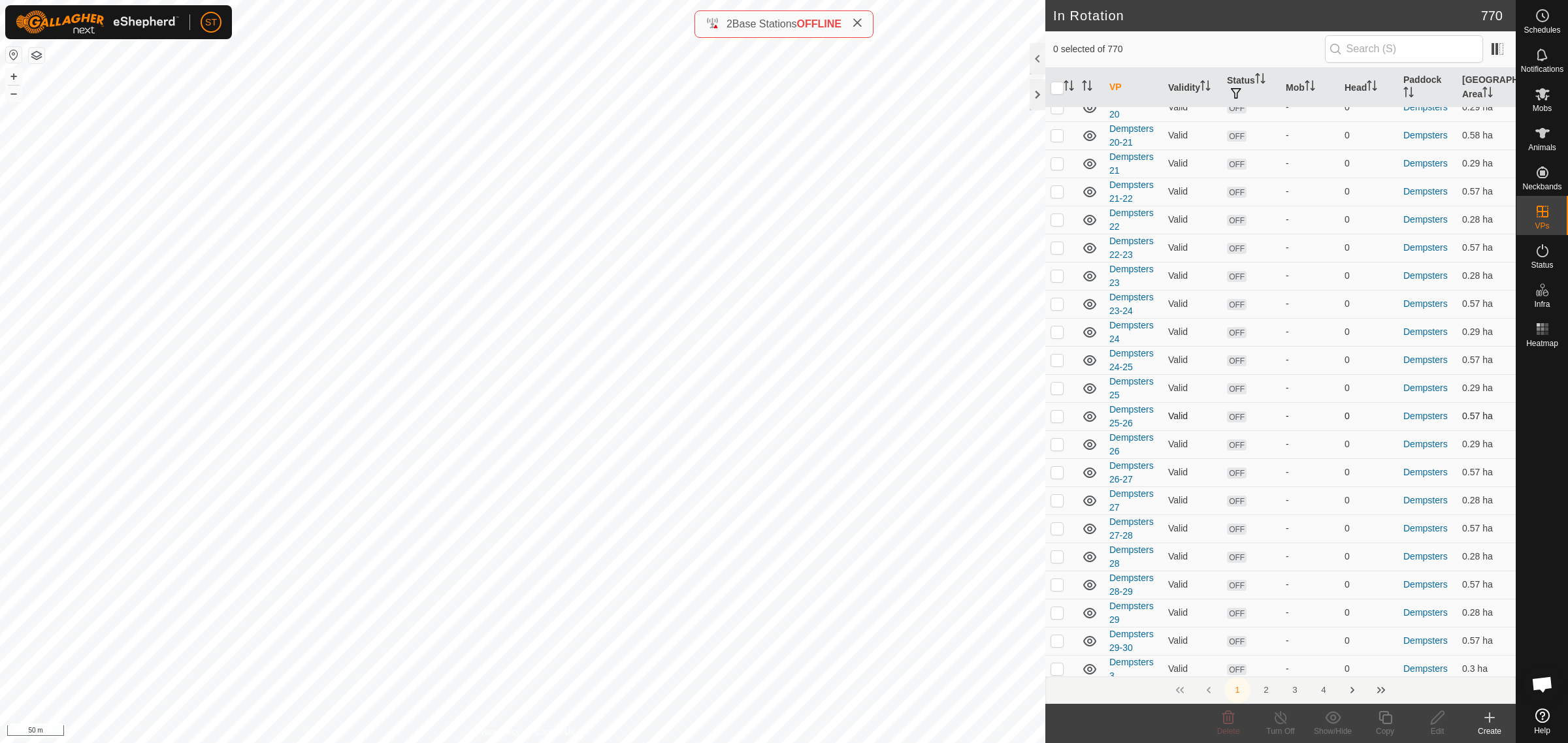
scroll to position [5212, 0]
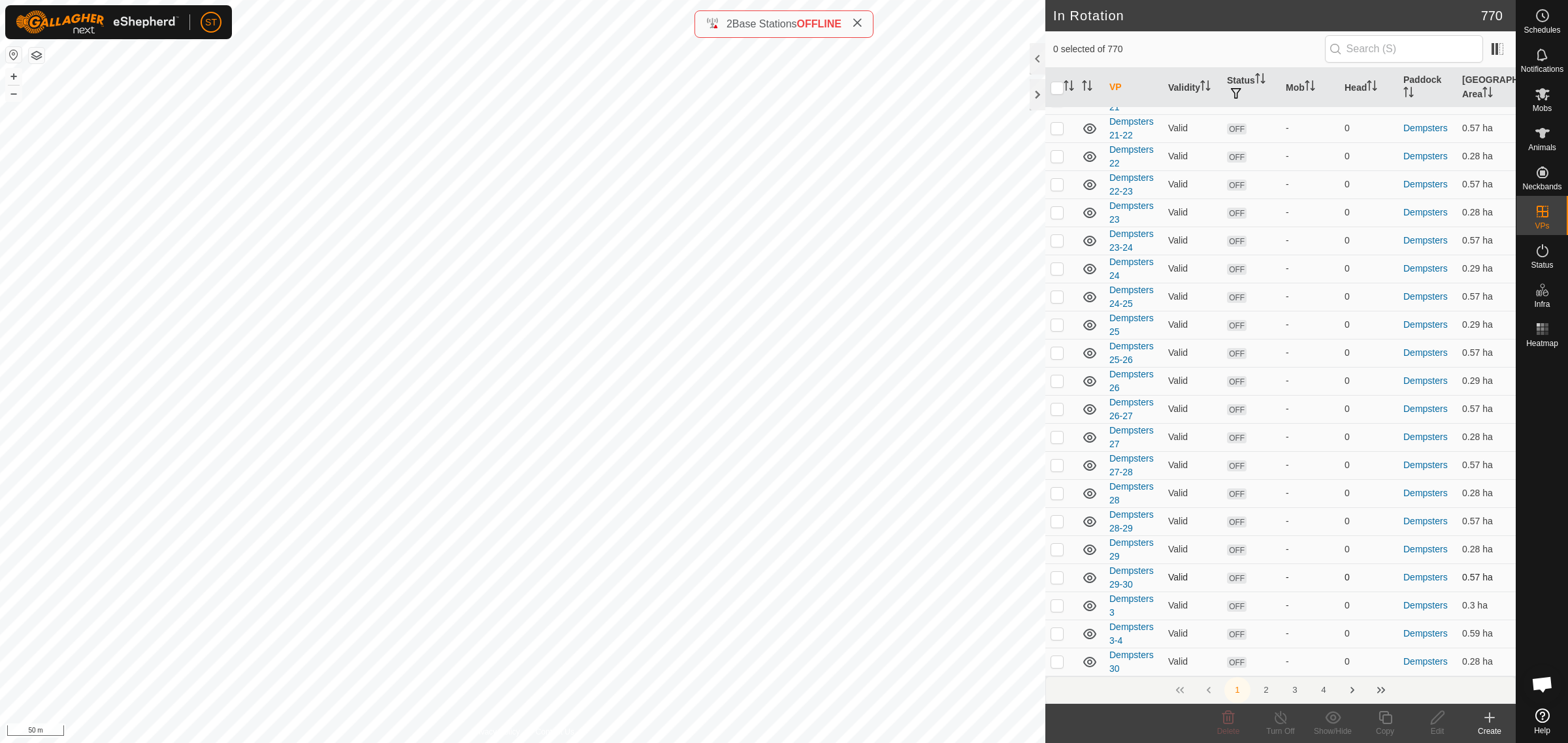
click at [1056, 573] on p-checkbox at bounding box center [1057, 577] width 13 height 10
click at [1059, 579] on p-checkbox at bounding box center [1057, 577] width 13 height 10
click at [1055, 578] on p-checkbox at bounding box center [1057, 577] width 13 height 10
checkbox input "true"
click at [1265, 688] on button "2" at bounding box center [1265, 690] width 26 height 26
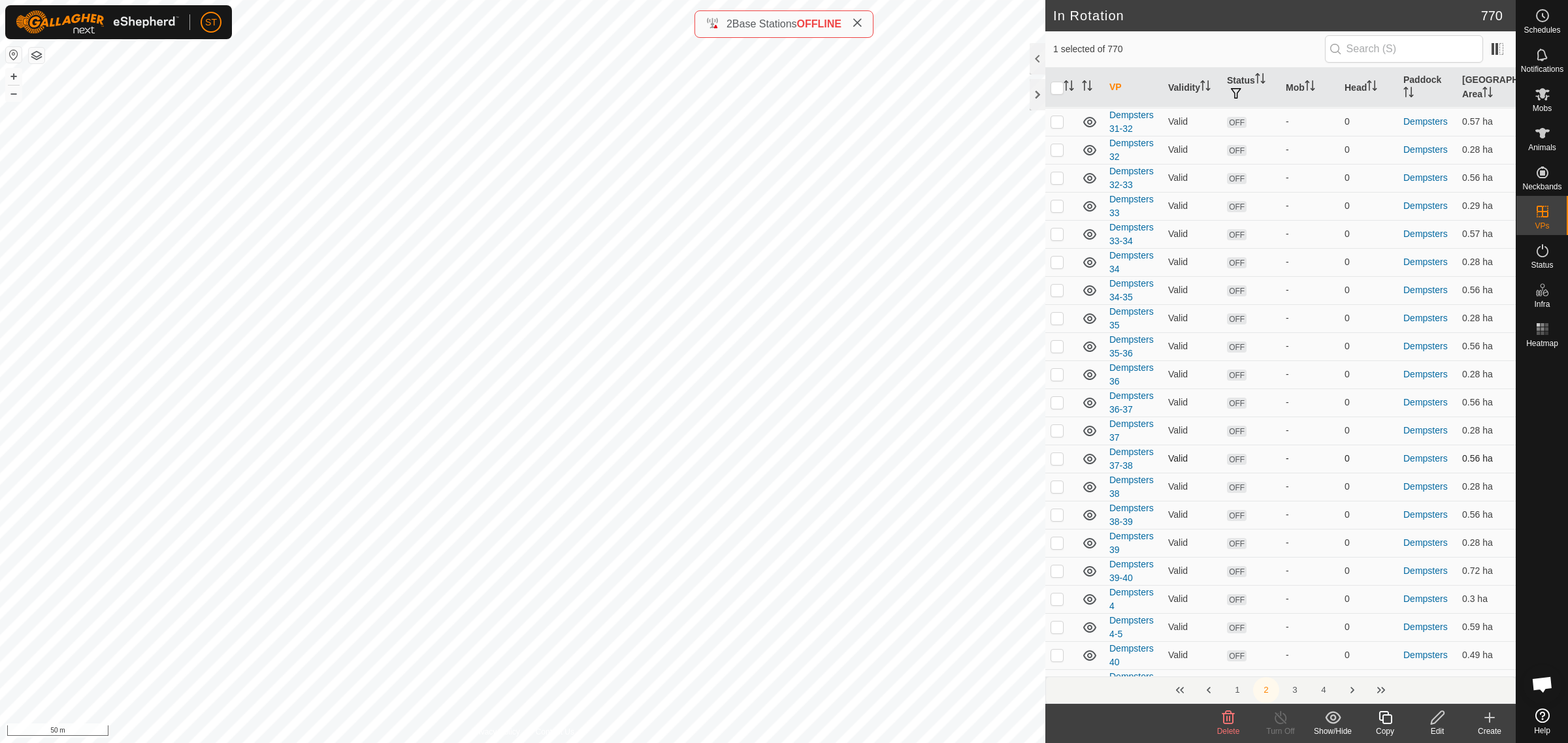
scroll to position [163, 0]
click at [1059, 491] on p-checkbox at bounding box center [1057, 489] width 13 height 10
checkbox input "false"
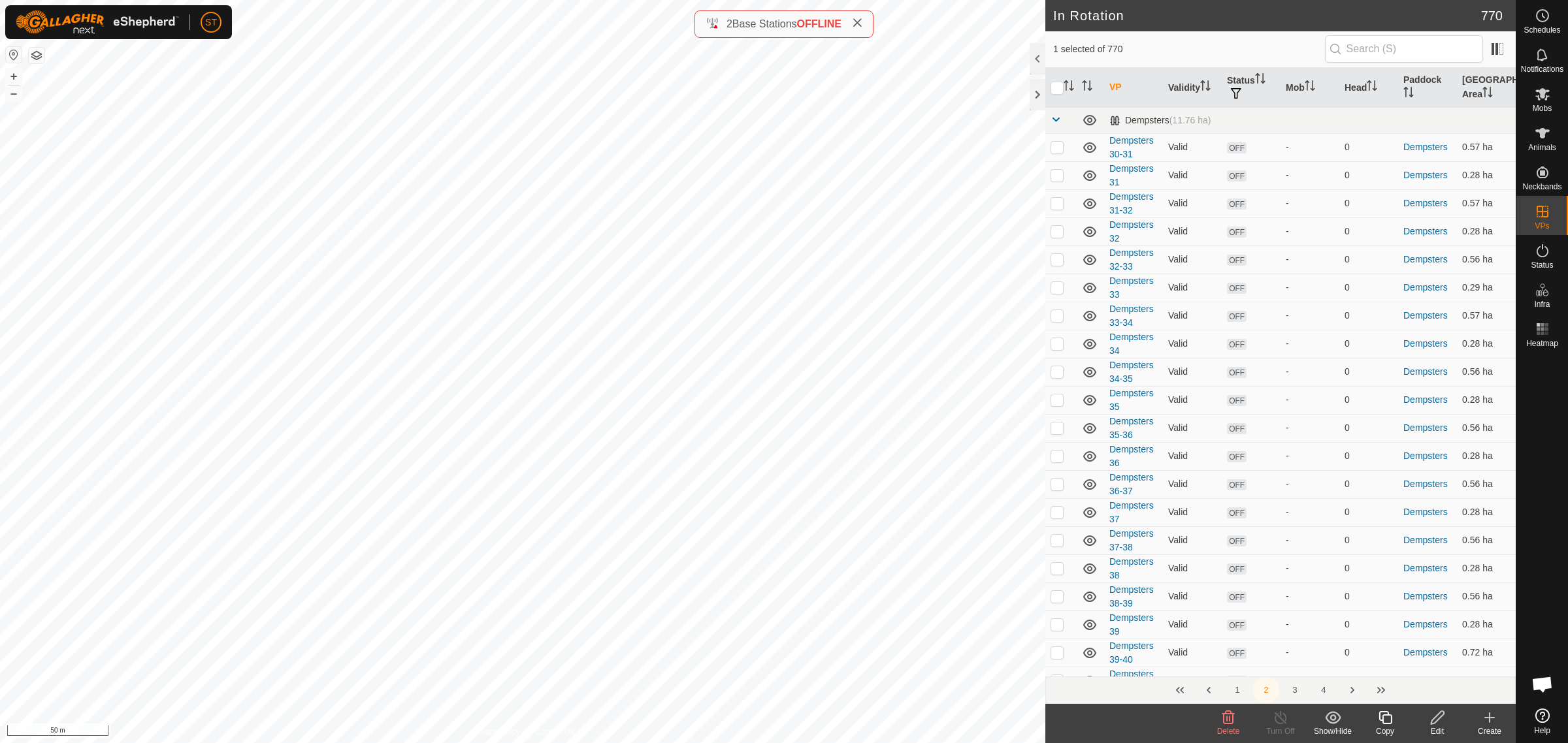
click at [1235, 687] on button "1" at bounding box center [1237, 690] width 26 height 26
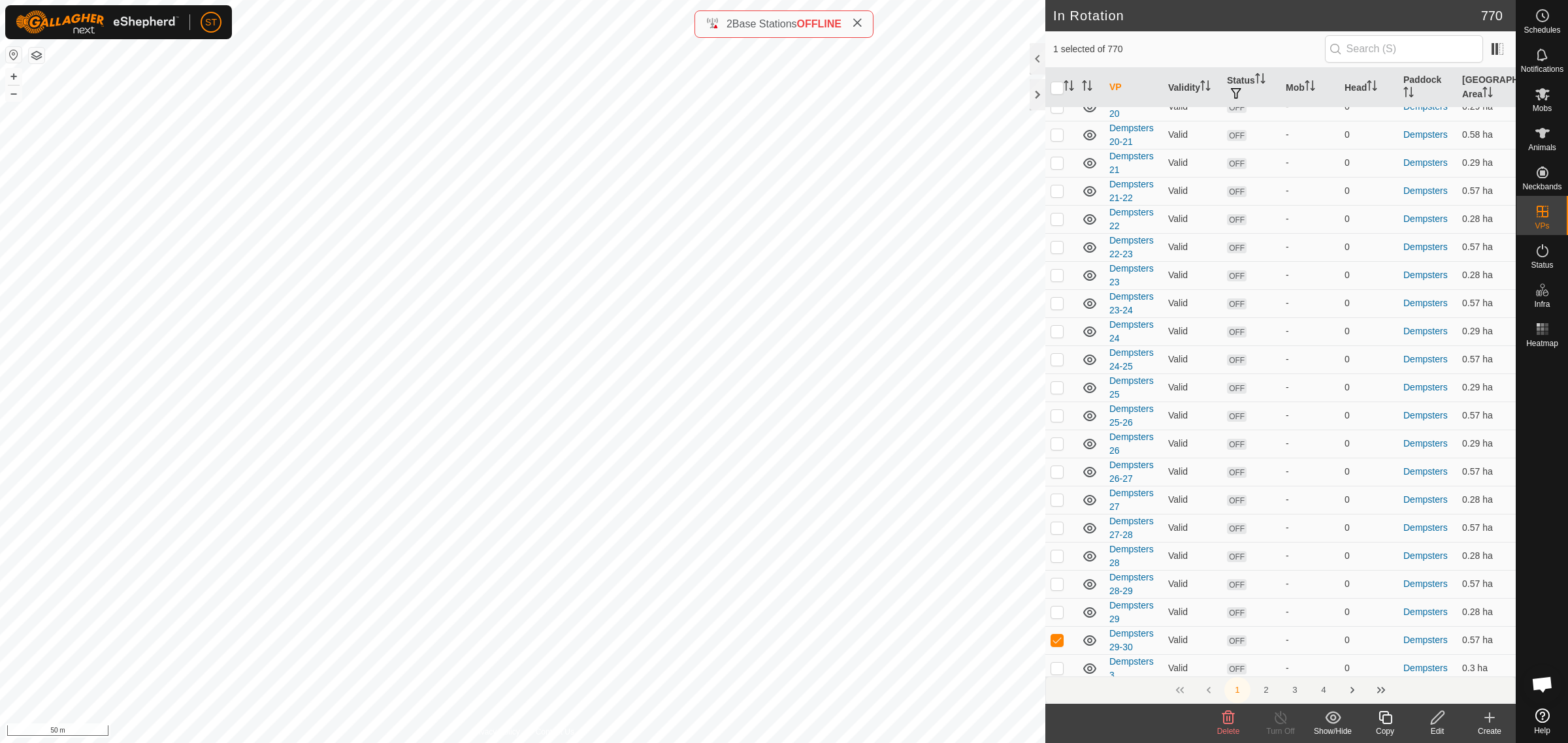
scroll to position [5212, 0]
click at [1057, 576] on p-checkbox at bounding box center [1057, 577] width 13 height 10
checkbox input "false"
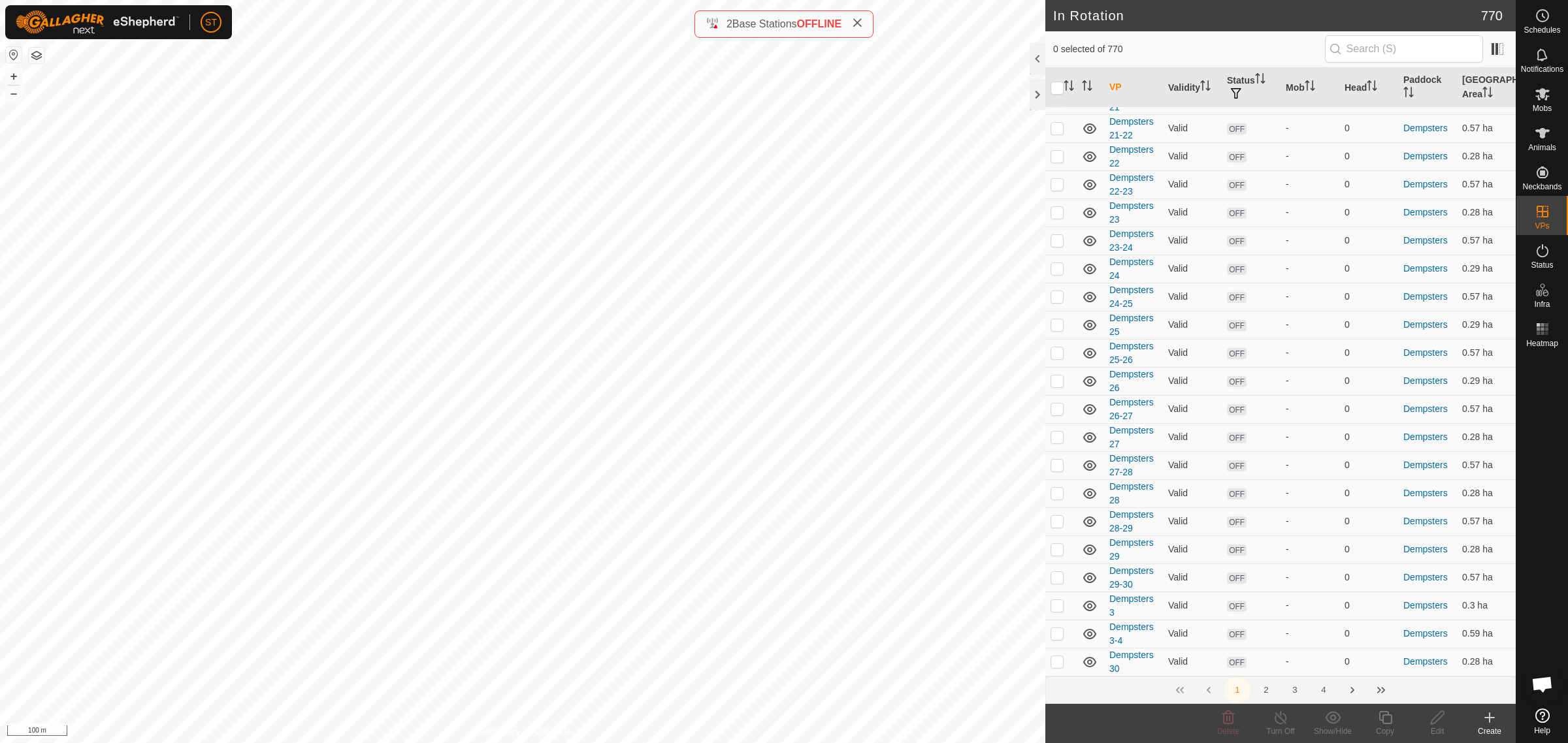
click at [291, 0] on html "ST Schedules Notifications Mobs Animals Neckbands VPs Status Infra Heatmap Help…" at bounding box center [784, 371] width 1568 height 743
